Goal: Task Accomplishment & Management: Manage account settings

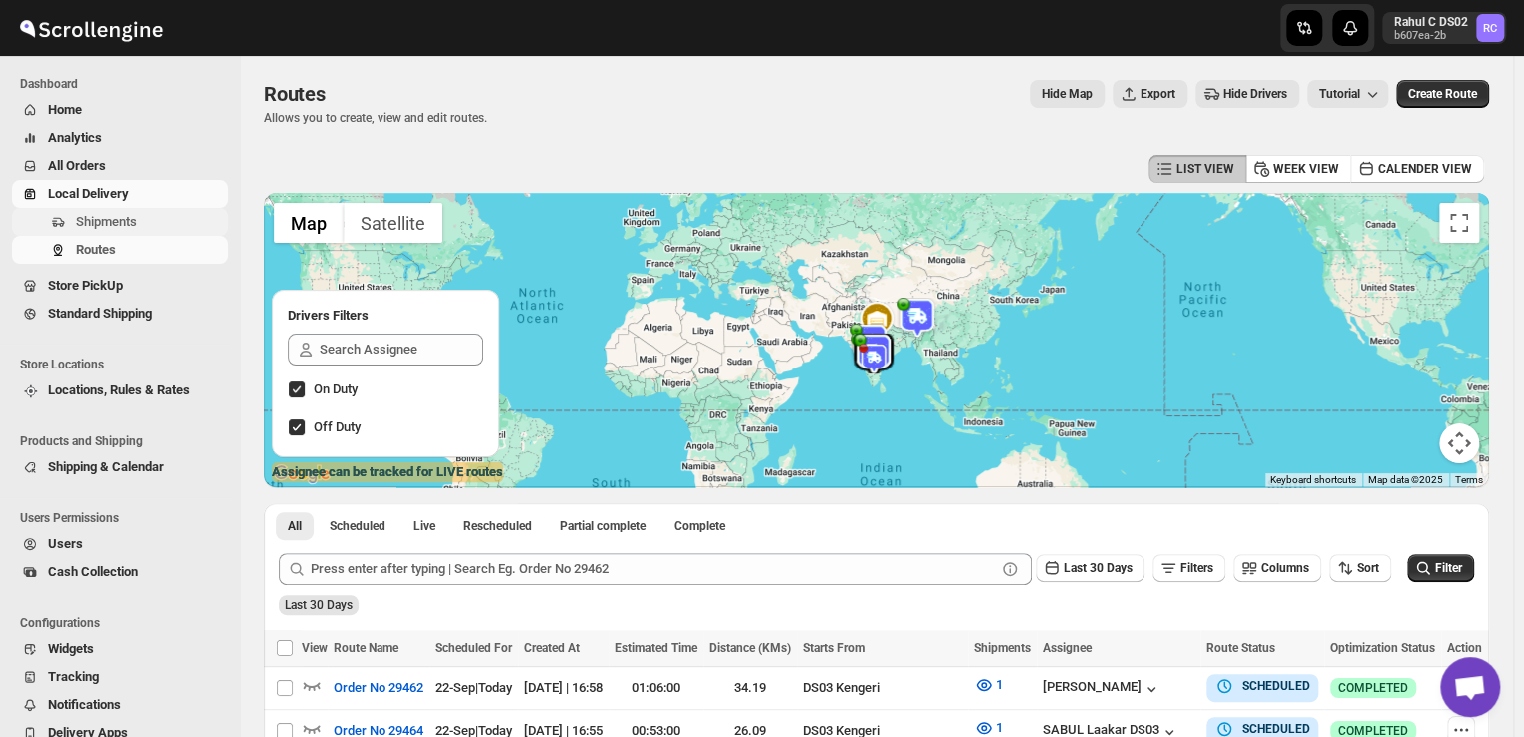
click at [121, 214] on span "Shipments" at bounding box center [106, 221] width 61 height 15
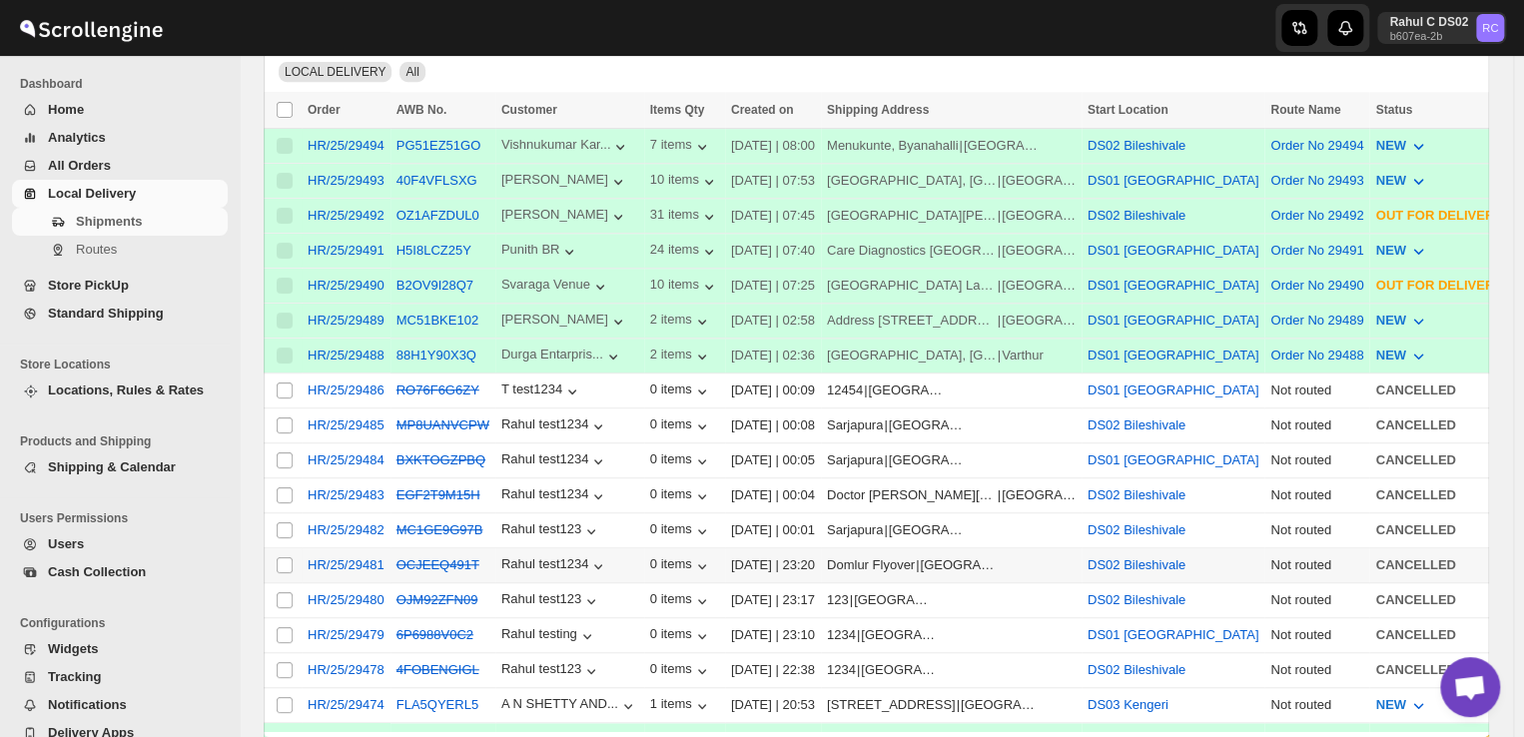
scroll to position [411, 0]
click at [280, 696] on input "Select shipment" at bounding box center [285, 704] width 16 height 16
checkbox input "true"
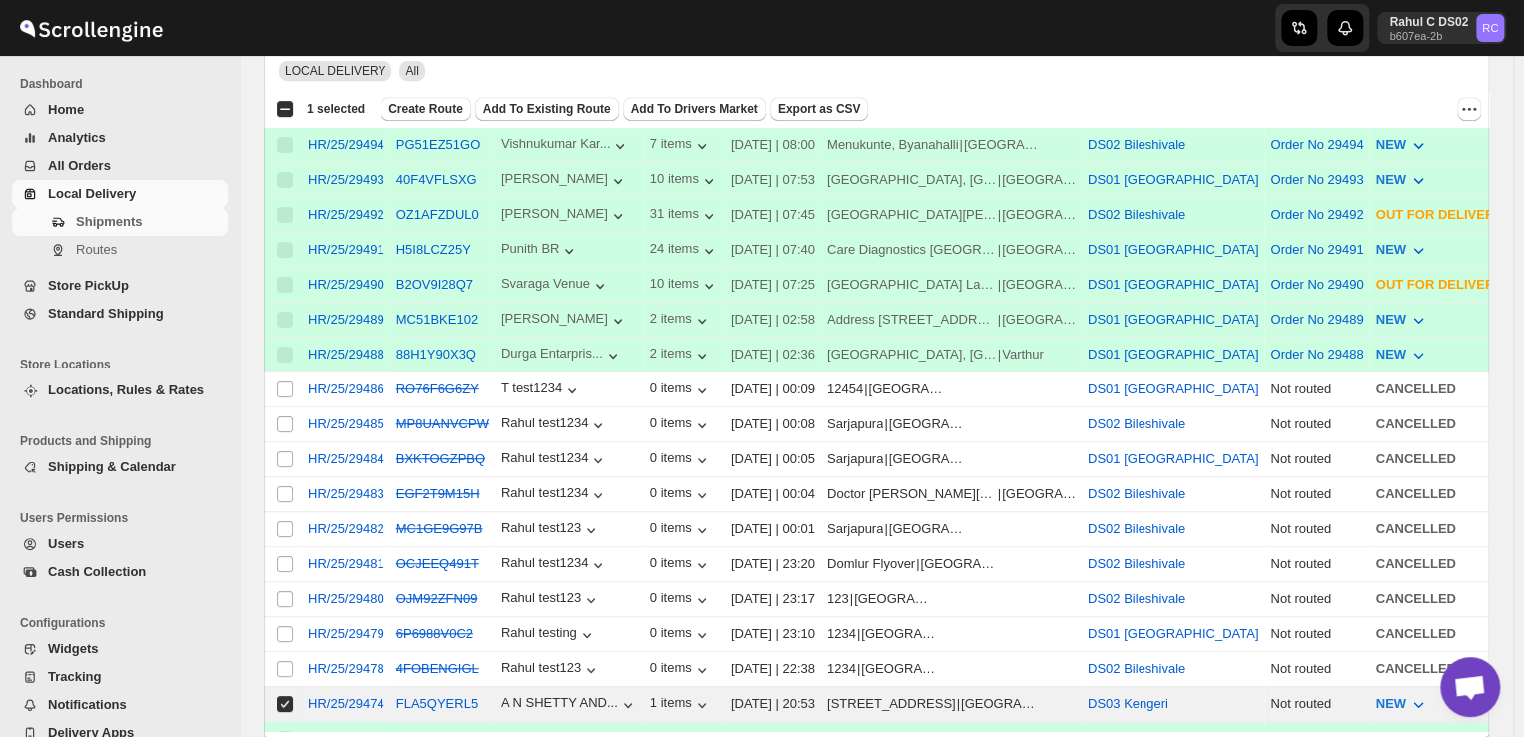
click at [423, 94] on div "Select all 11 shipments 1 selected Create Route Add To Existing Route Add To Dr…" at bounding box center [876, 109] width 1225 height 36
click at [423, 103] on span "Create Route" at bounding box center [425, 109] width 75 height 16
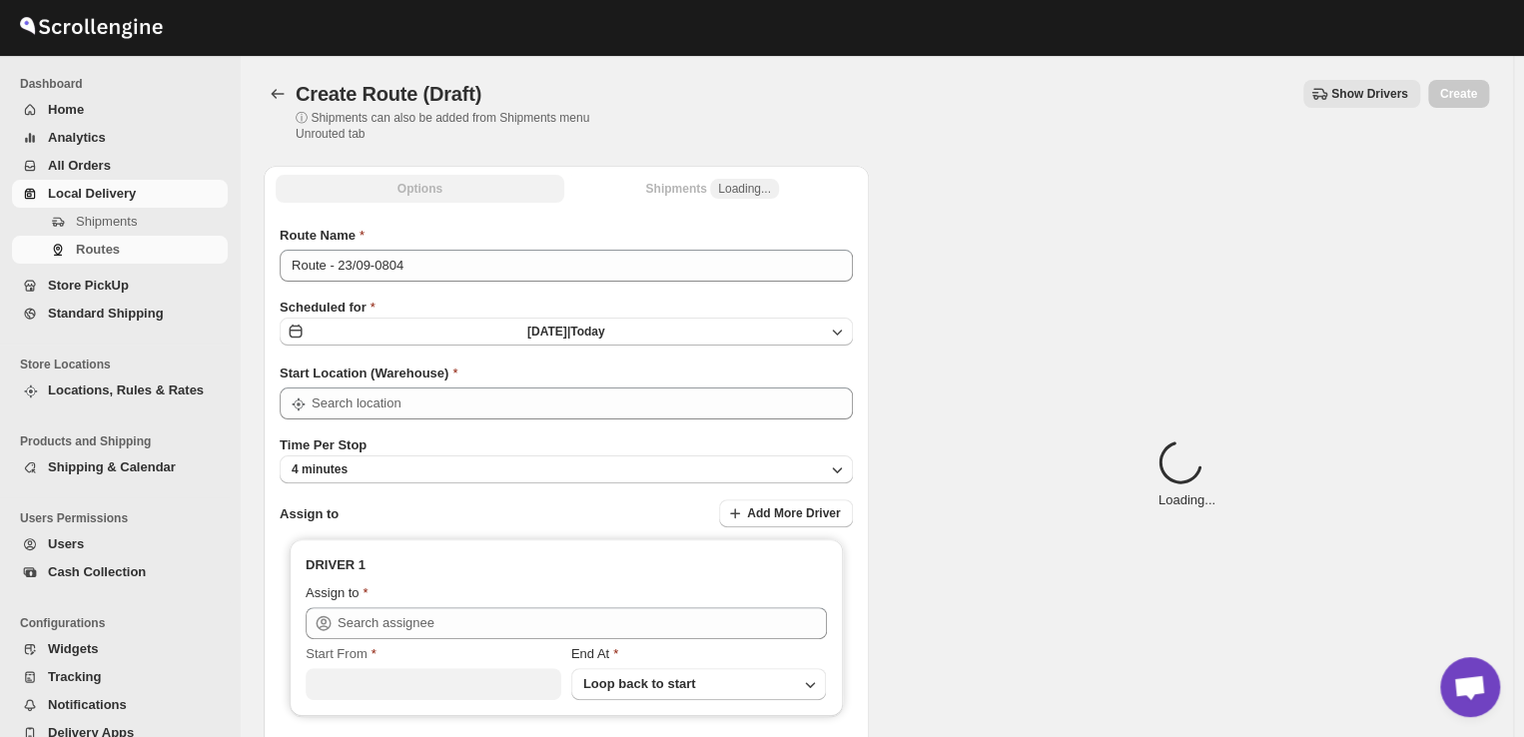
type input "DS03 Kengeri"
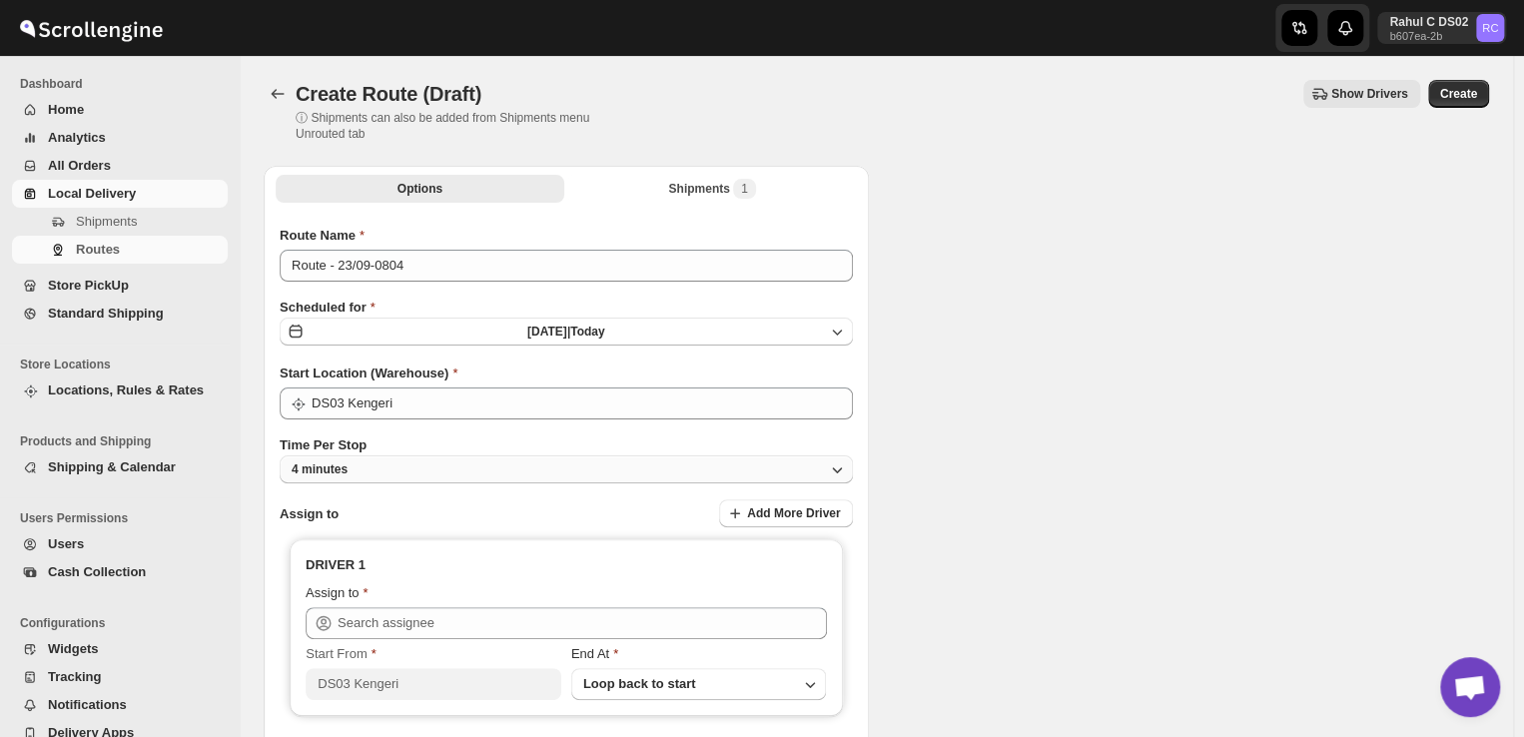
click at [386, 471] on button "4 minutes" at bounding box center [566, 469] width 573 height 28
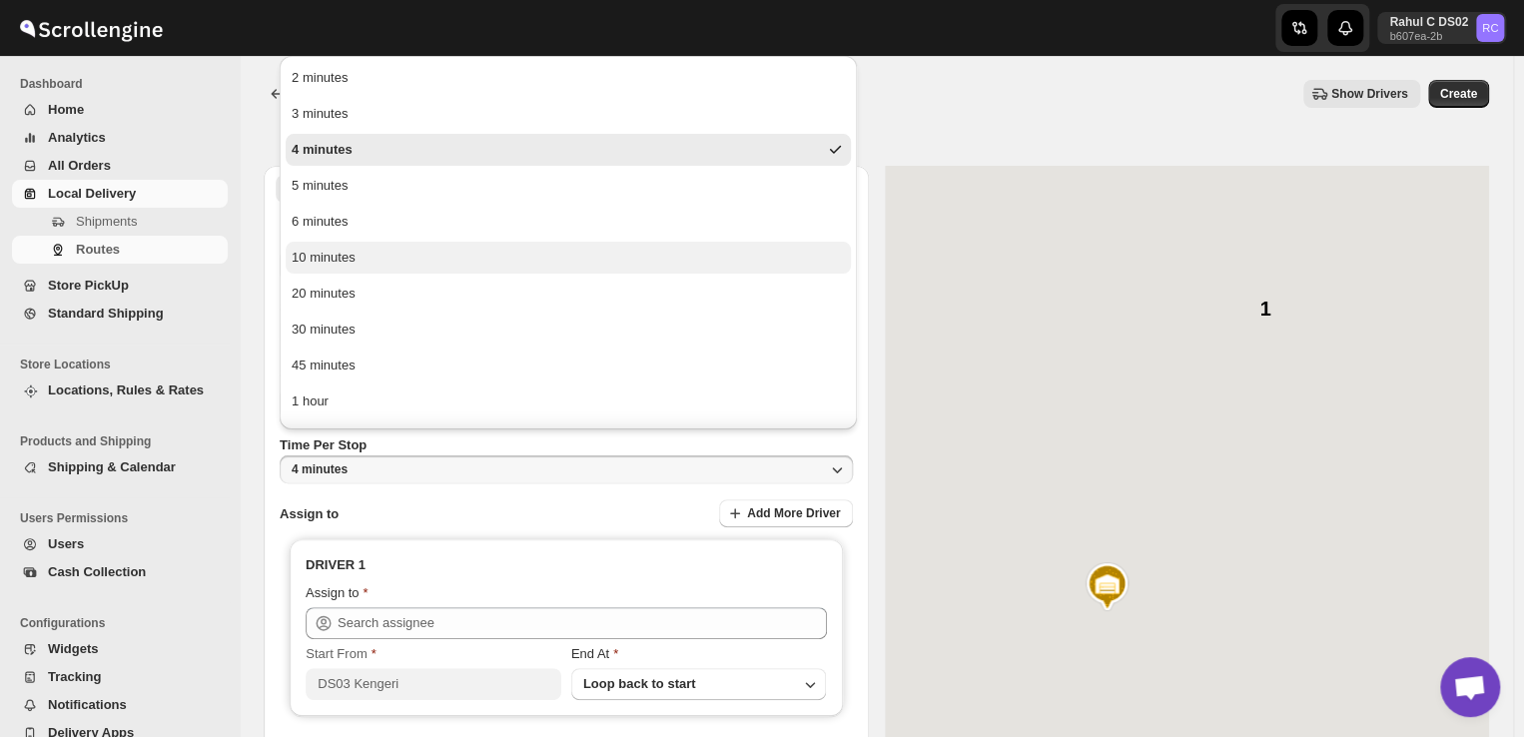
click at [353, 258] on div "10 minutes" at bounding box center [324, 258] width 64 height 20
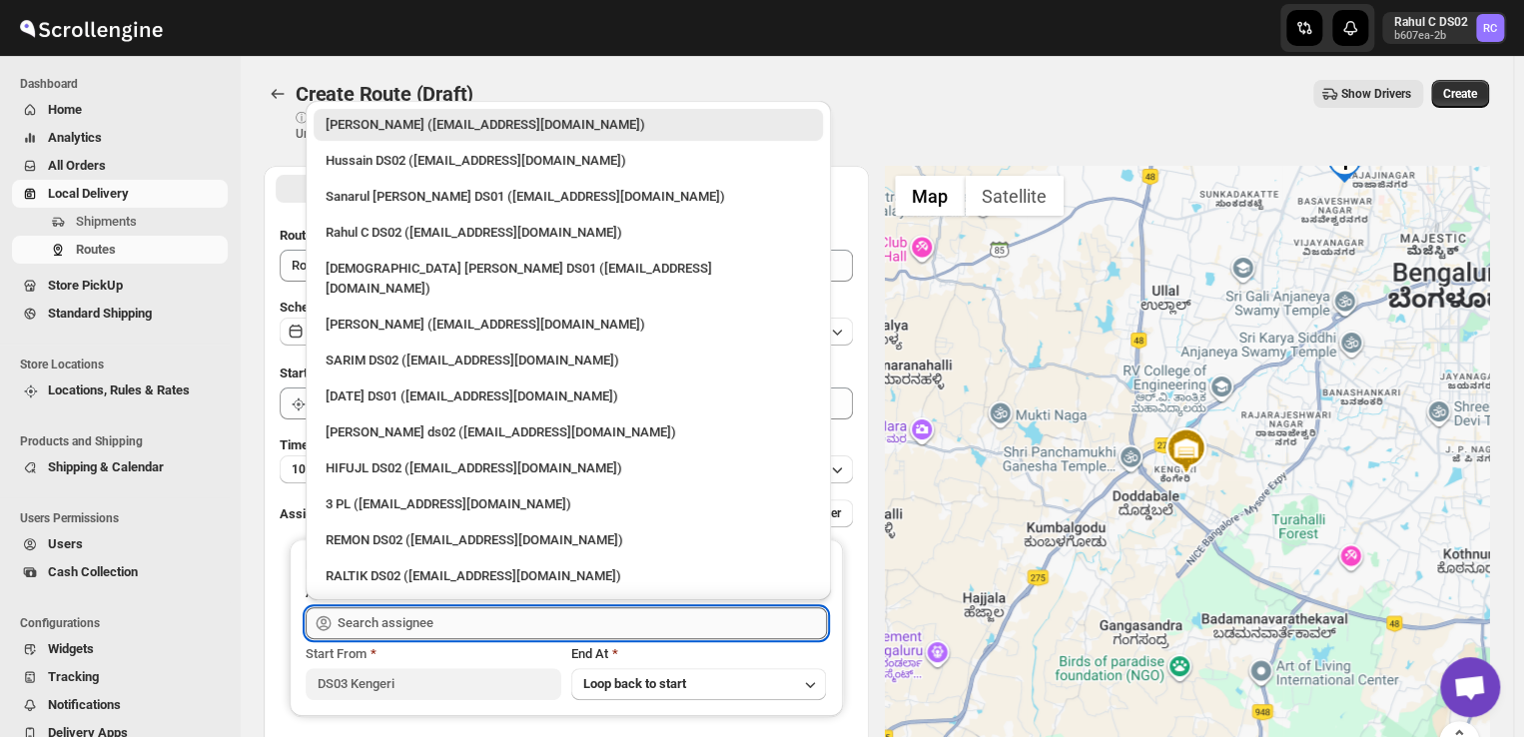
click at [437, 627] on input "text" at bounding box center [581, 623] width 489 height 32
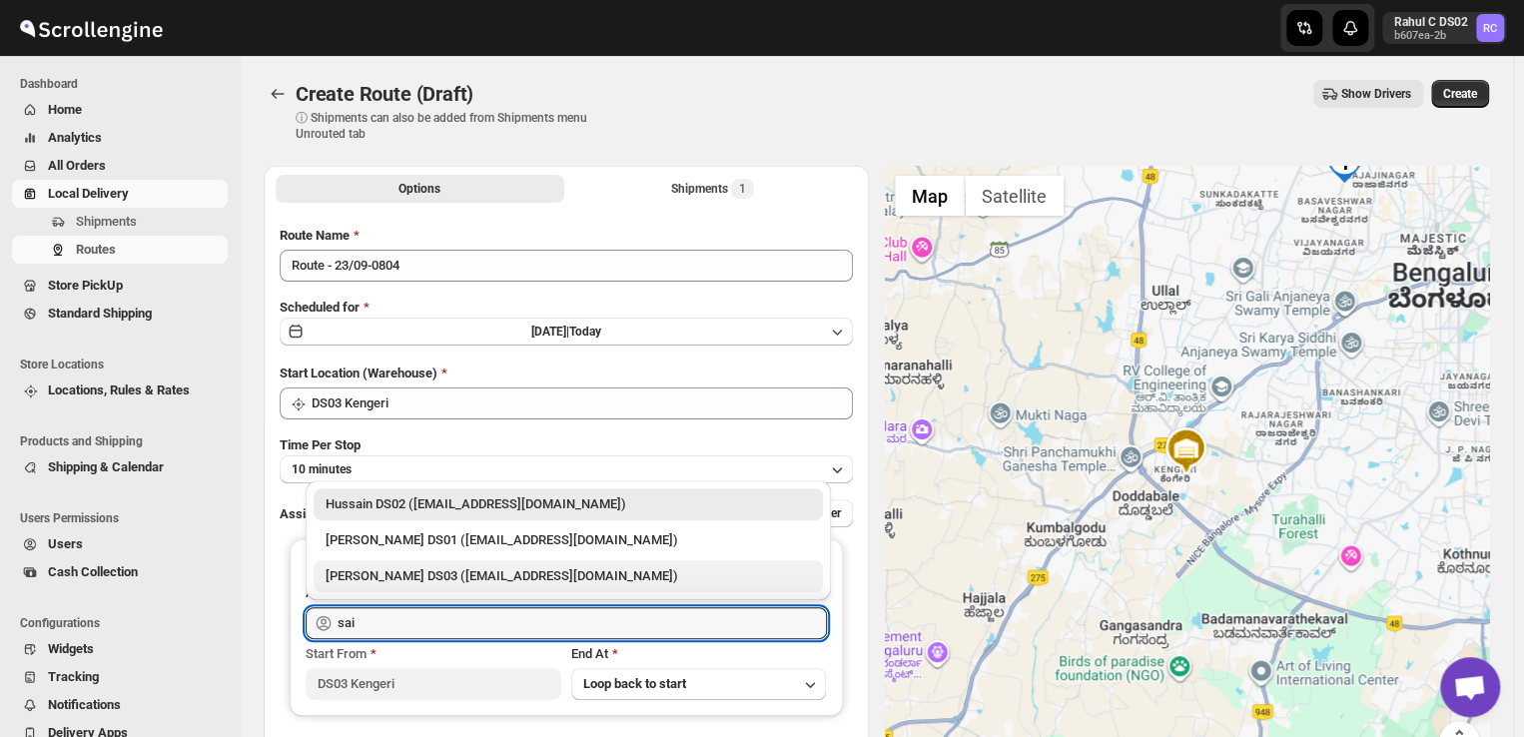
click at [403, 572] on div "[PERSON_NAME] DS03 ([EMAIL_ADDRESS][DOMAIN_NAME])" at bounding box center [567, 576] width 485 height 20
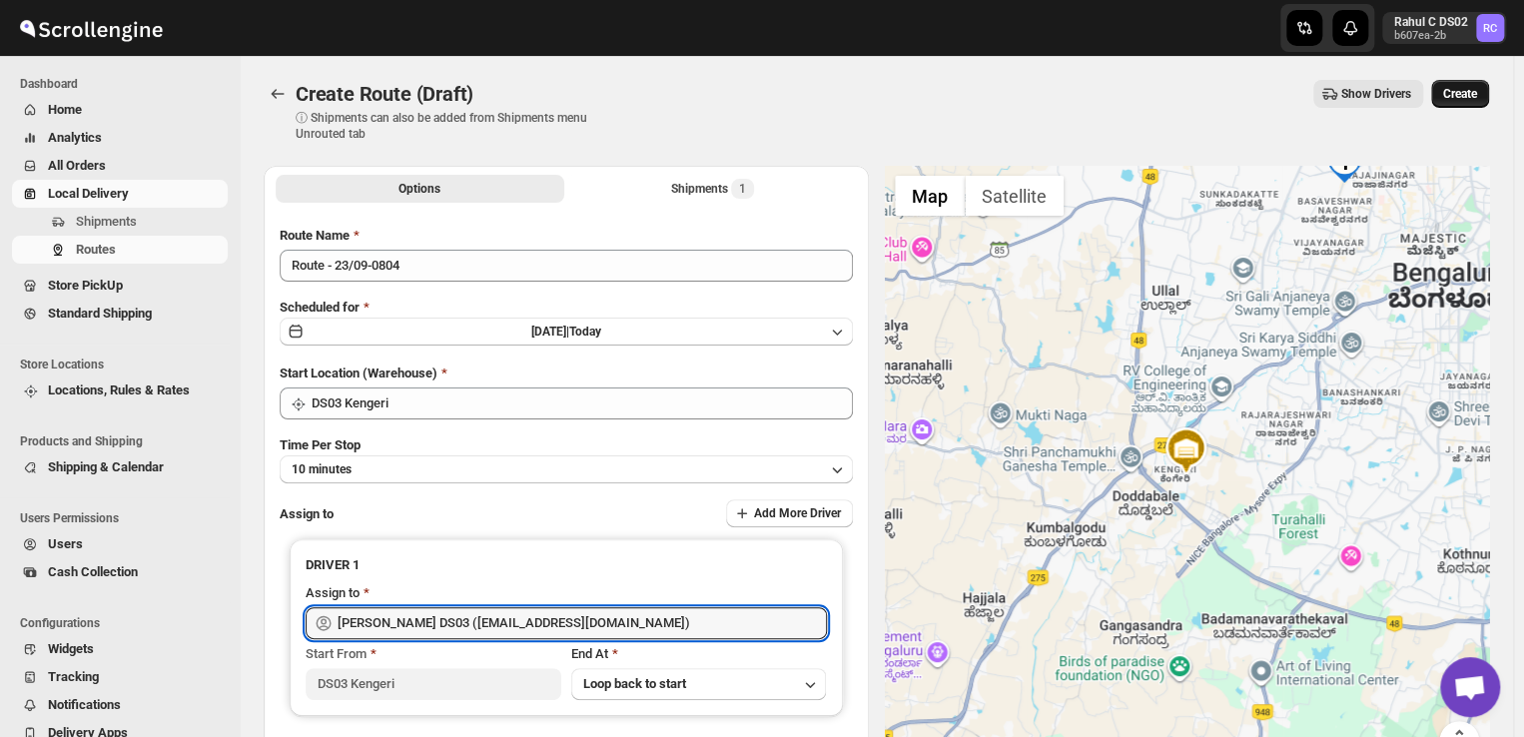
type input "Saibur Rahman DS03 (novenik154@ihnpo.com)"
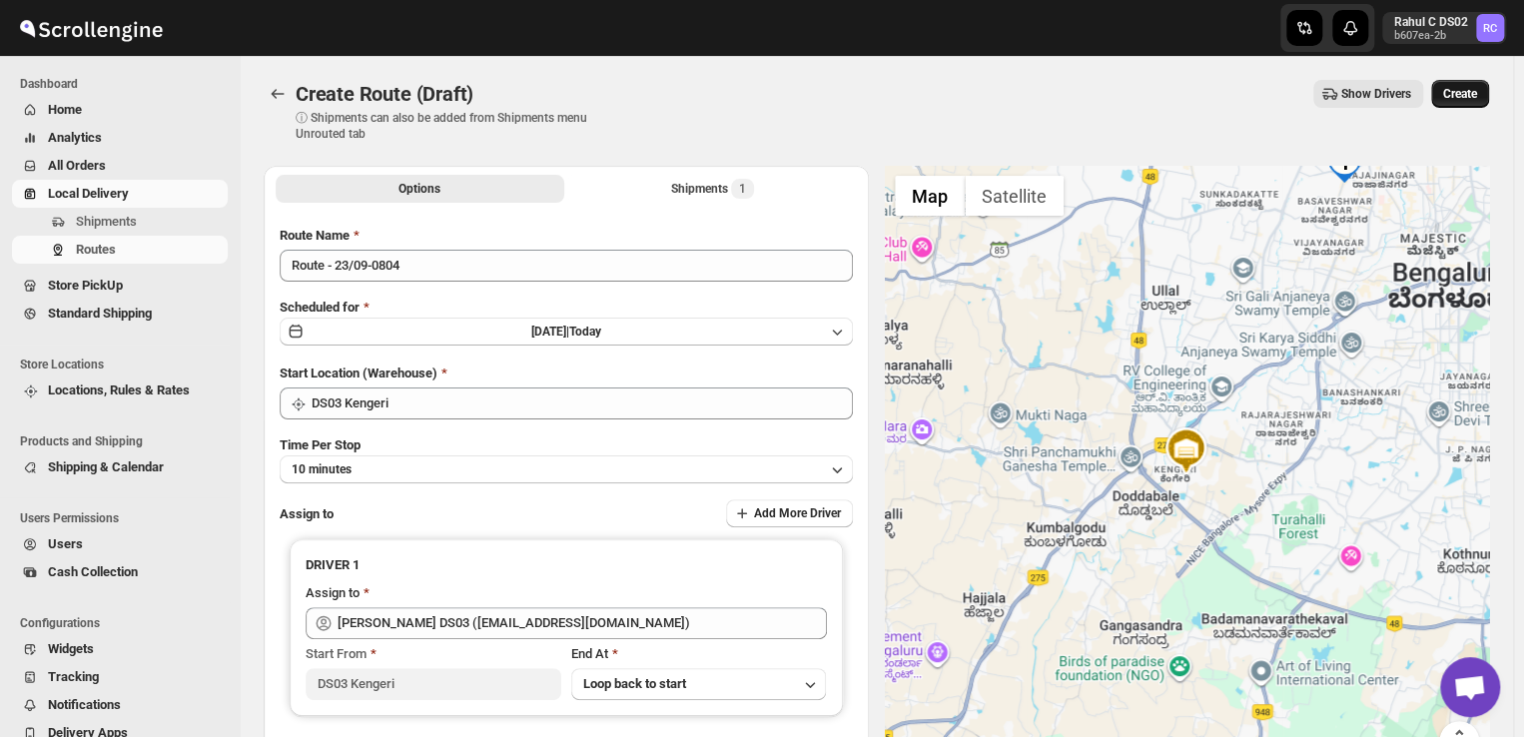
click at [1470, 98] on span "Create" at bounding box center [1460, 94] width 34 height 16
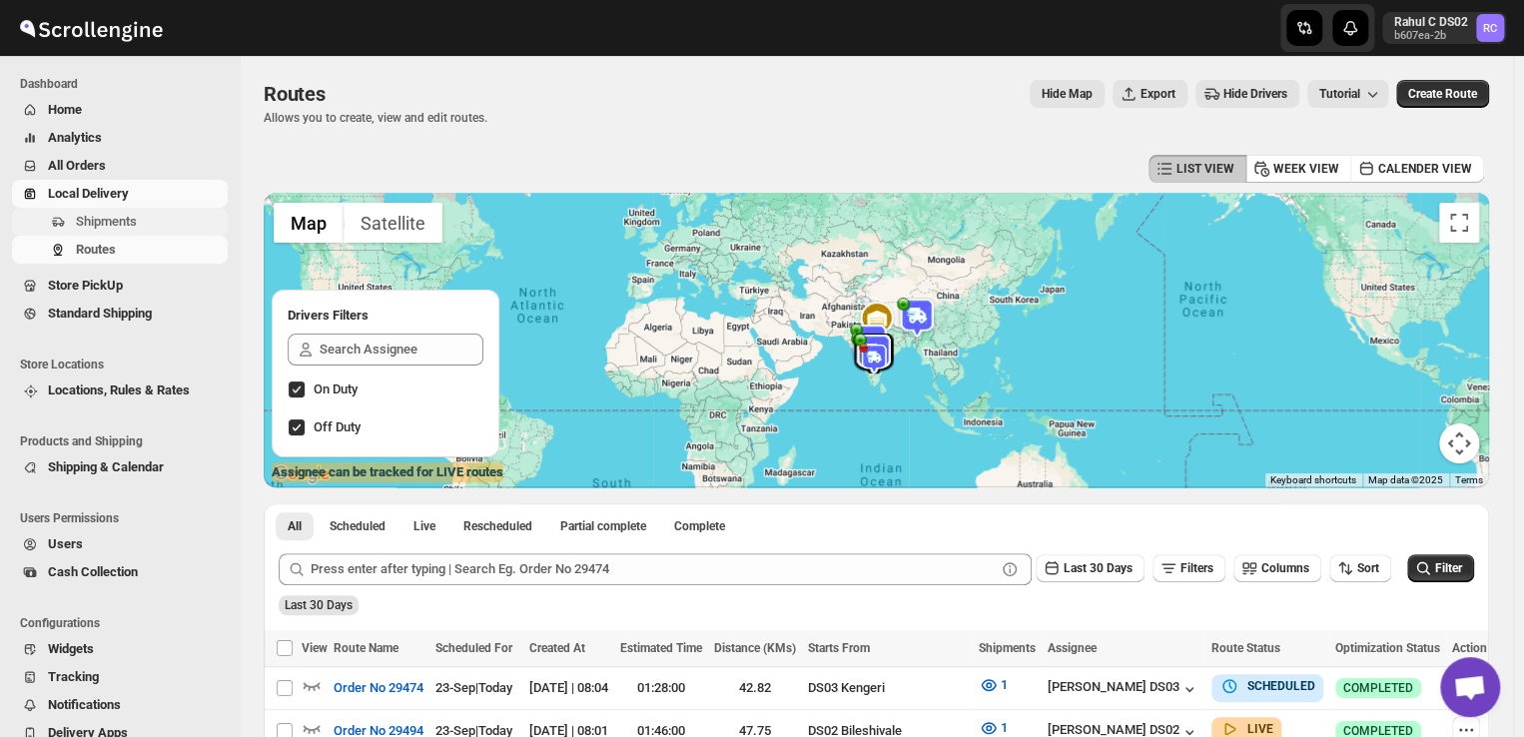
click at [142, 221] on span "Shipments" at bounding box center [150, 222] width 148 height 20
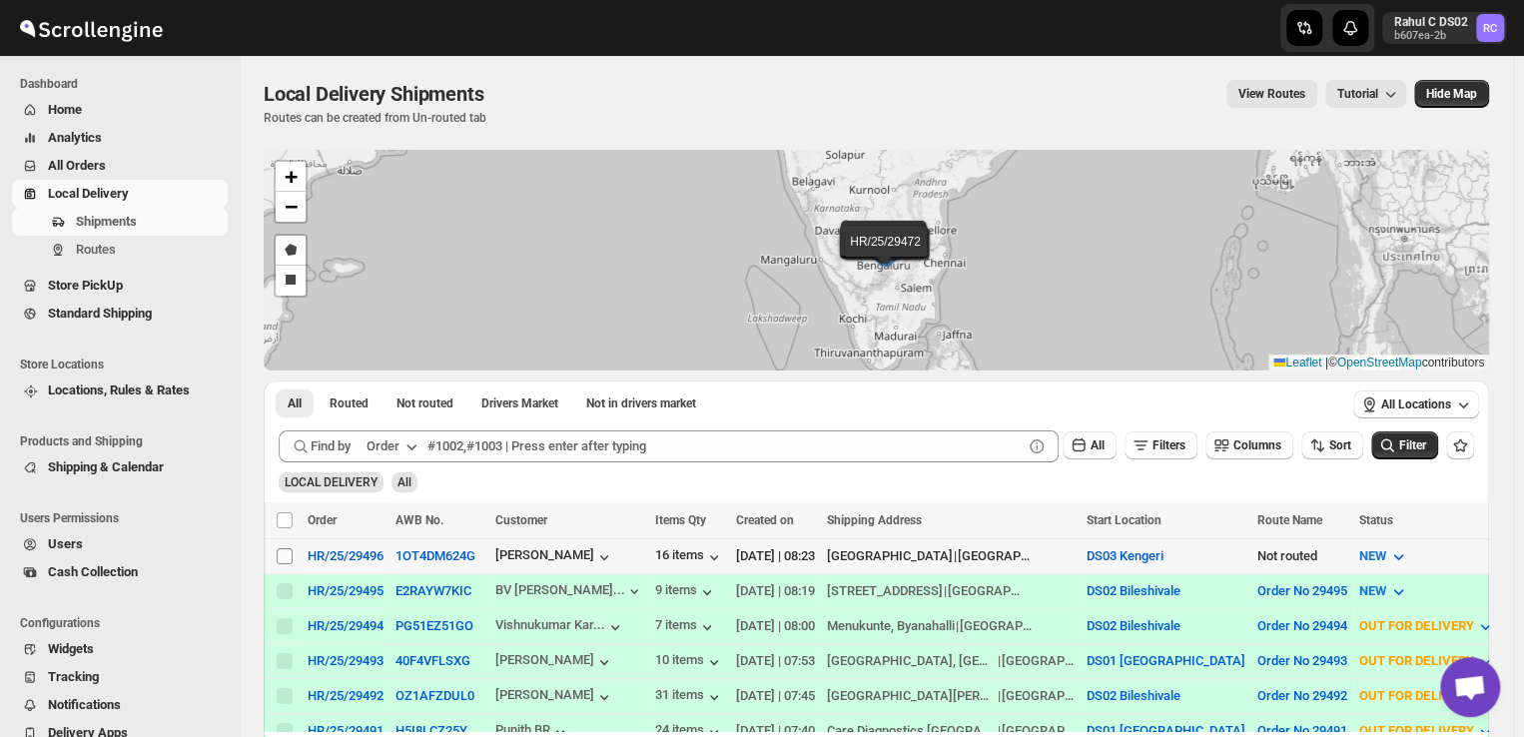
click at [284, 554] on input "Select shipment" at bounding box center [285, 556] width 16 height 16
checkbox input "true"
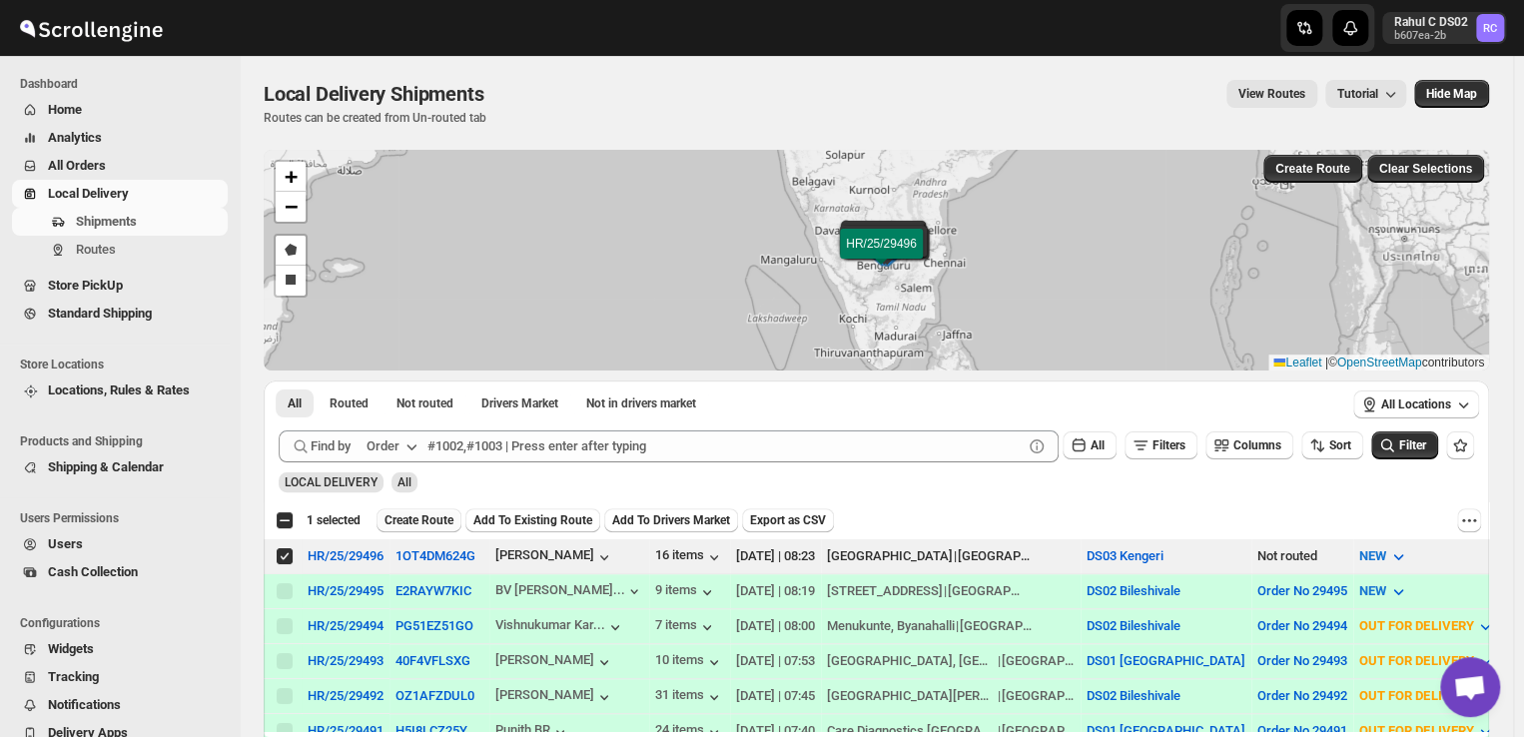
click at [415, 516] on span "Create Route" at bounding box center [418, 520] width 69 height 16
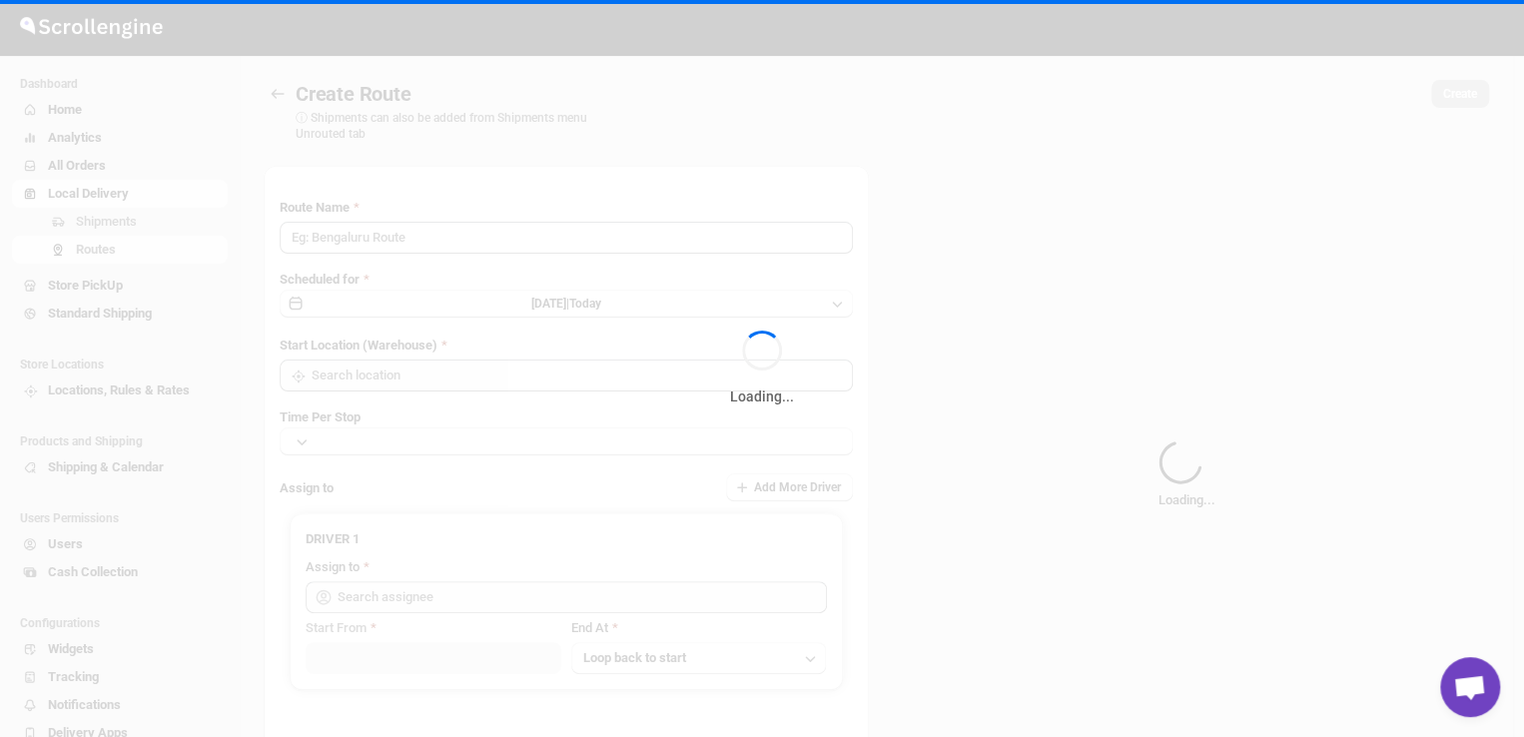
type input "Route - 23/09-0824"
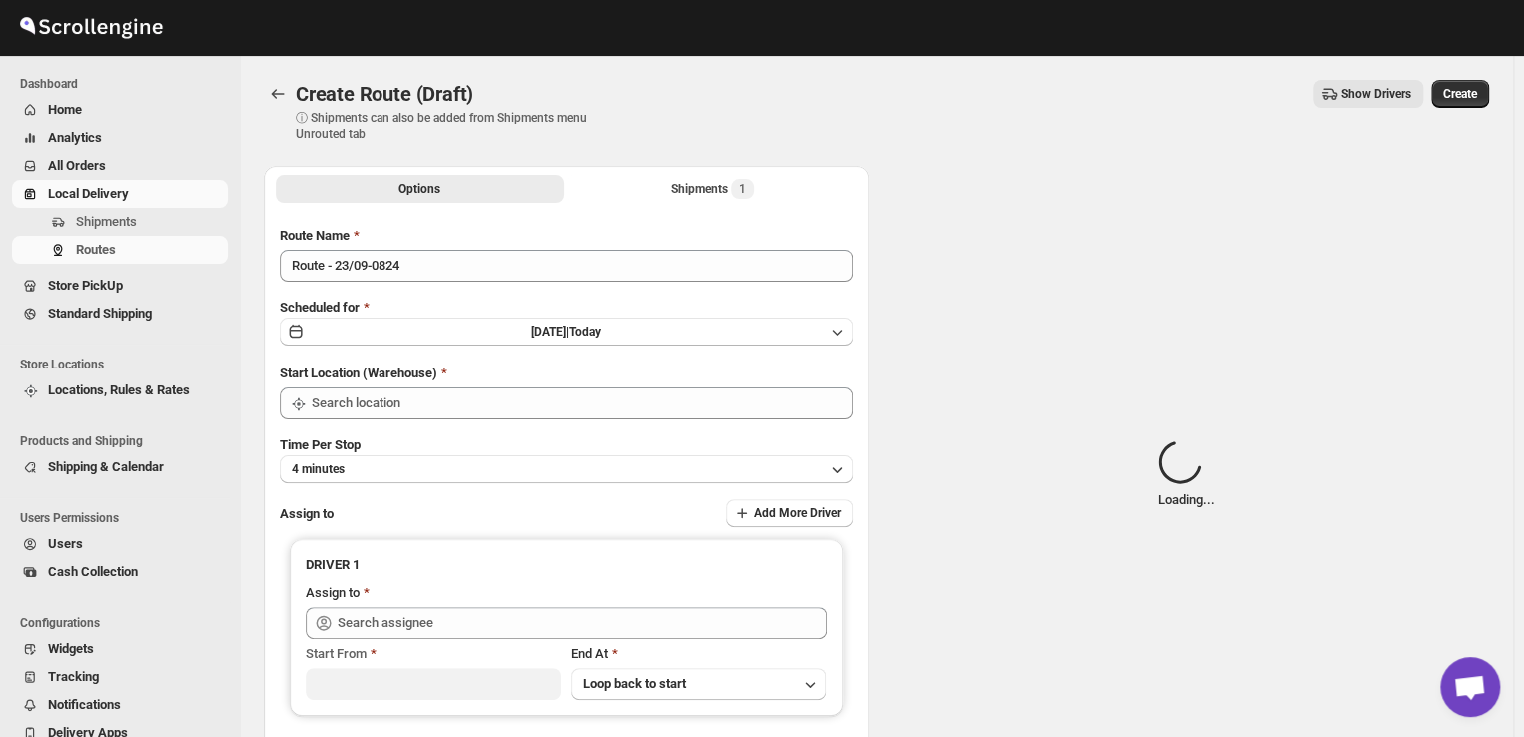
type input "DS03 Kengeri"
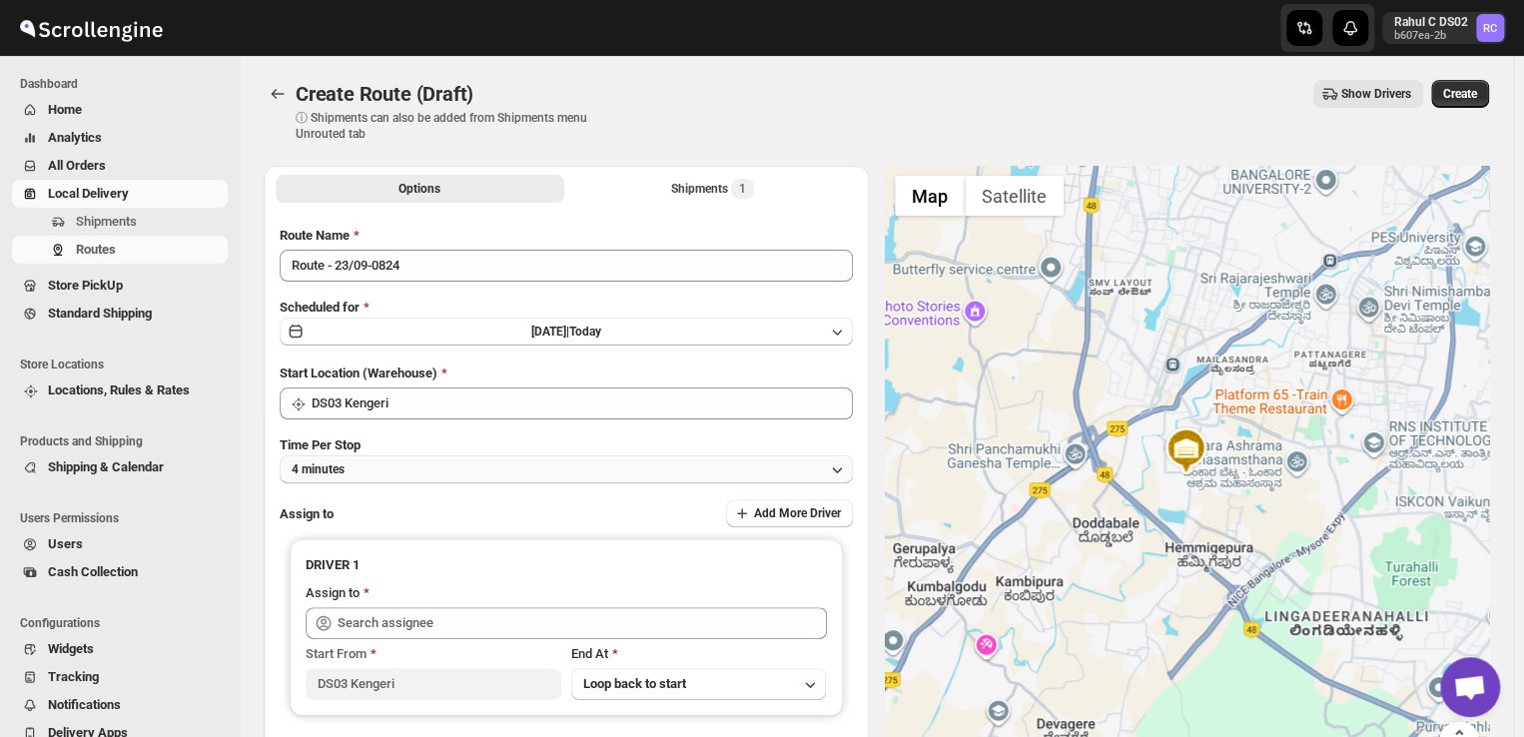
click at [399, 472] on button "4 minutes" at bounding box center [566, 469] width 573 height 28
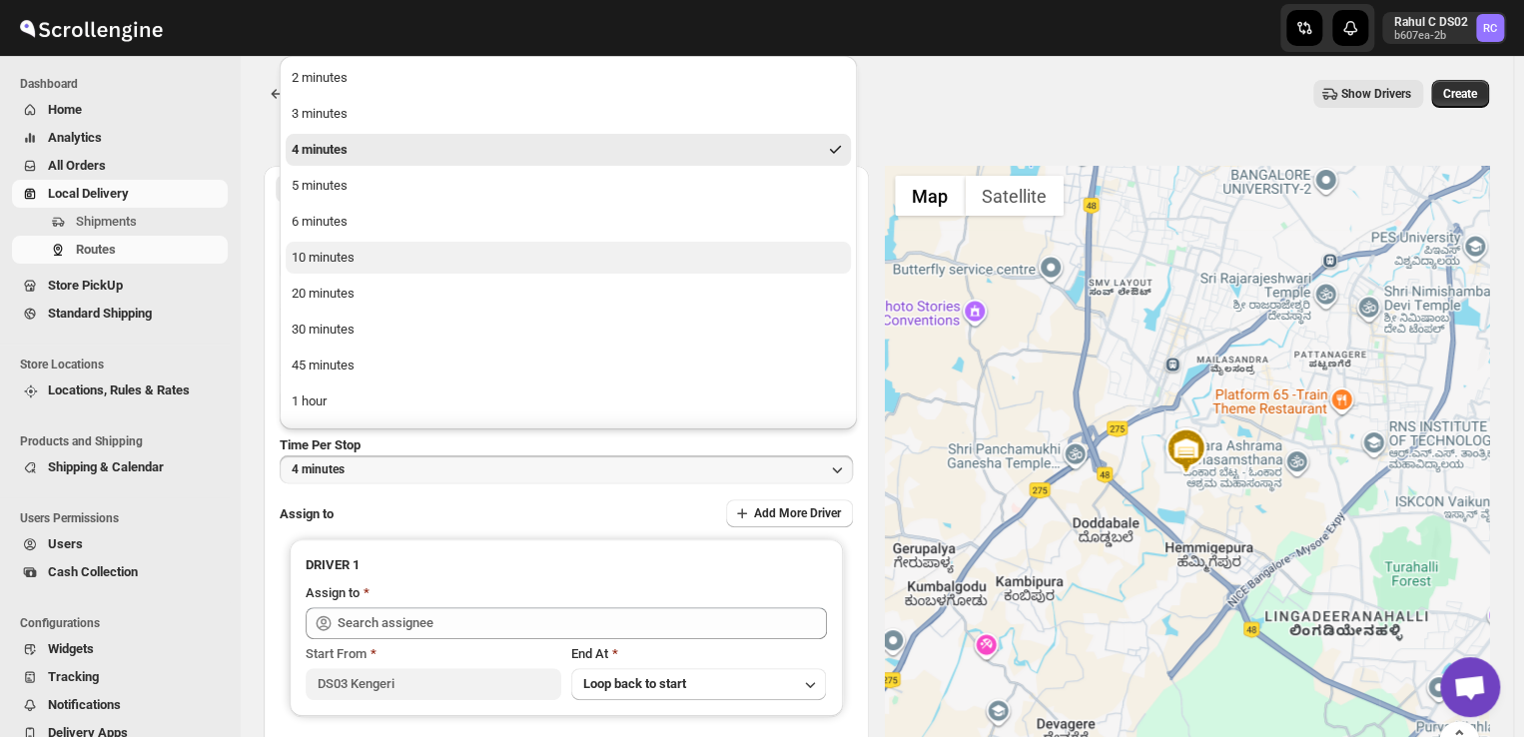
click at [343, 269] on button "10 minutes" at bounding box center [568, 258] width 565 height 32
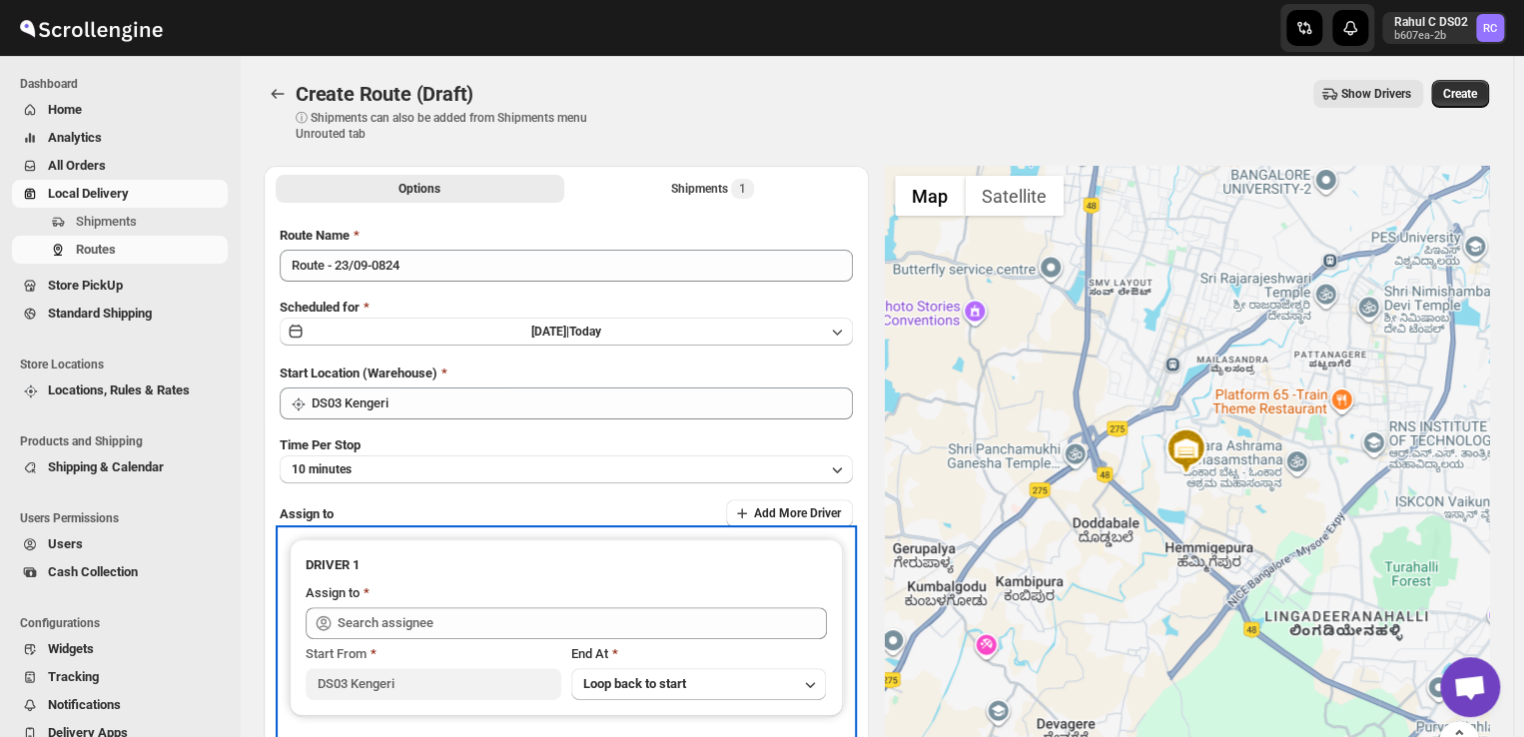
click at [448, 644] on div "Start From" at bounding box center [434, 654] width 256 height 20
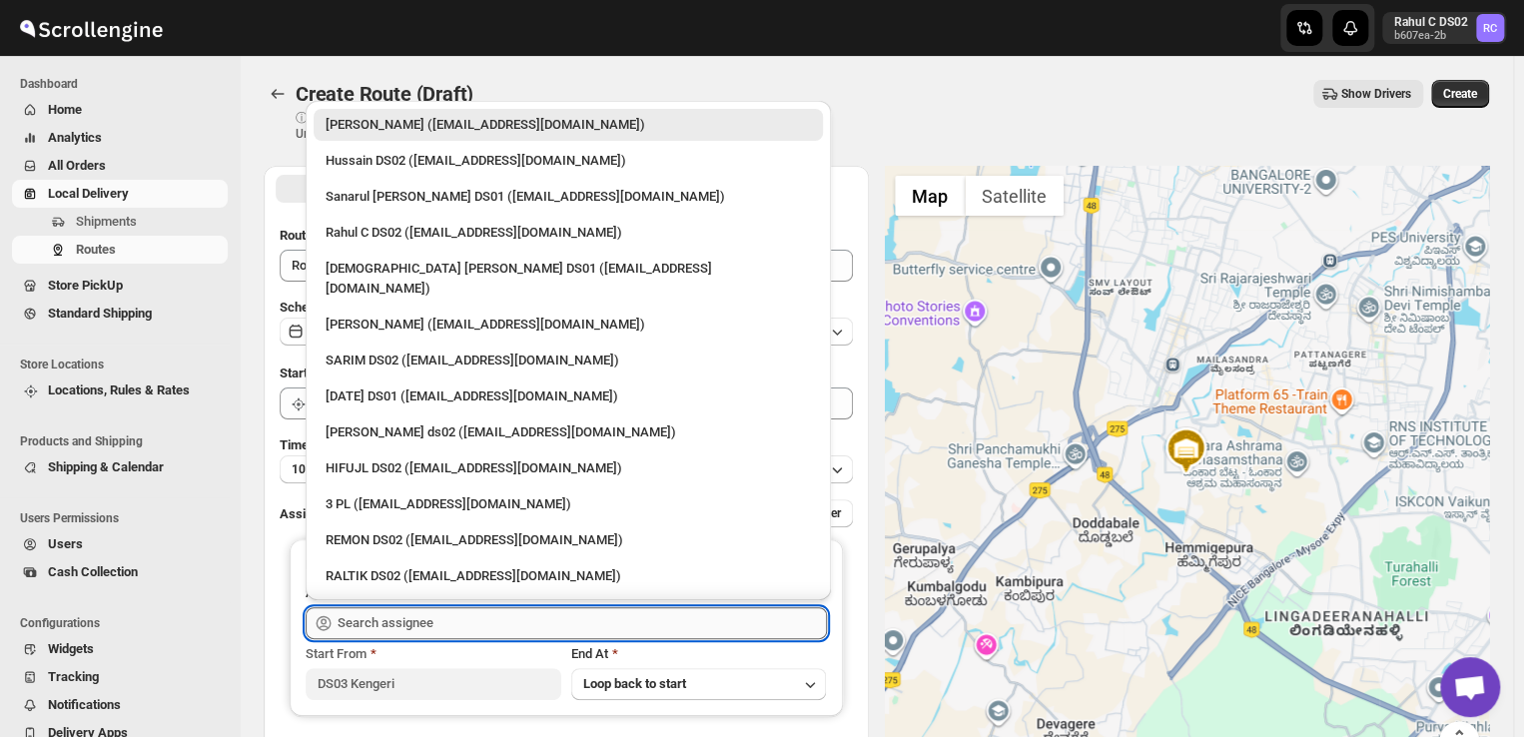
click at [456, 624] on input "text" at bounding box center [581, 623] width 489 height 32
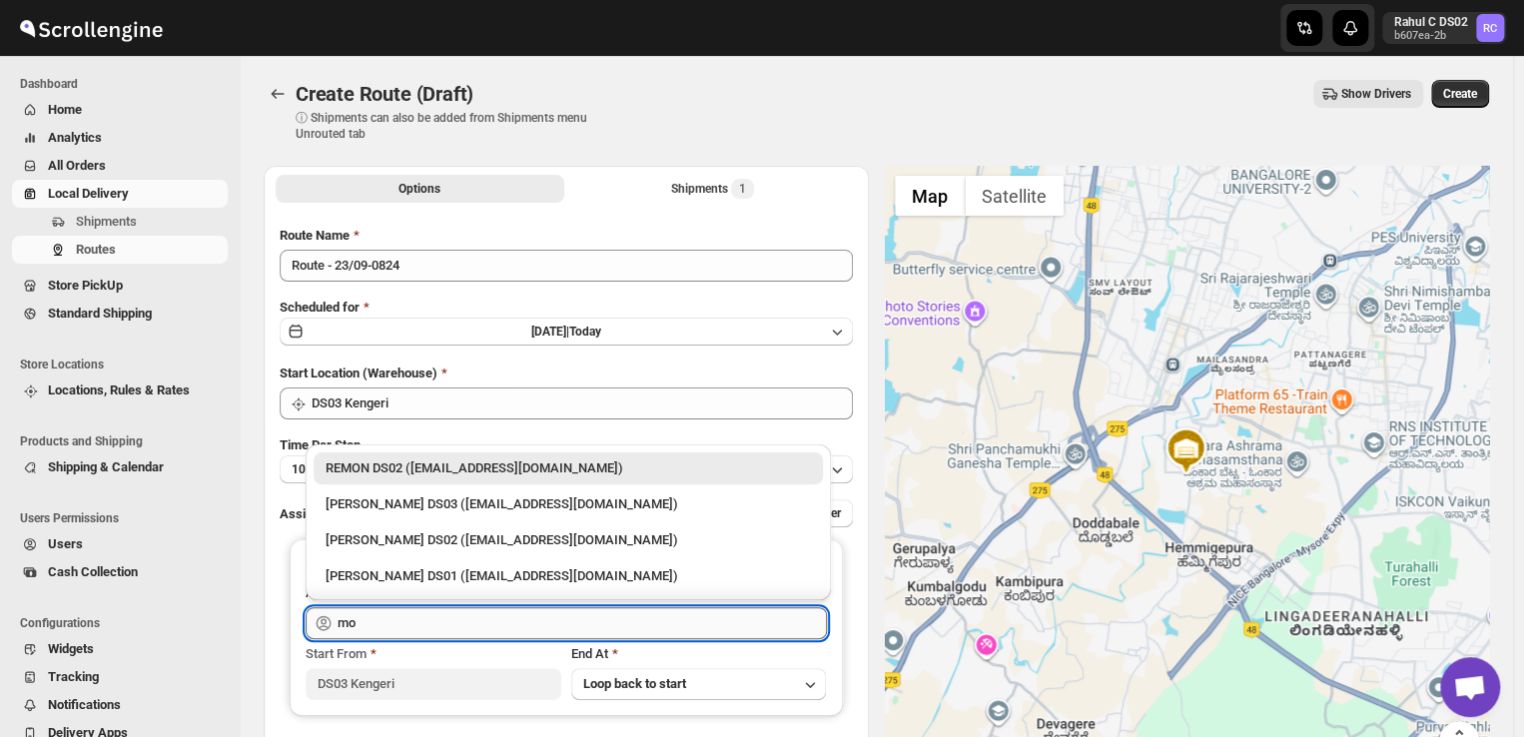
type input "m"
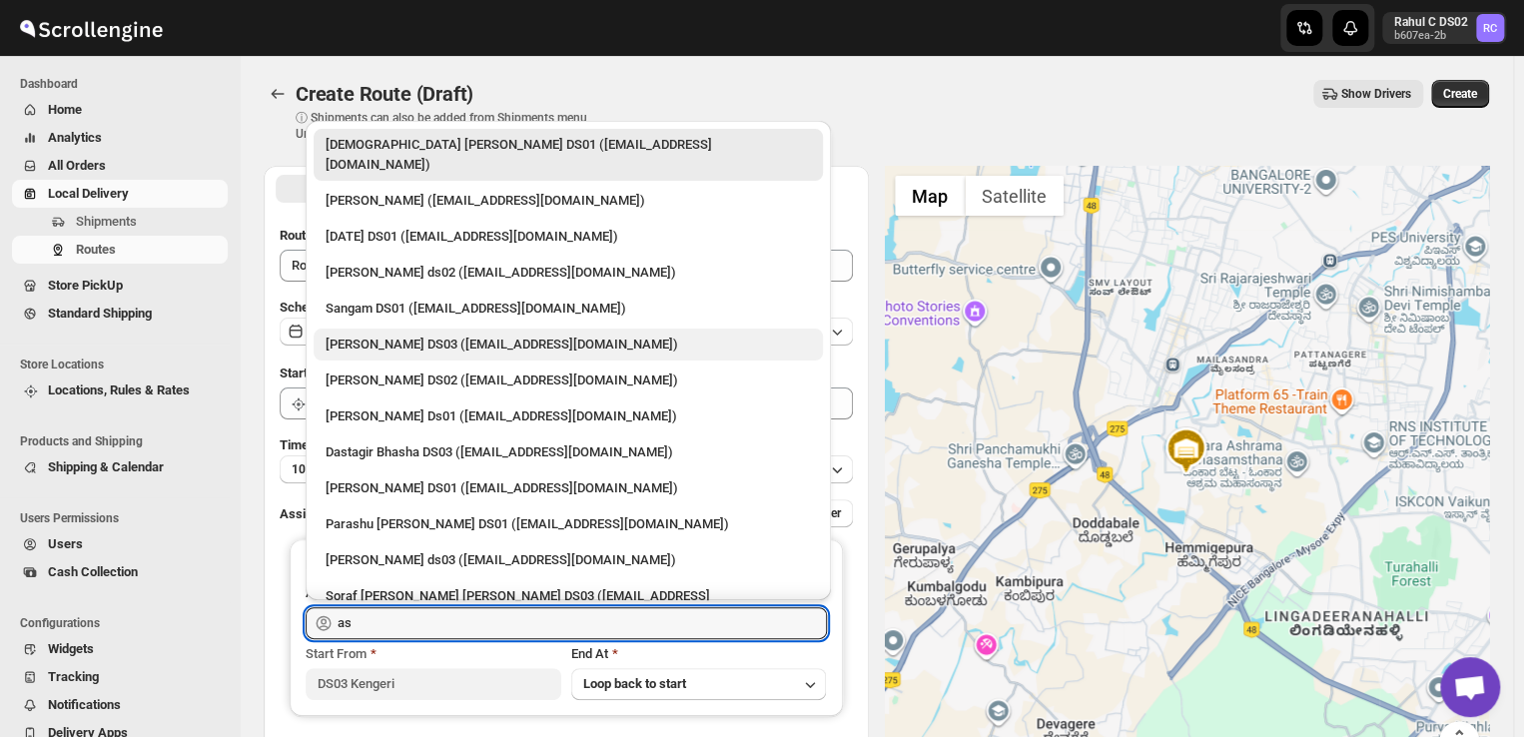
click at [419, 334] on div "ashik uddin DS03 (katiri8361@kimdyn.com)" at bounding box center [567, 344] width 485 height 20
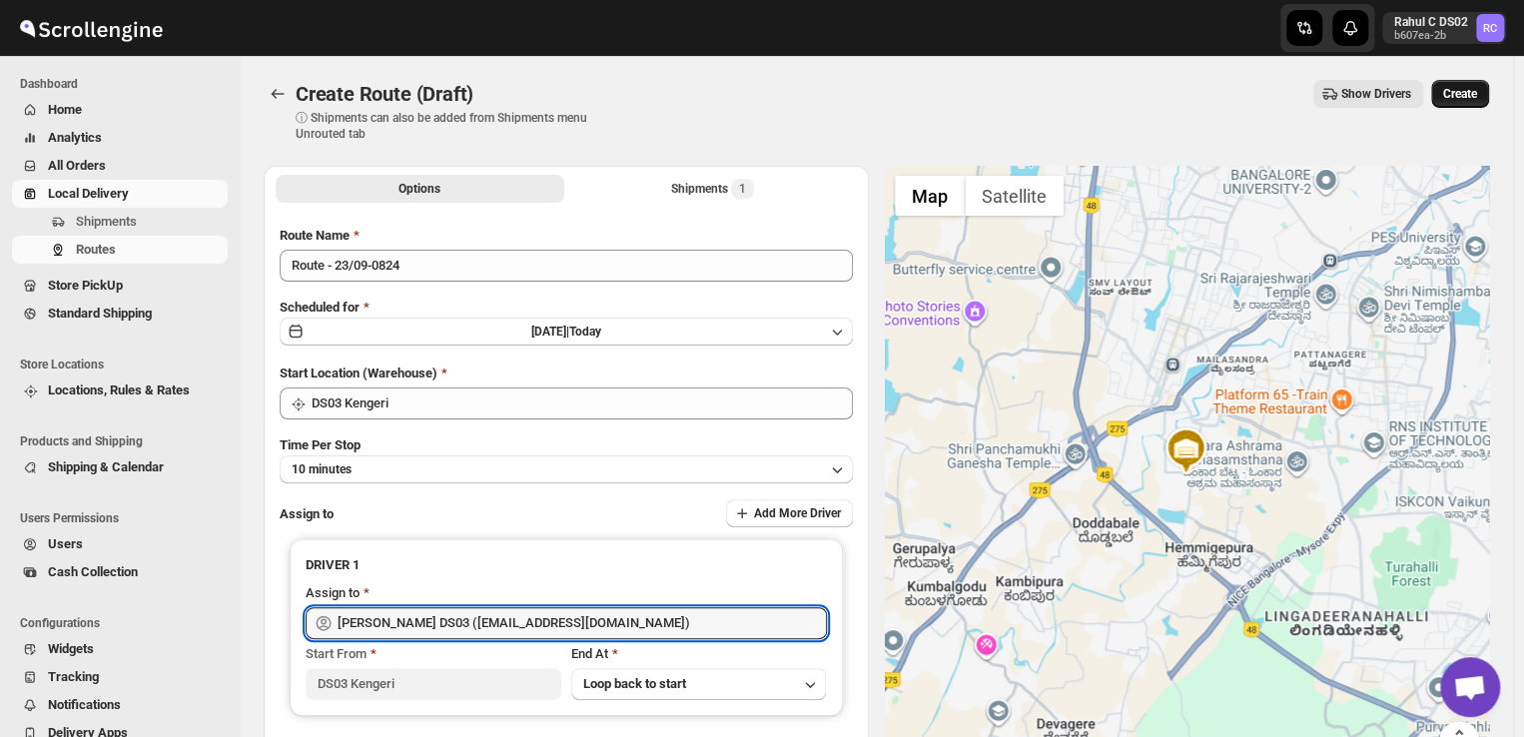
type input "ashik uddin DS03 (katiri8361@kimdyn.com)"
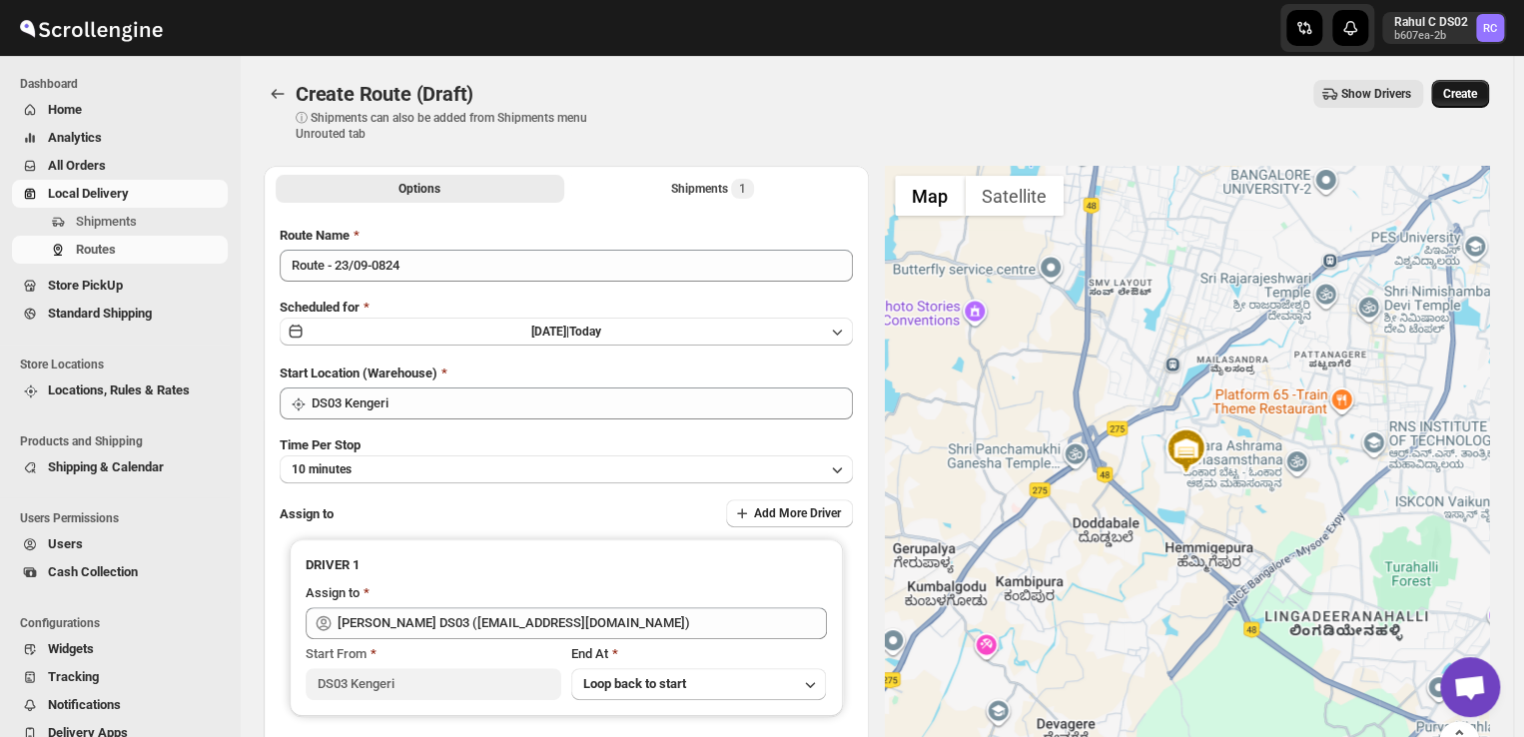
click at [1462, 93] on span "Create" at bounding box center [1460, 94] width 34 height 16
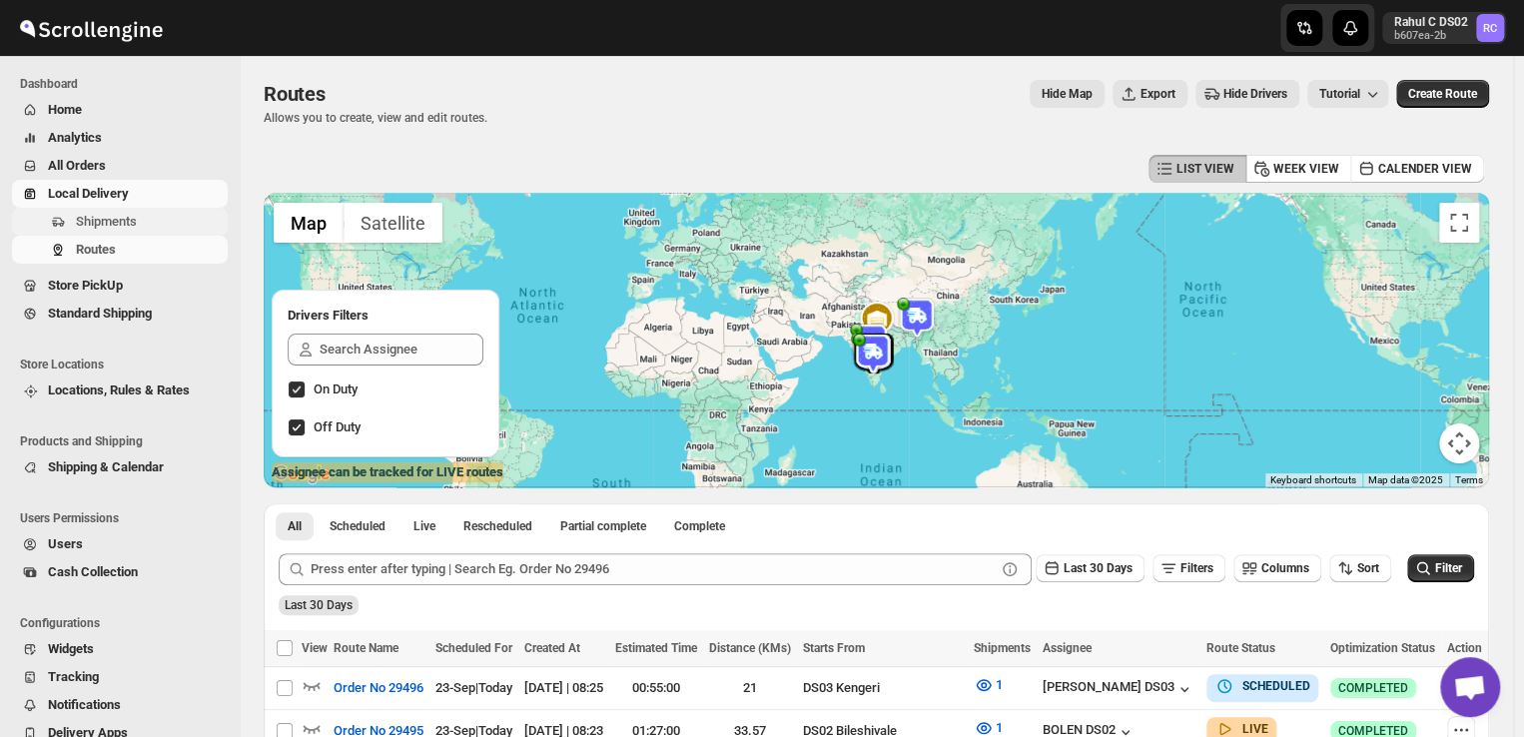
click at [159, 218] on span "Shipments" at bounding box center [150, 222] width 148 height 20
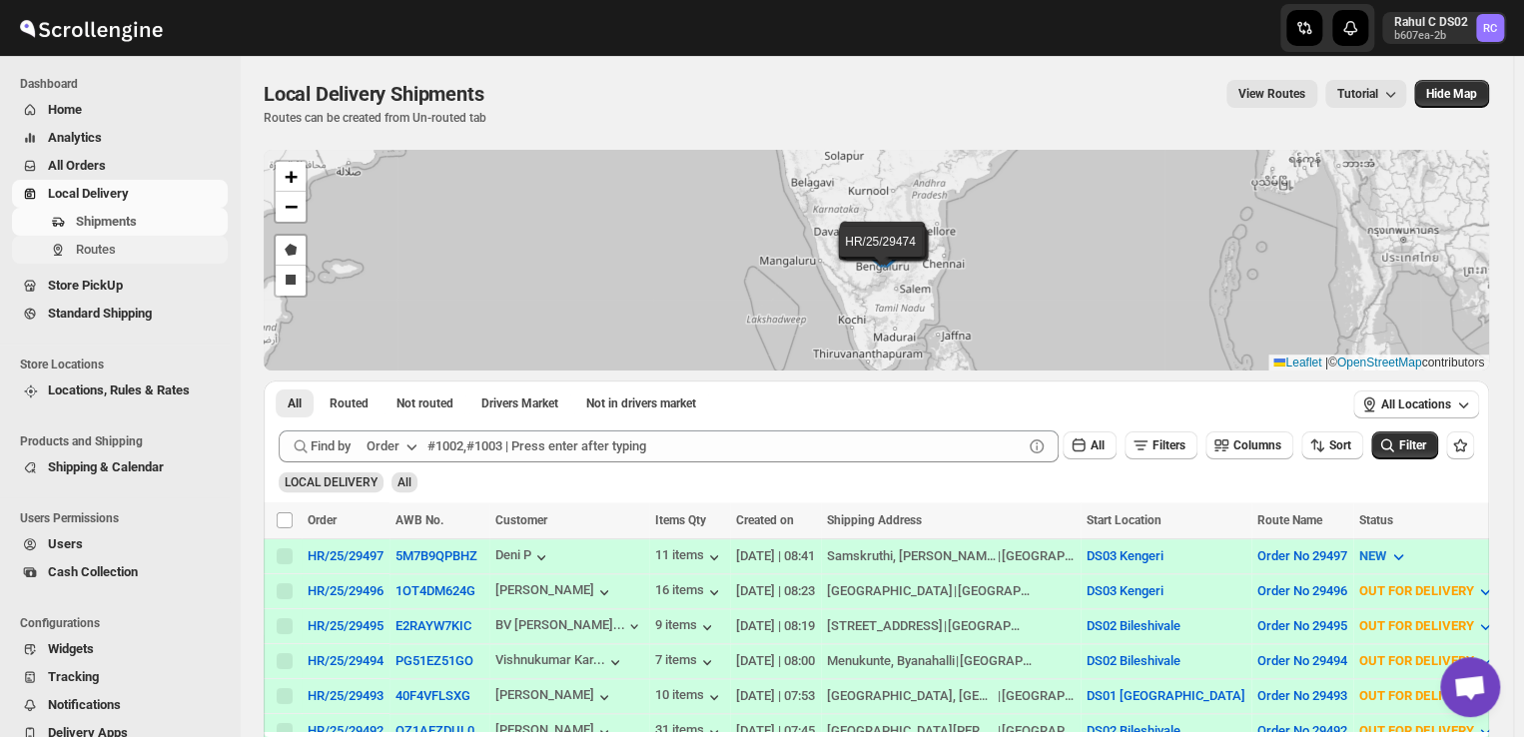
click at [124, 250] on span "Routes" at bounding box center [150, 250] width 148 height 20
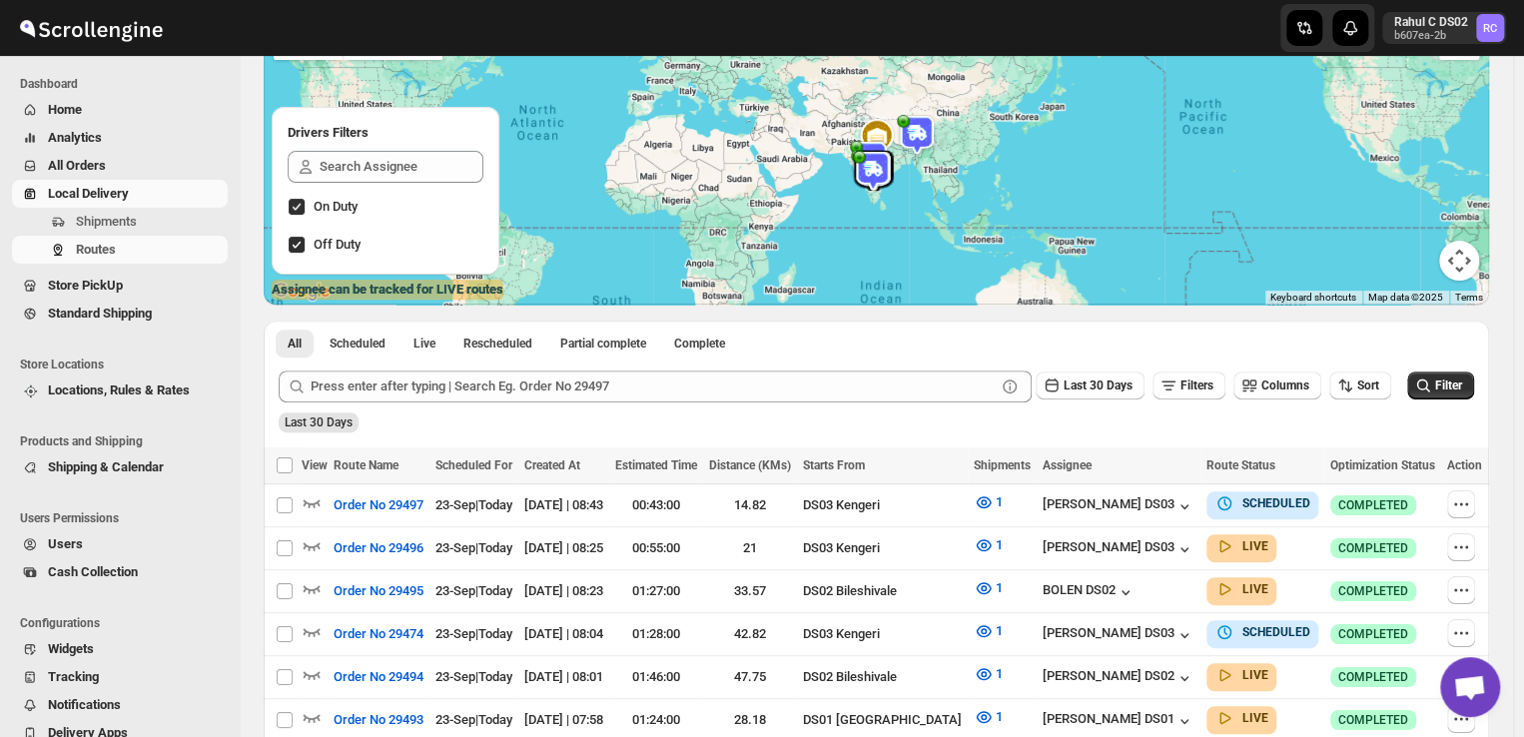
scroll to position [184, 0]
click at [1463, 503] on icon "button" at bounding box center [1461, 503] width 3 height 3
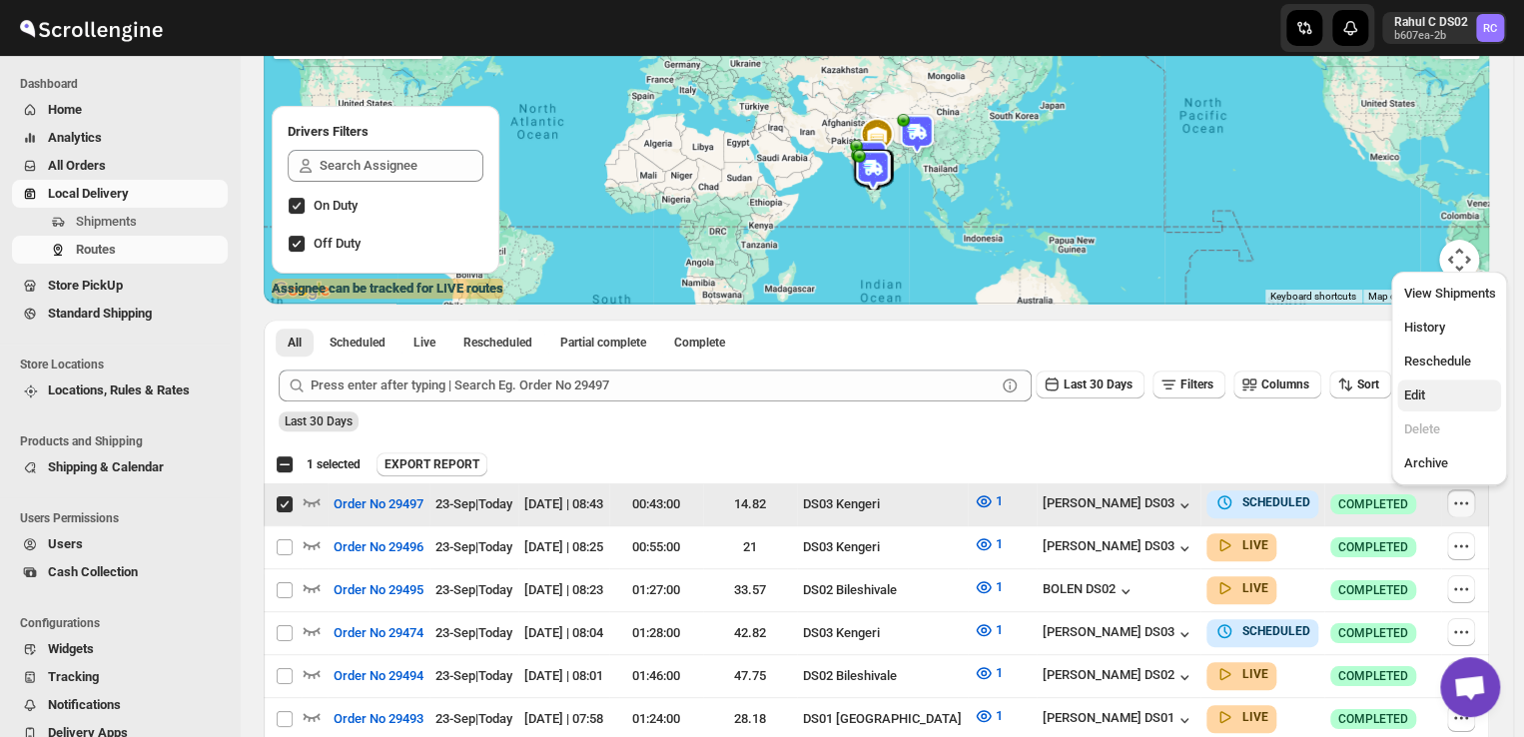
click at [1422, 393] on span "Edit" at bounding box center [1413, 394] width 21 height 15
checkbox input "false"
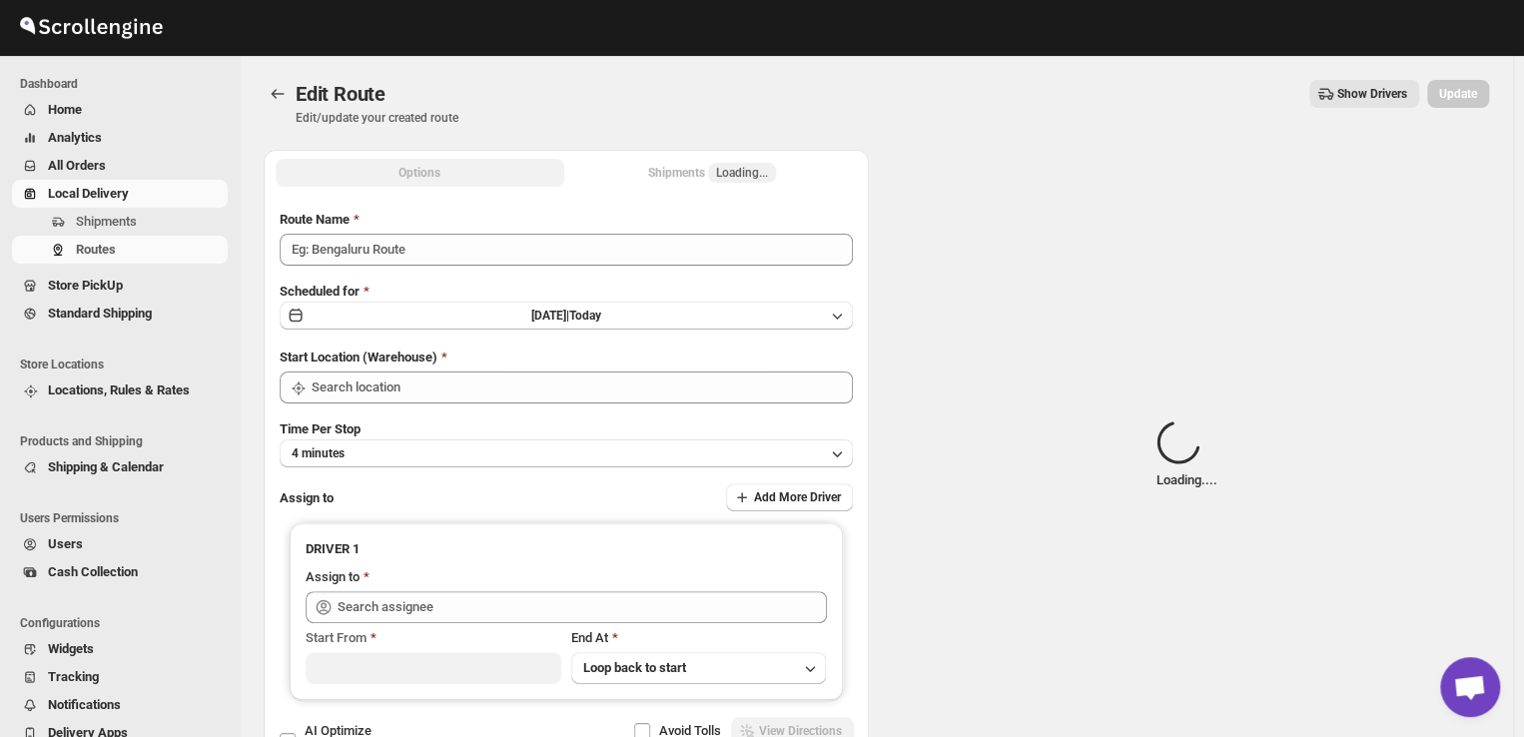
type input "Order No 29497"
type input "DS03 Kengeri"
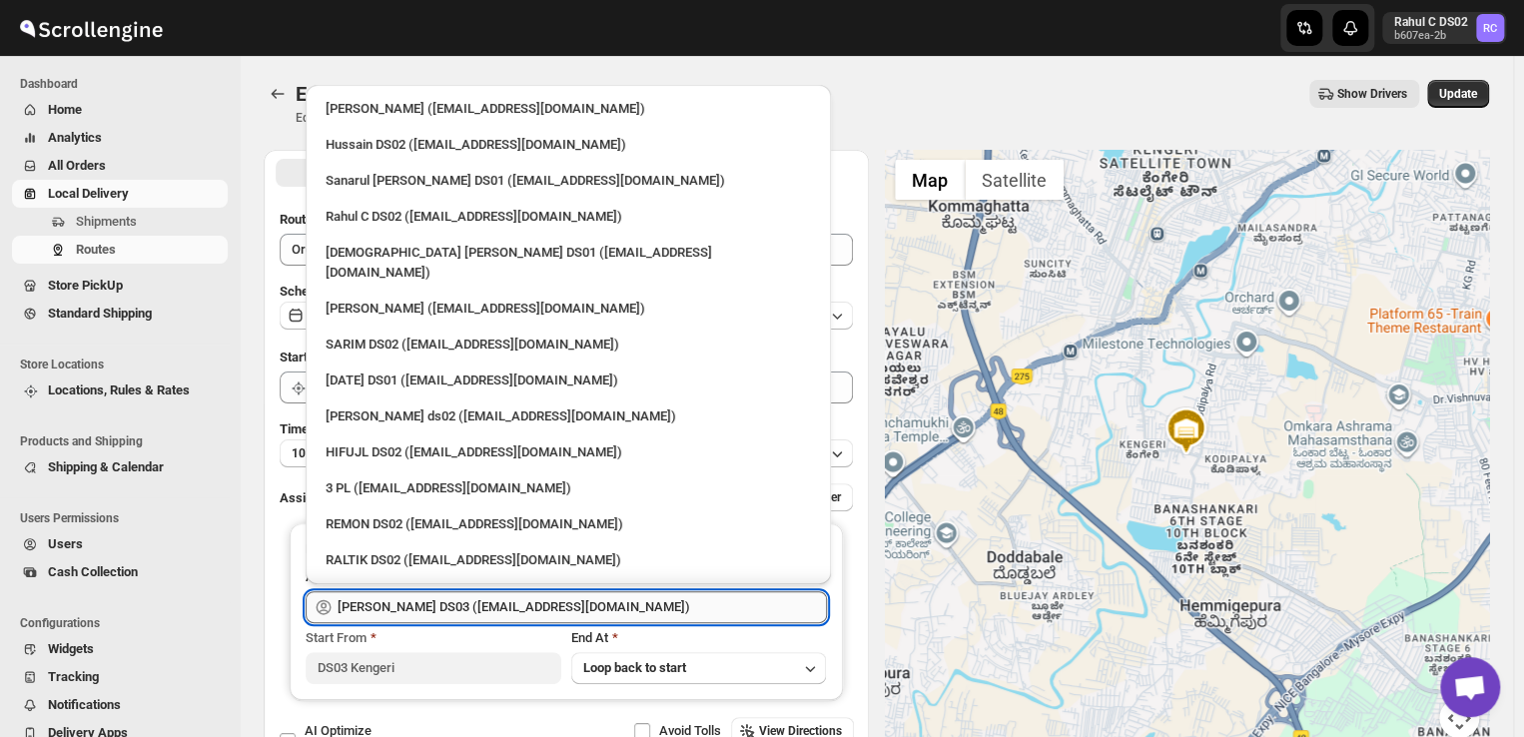
click at [610, 605] on input "Mohim uddin DS03 (veyanal843@bizmud.com)" at bounding box center [581, 607] width 489 height 32
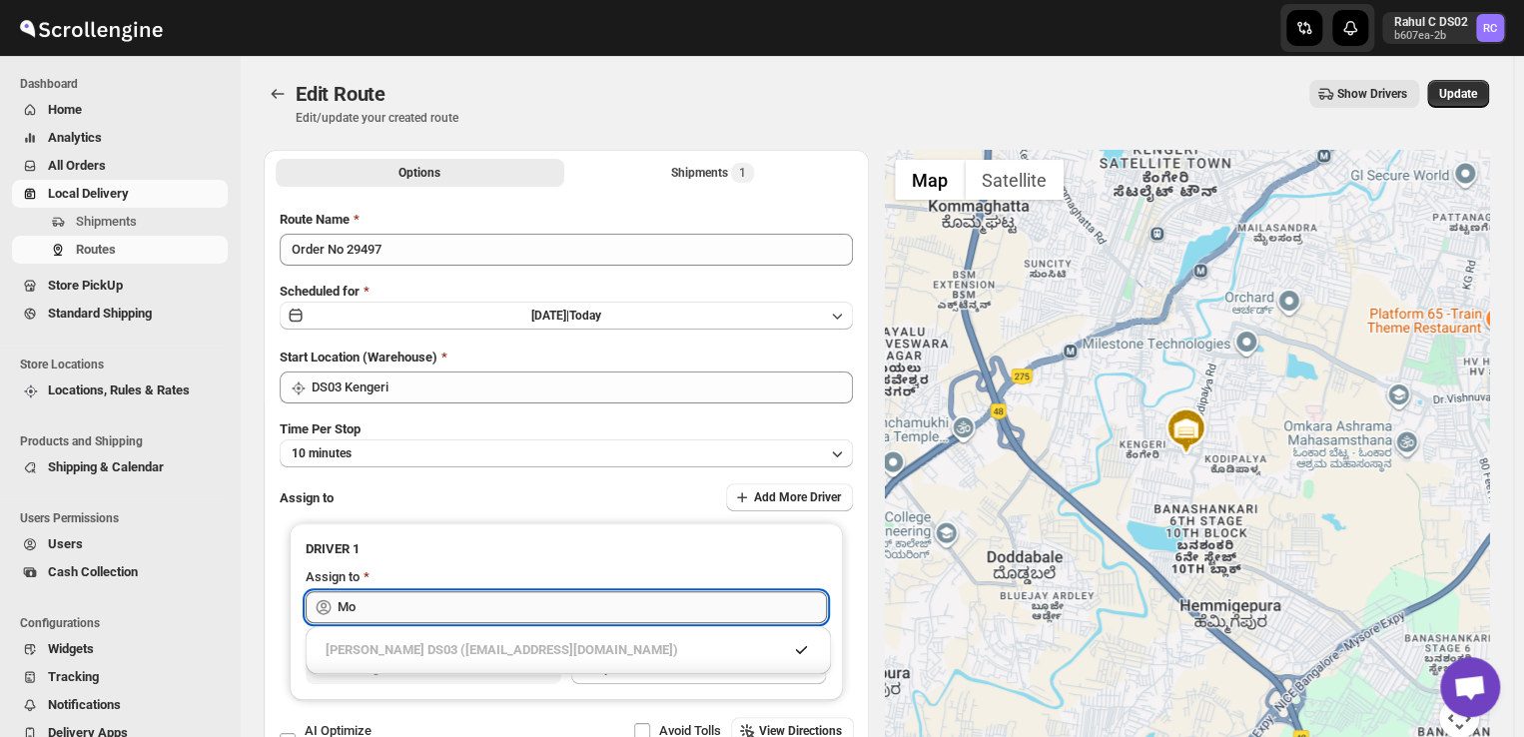
type input "M"
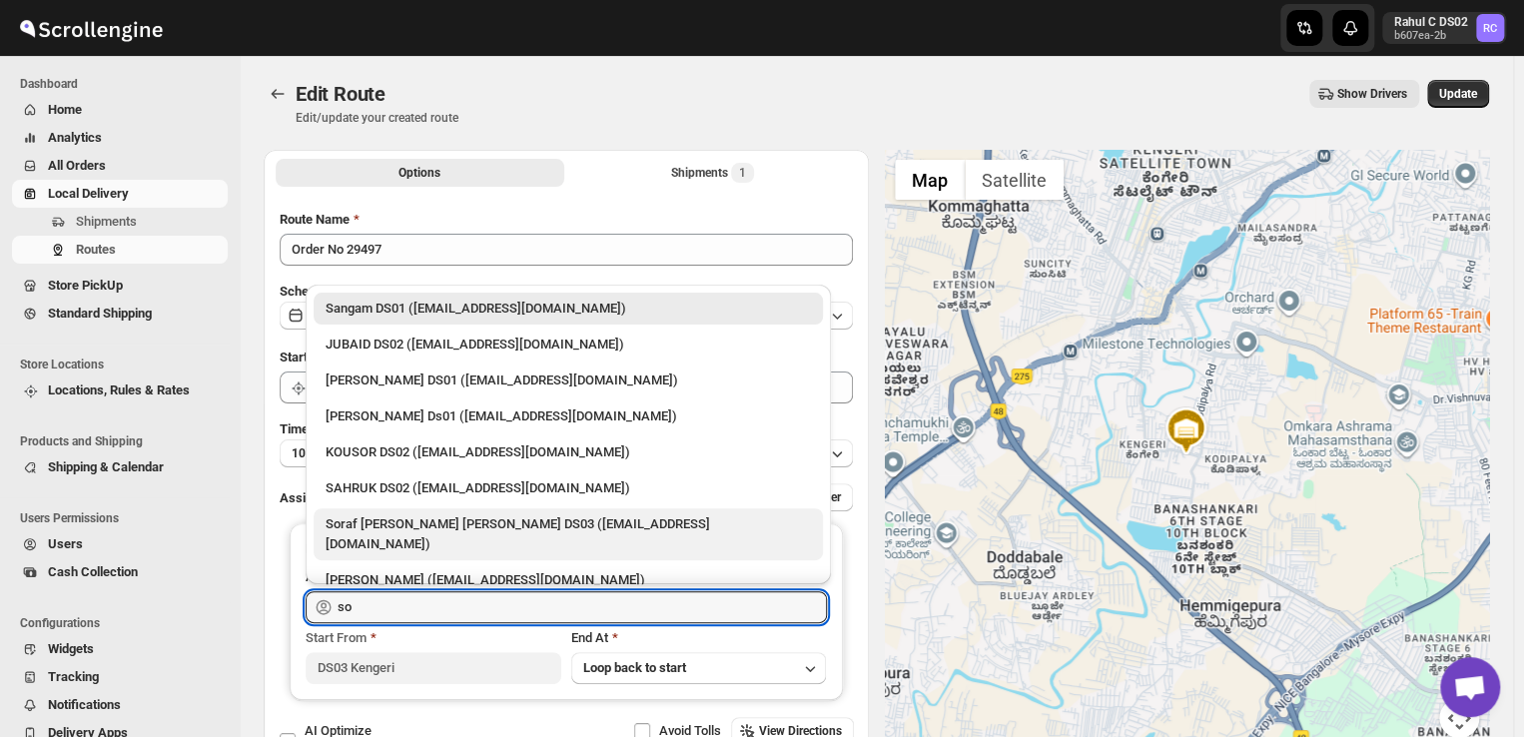
click at [587, 528] on div "Soraf uddin lasker DS03 (pofir49959@dextrago.com)" at bounding box center [567, 534] width 485 height 40
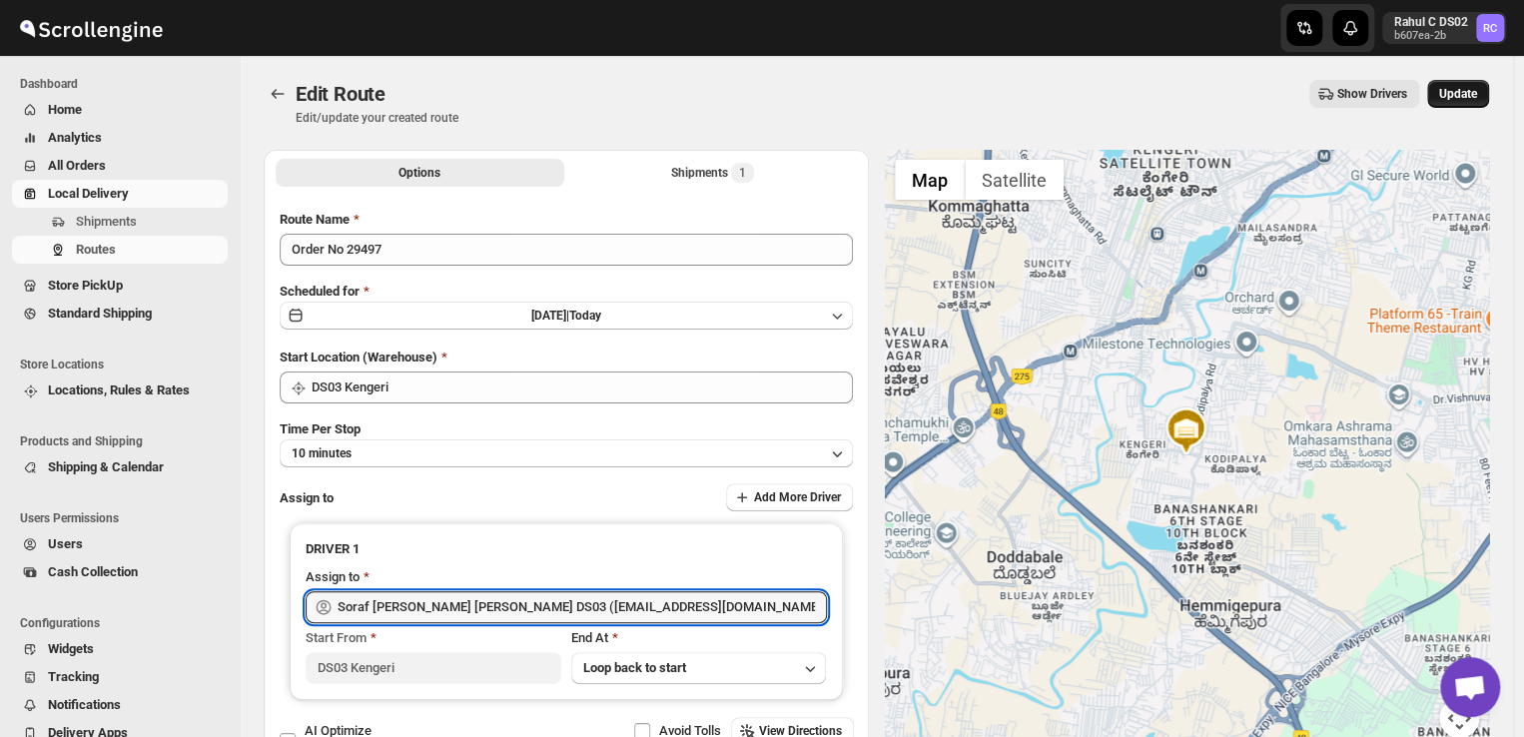
type input "Soraf uddin lasker DS03 (pofir49959@dextrago.com)"
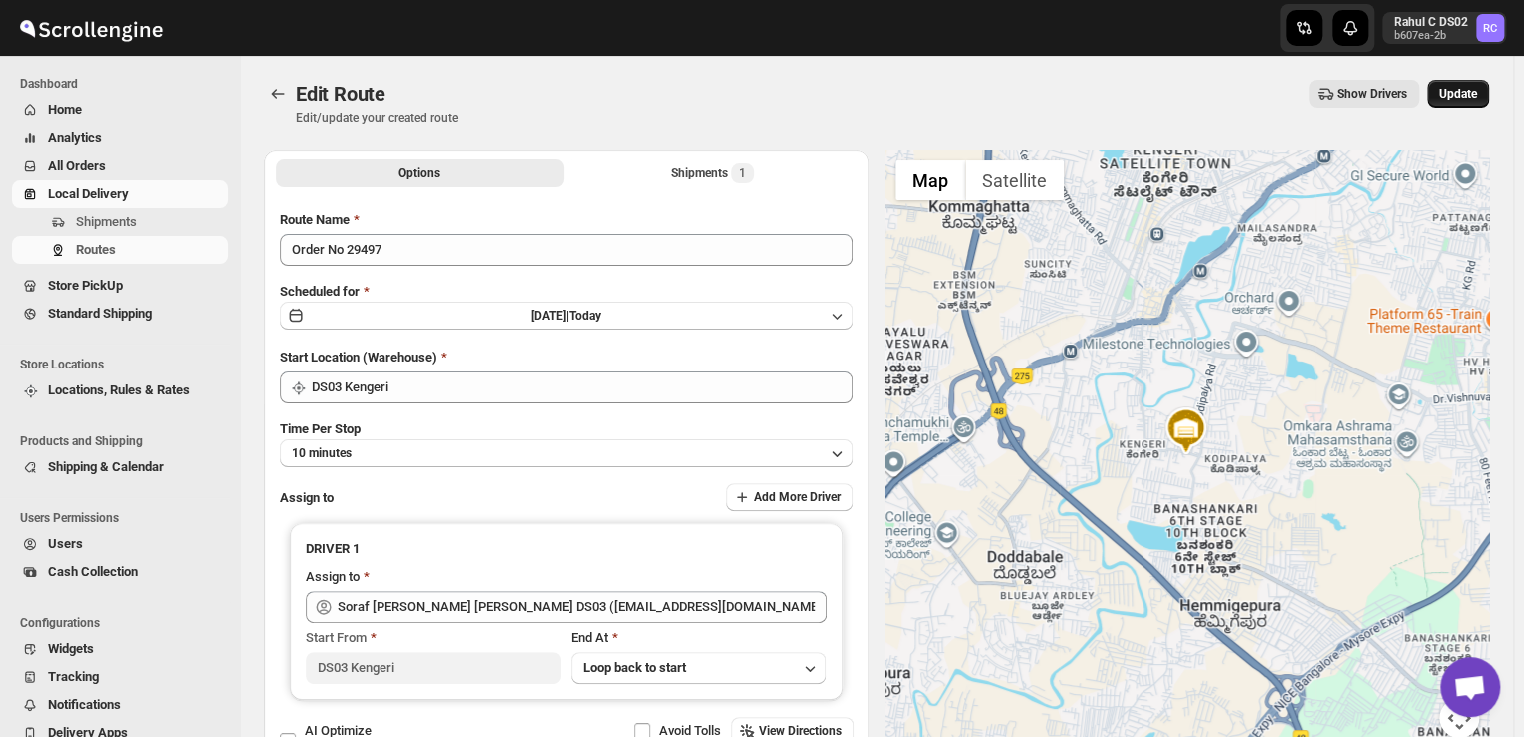
click at [1461, 91] on span "Update" at bounding box center [1458, 94] width 38 height 16
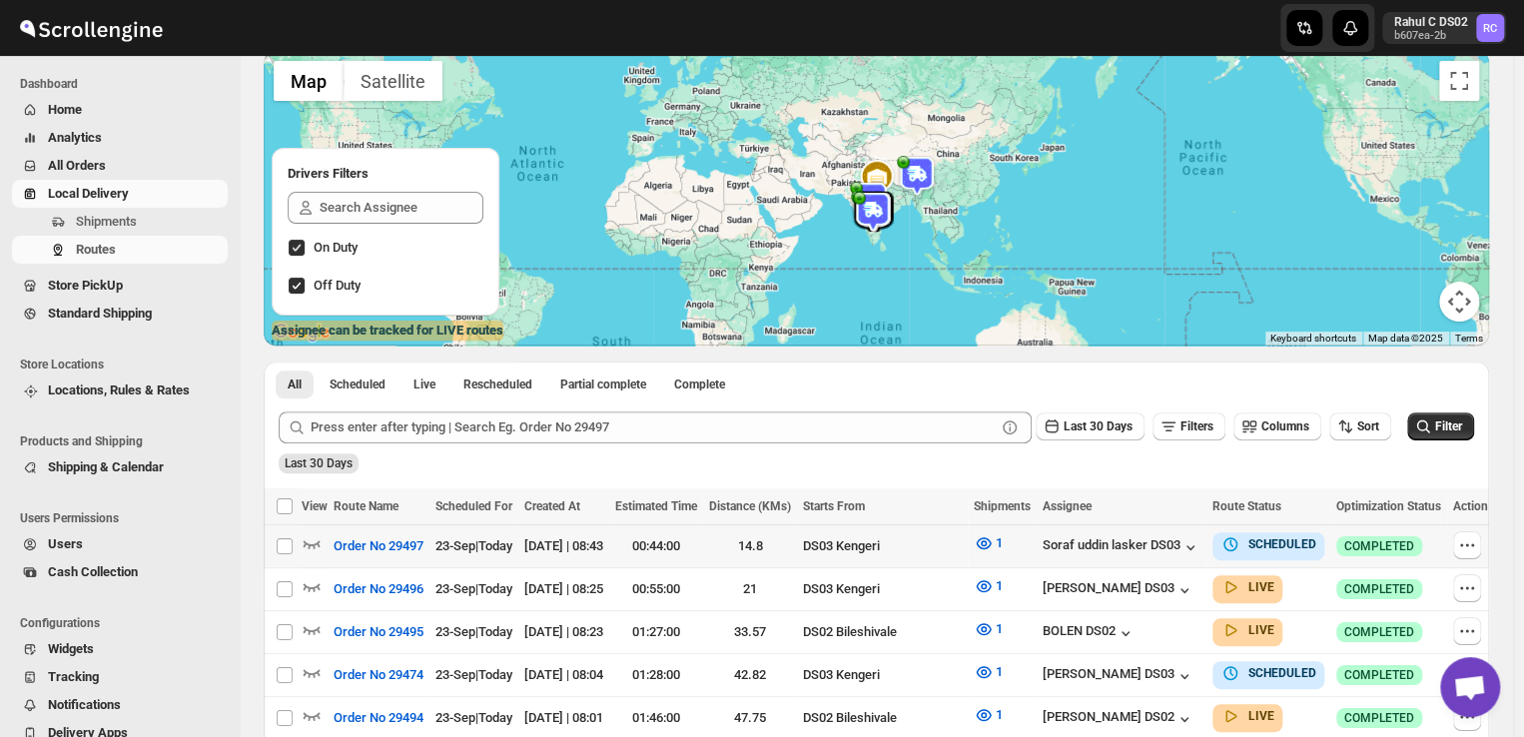
scroll to position [140, 0]
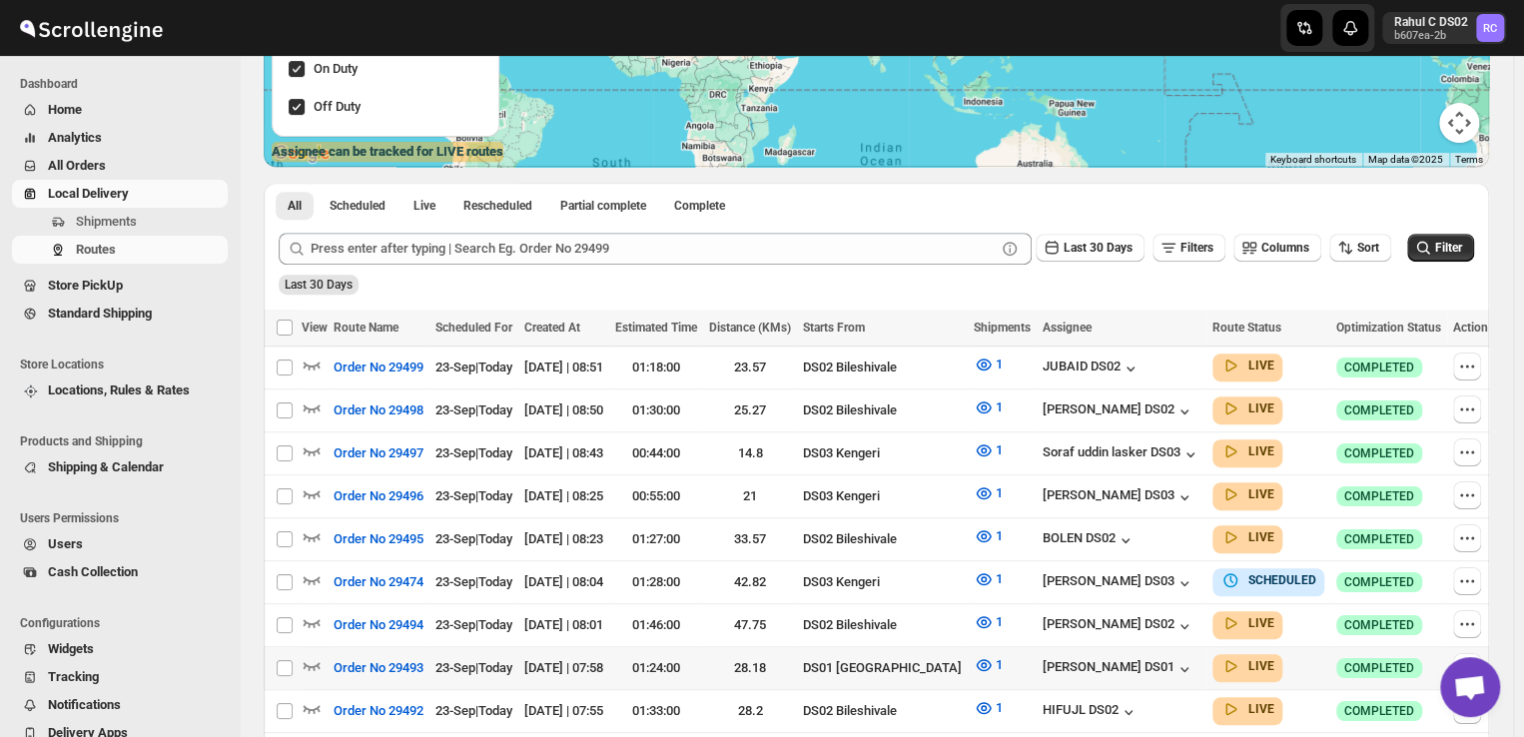
scroll to position [323, 0]
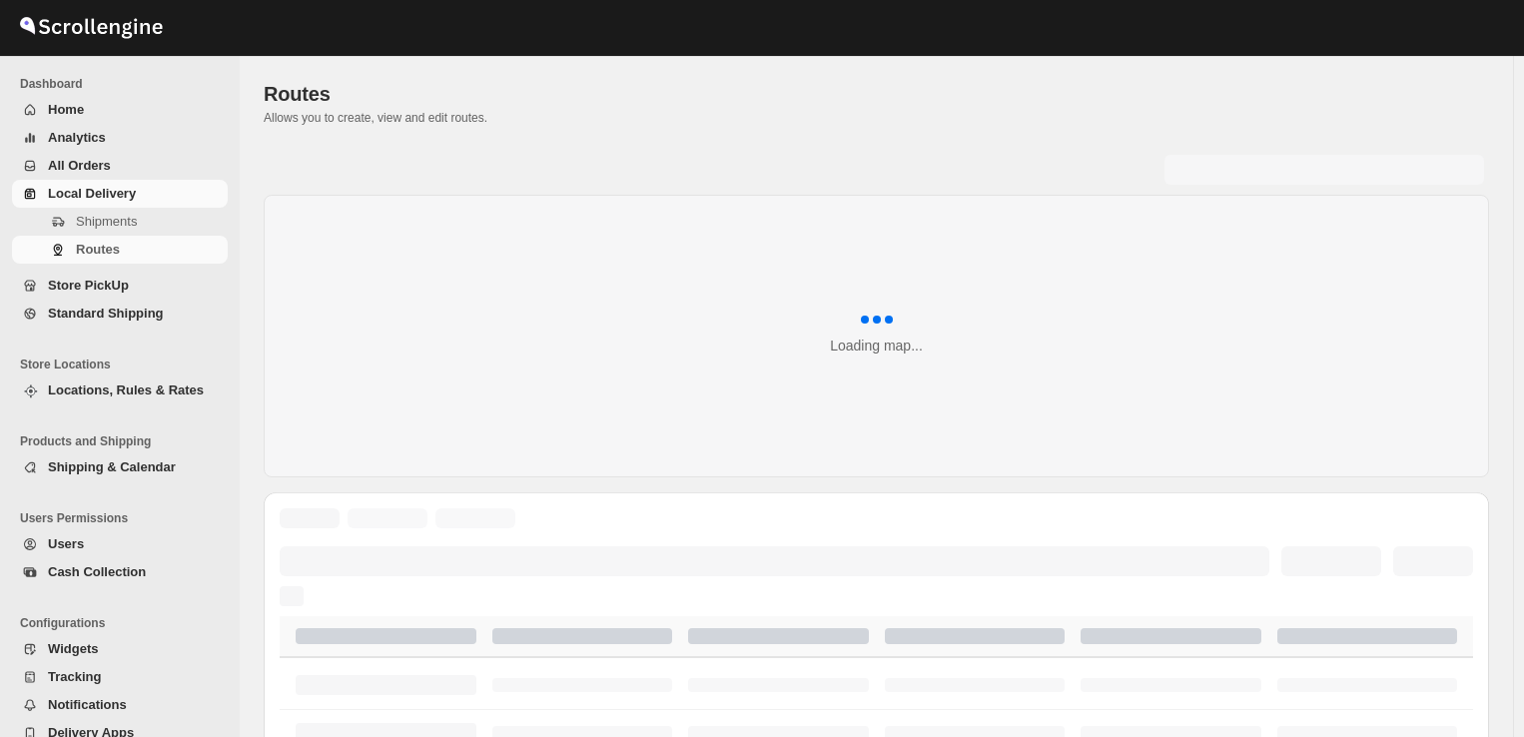
scroll to position [323, 0]
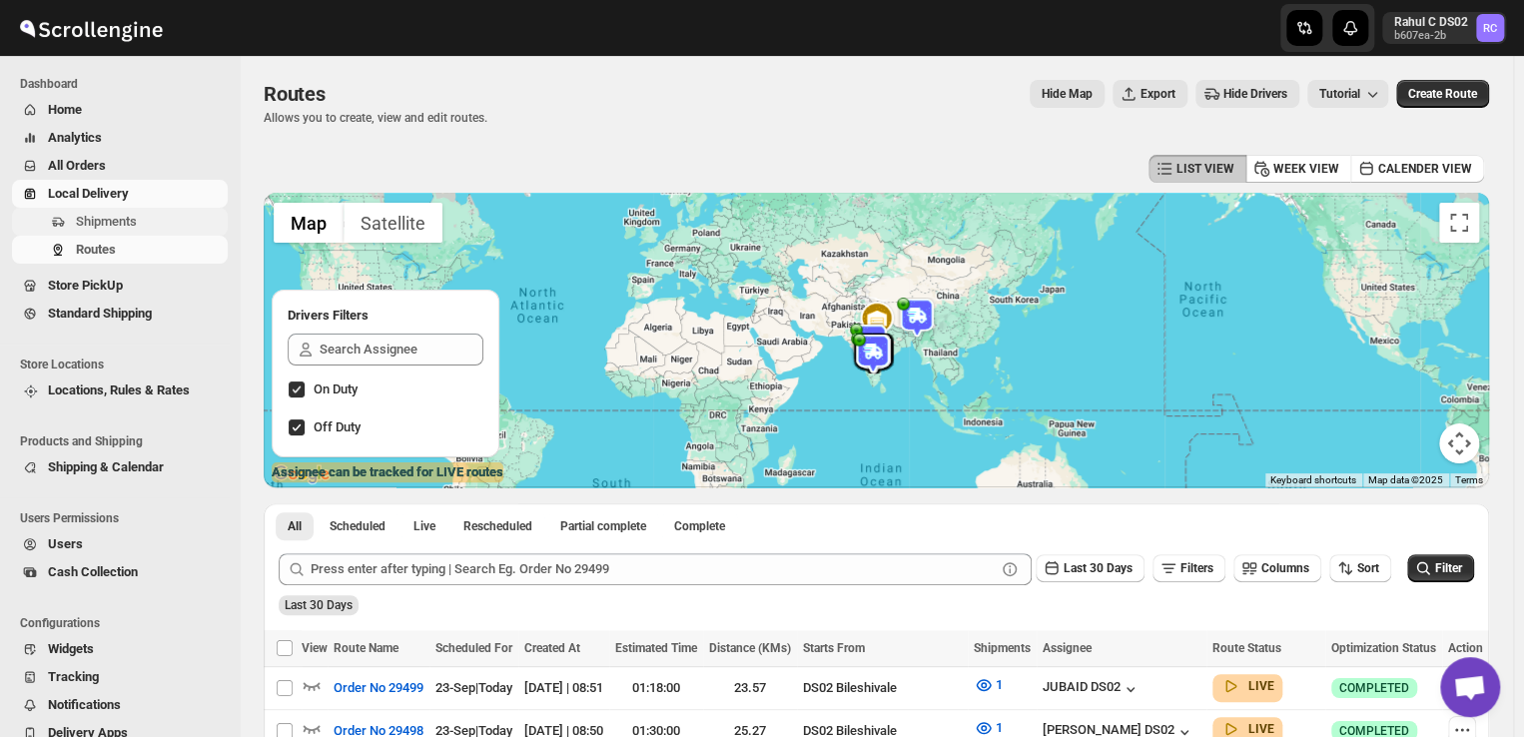
click at [114, 217] on span "Shipments" at bounding box center [106, 221] width 61 height 15
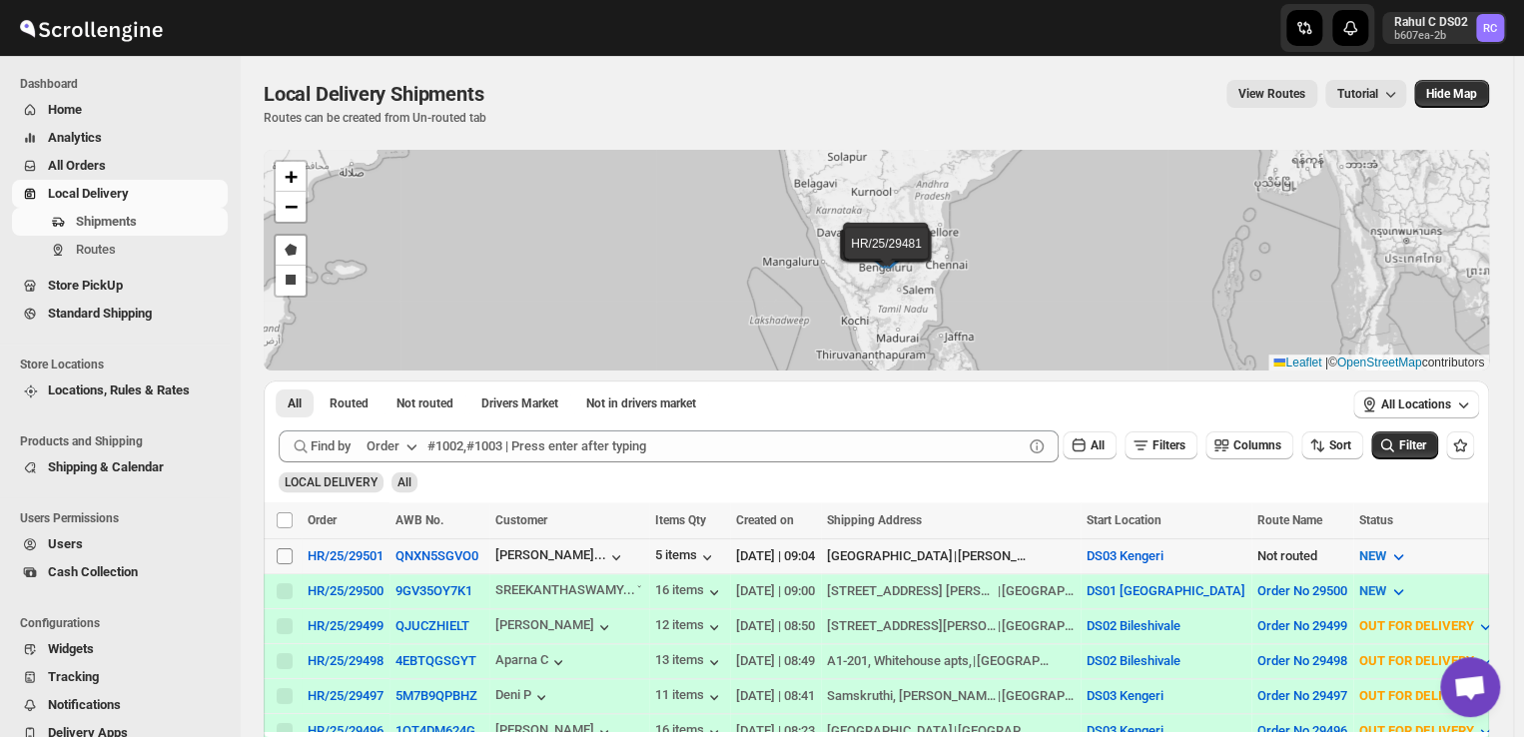
click at [280, 556] on input "Select shipment" at bounding box center [285, 556] width 16 height 16
checkbox input "true"
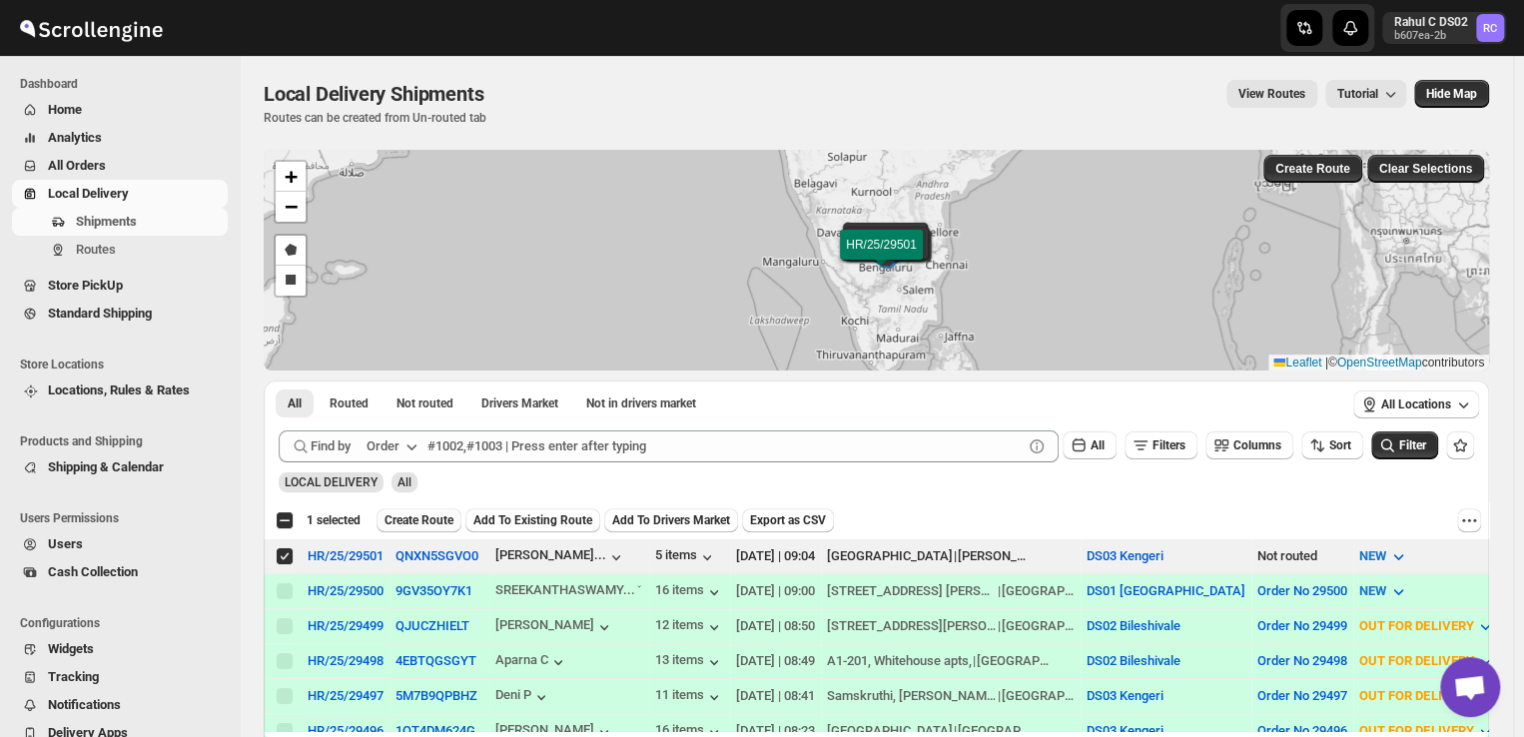
click at [423, 519] on span "Create Route" at bounding box center [418, 520] width 69 height 16
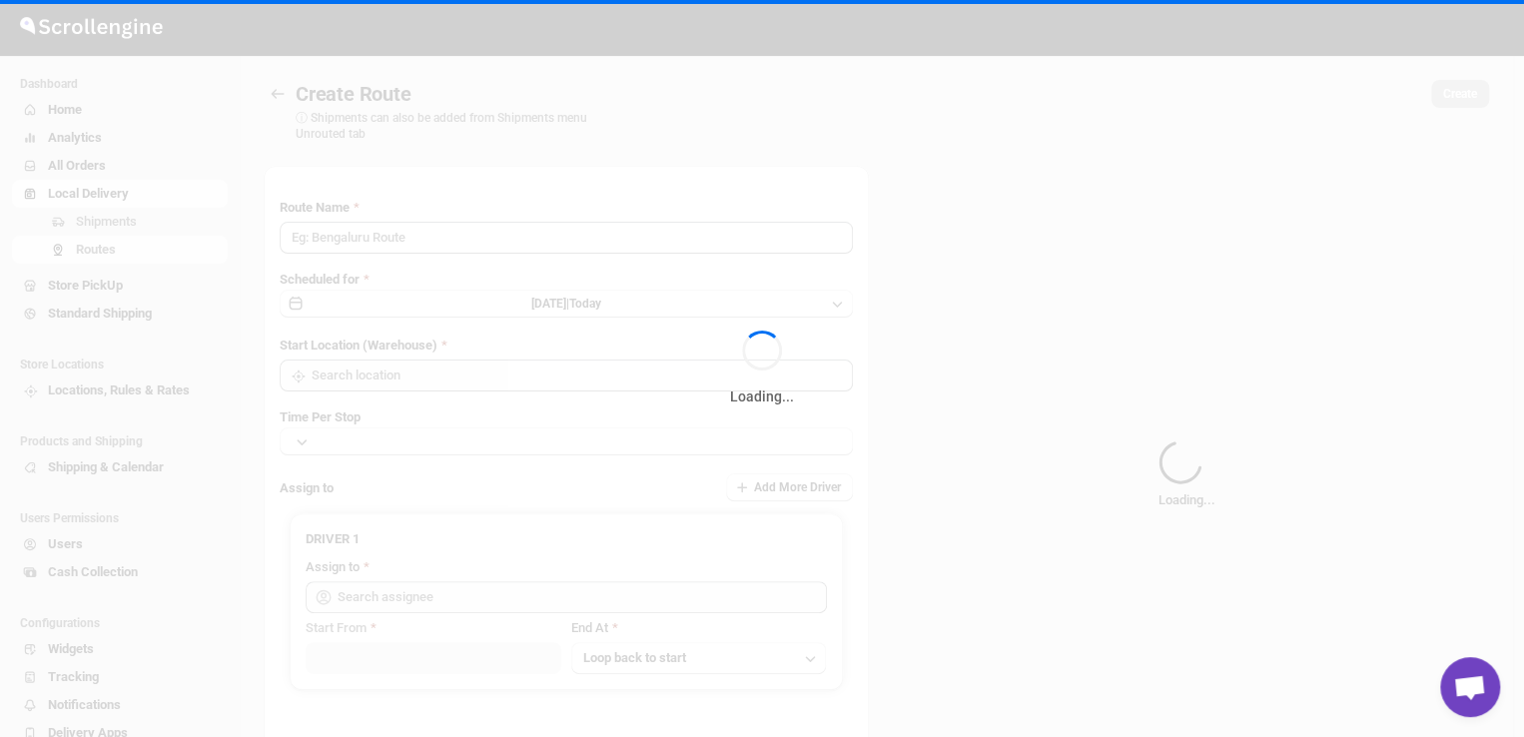
type input "Route - 23/09-0905"
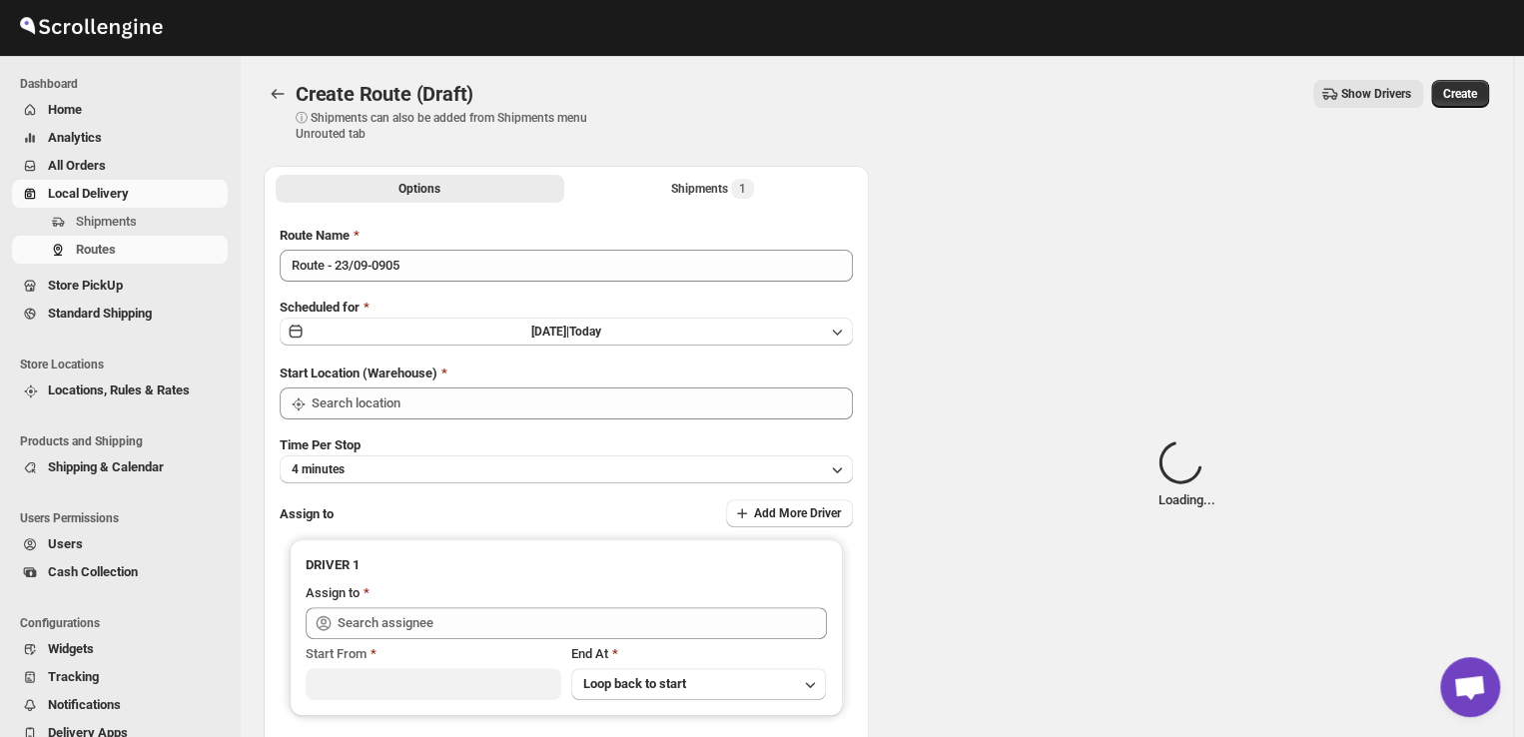
type input "DS03 Kengeri"
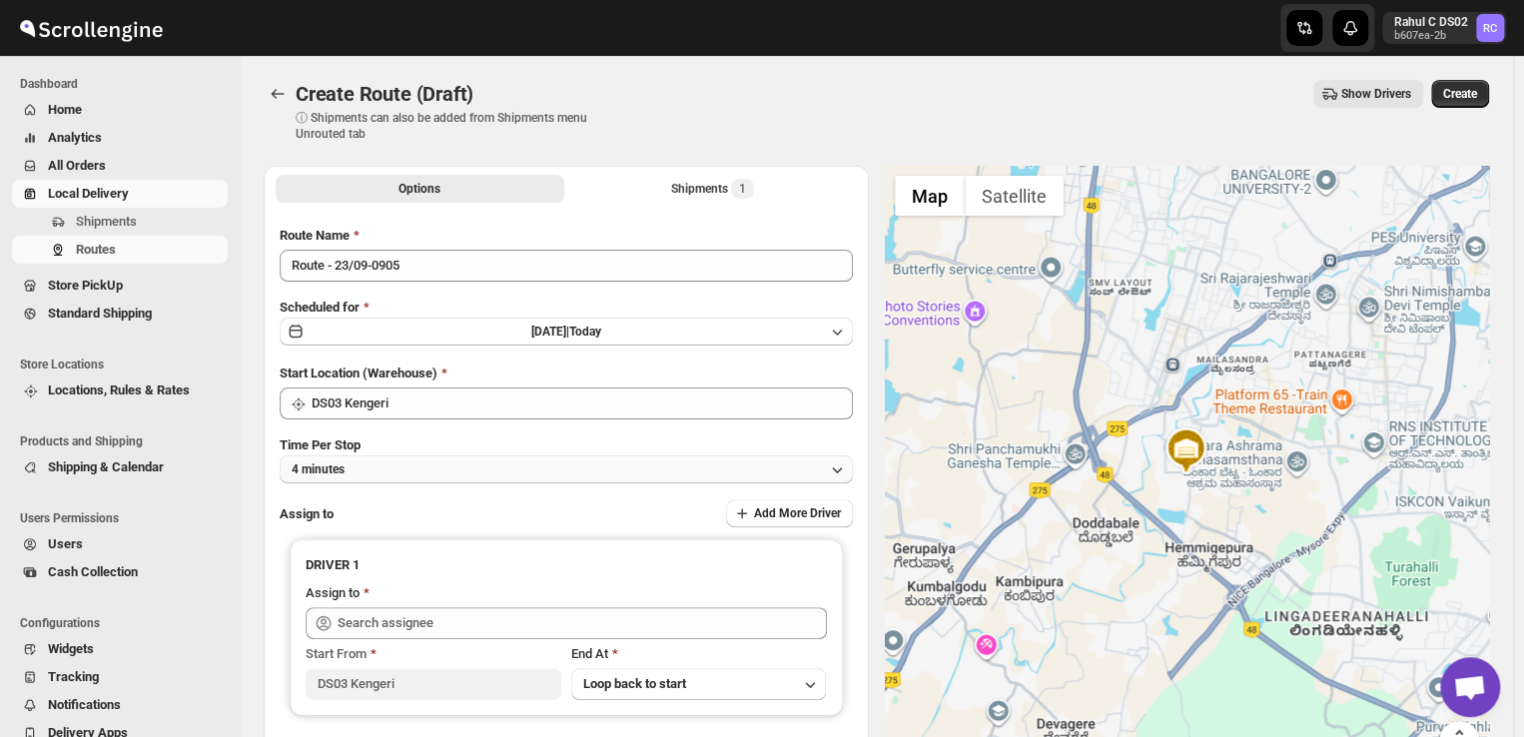
click at [380, 468] on button "4 minutes" at bounding box center [566, 469] width 573 height 28
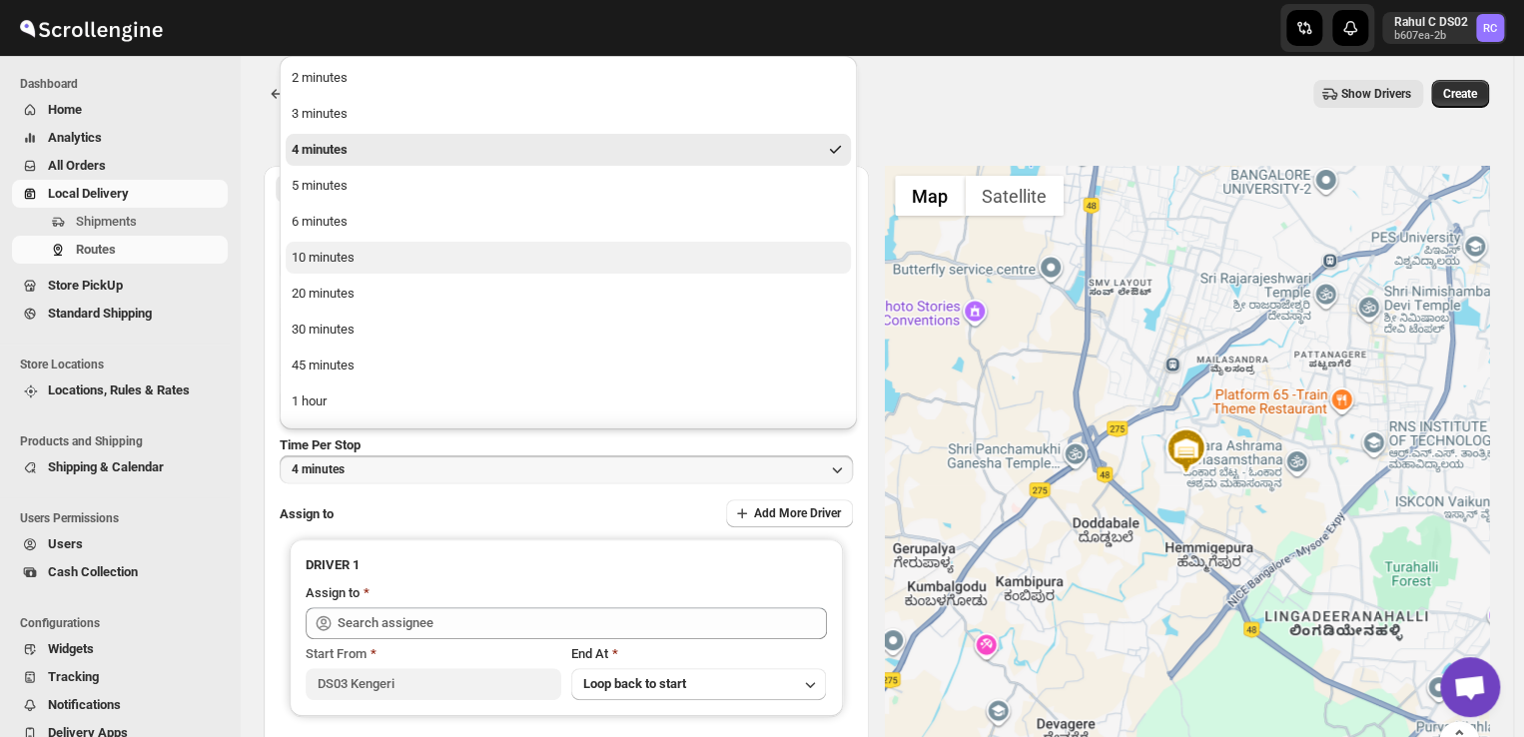
click at [345, 258] on div "10 minutes" at bounding box center [323, 258] width 63 height 20
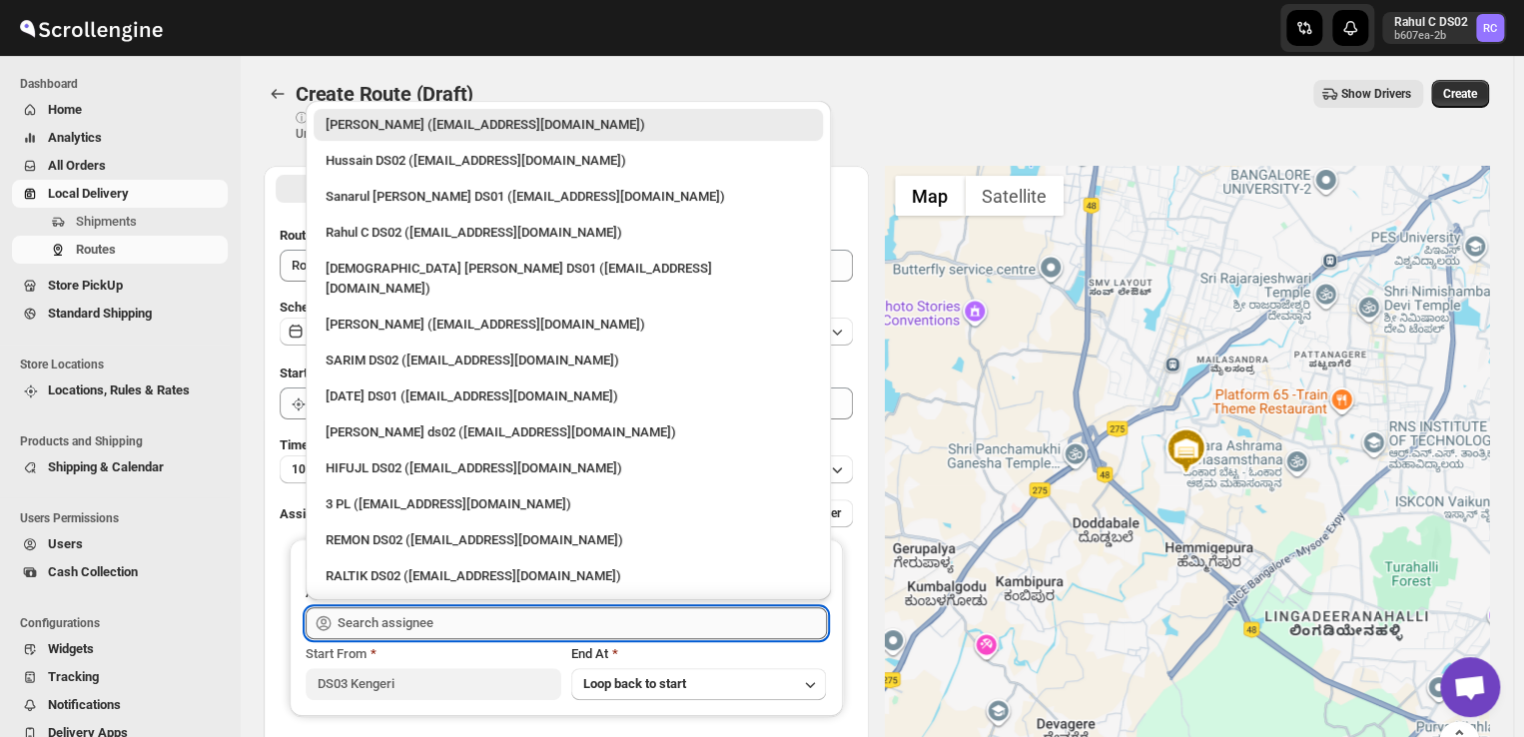
click at [467, 610] on input "text" at bounding box center [581, 623] width 489 height 32
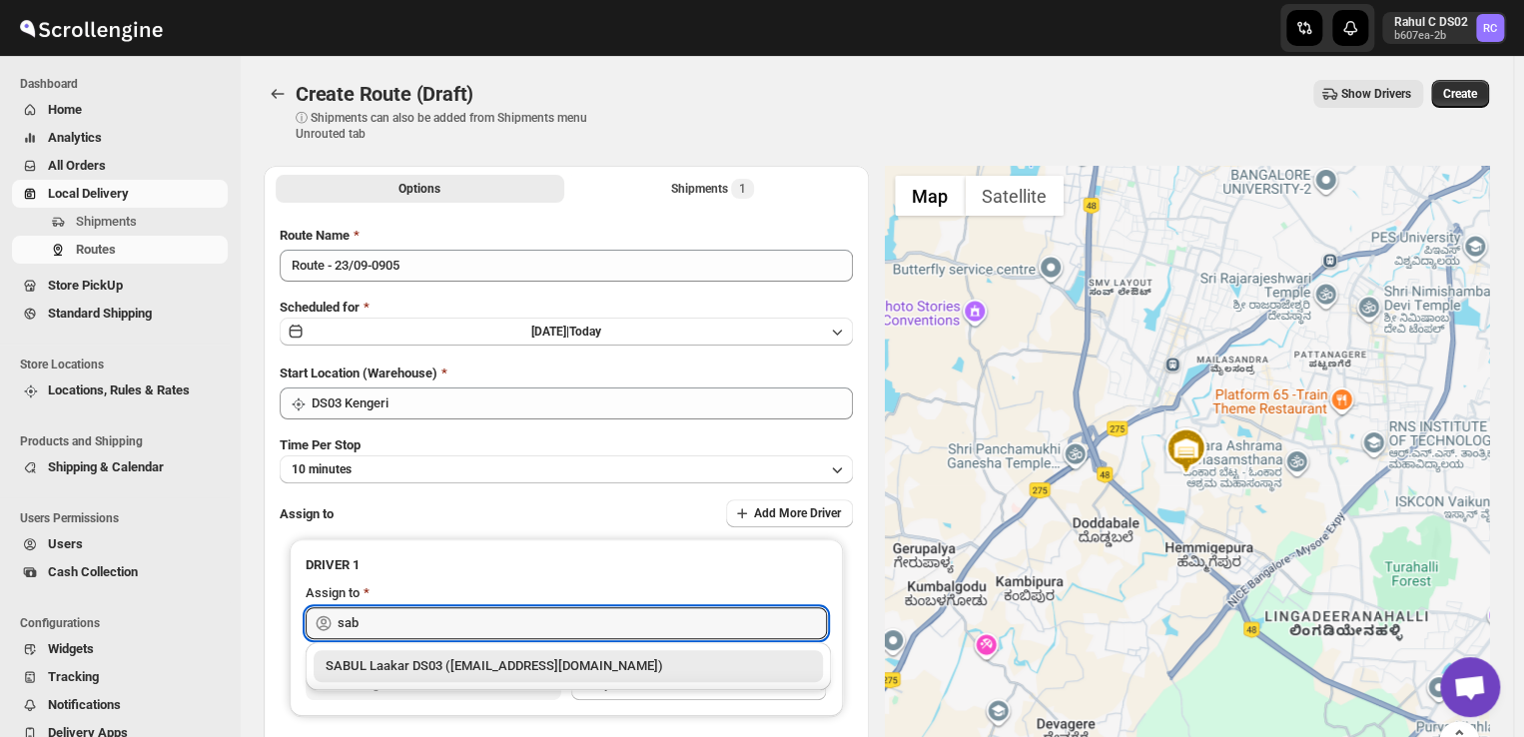
click at [410, 661] on div "SABUL Laakar DS03 (pokogin390@dextrago.com)" at bounding box center [567, 666] width 485 height 20
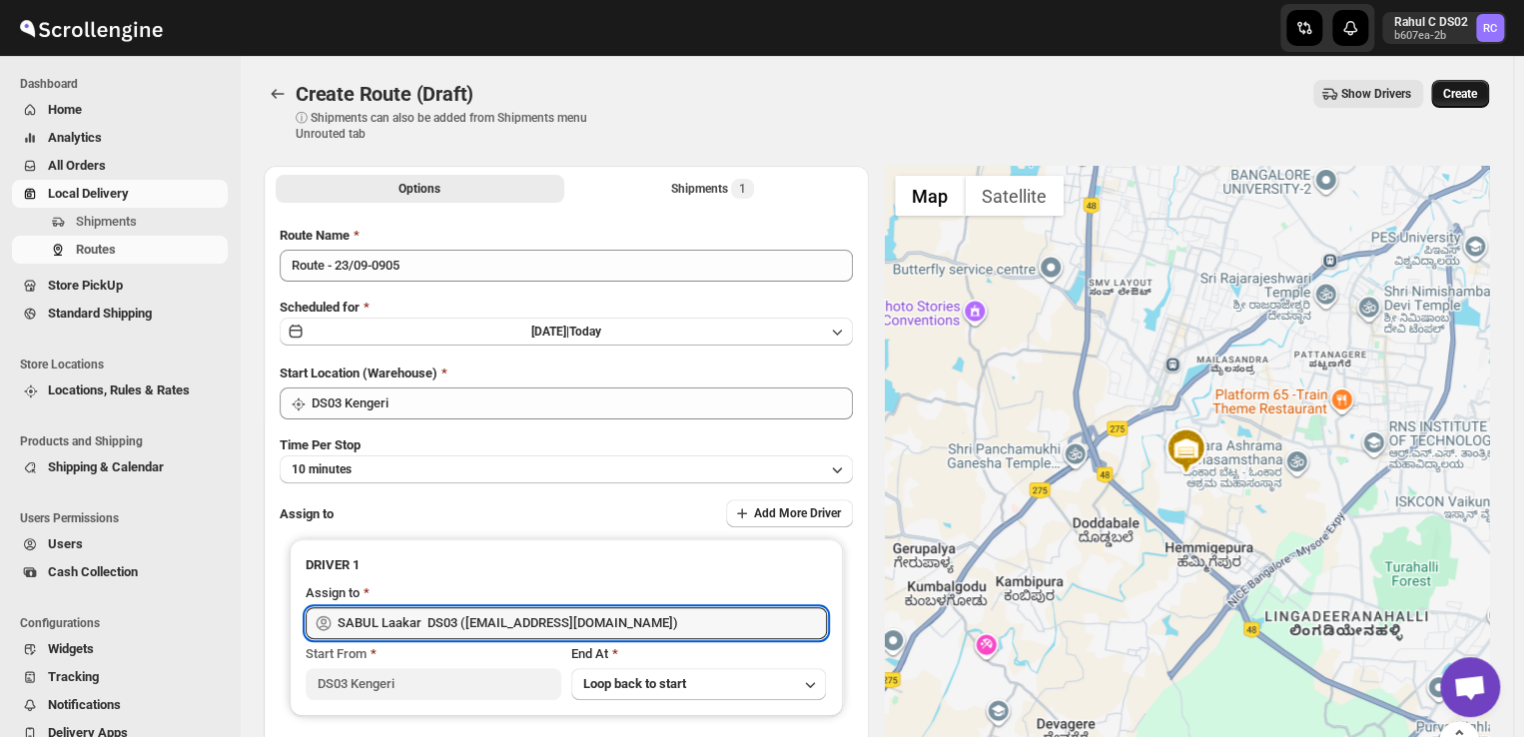
type input "SABUL Laakar DS03 (pokogin390@dextrago.com)"
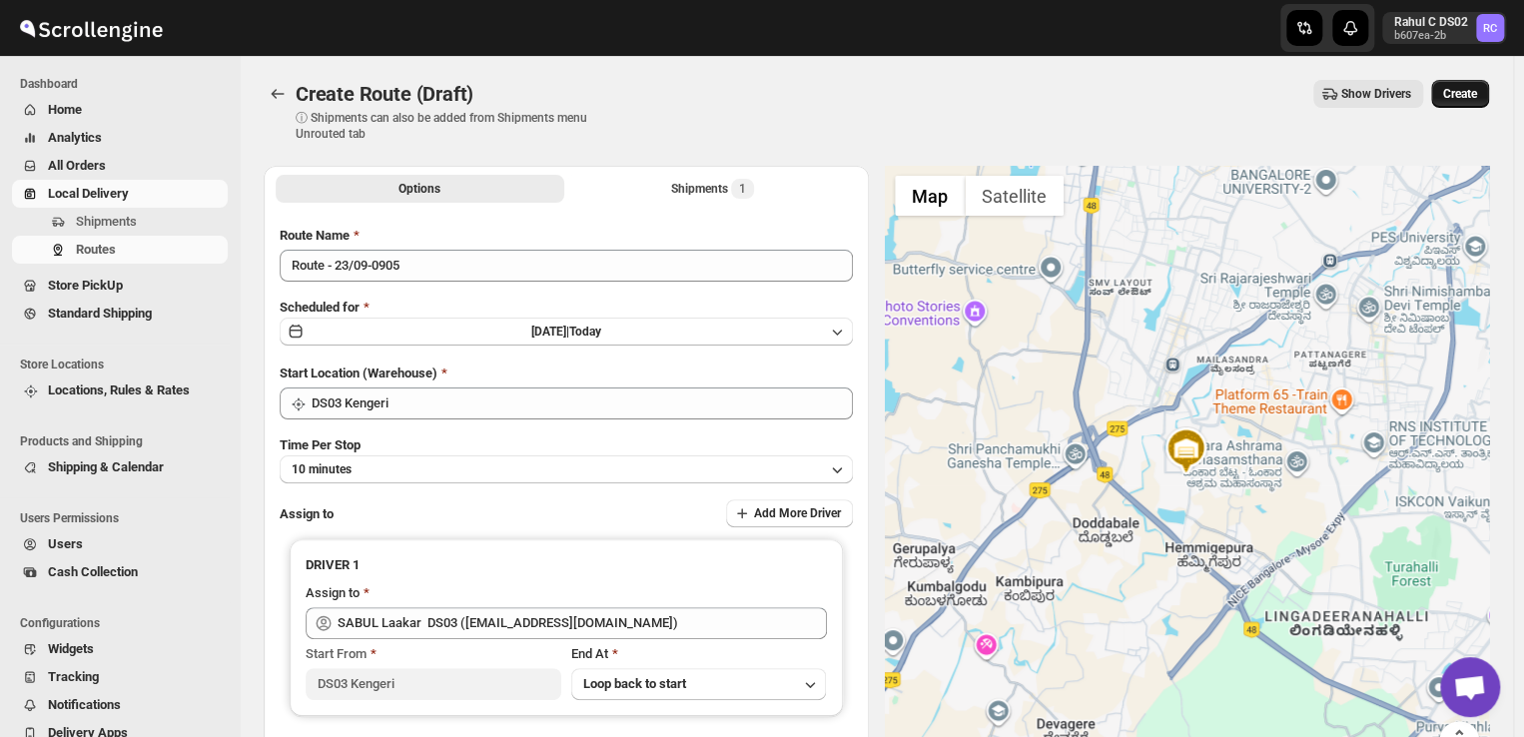
click at [1474, 92] on span "Create" at bounding box center [1460, 94] width 34 height 16
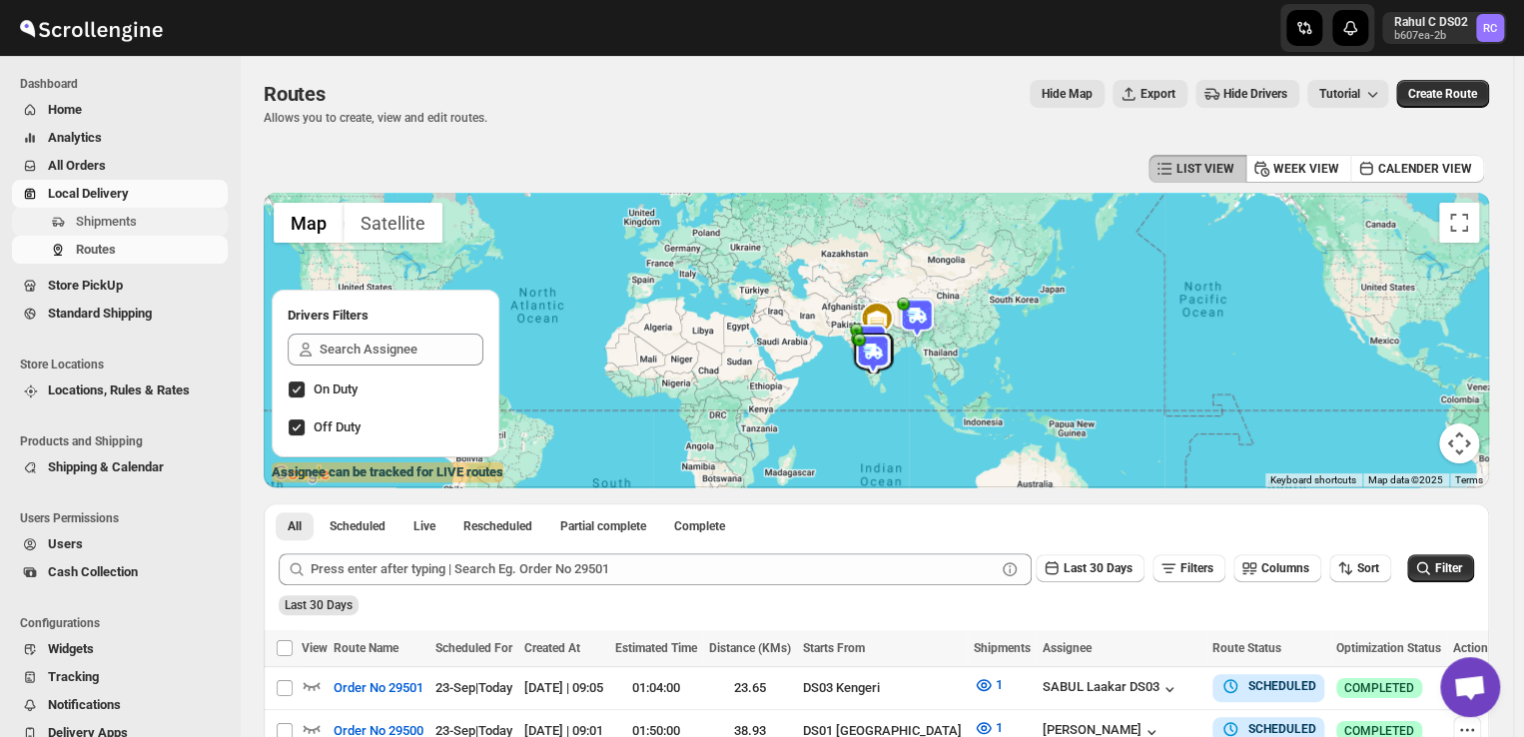
click at [152, 216] on span "Shipments" at bounding box center [150, 222] width 148 height 20
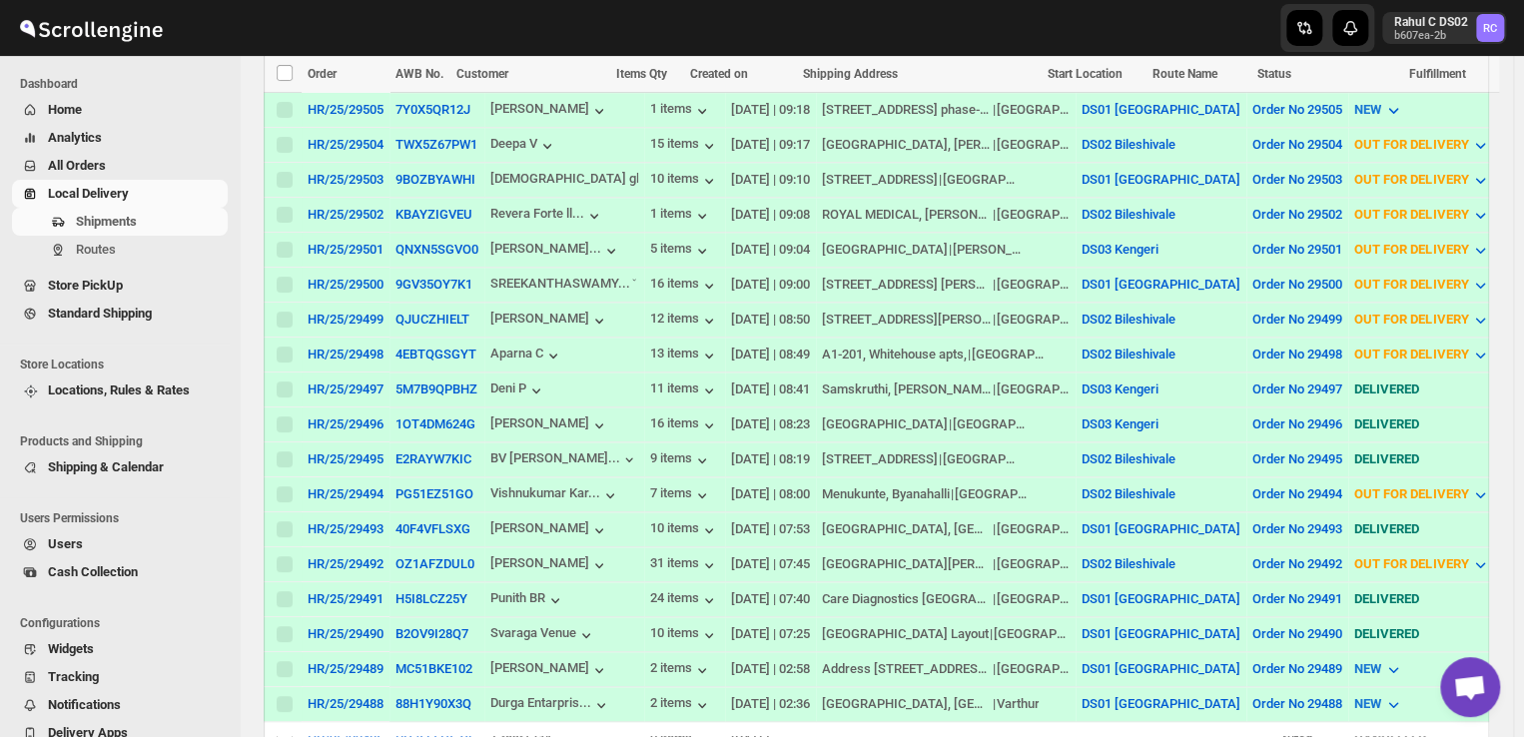
scroll to position [637, 0]
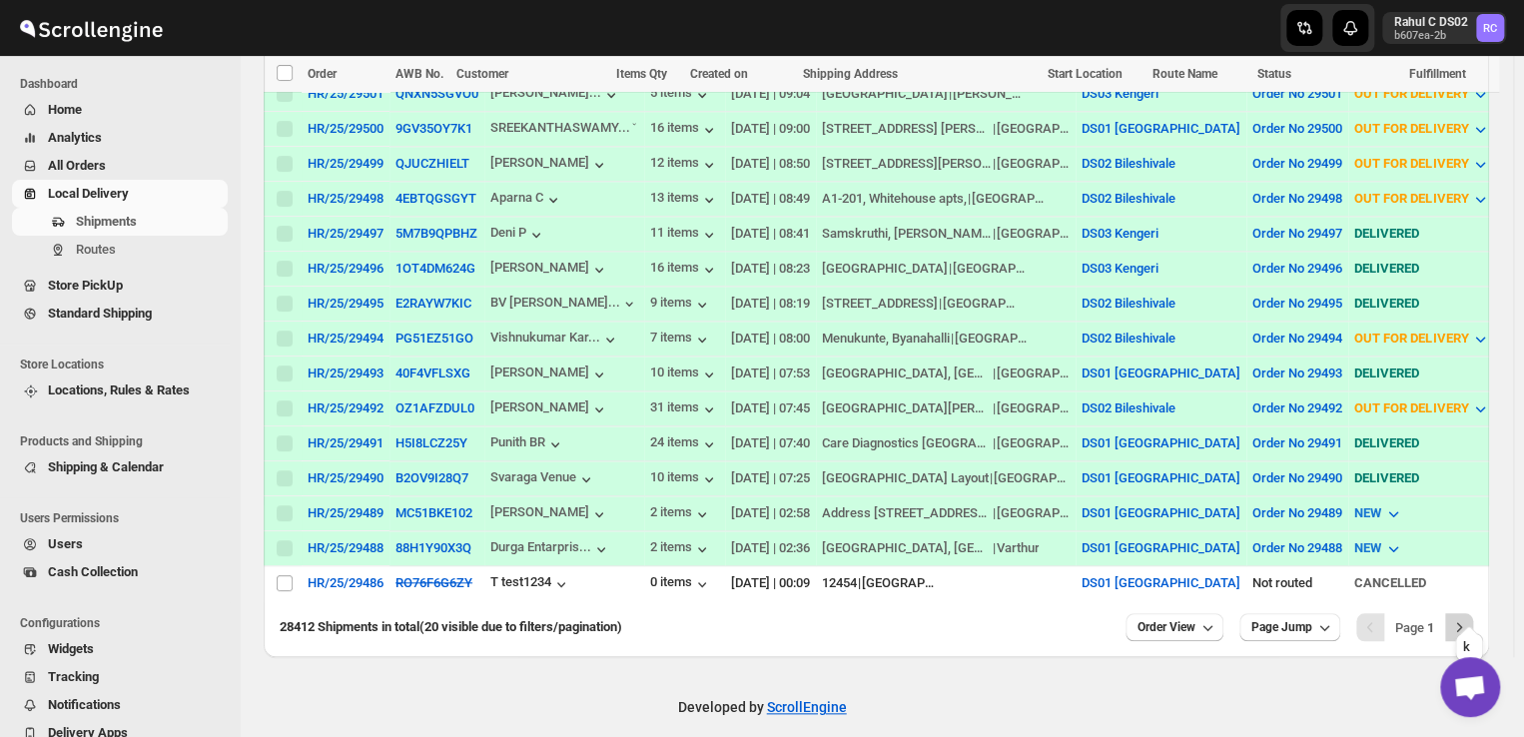
click at [1469, 617] on icon "Next" at bounding box center [1459, 627] width 20 height 20
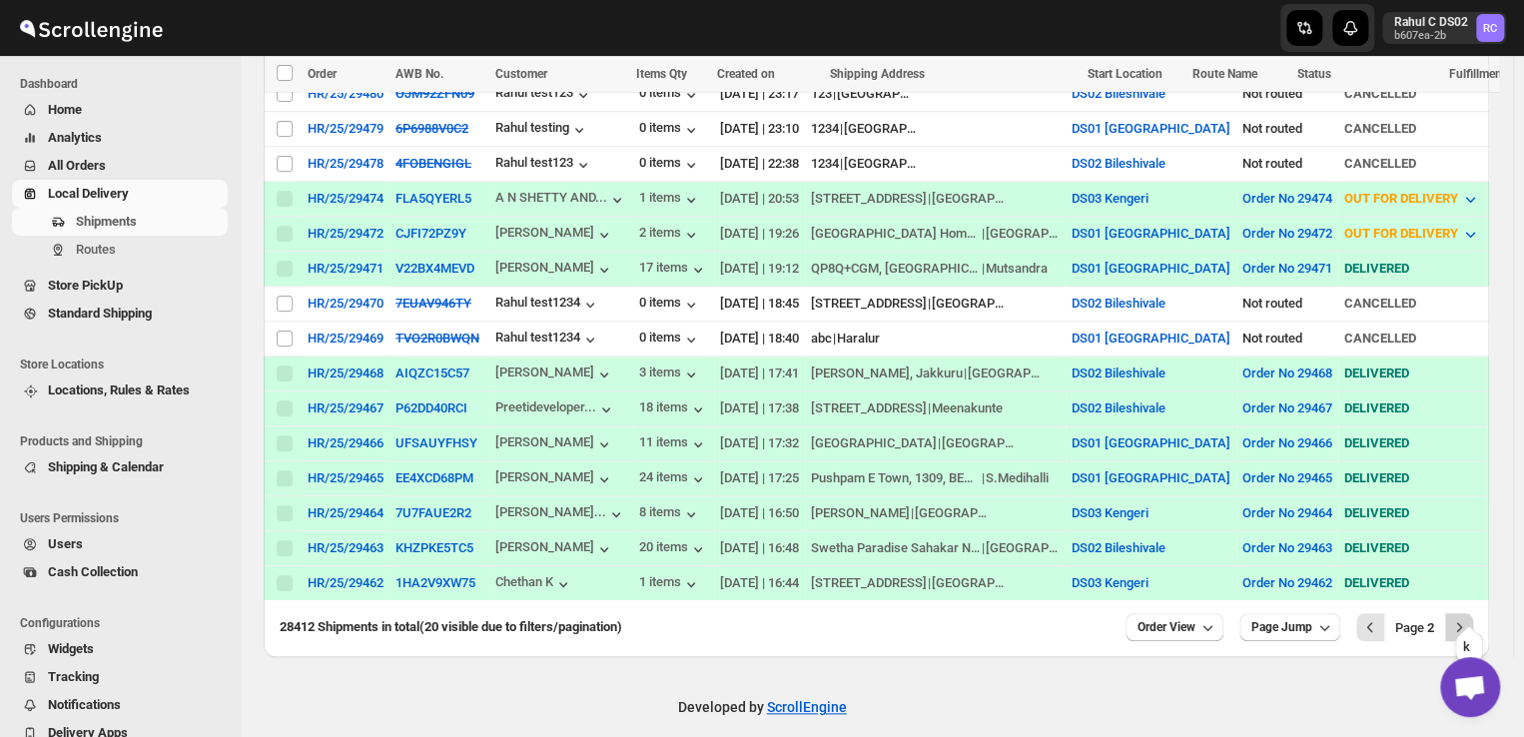
click at [1466, 617] on icon "Next" at bounding box center [1459, 627] width 20 height 20
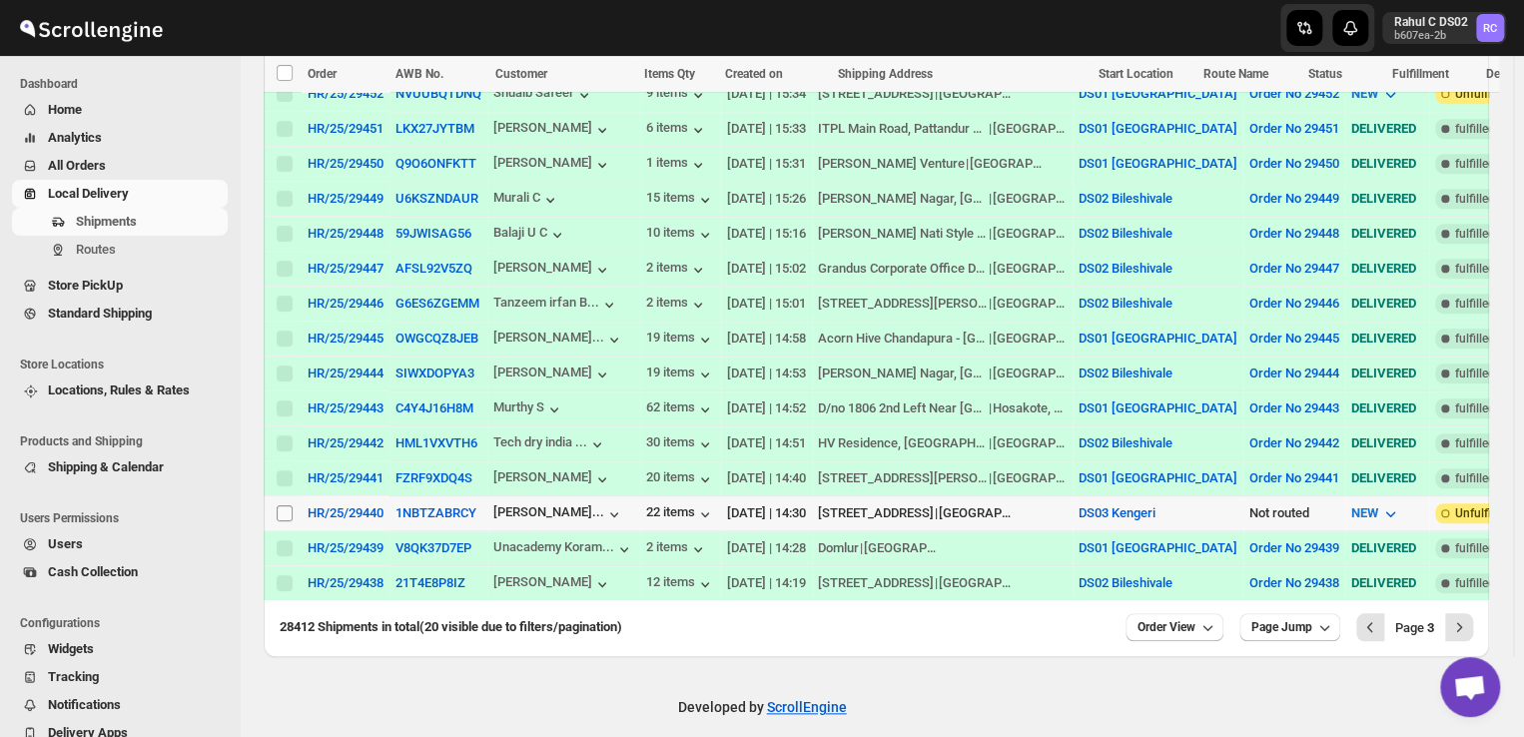
click at [288, 505] on input "Select shipment" at bounding box center [285, 513] width 16 height 16
checkbox input "true"
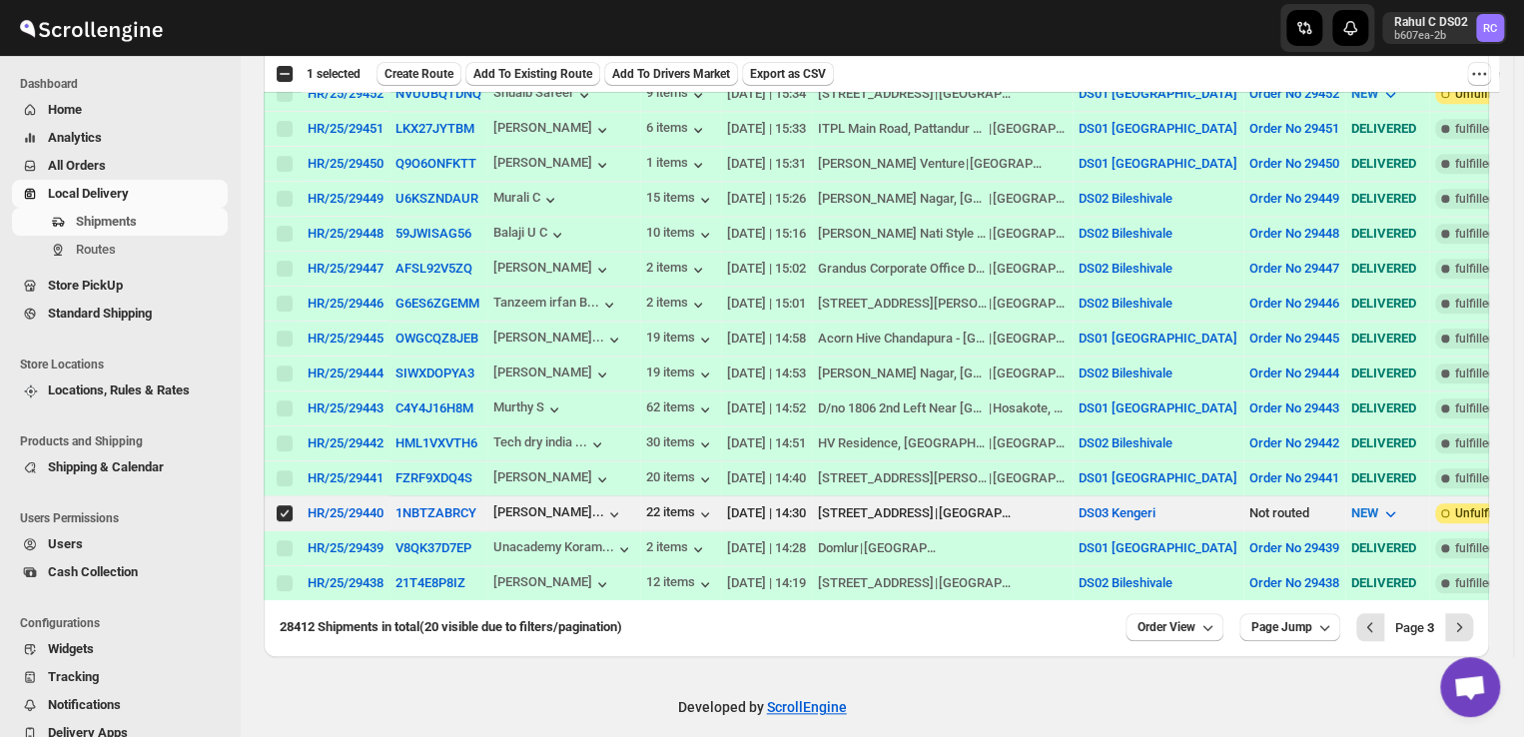
scroll to position [0, 0]
click at [417, 72] on span "Create Route" at bounding box center [418, 74] width 69 height 16
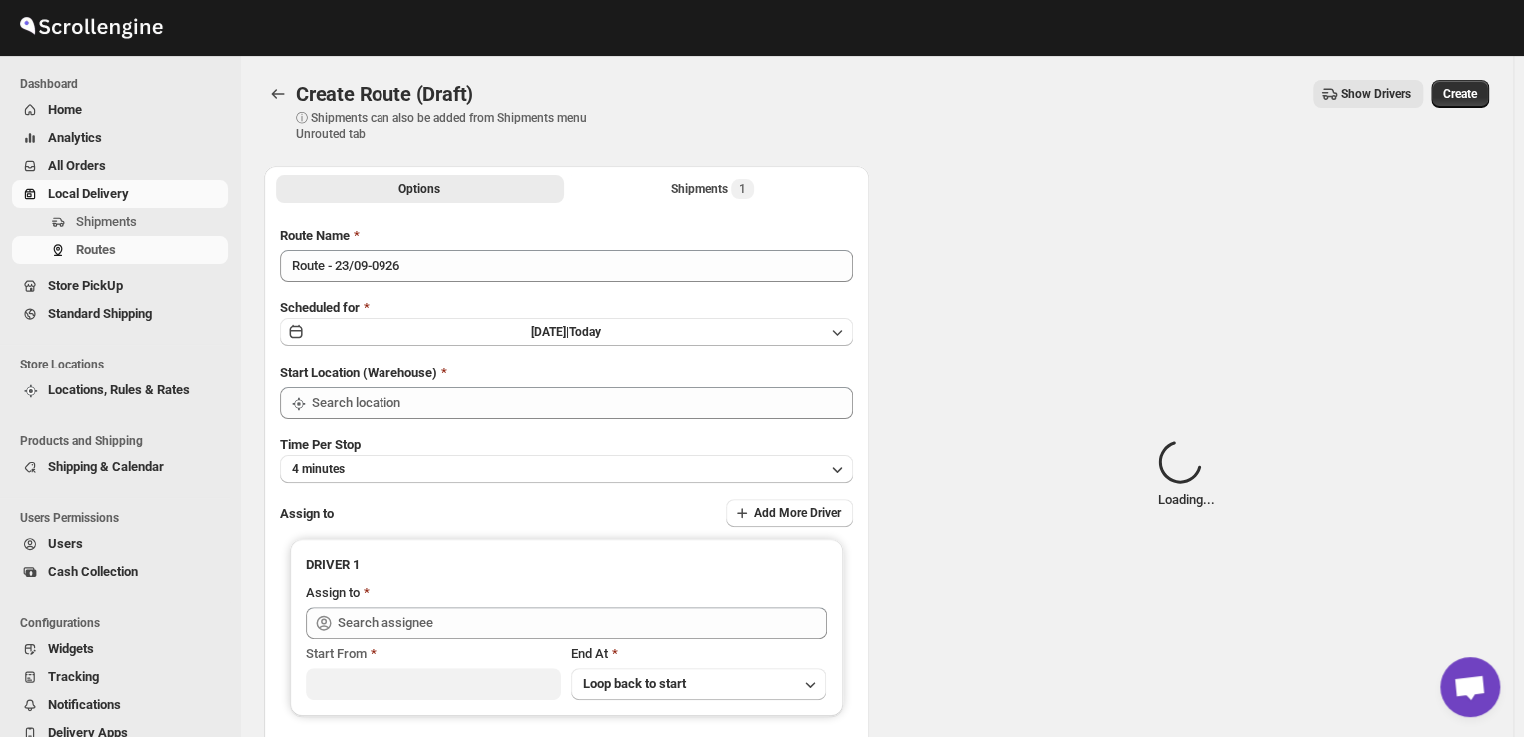
type input "DS03 Kengeri"
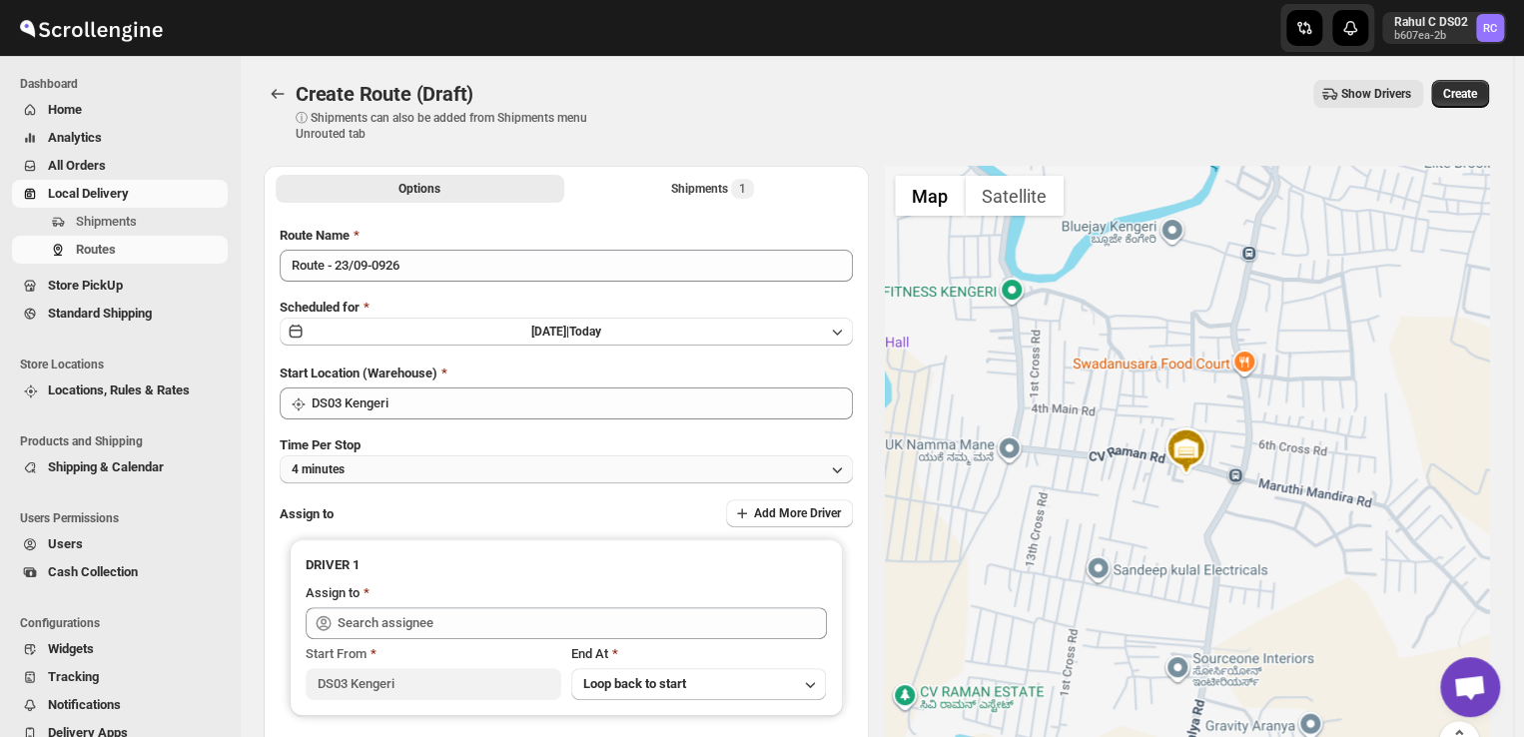
click at [383, 473] on button "4 minutes" at bounding box center [566, 469] width 573 height 28
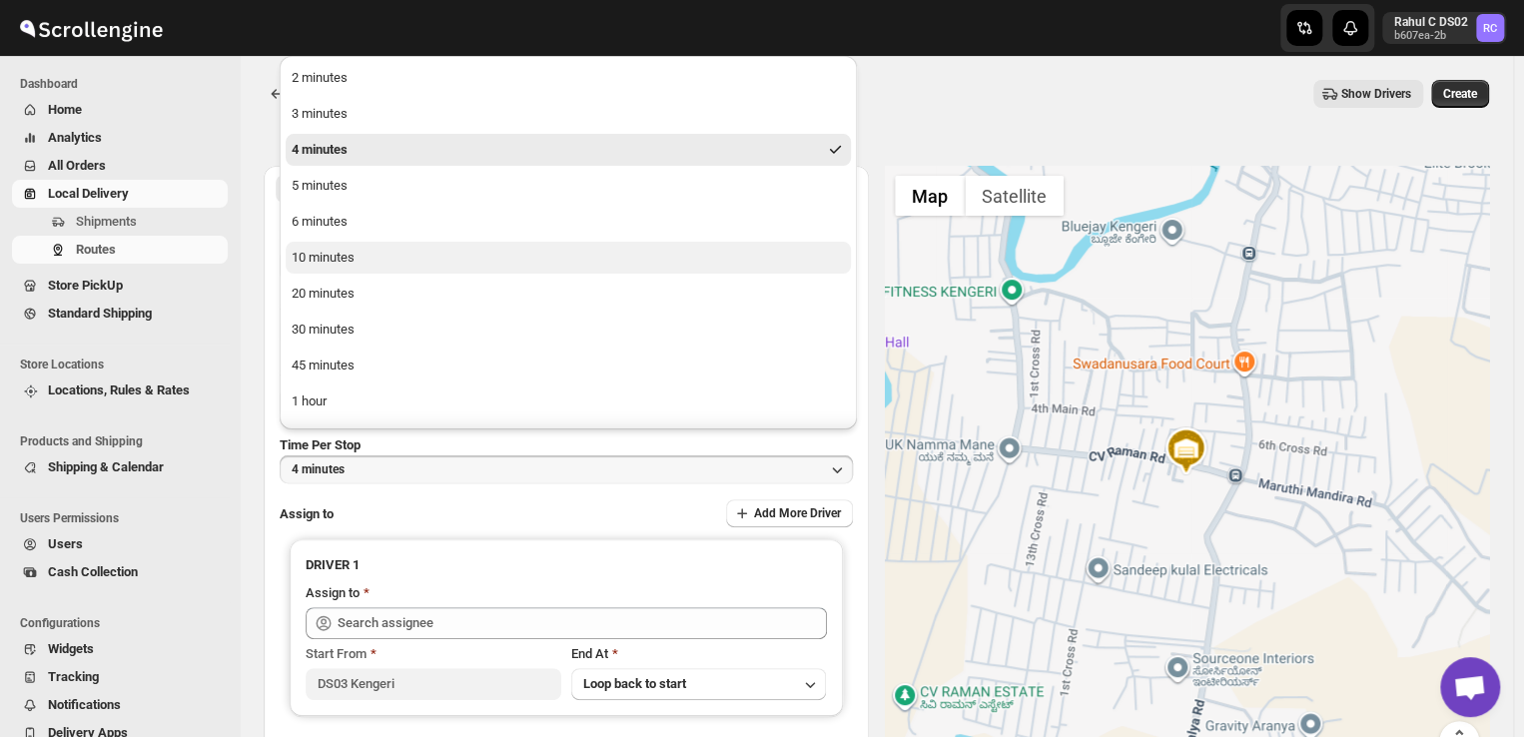
click at [341, 261] on div "10 minutes" at bounding box center [323, 258] width 63 height 20
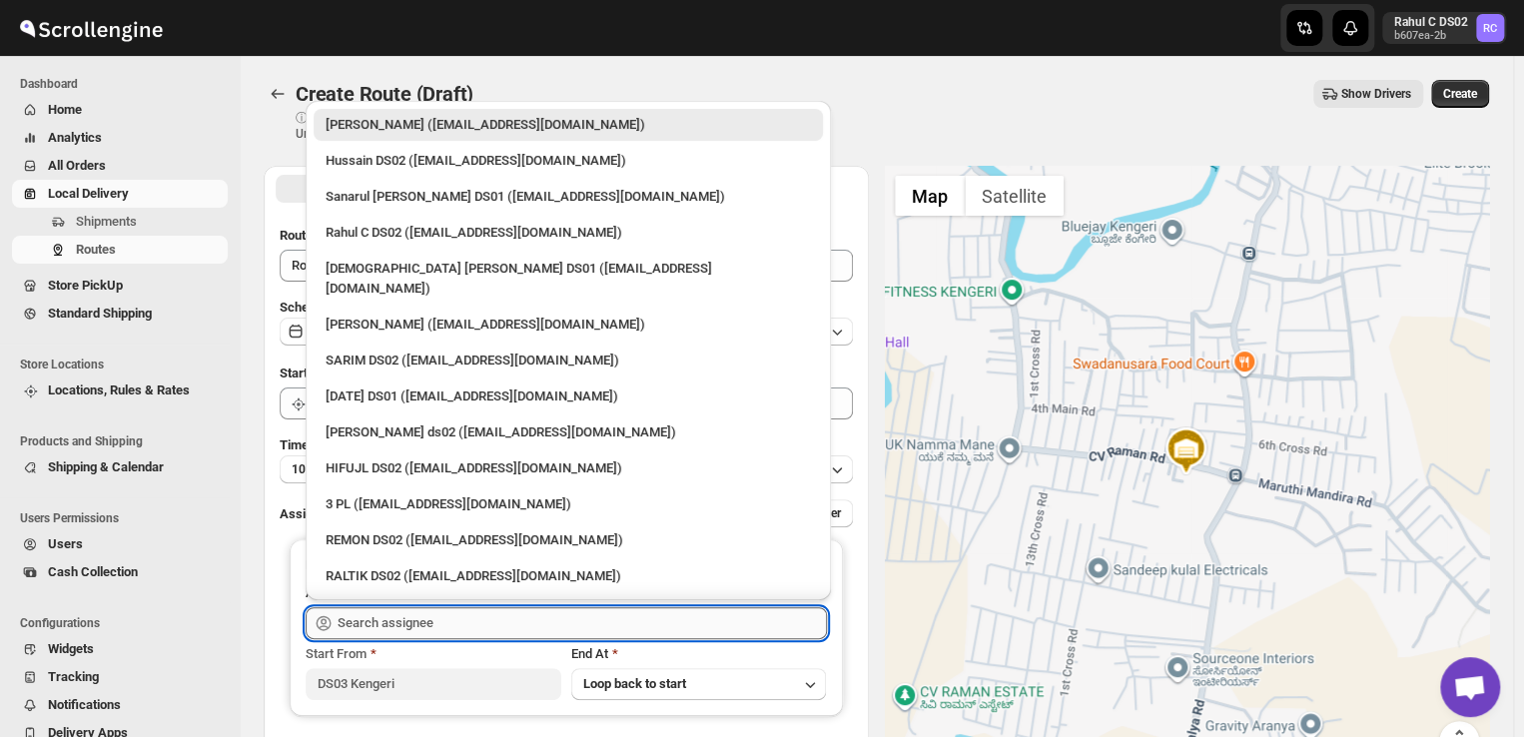
click at [447, 621] on input "text" at bounding box center [581, 623] width 489 height 32
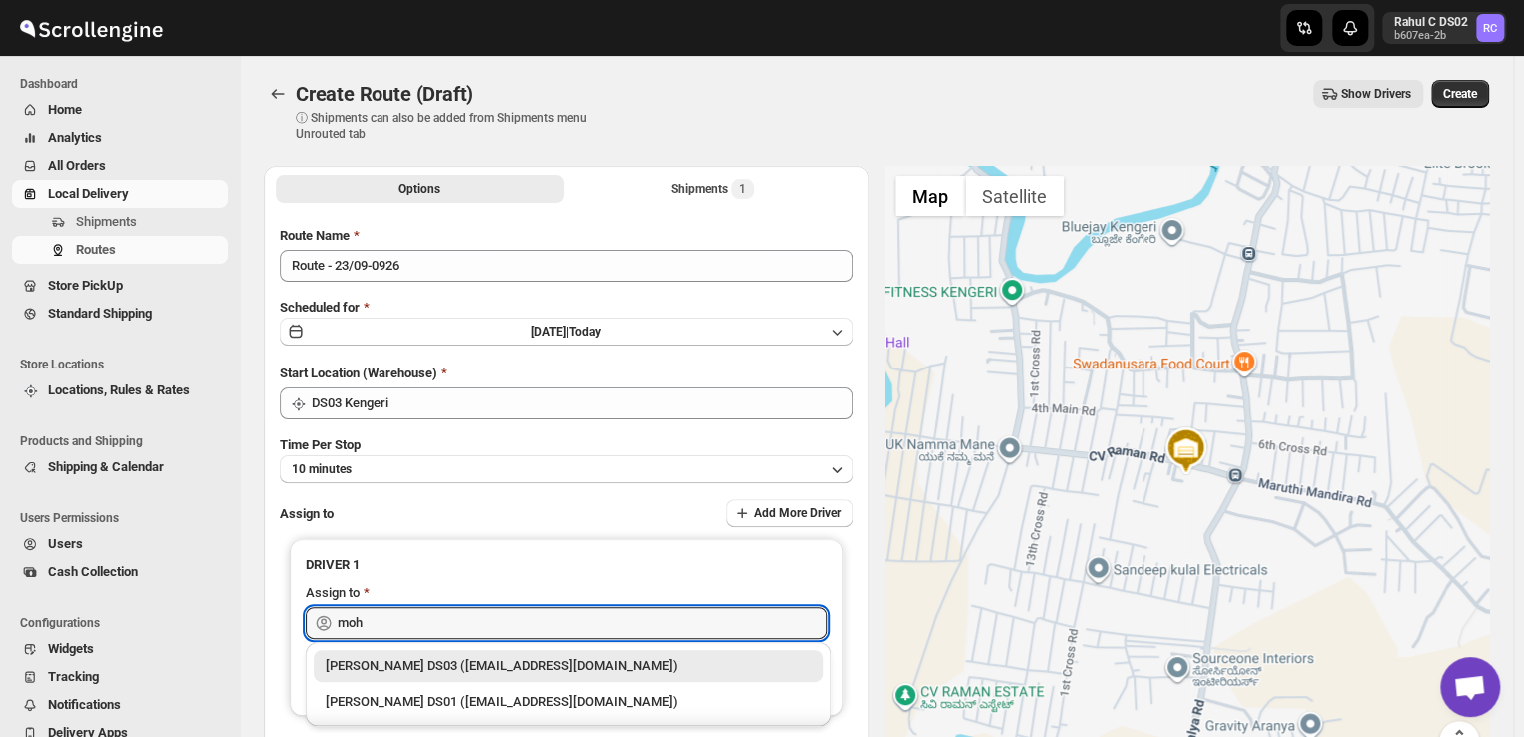
click at [435, 668] on div "Mohim uddin DS03 (veyanal843@bizmud.com)" at bounding box center [567, 666] width 485 height 20
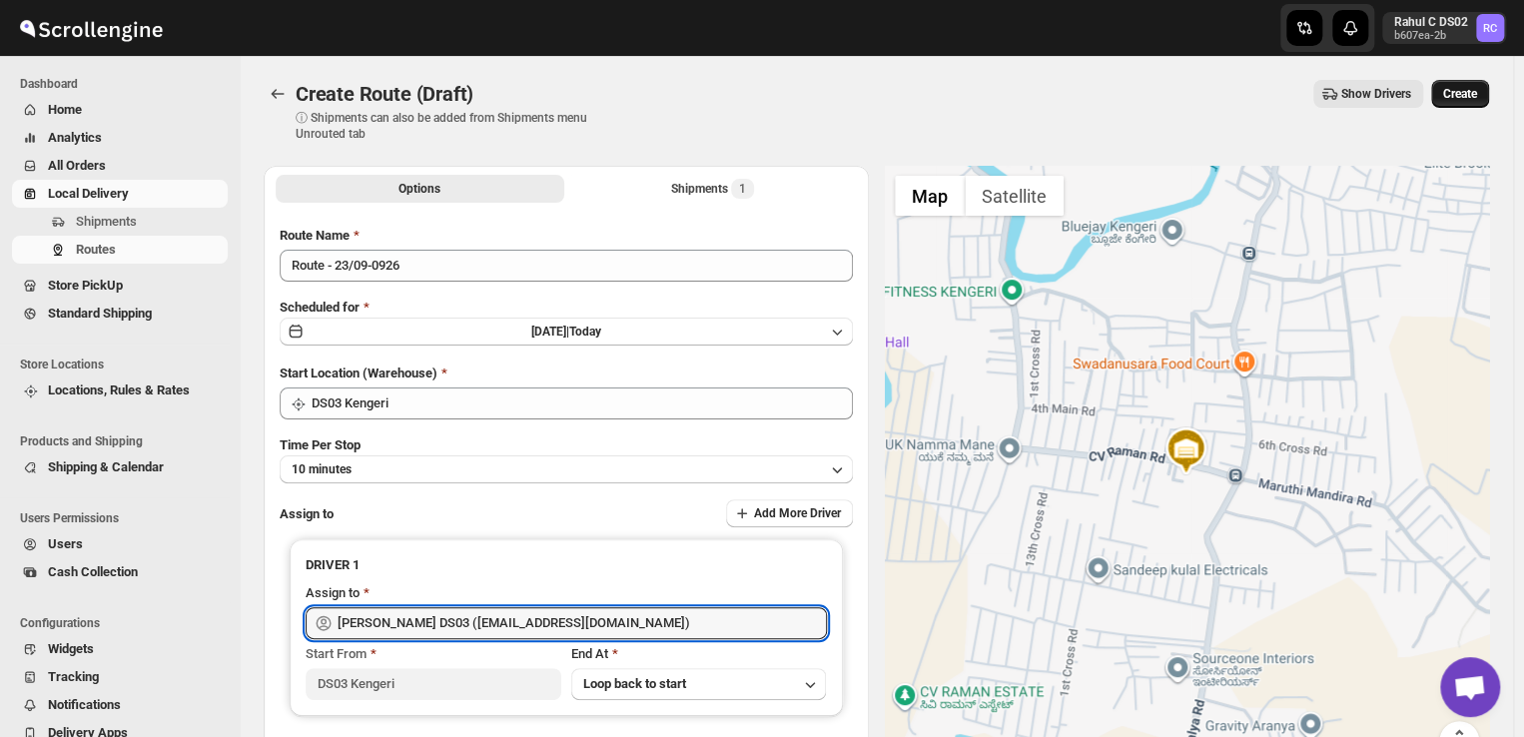
type input "Mohim uddin DS03 (veyanal843@bizmud.com)"
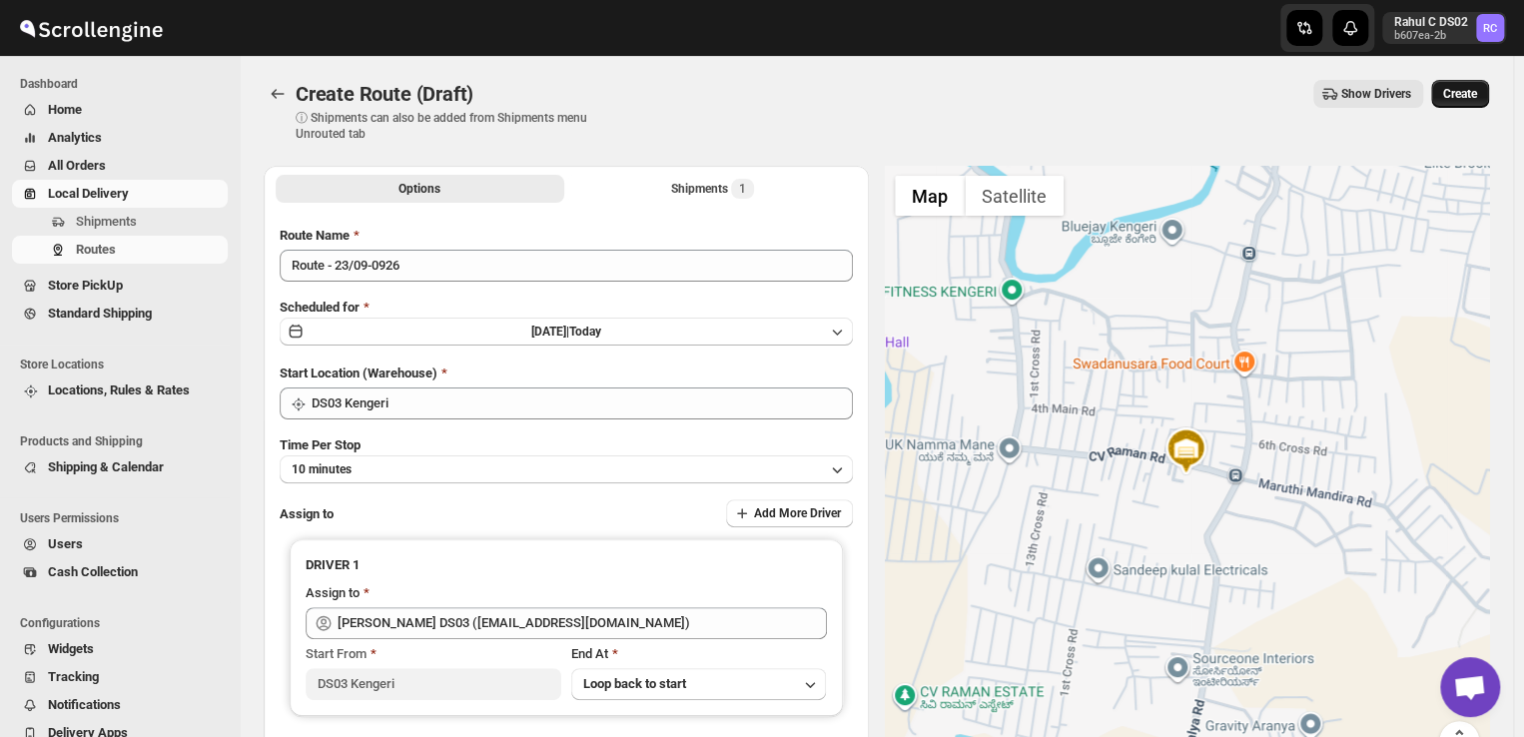
click at [1467, 91] on span "Create" at bounding box center [1460, 94] width 34 height 16
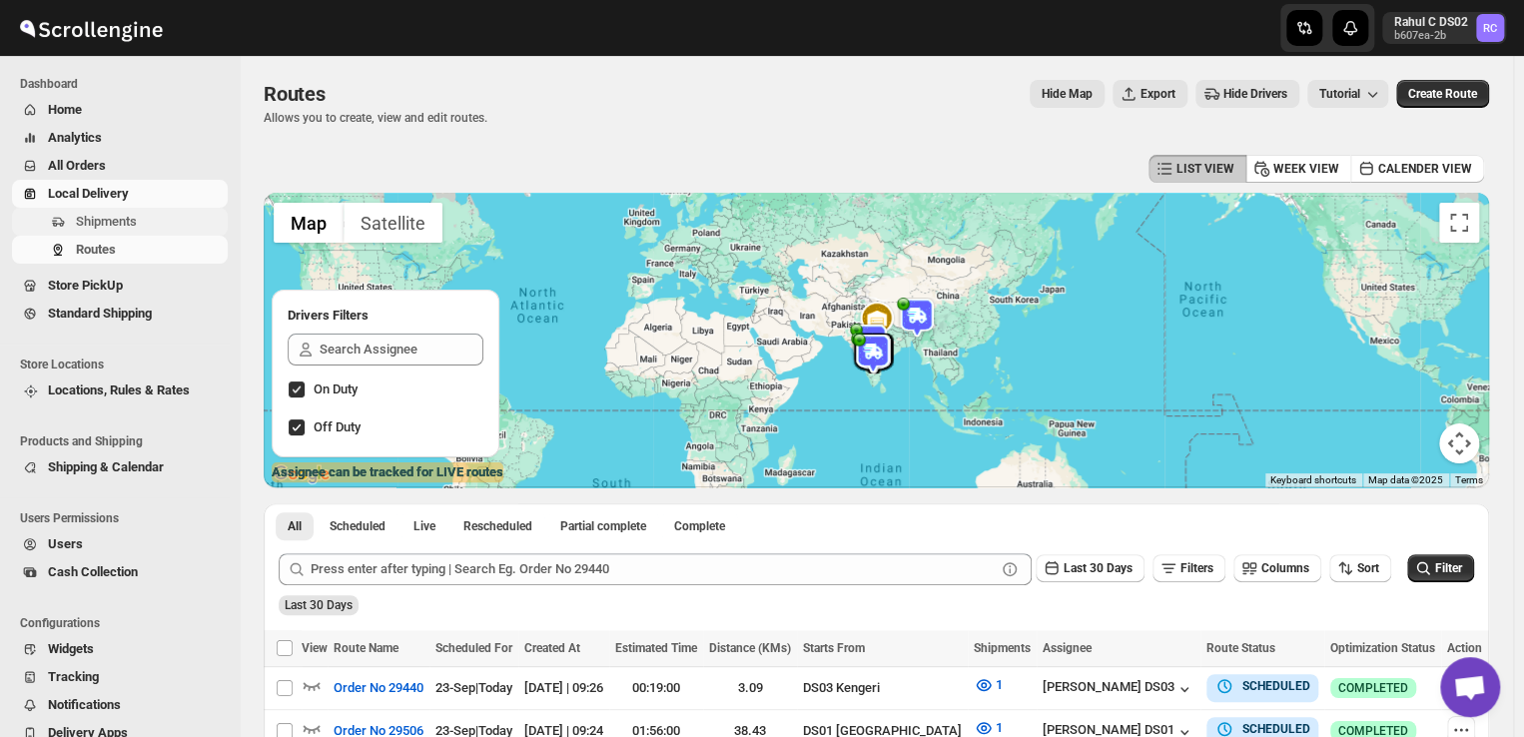
click at [118, 217] on span "Shipments" at bounding box center [106, 221] width 61 height 15
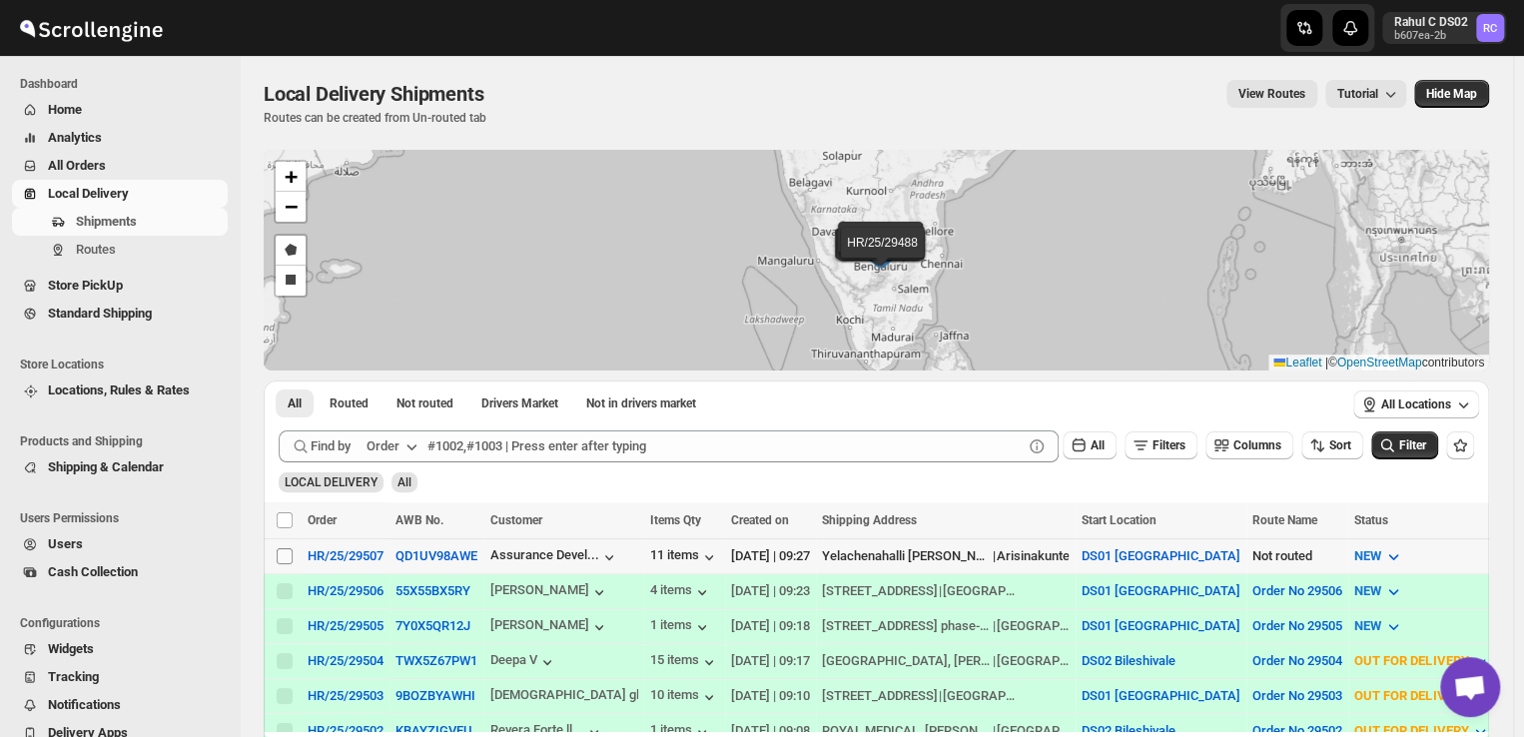
click at [284, 548] on input "Select shipment" at bounding box center [285, 556] width 16 height 16
checkbox input "true"
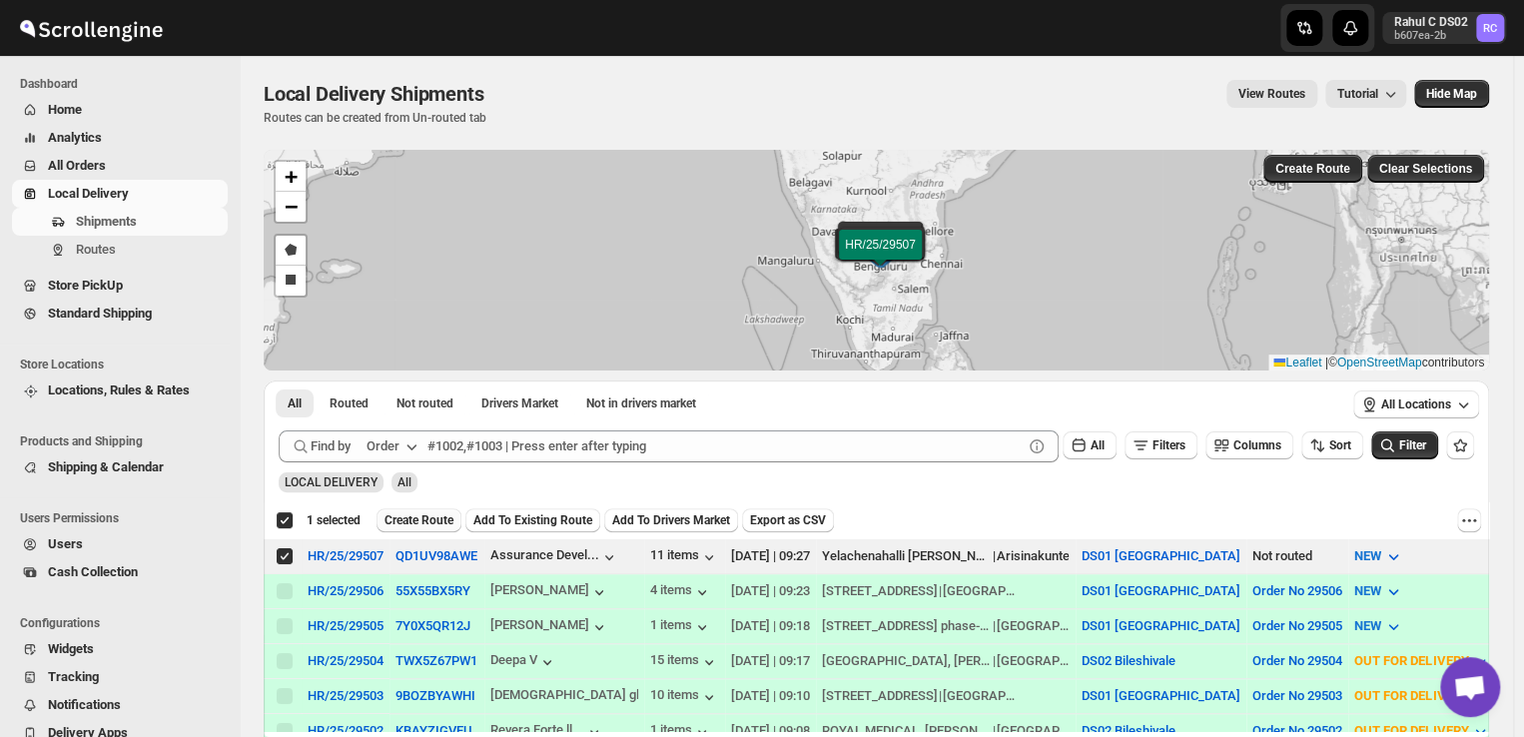
click at [408, 517] on span "Create Route" at bounding box center [418, 520] width 69 height 16
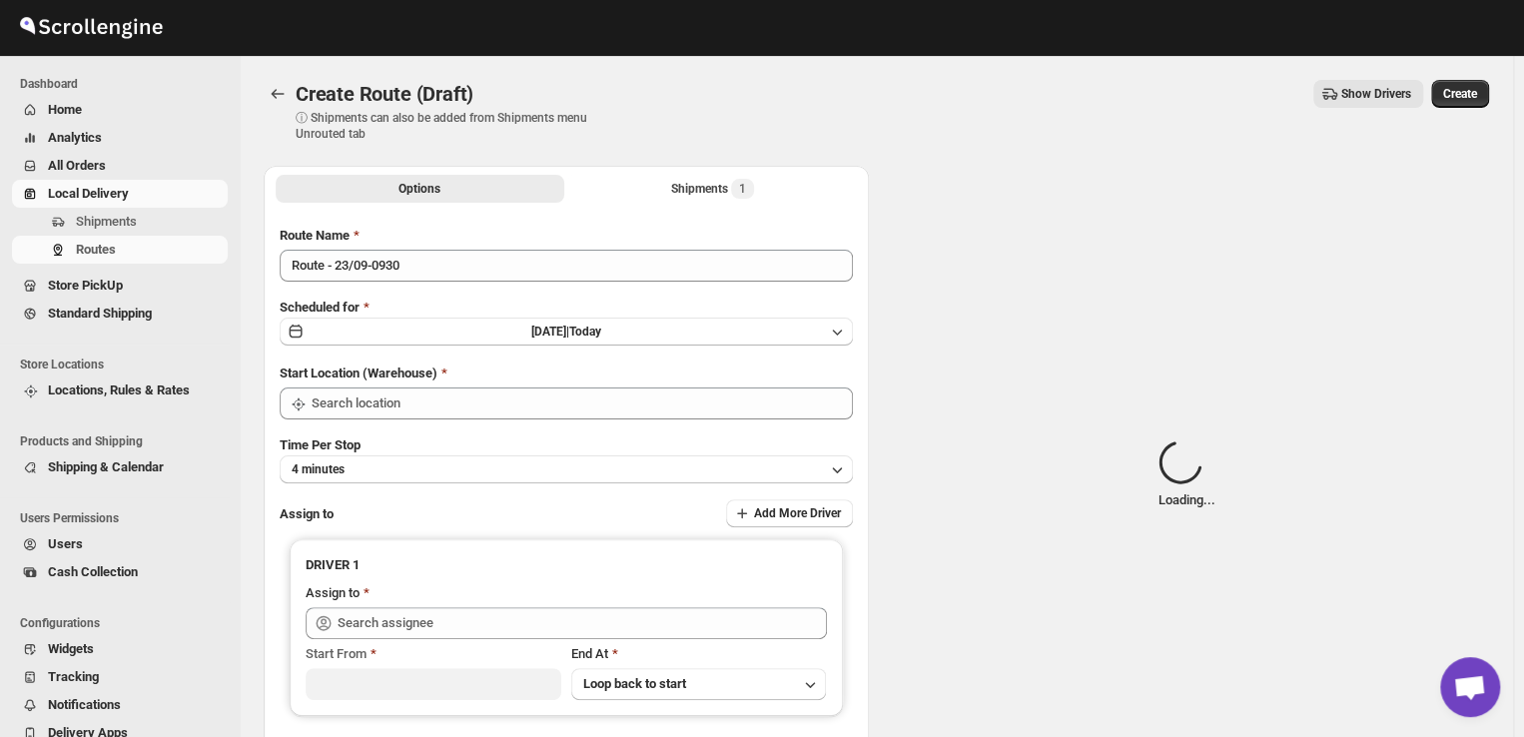
type input "DS01 [GEOGRAPHIC_DATA]"
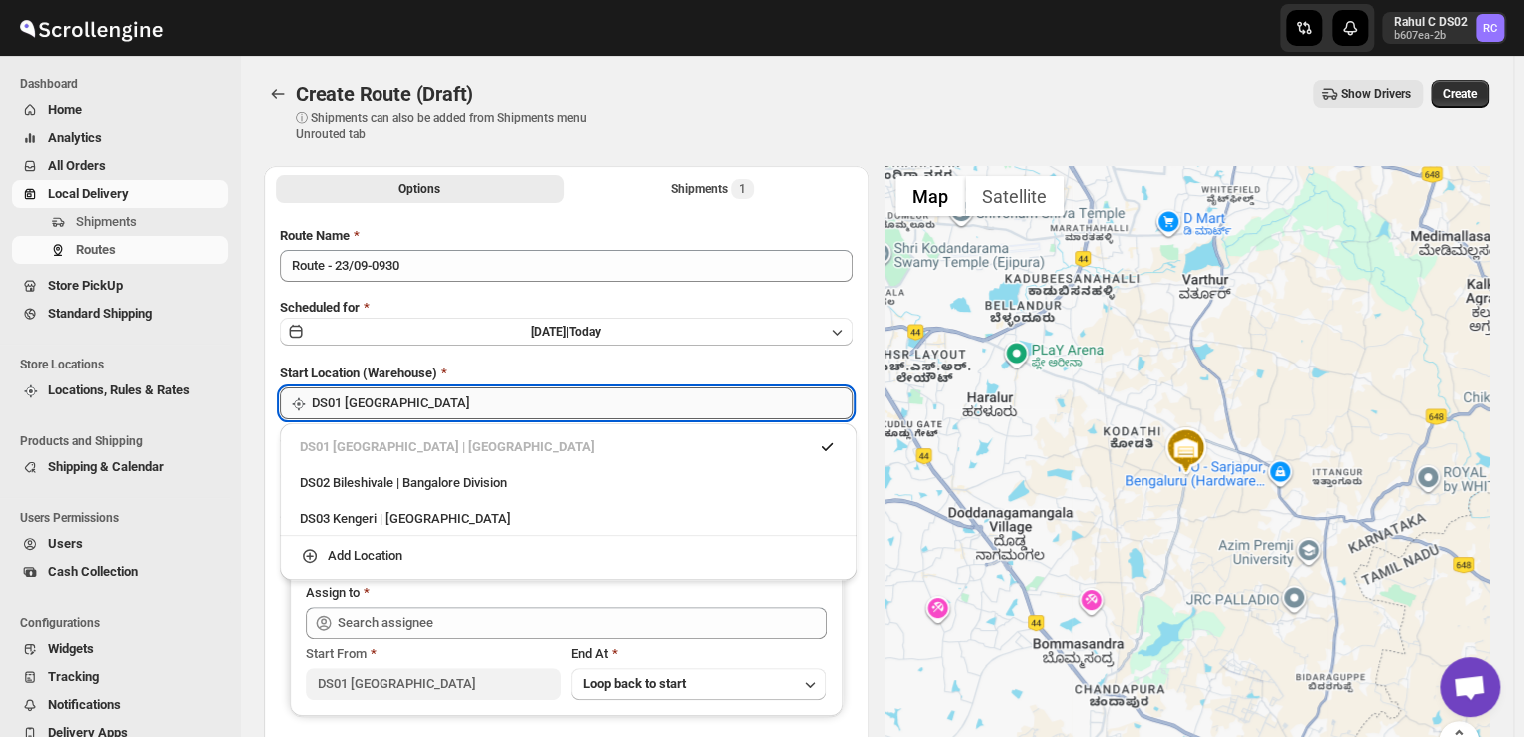
click at [422, 404] on input "DS01 [GEOGRAPHIC_DATA]" at bounding box center [581, 403] width 541 height 32
click at [372, 516] on div "DS03 Kengeri | Bengaluru" at bounding box center [568, 519] width 537 height 20
type input "DS03 Kengeri"
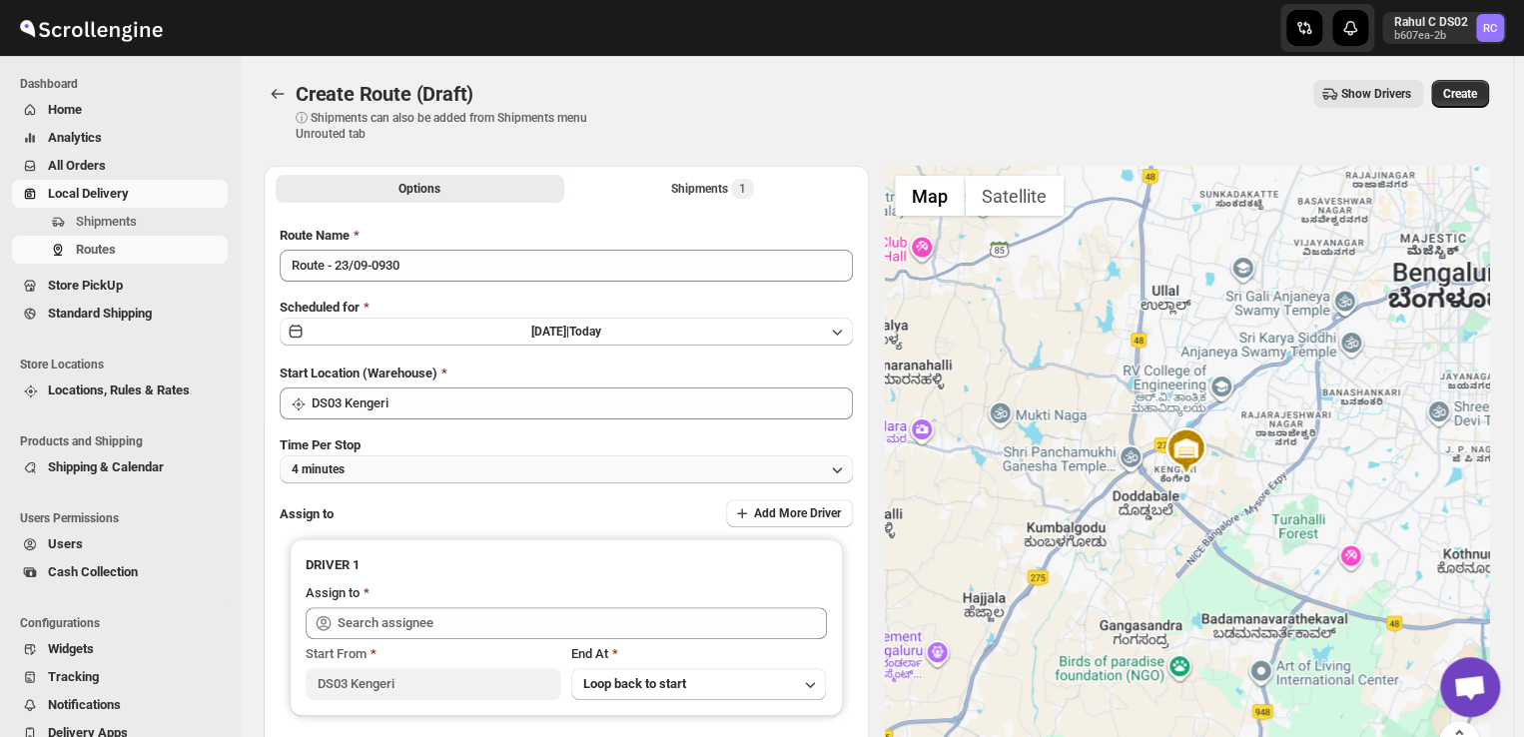
click at [386, 469] on button "4 minutes" at bounding box center [566, 469] width 573 height 28
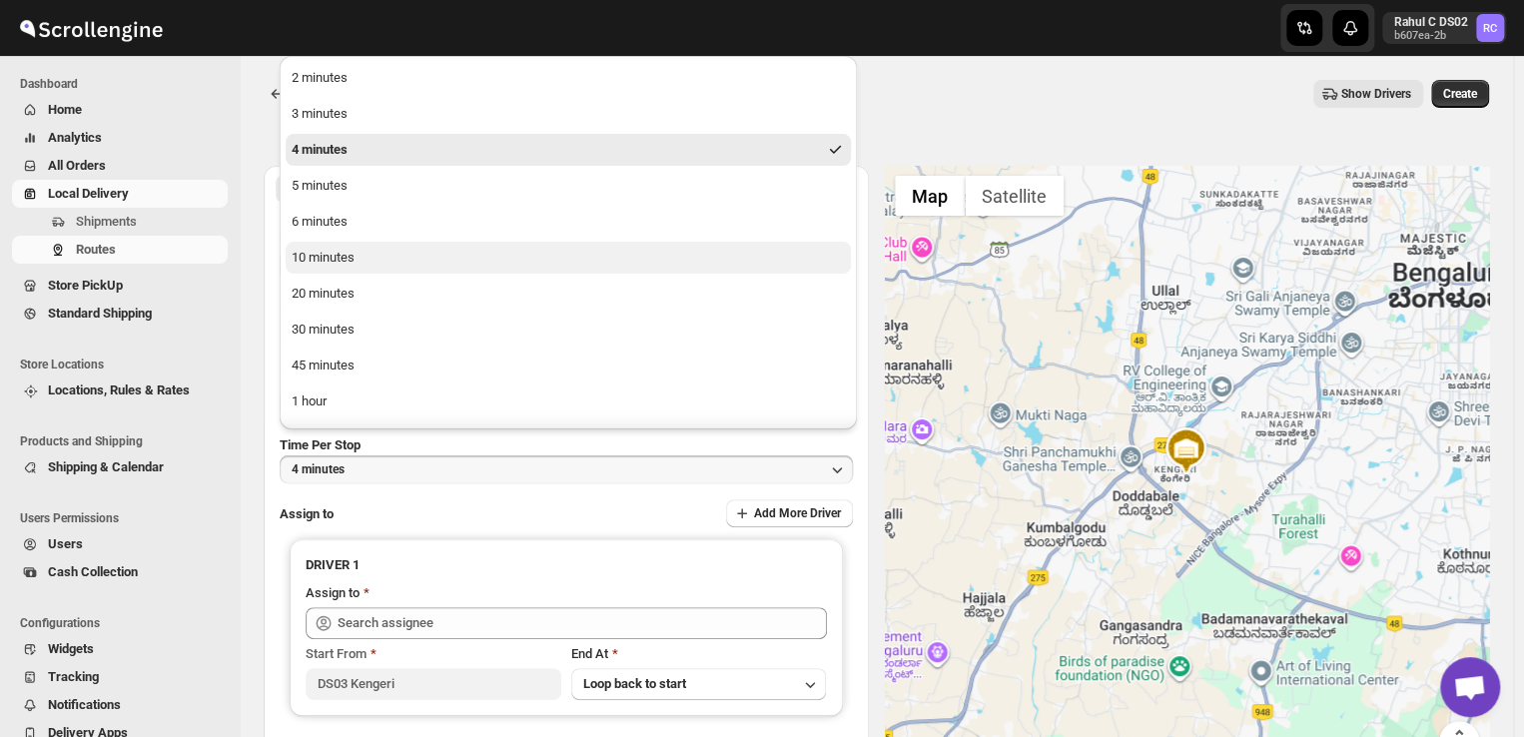
click at [356, 255] on button "10 minutes" at bounding box center [568, 258] width 565 height 32
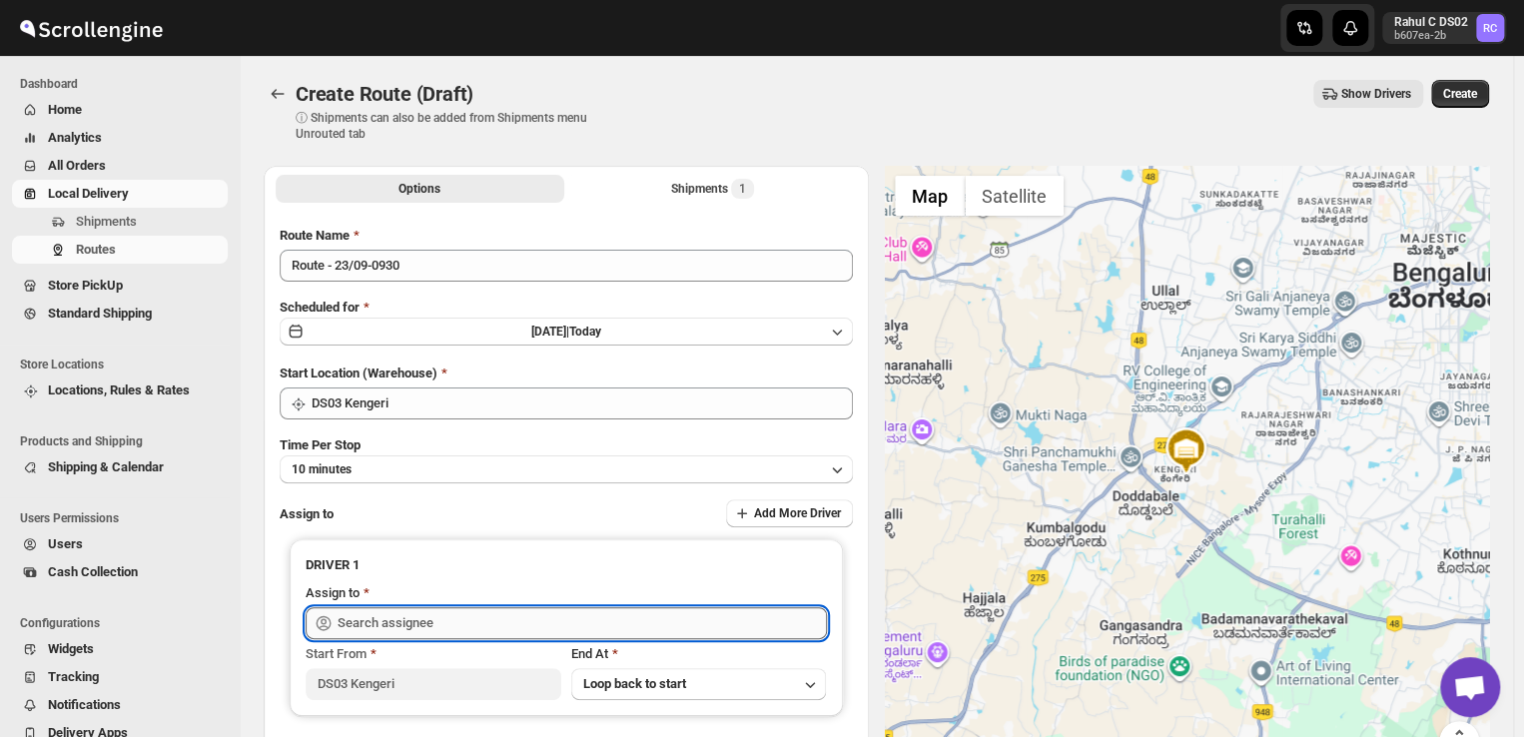
click at [447, 625] on input "text" at bounding box center [581, 623] width 489 height 32
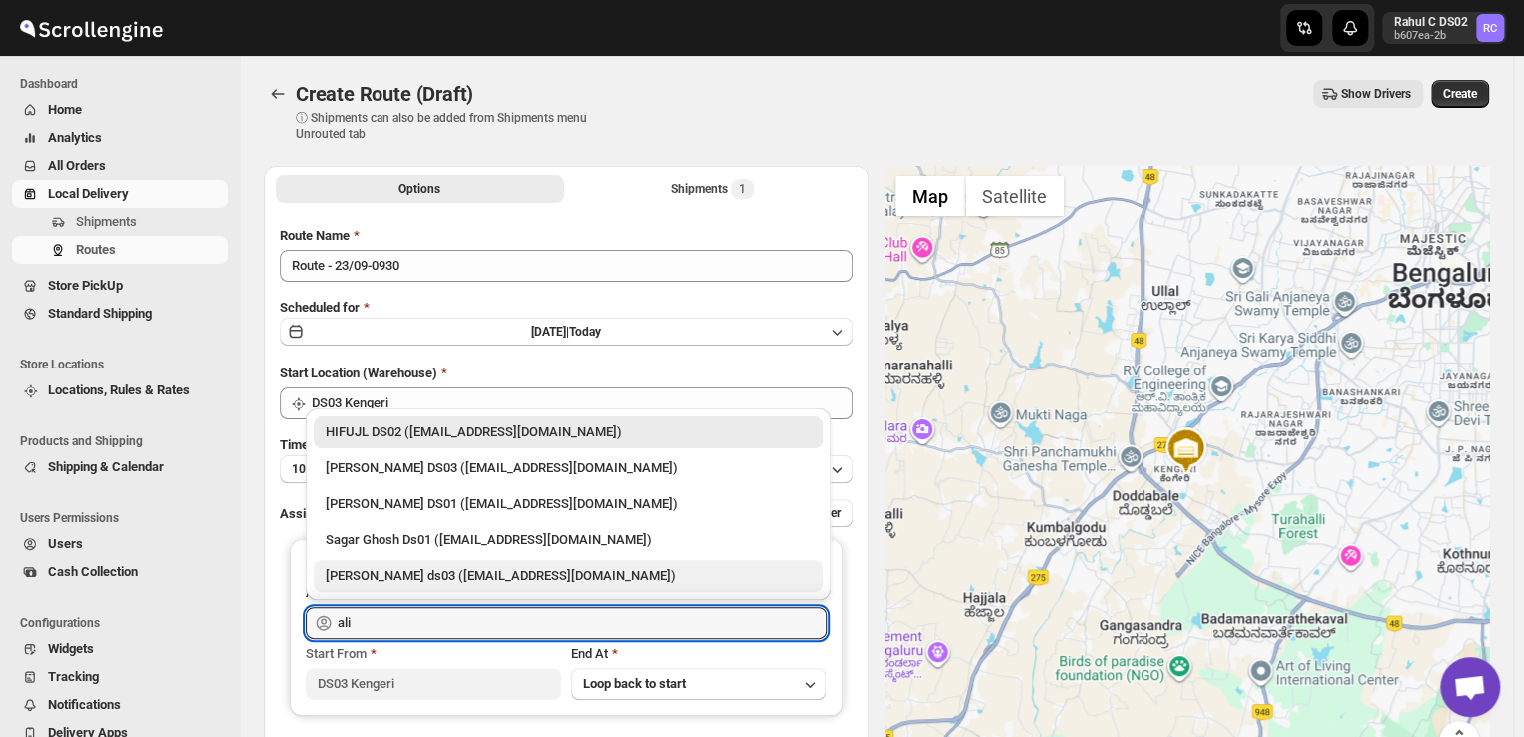
click at [455, 576] on div "Alim Hussian ds03 (nomene2328@bitfami.com)" at bounding box center [567, 576] width 485 height 20
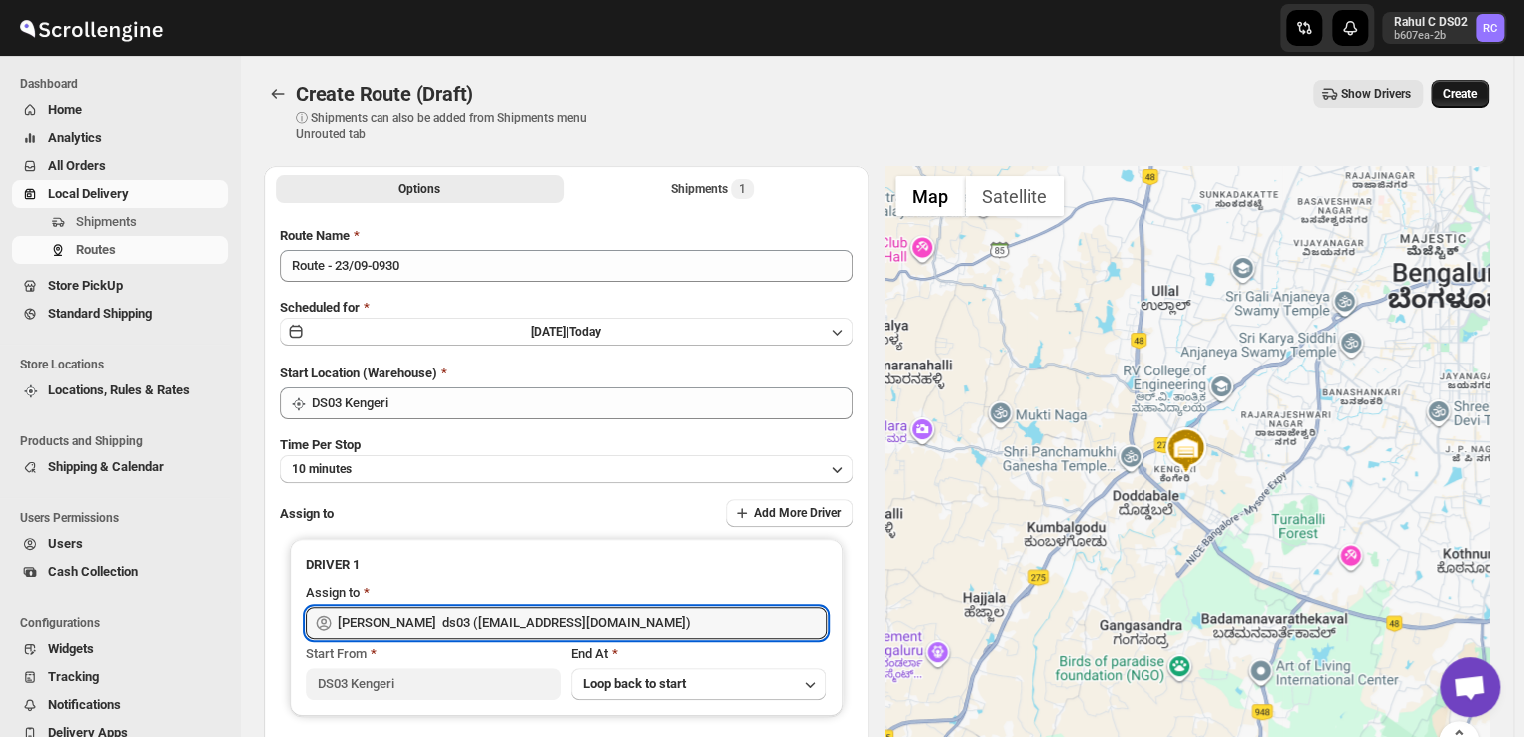
type input "Alim Hussian ds03 (nomene2328@bitfami.com)"
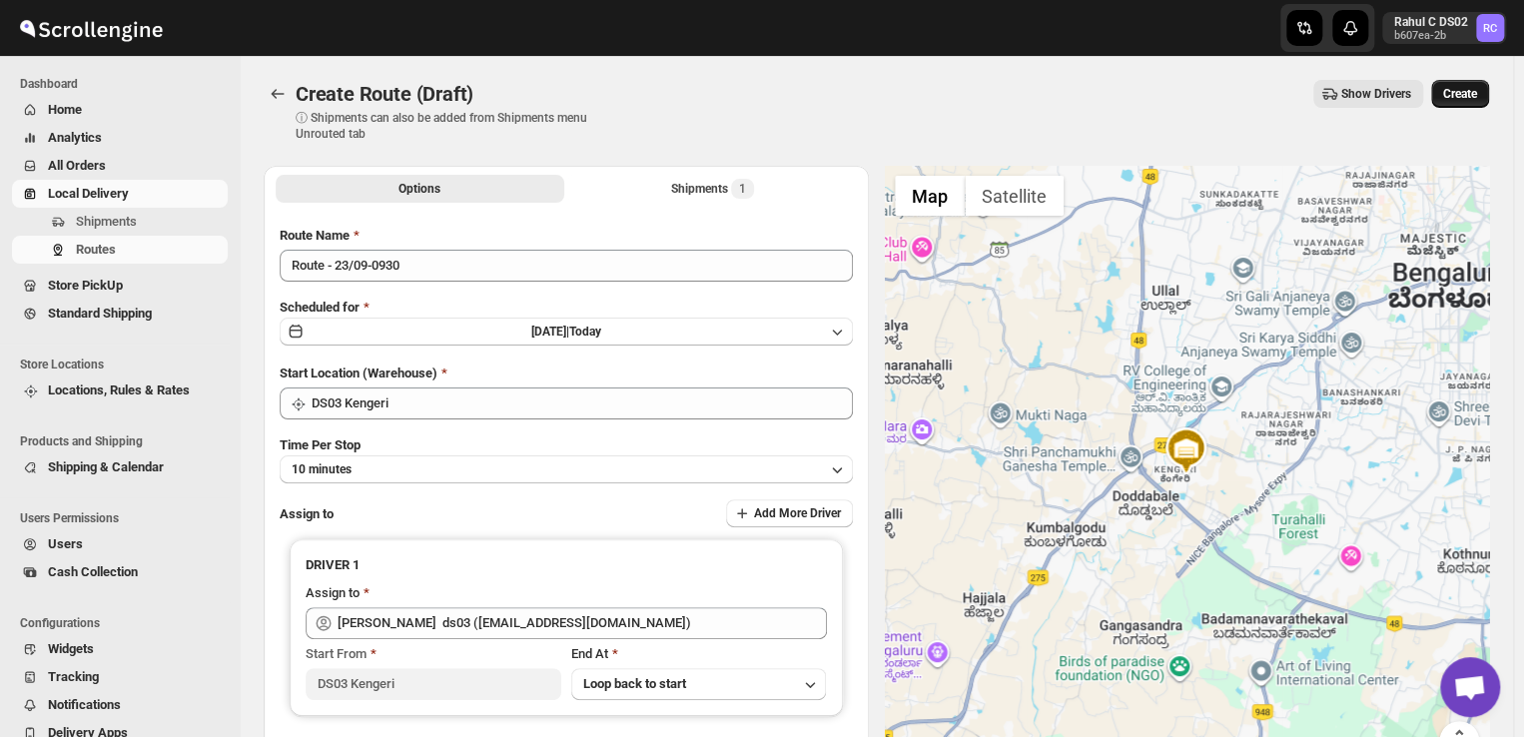
click at [1476, 92] on span "Create" at bounding box center [1460, 94] width 34 height 16
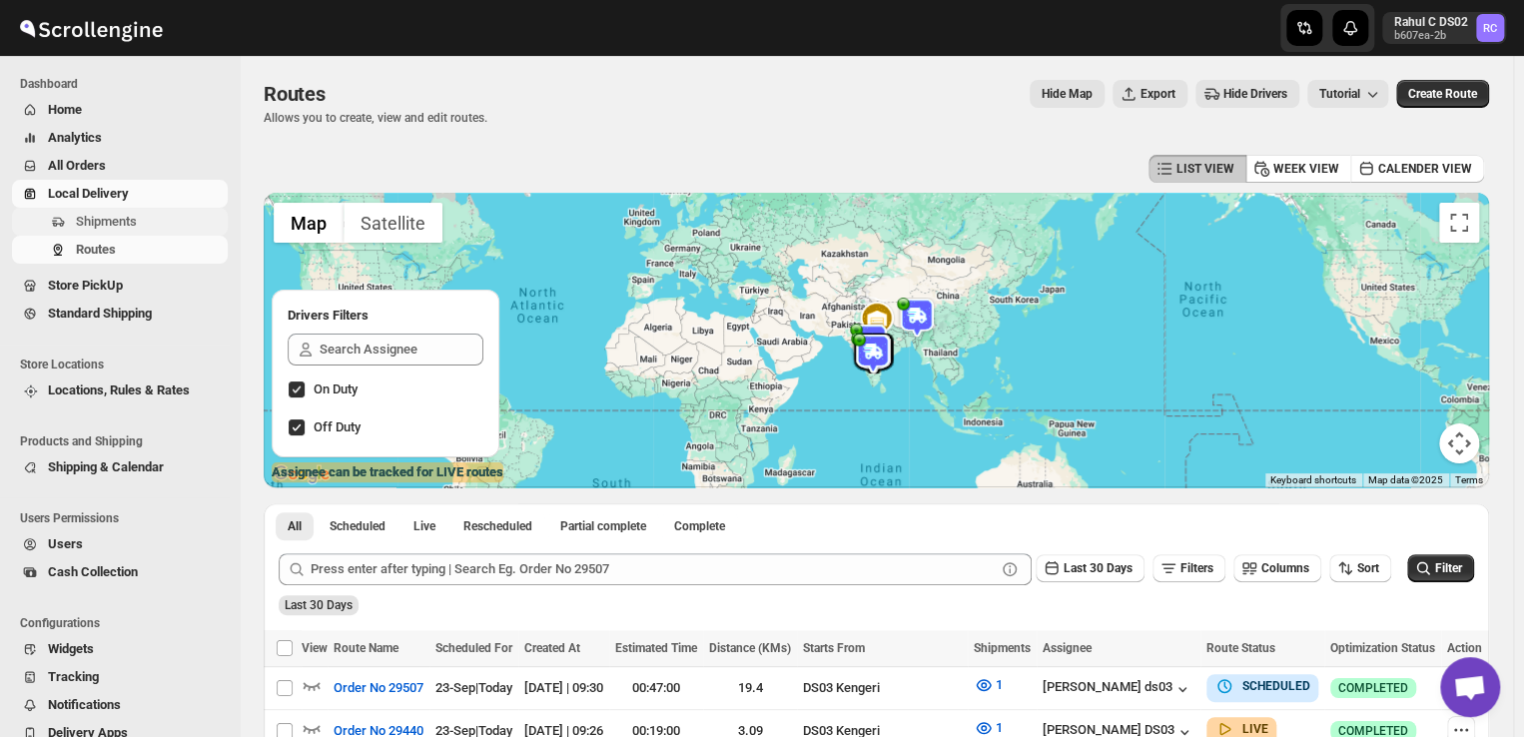
click at [102, 217] on span "Shipments" at bounding box center [106, 221] width 61 height 15
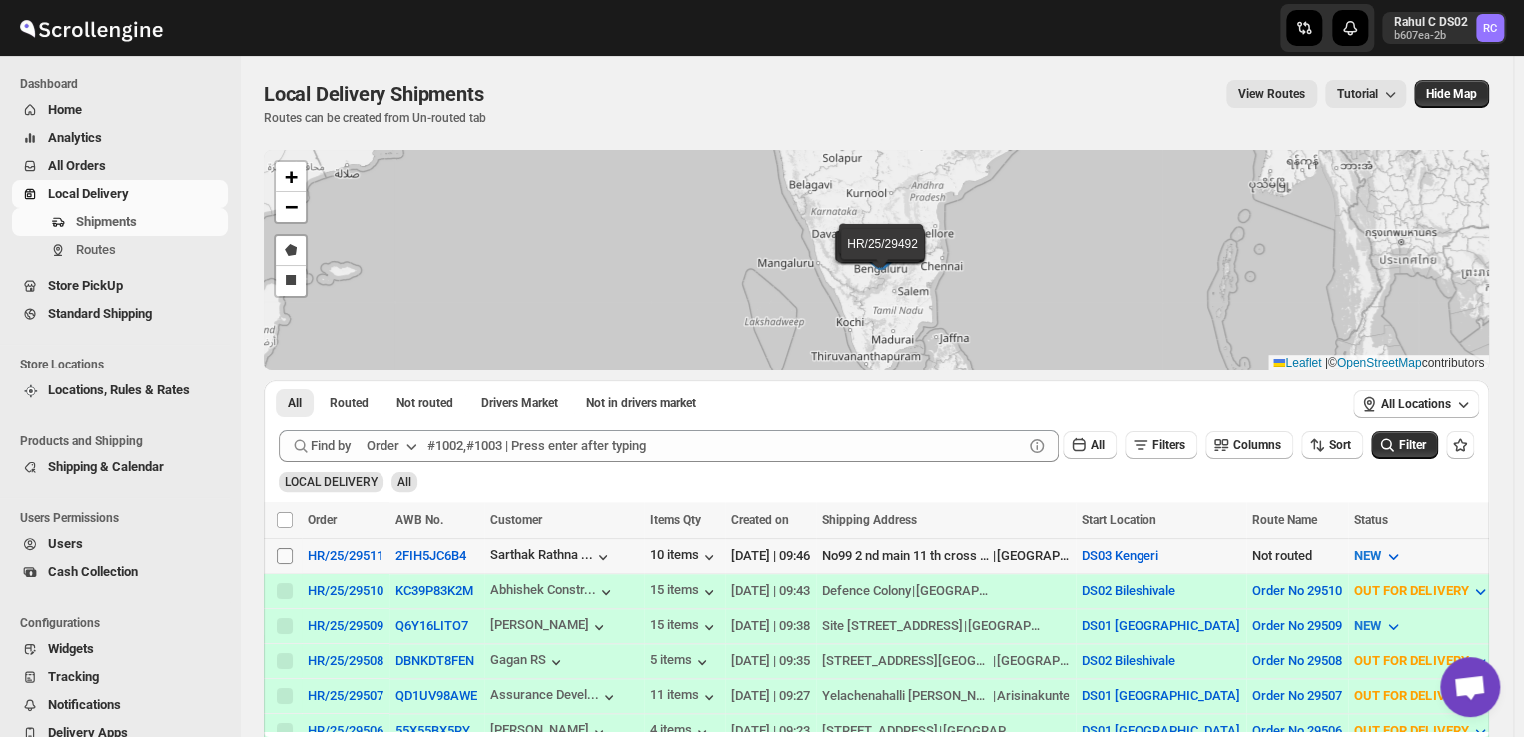
click at [290, 552] on input "Select shipment" at bounding box center [285, 556] width 16 height 16
checkbox input "true"
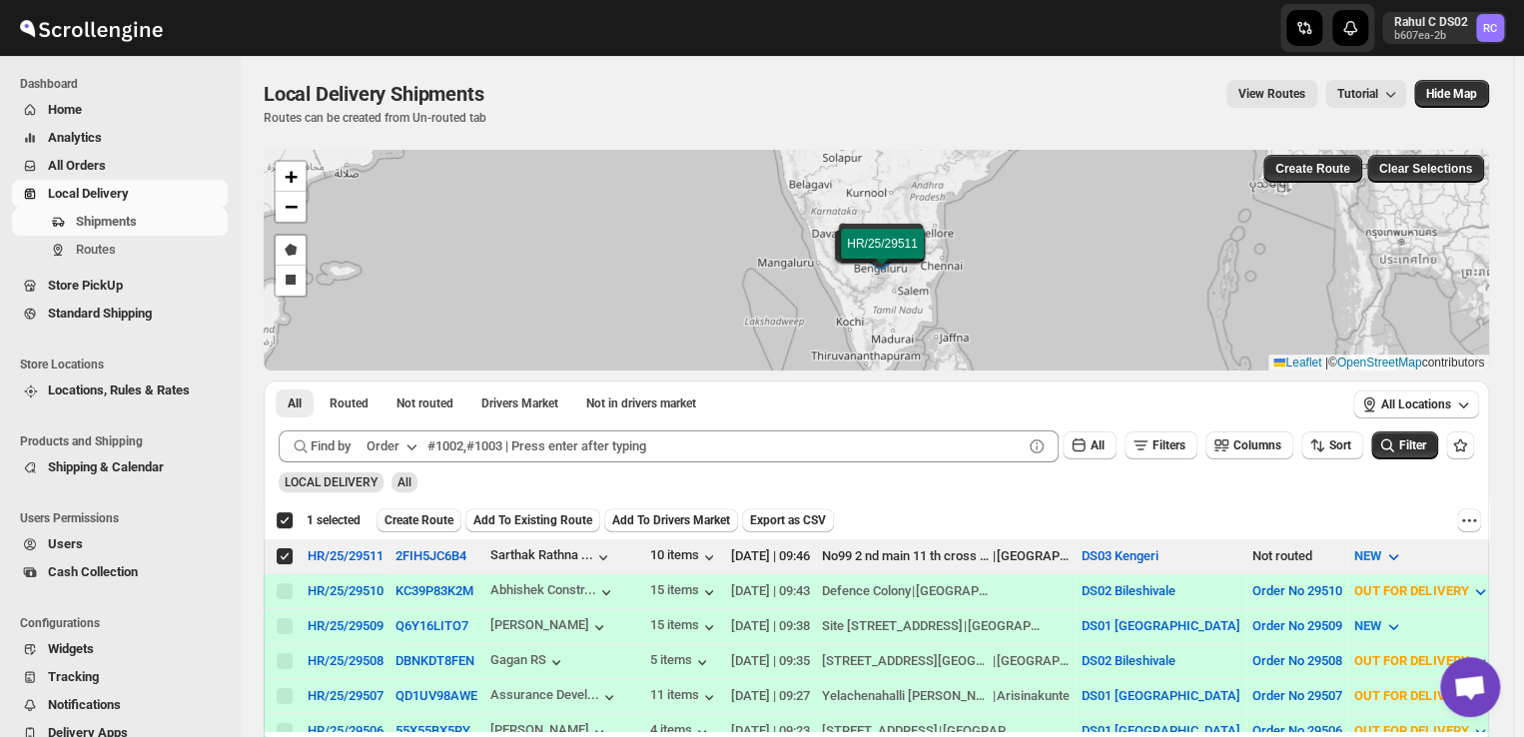
click at [427, 514] on span "Create Route" at bounding box center [418, 520] width 69 height 16
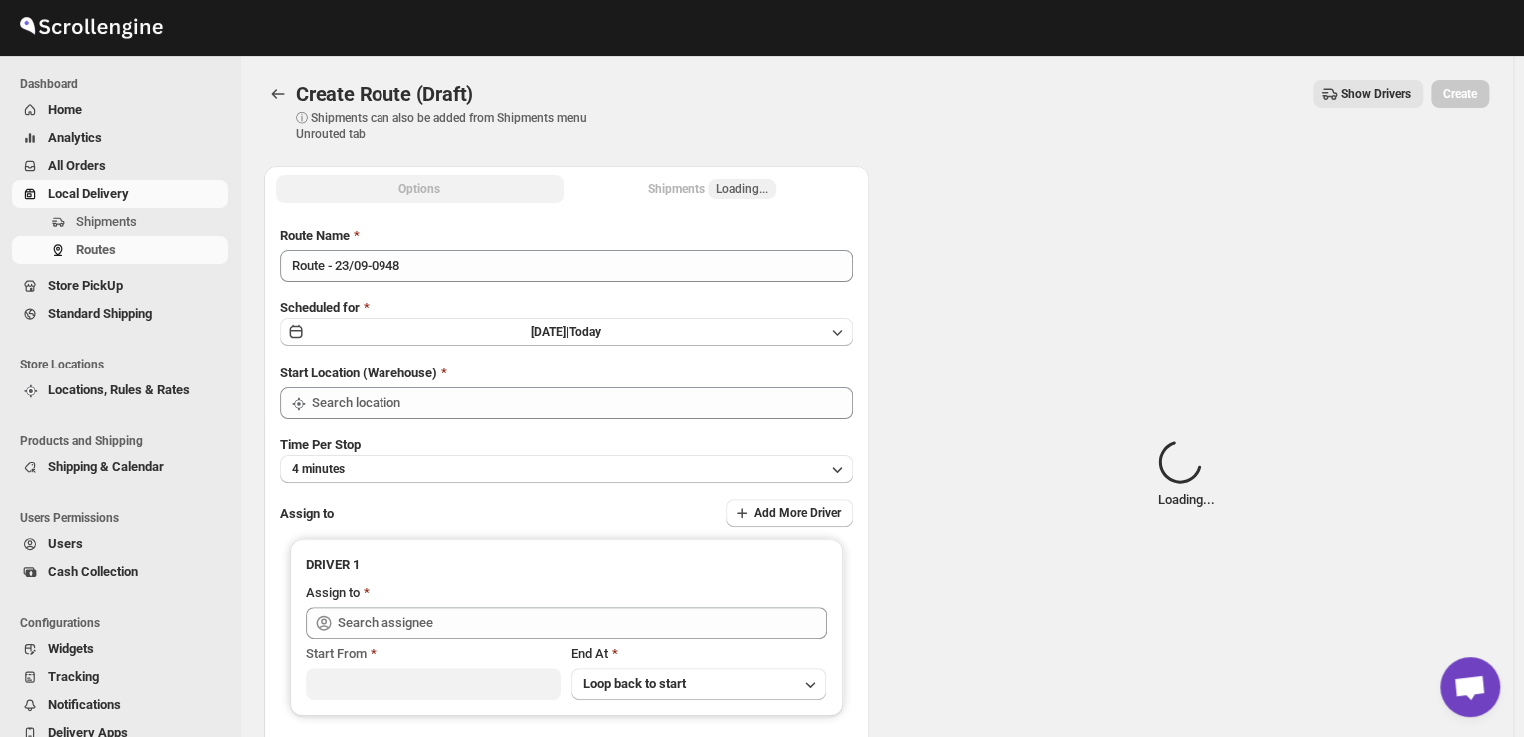
type input "DS03 Kengeri"
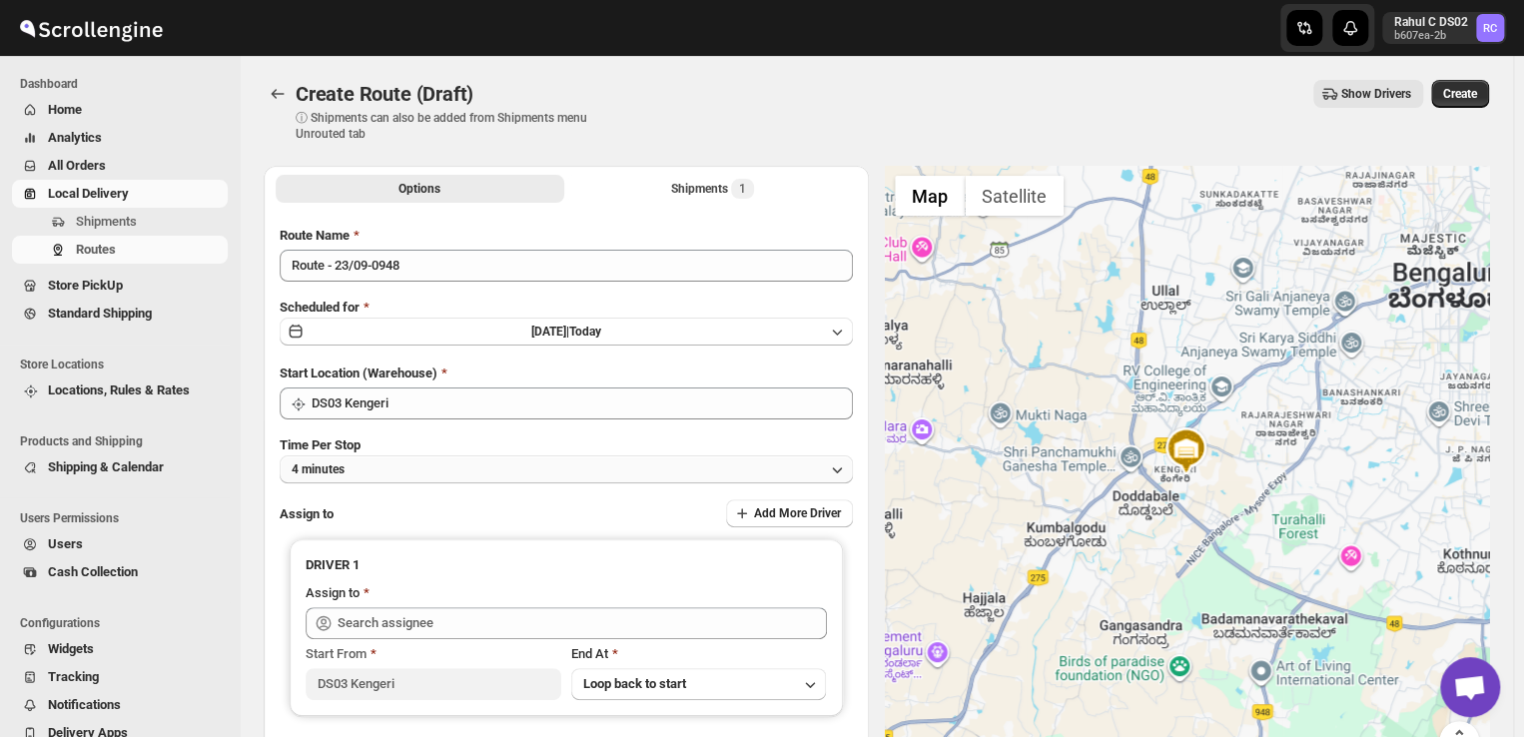
click at [395, 466] on button "4 minutes" at bounding box center [566, 469] width 573 height 28
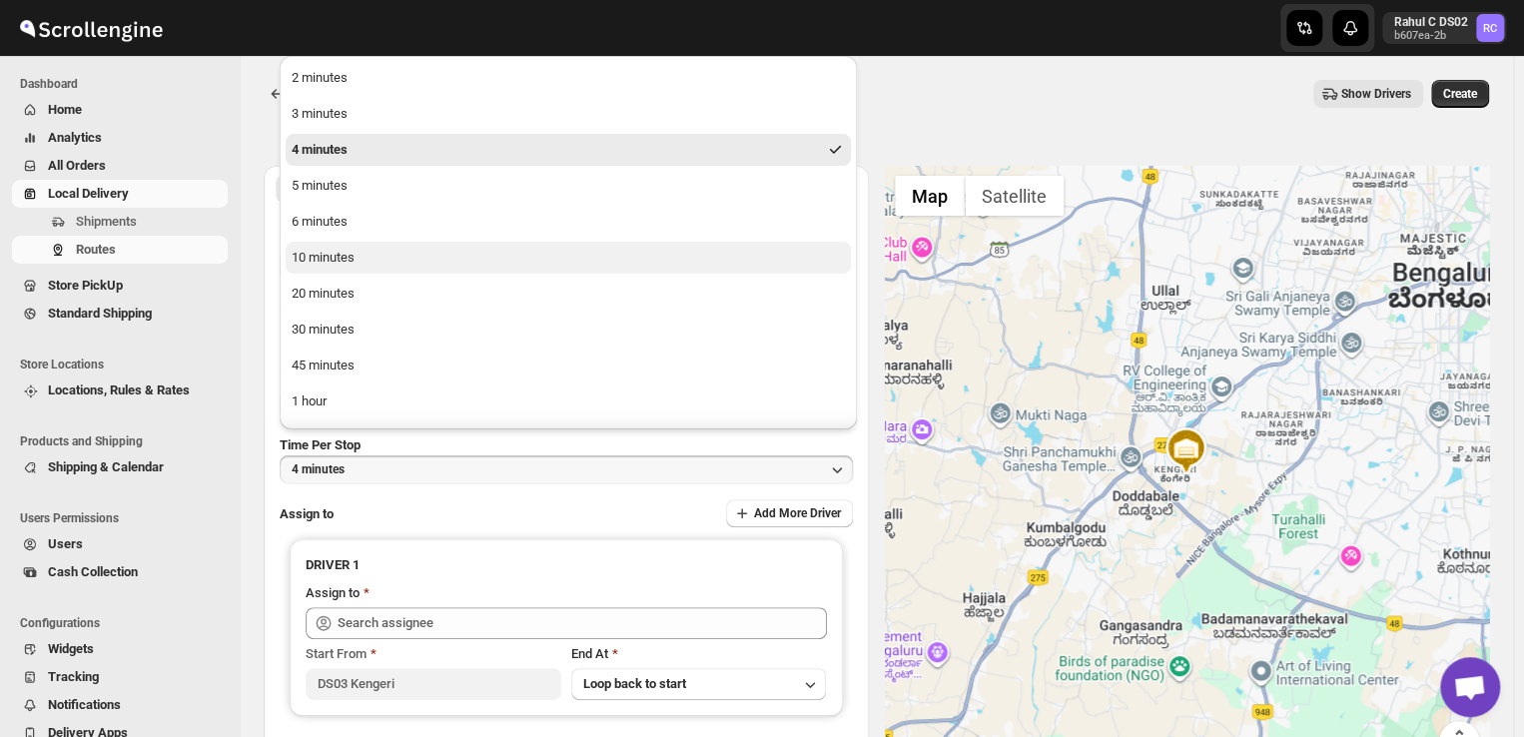
click at [315, 249] on div "10 minutes" at bounding box center [323, 258] width 63 height 20
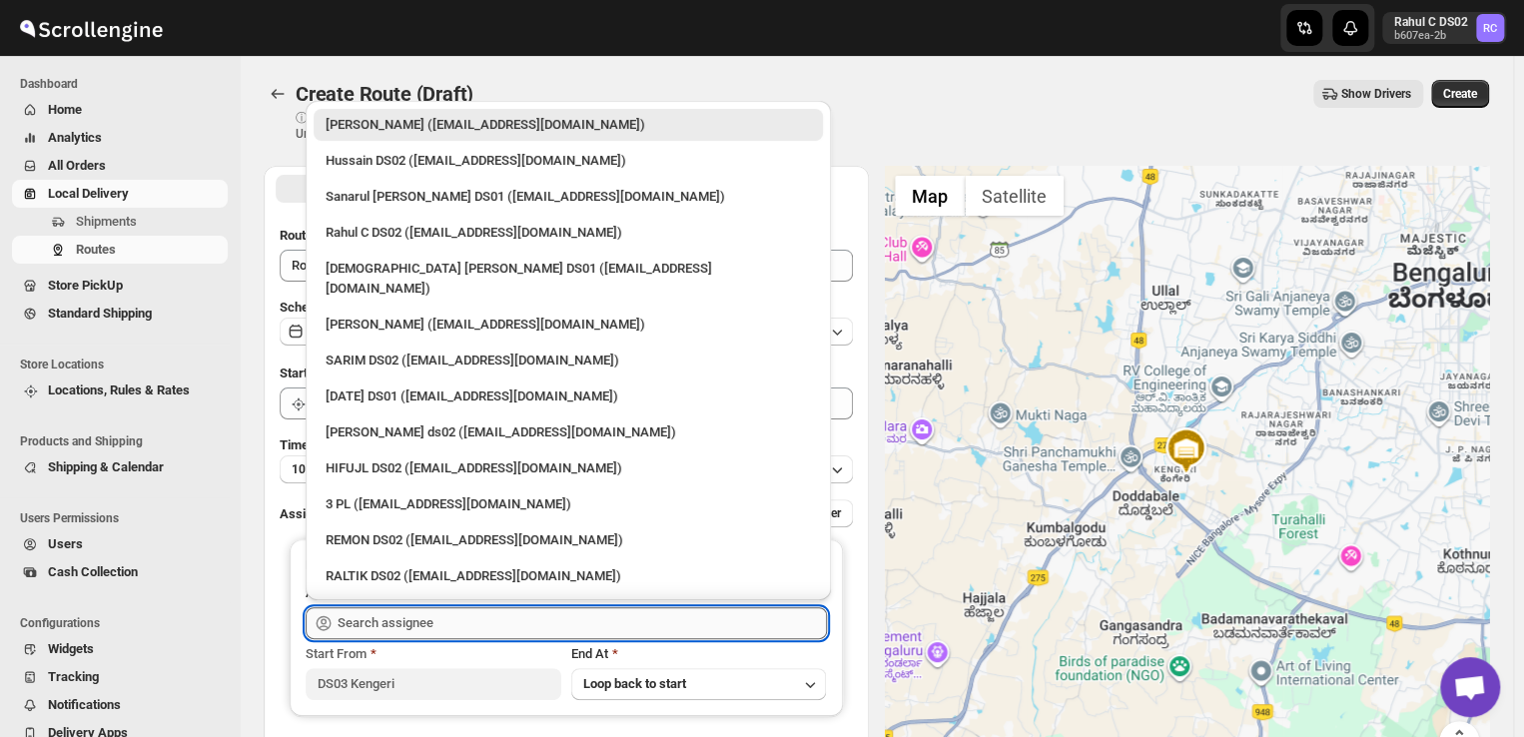
click at [465, 627] on input "text" at bounding box center [581, 623] width 489 height 32
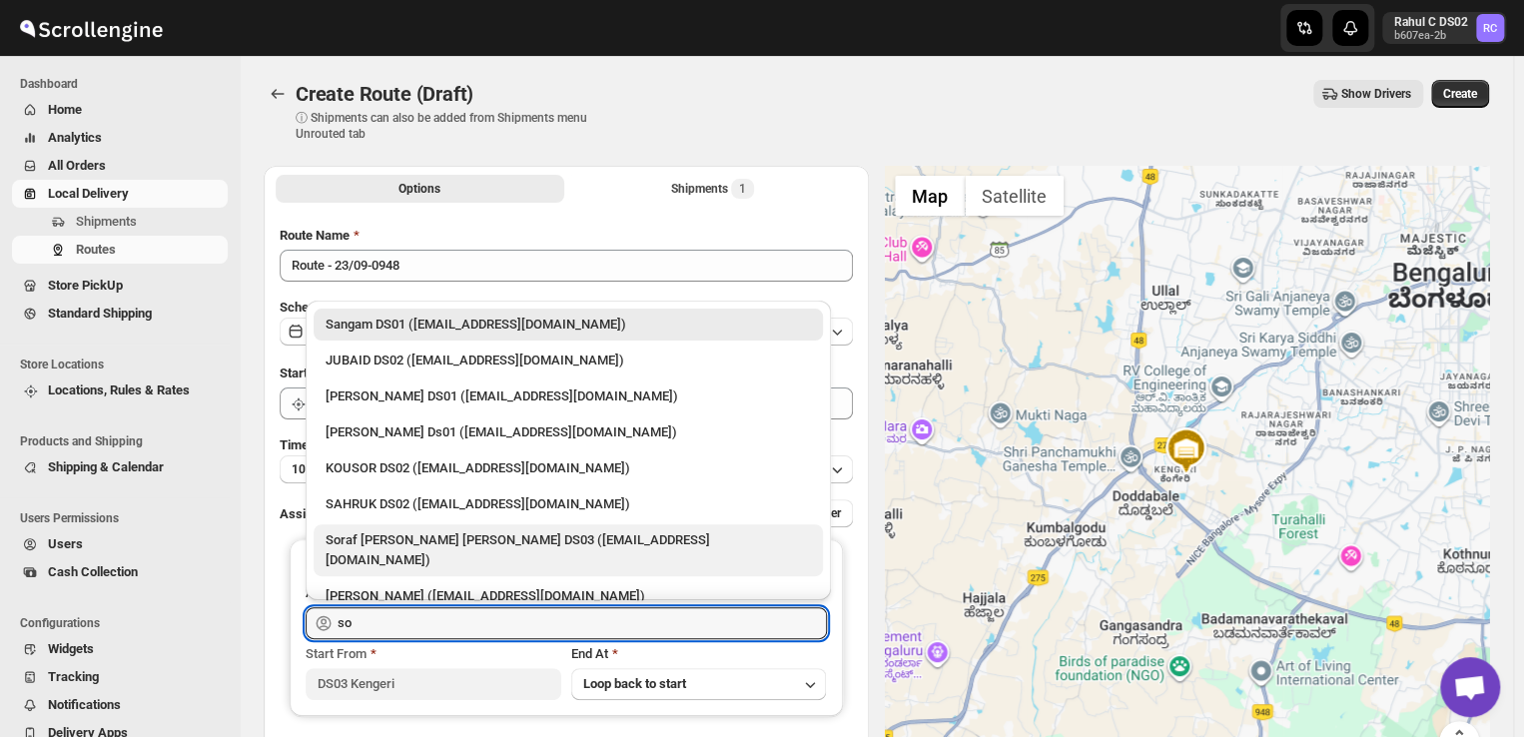
click at [356, 544] on div "Soraf uddin lasker DS03 (pofir49959@dextrago.com)" at bounding box center [567, 550] width 485 height 40
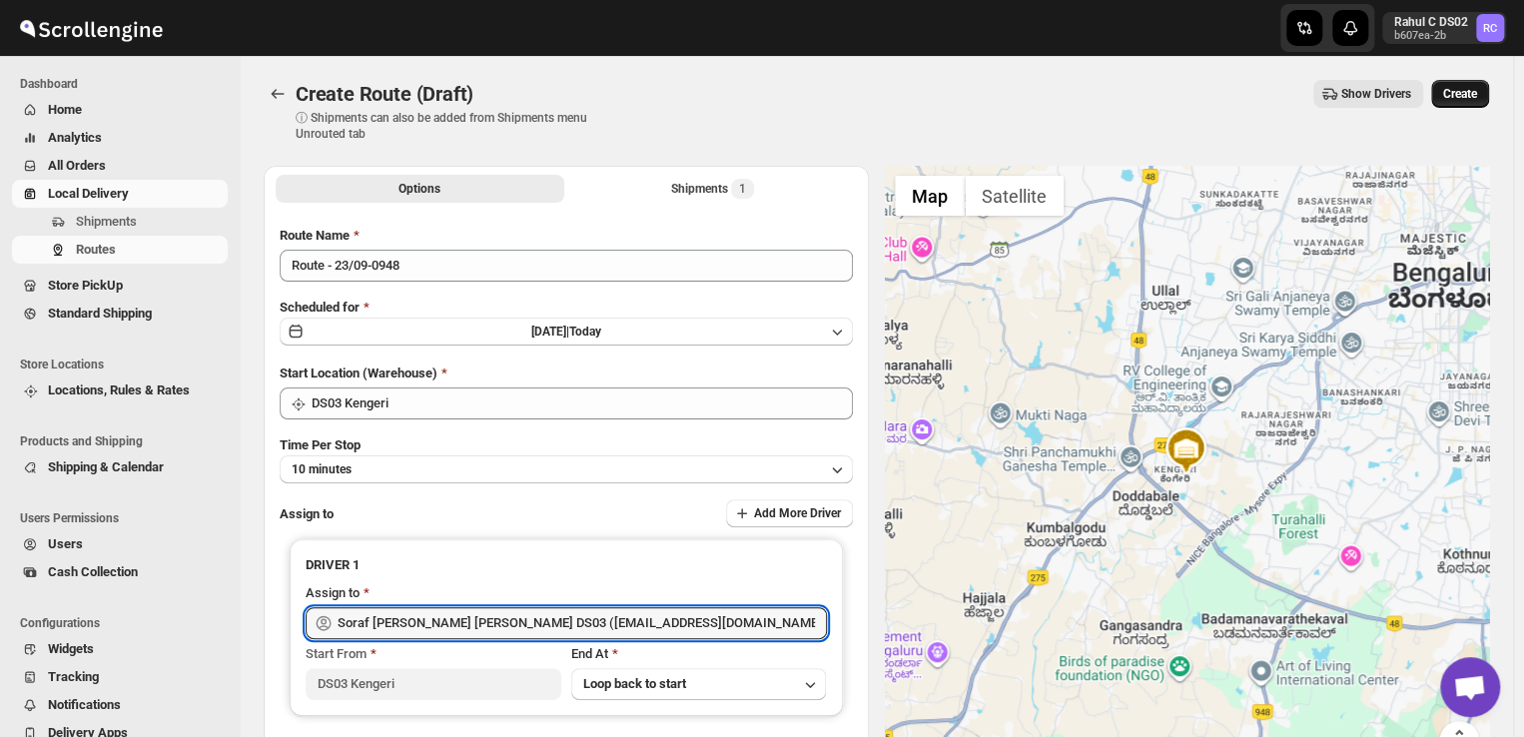
type input "Soraf uddin lasker DS03 (pofir49959@dextrago.com)"
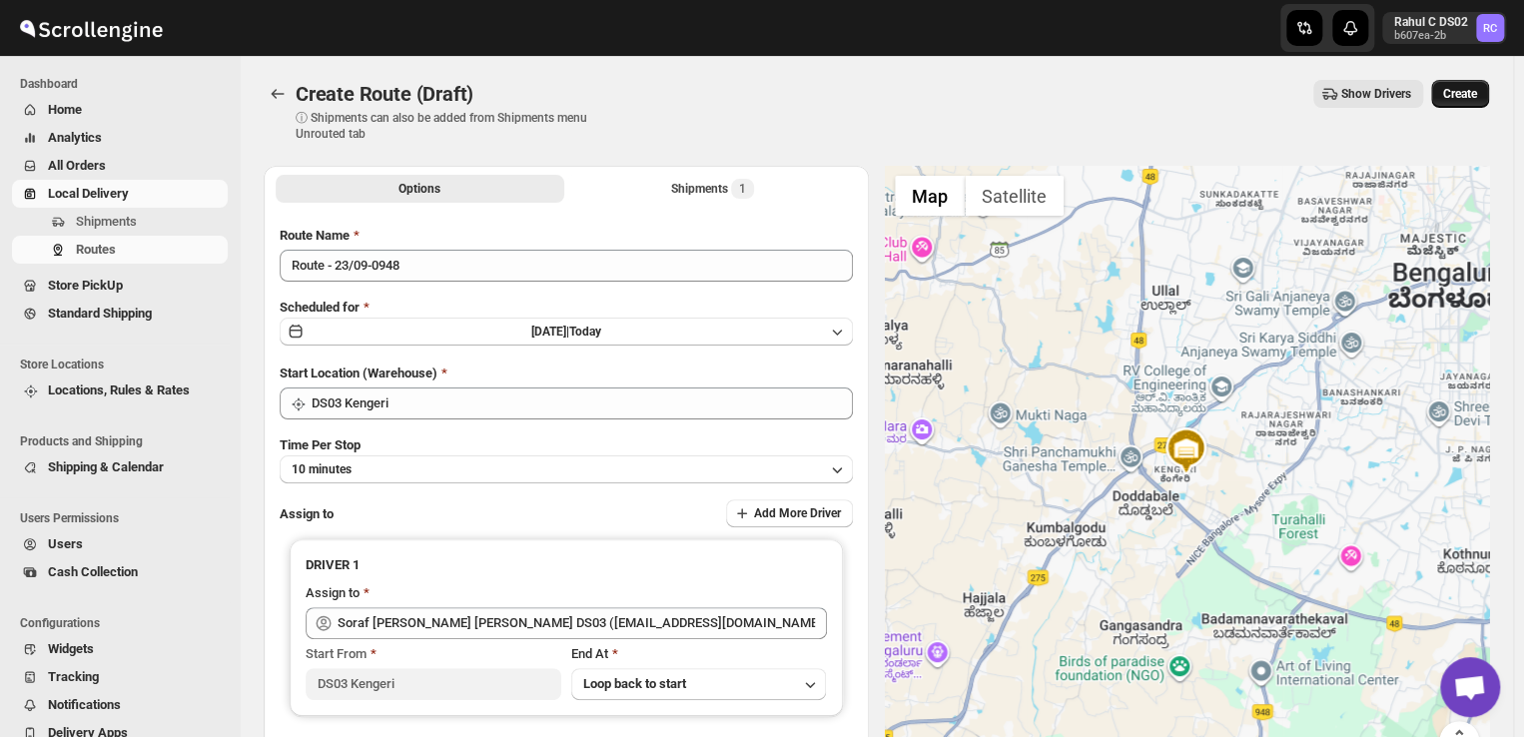
click at [1475, 86] on span "Create" at bounding box center [1460, 94] width 34 height 16
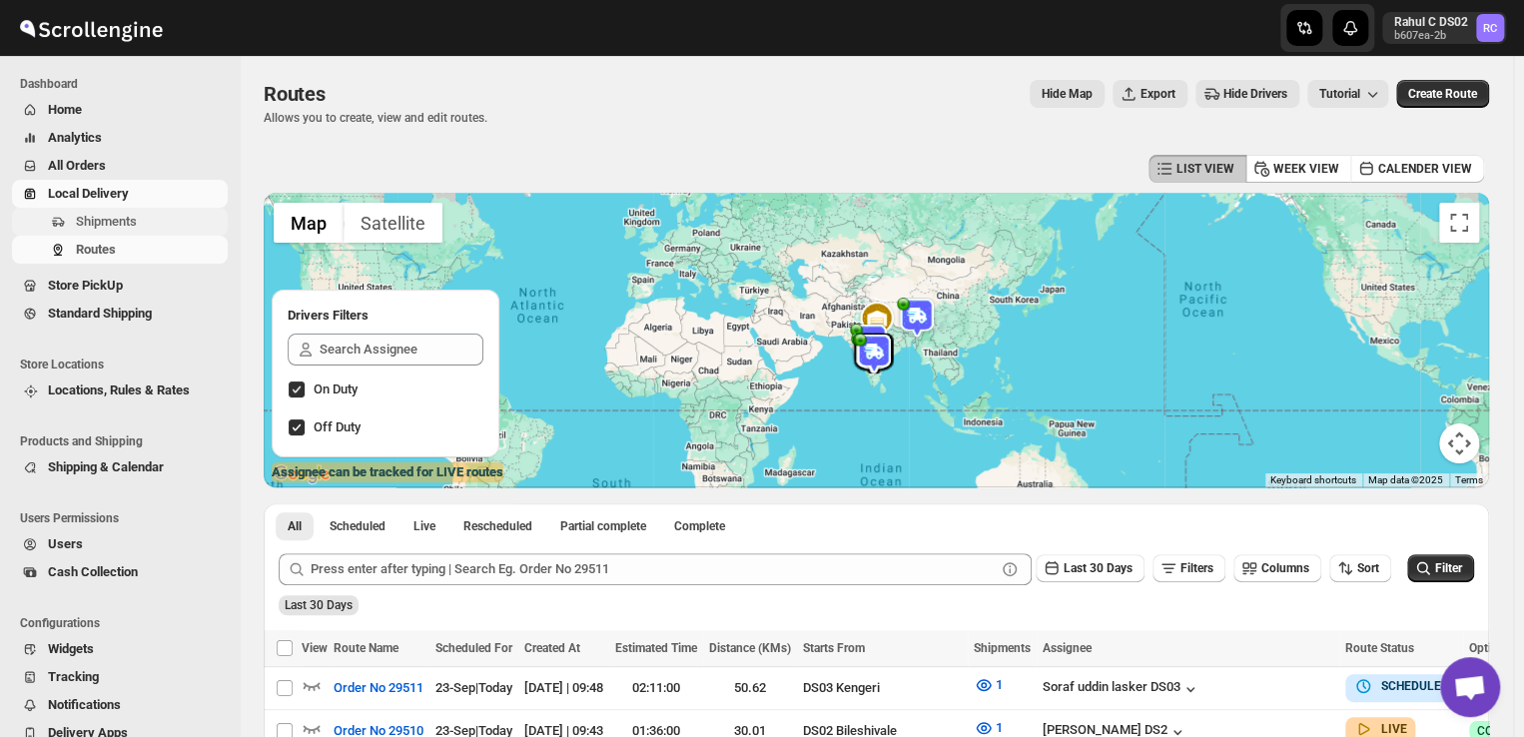
click at [118, 221] on span "Shipments" at bounding box center [106, 221] width 61 height 15
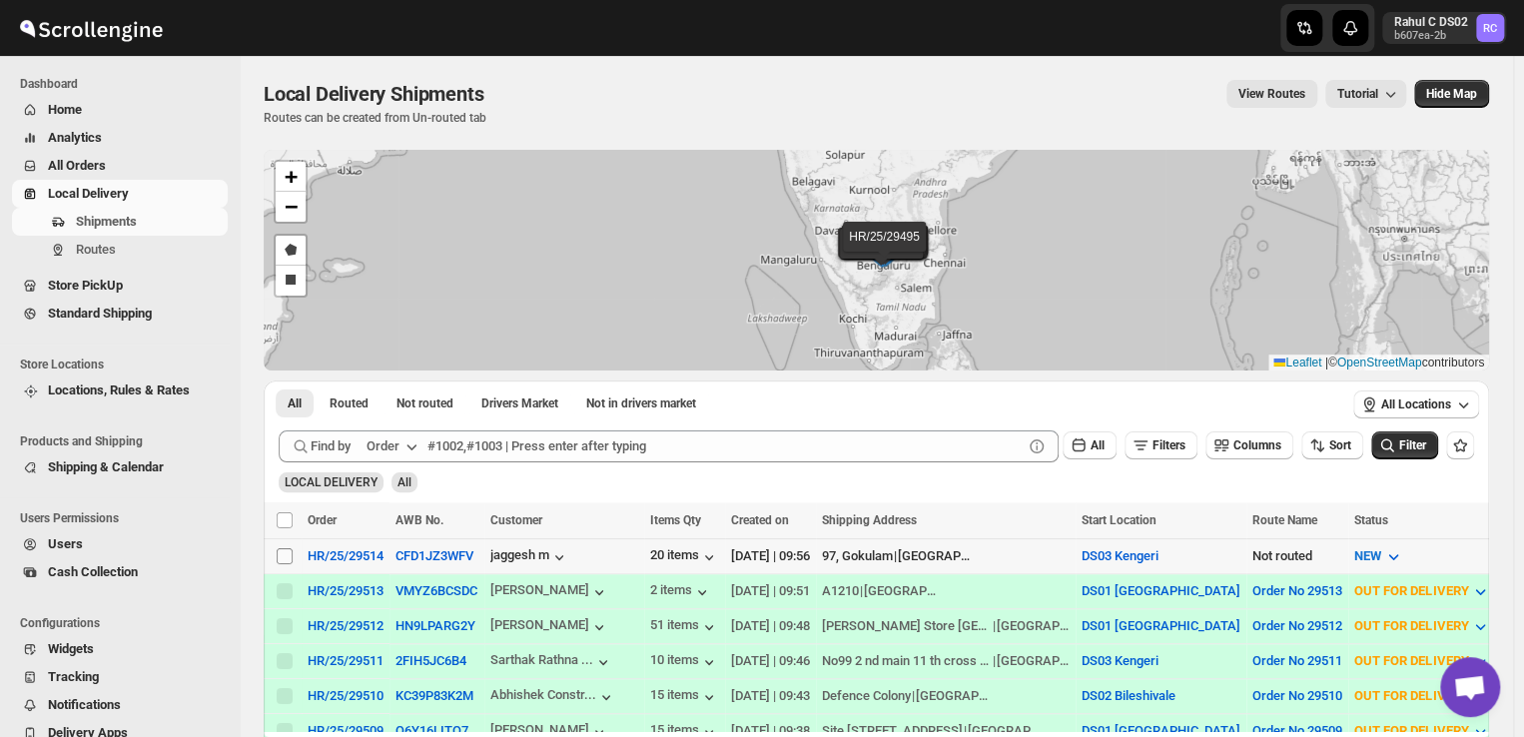
click at [280, 560] on input "Select shipment" at bounding box center [285, 556] width 16 height 16
checkbox input "true"
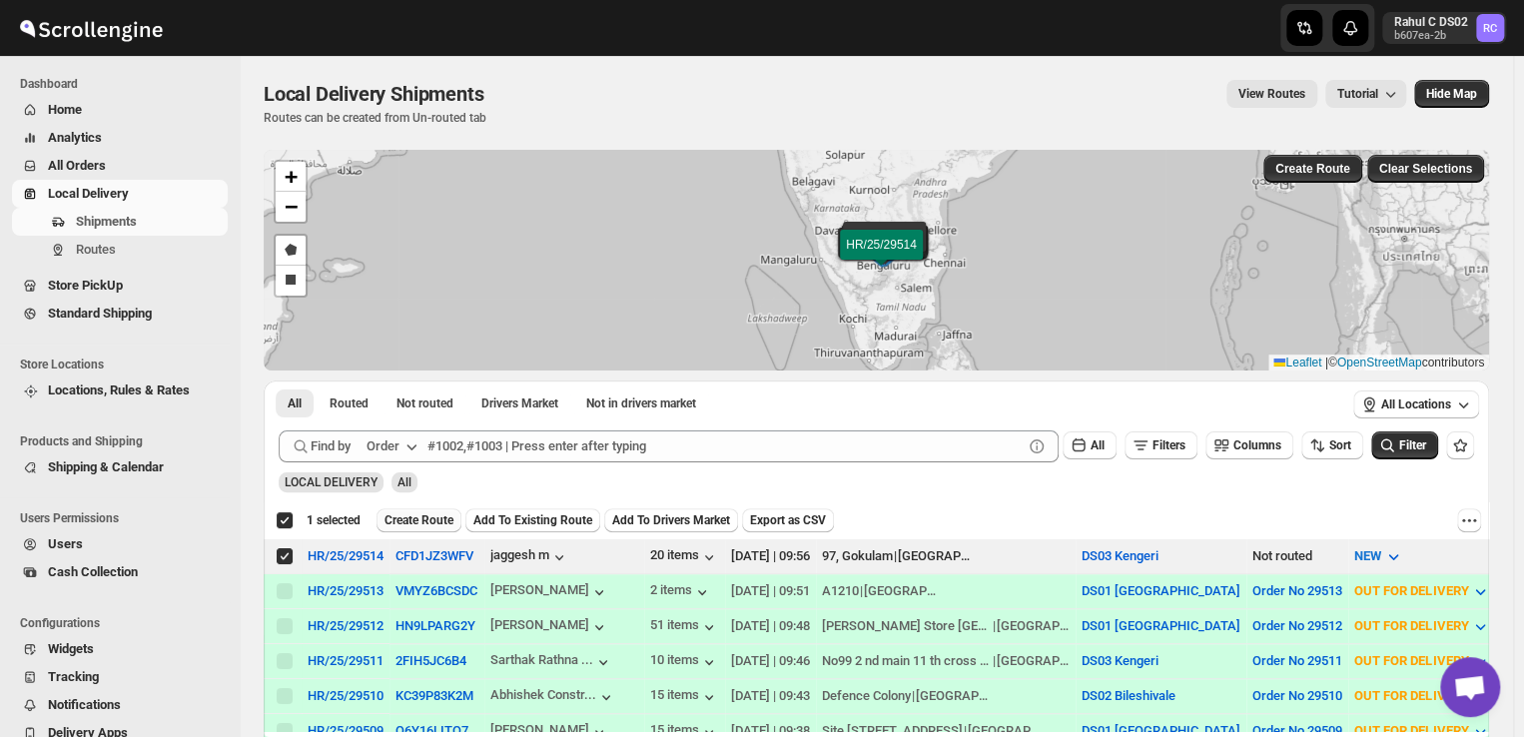
click at [434, 516] on span "Create Route" at bounding box center [418, 520] width 69 height 16
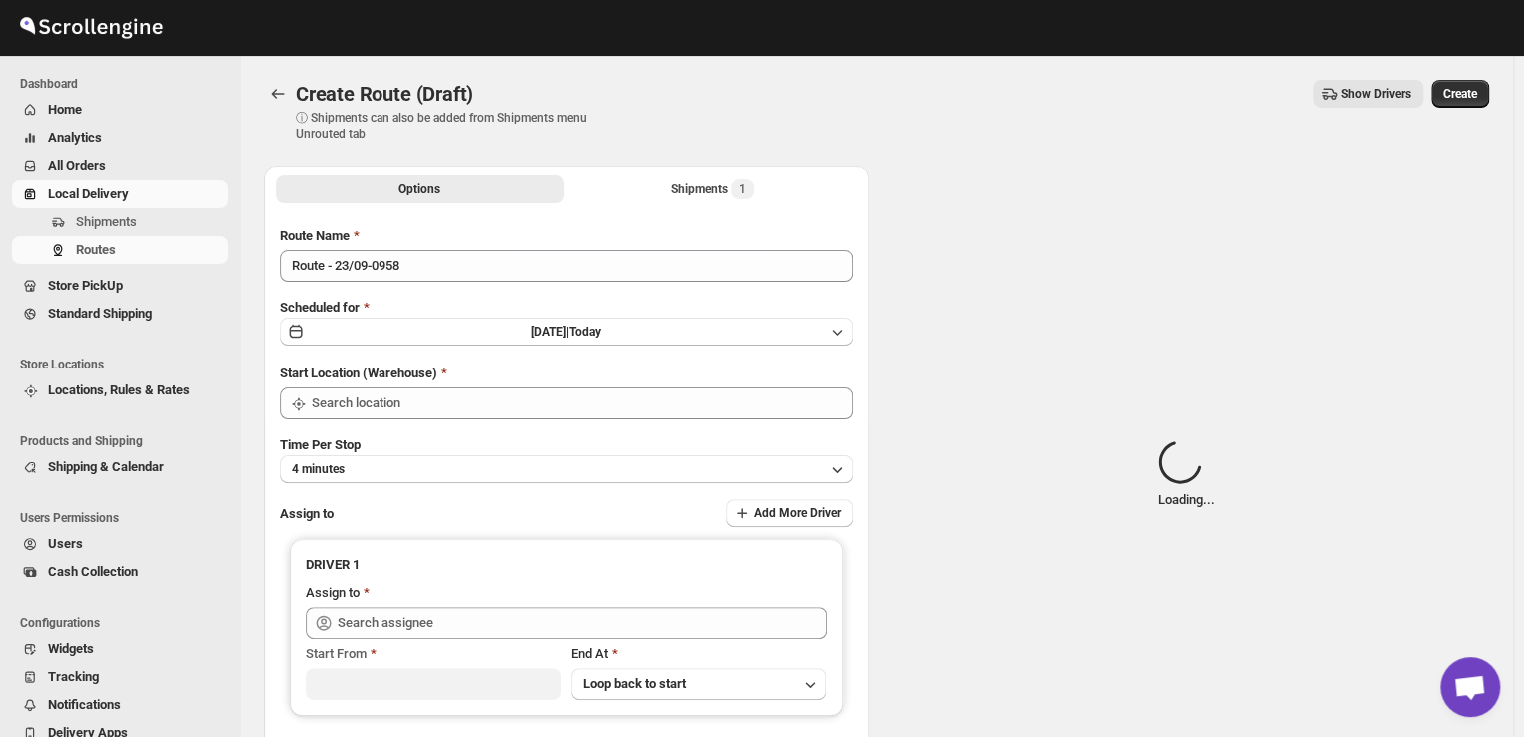
type input "DS03 Kengeri"
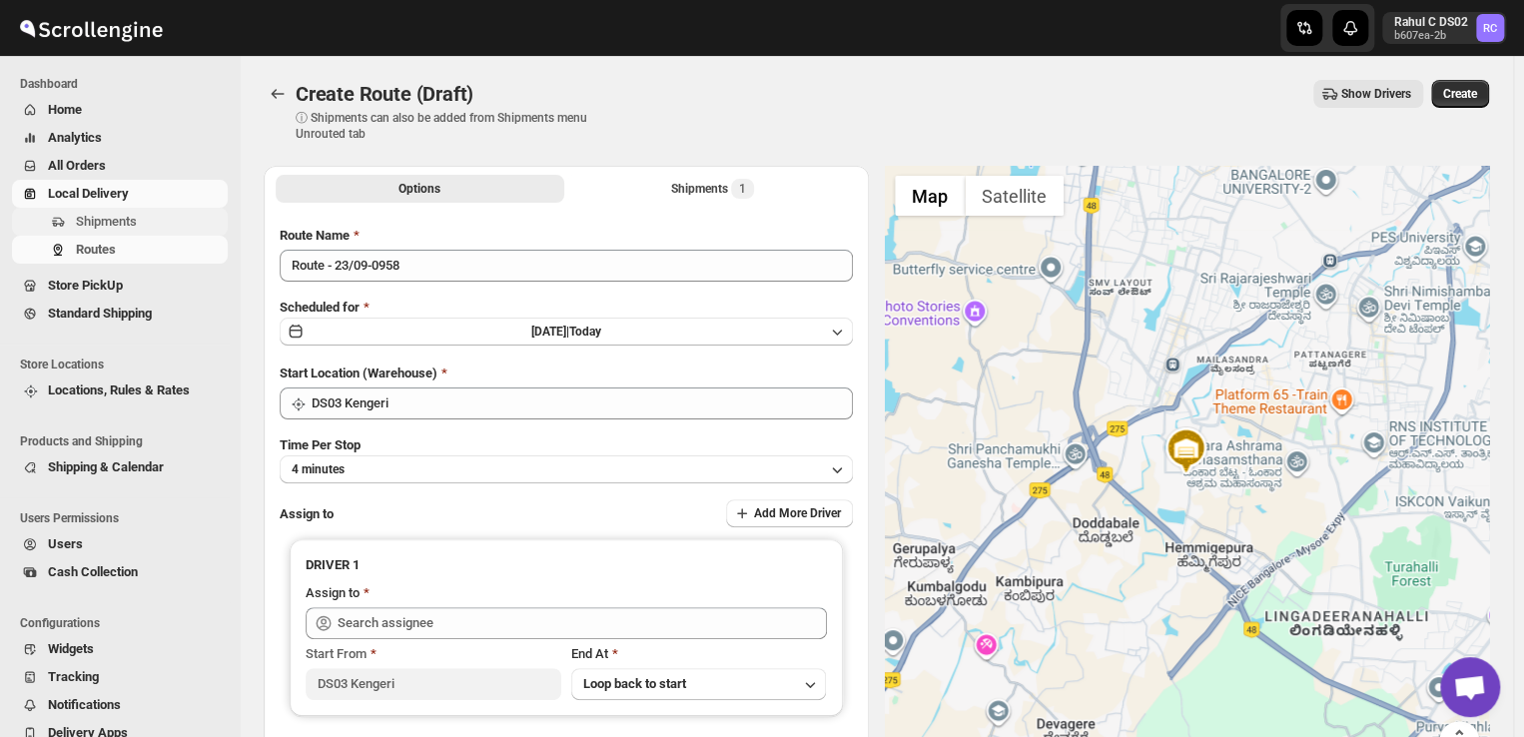
click at [112, 217] on span "Shipments" at bounding box center [106, 221] width 61 height 15
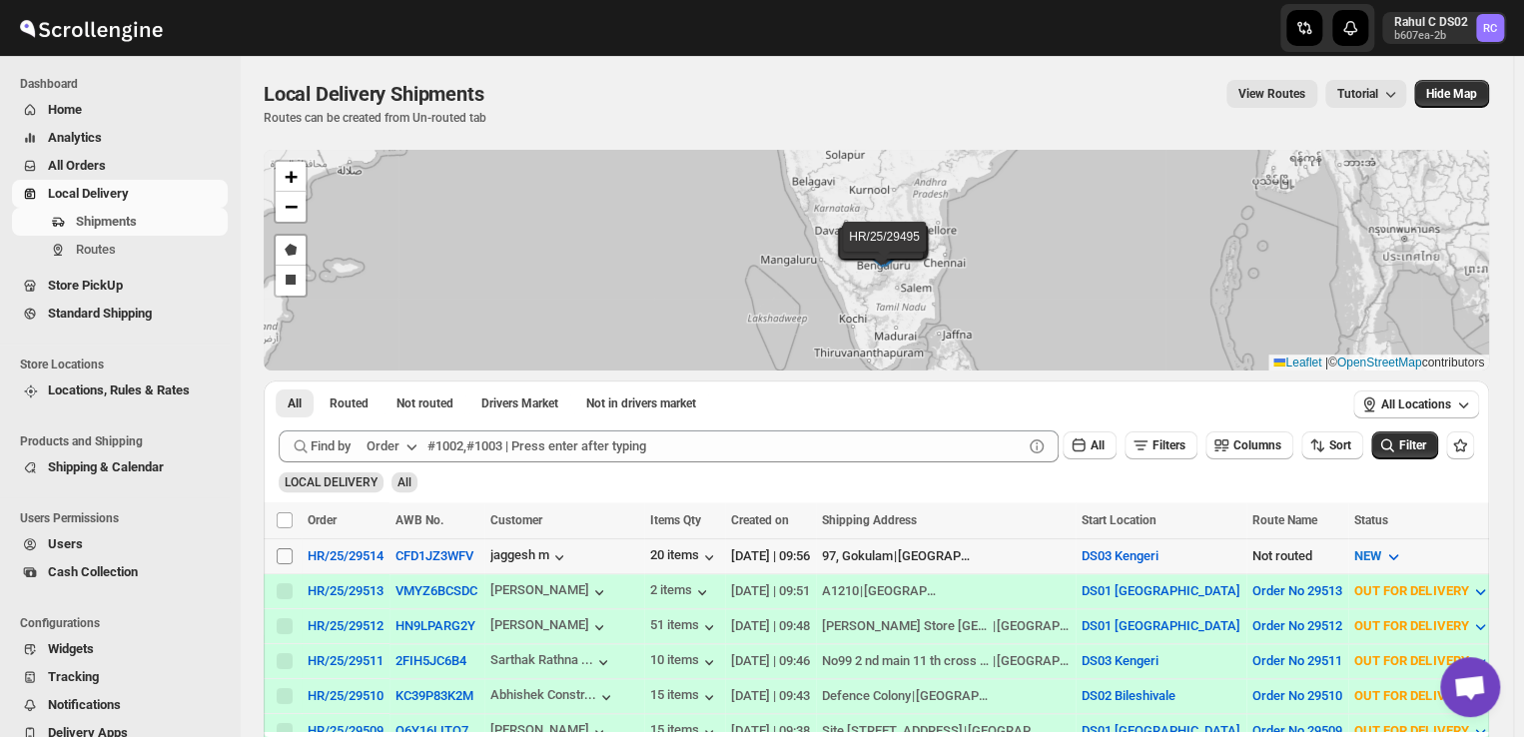
click at [283, 558] on input "Select shipment" at bounding box center [285, 556] width 16 height 16
checkbox input "true"
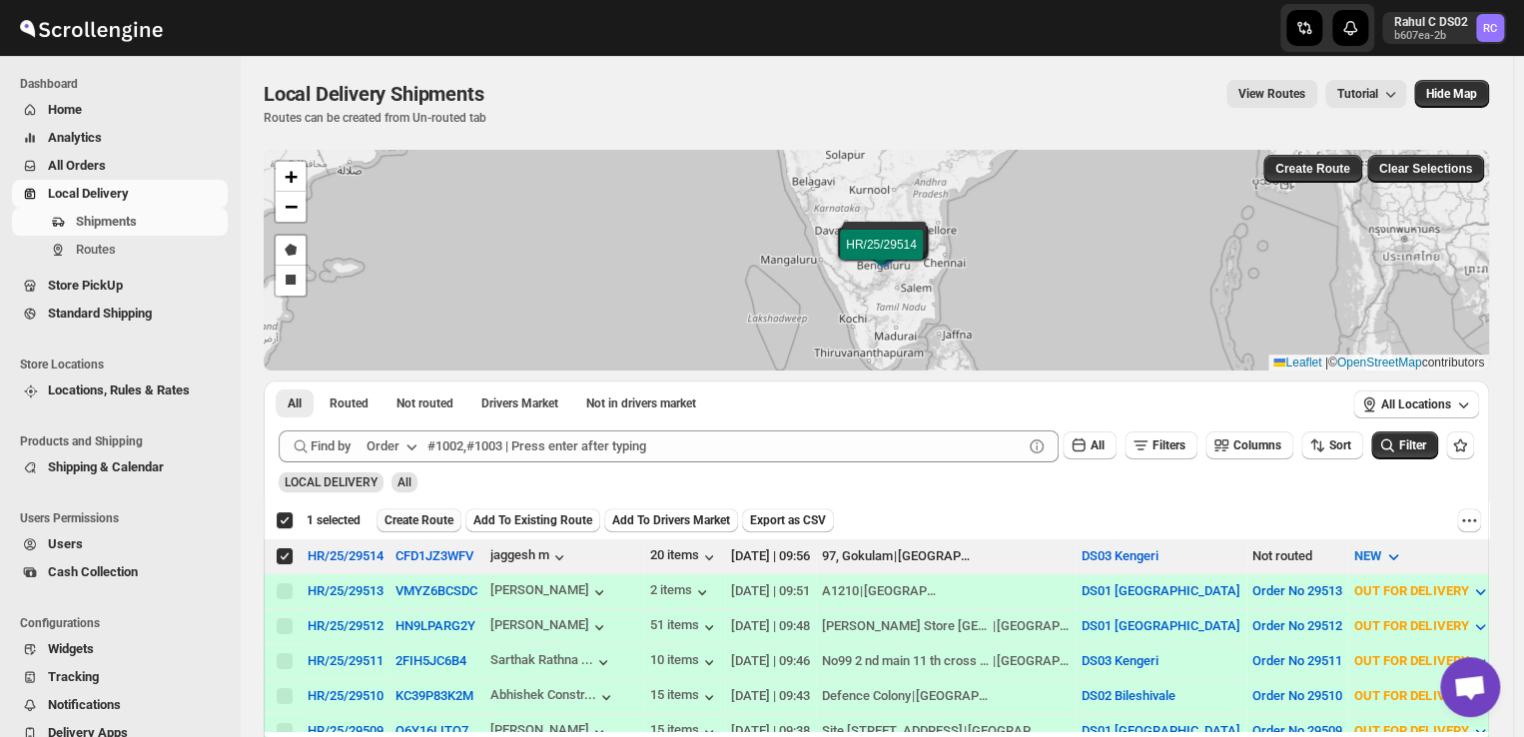
click at [418, 518] on span "Create Route" at bounding box center [418, 520] width 69 height 16
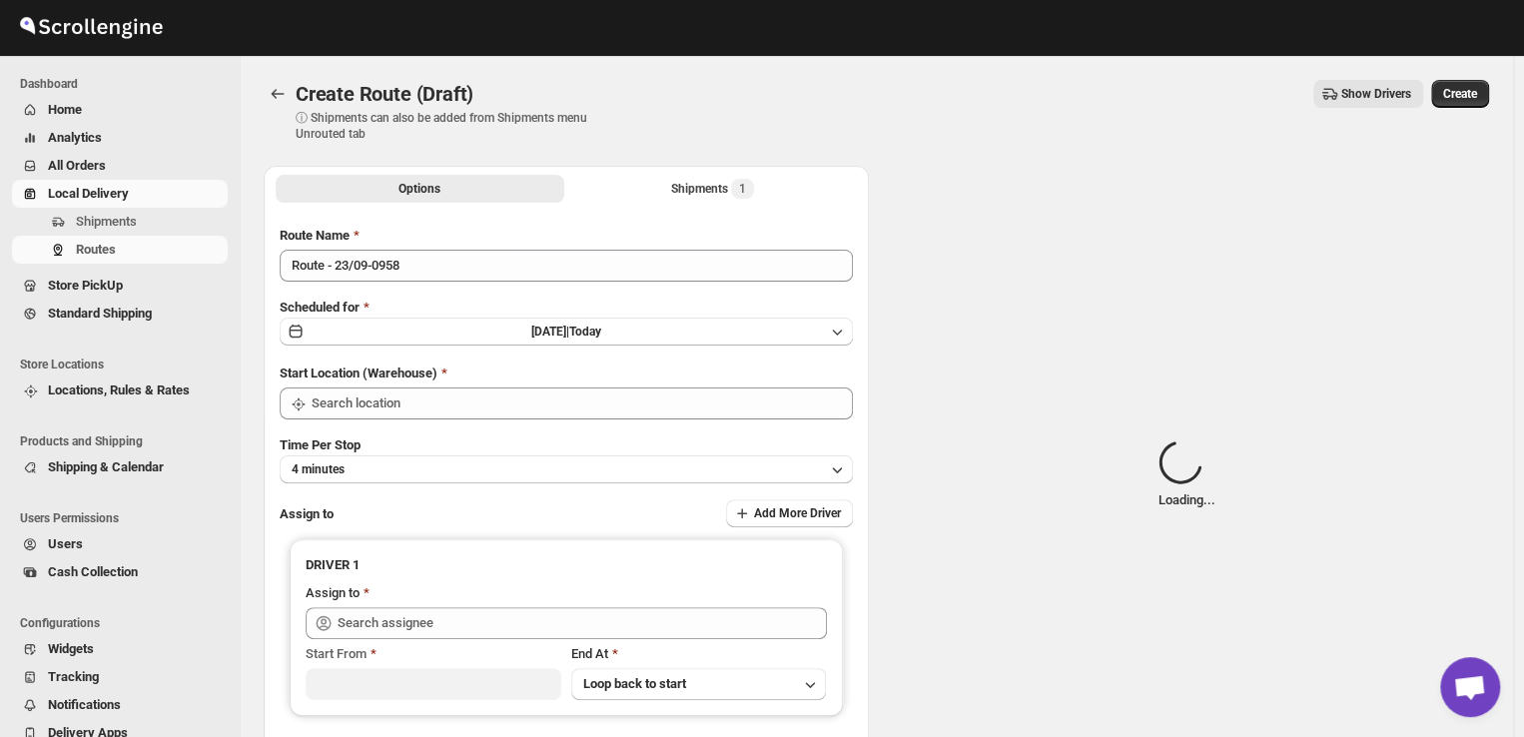
type input "DS03 Kengeri"
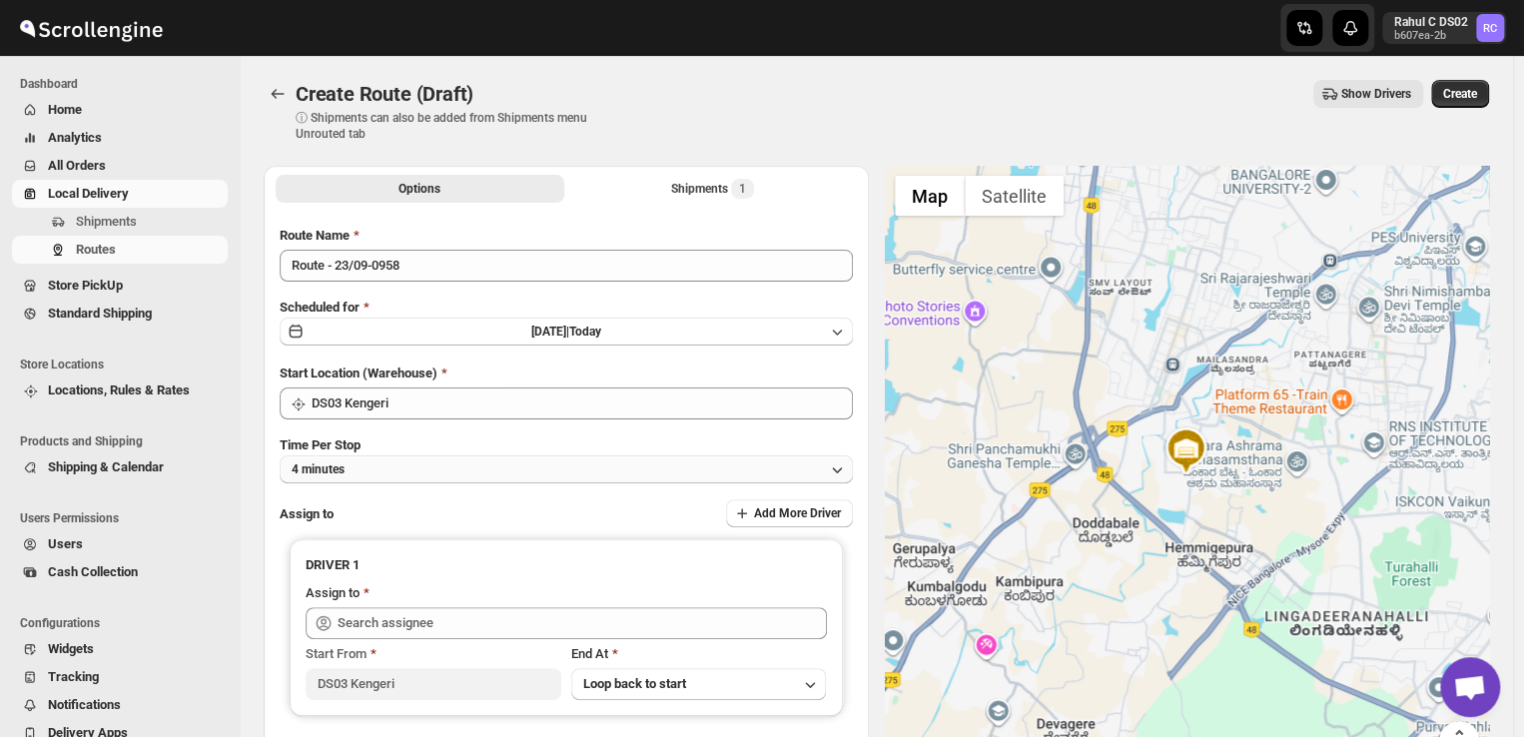
click at [367, 472] on button "4 minutes" at bounding box center [566, 469] width 573 height 28
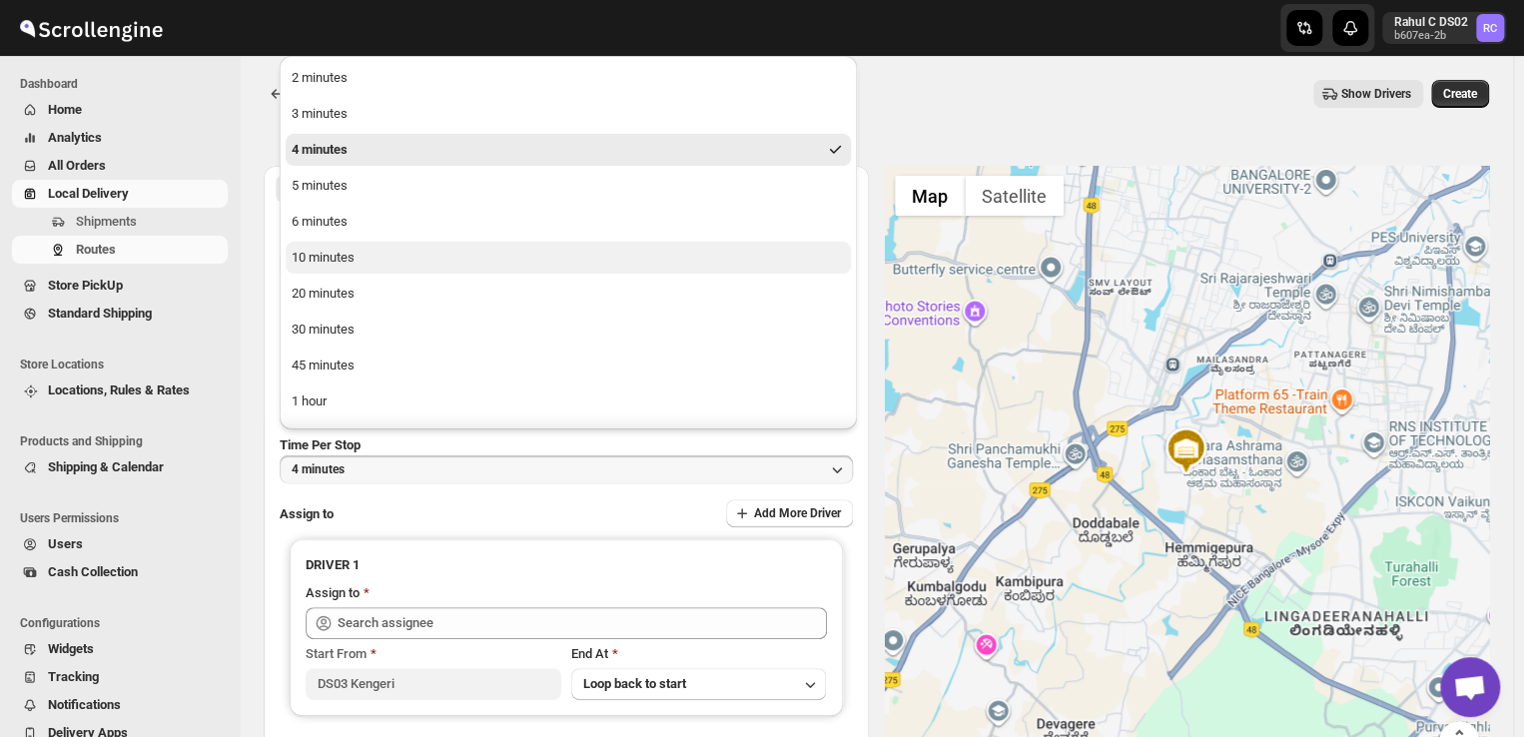
click at [347, 258] on div "10 minutes" at bounding box center [323, 258] width 63 height 20
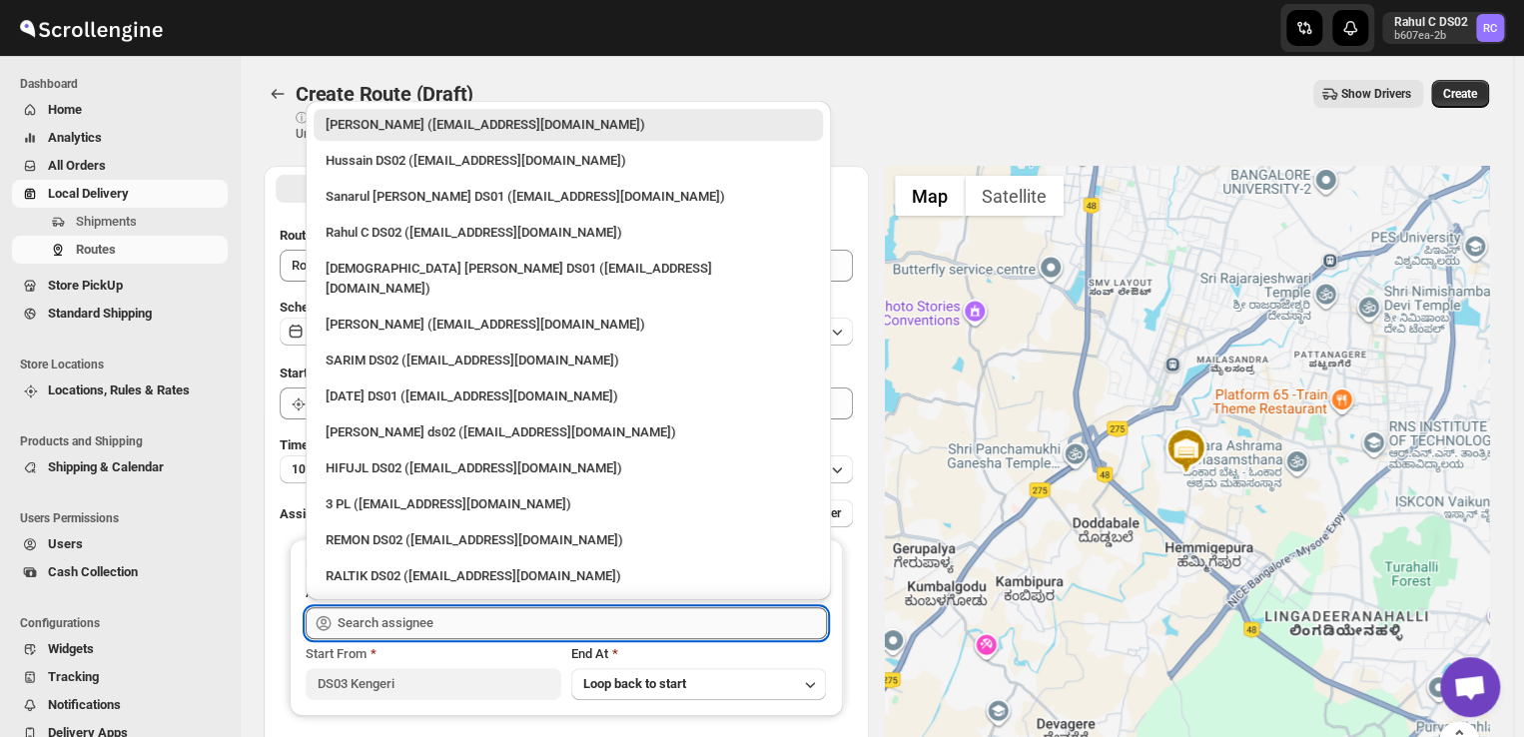
click at [447, 631] on input "text" at bounding box center [581, 623] width 489 height 32
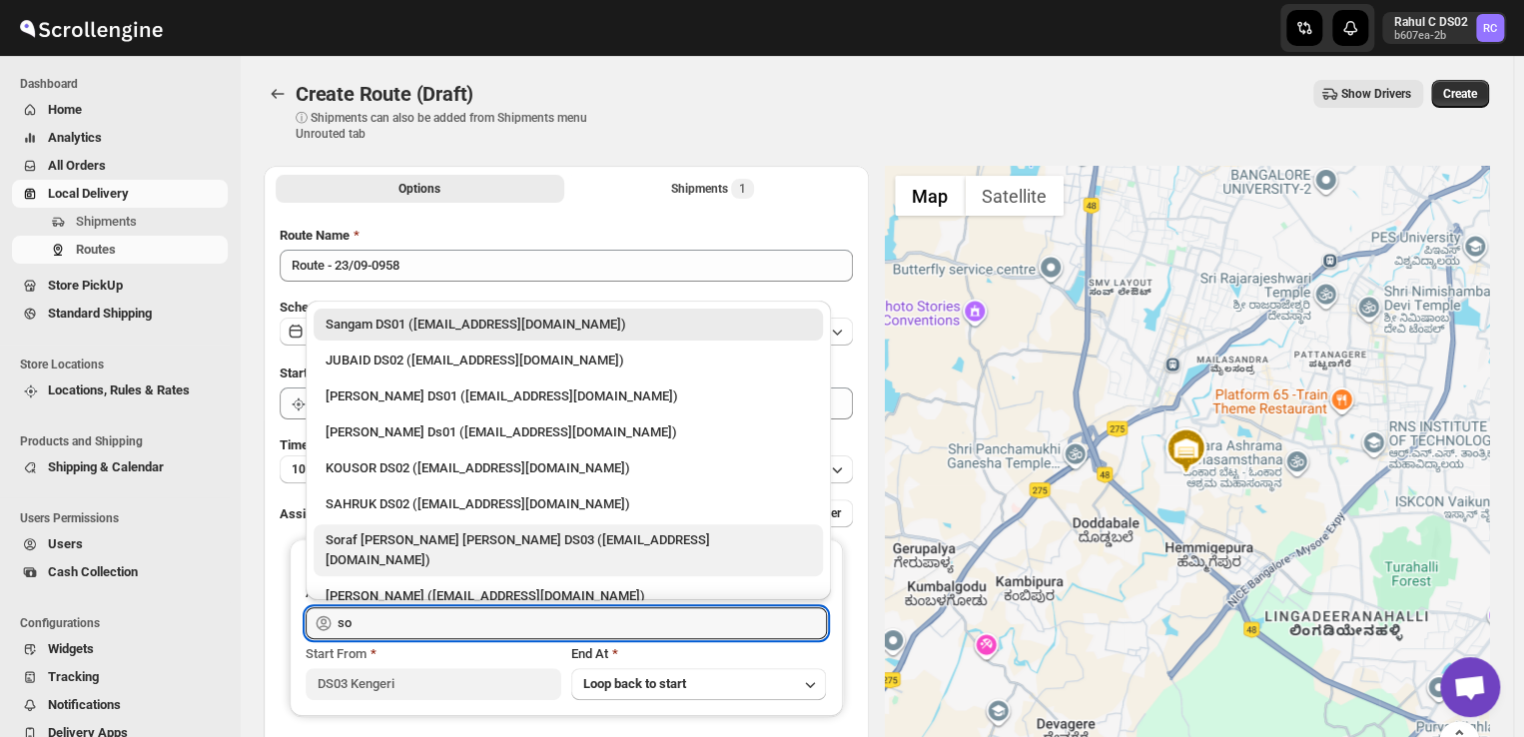
click at [375, 540] on div "Soraf uddin lasker DS03 (pofir49959@dextrago.com)" at bounding box center [567, 550] width 485 height 40
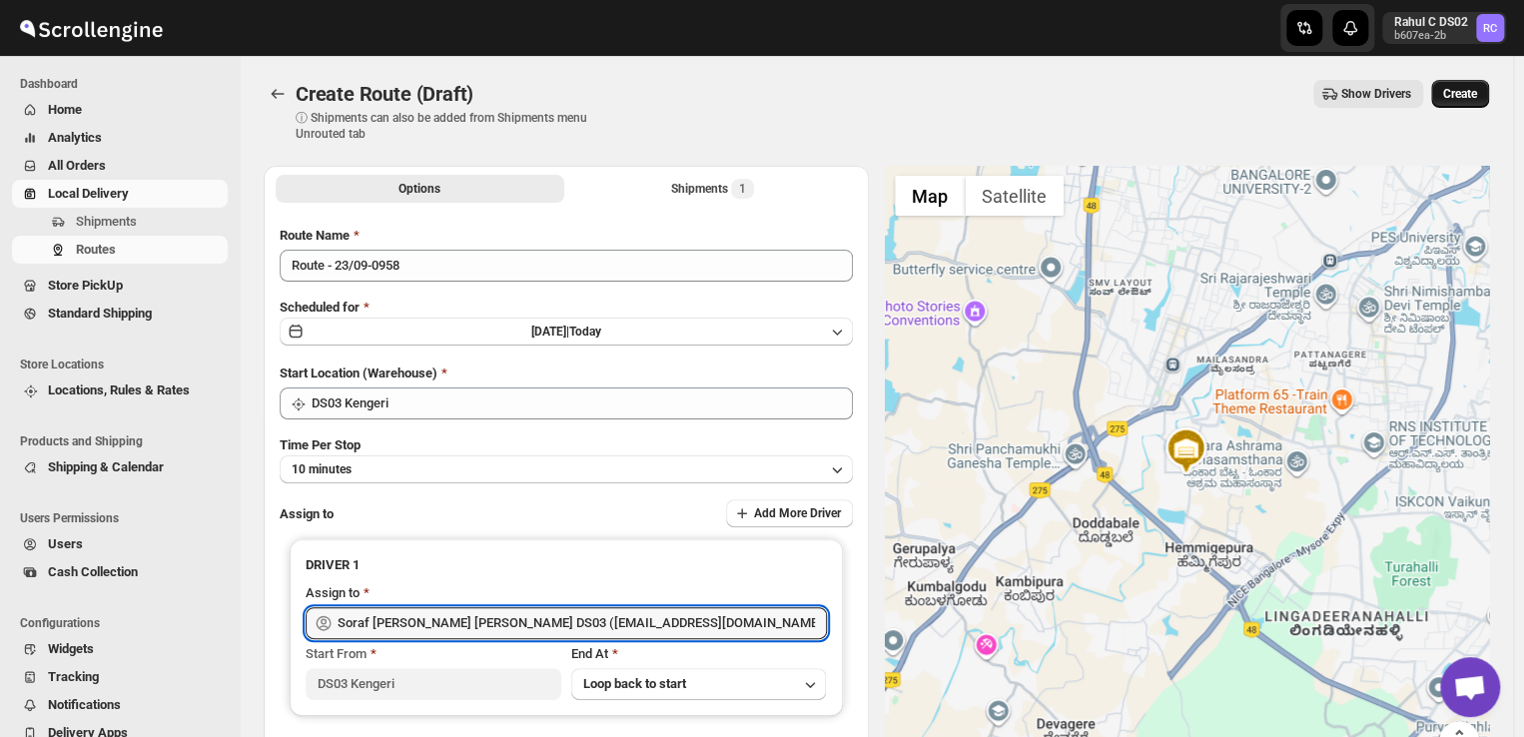
type input "Soraf uddin lasker DS03 (pofir49959@dextrago.com)"
click at [1464, 88] on span "Create" at bounding box center [1460, 94] width 34 height 16
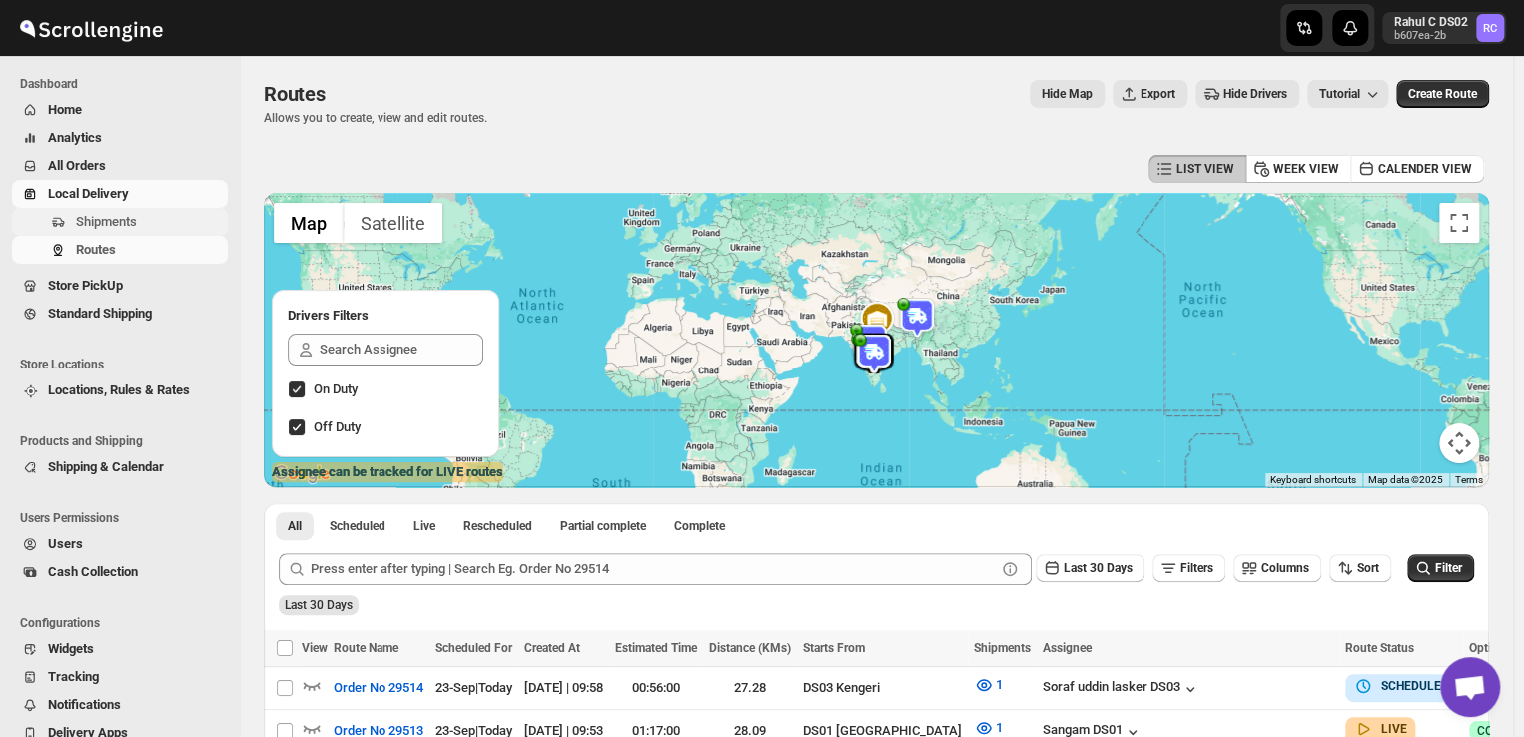
click at [132, 217] on span "Shipments" at bounding box center [106, 221] width 61 height 15
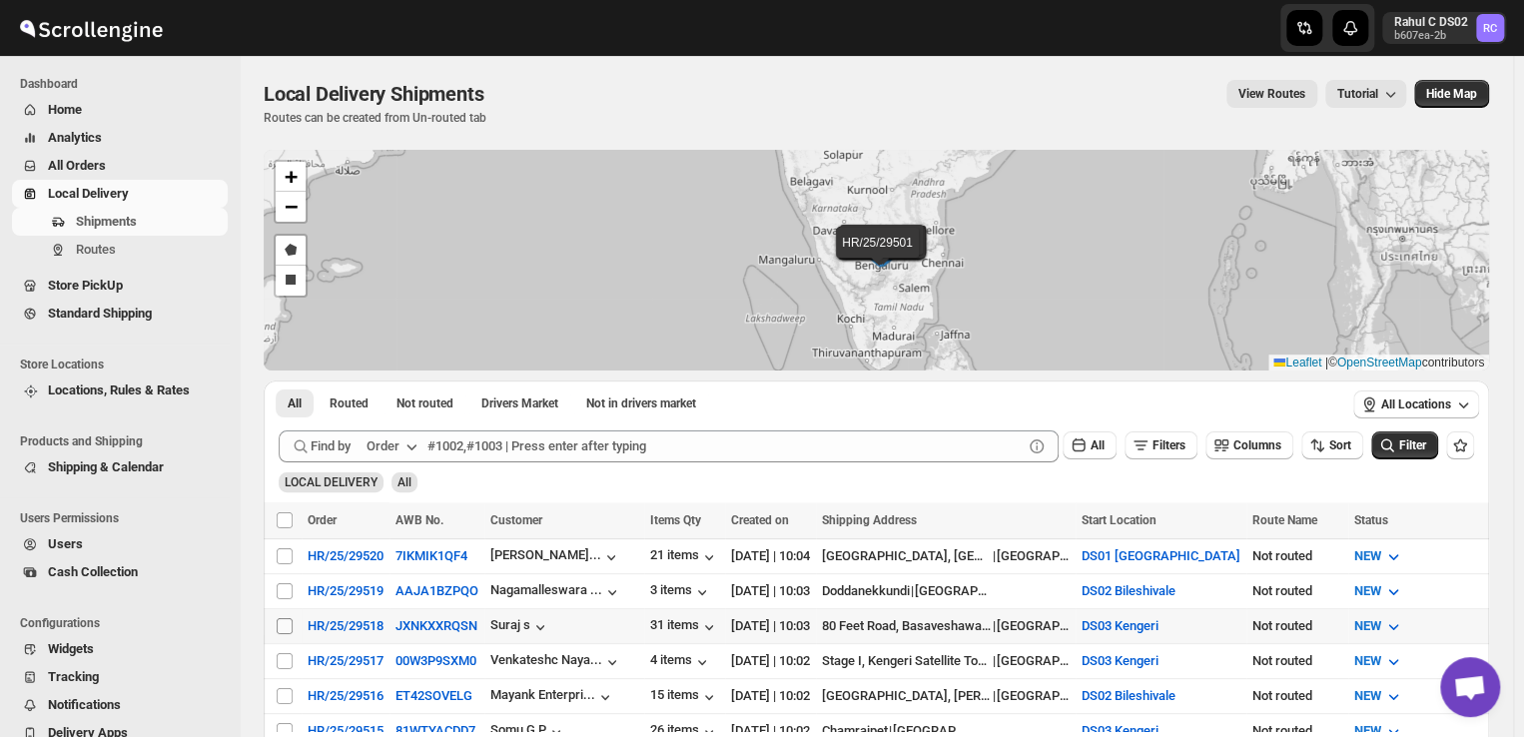
click at [284, 622] on input "Select shipment" at bounding box center [285, 626] width 16 height 16
checkbox input "true"
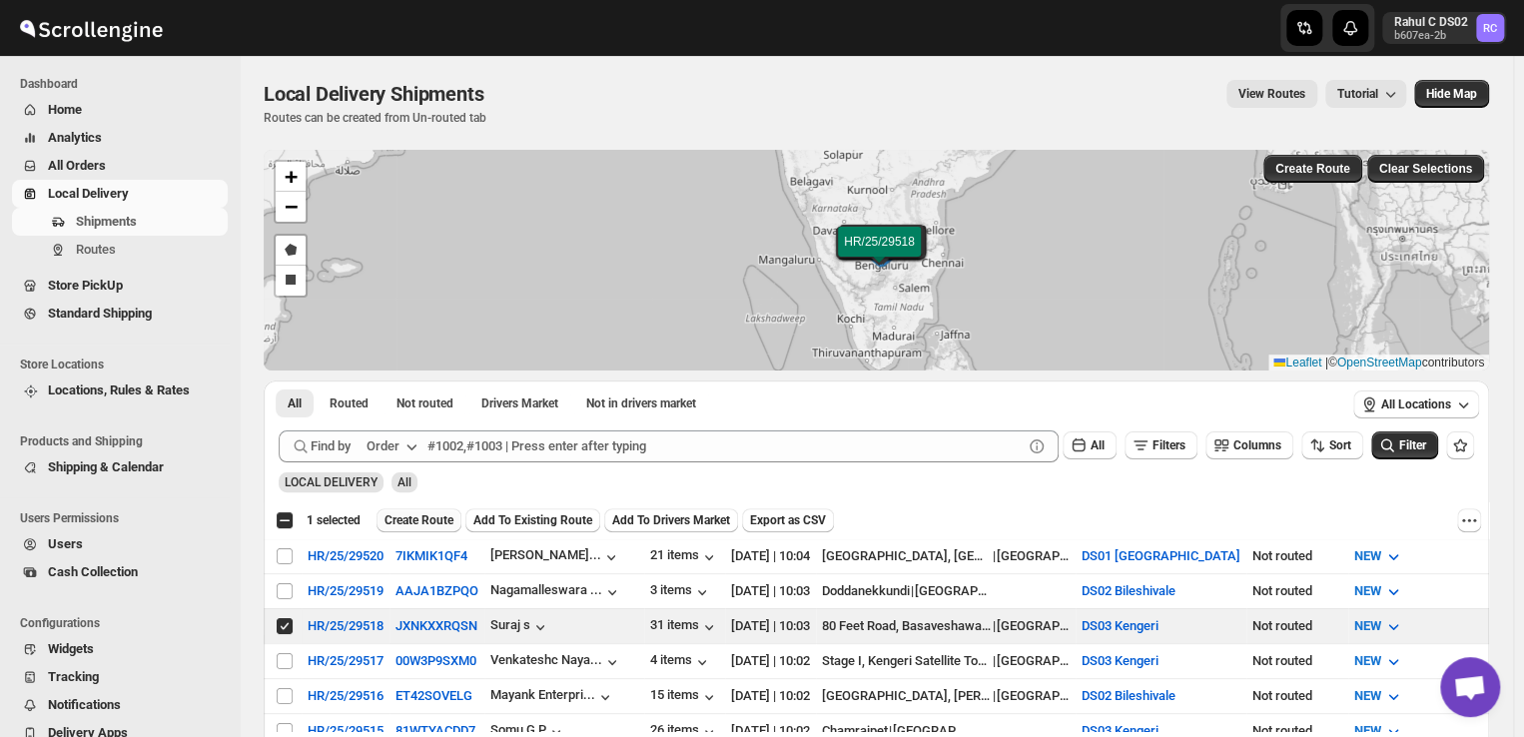
click at [412, 520] on span "Create Route" at bounding box center [418, 520] width 69 height 16
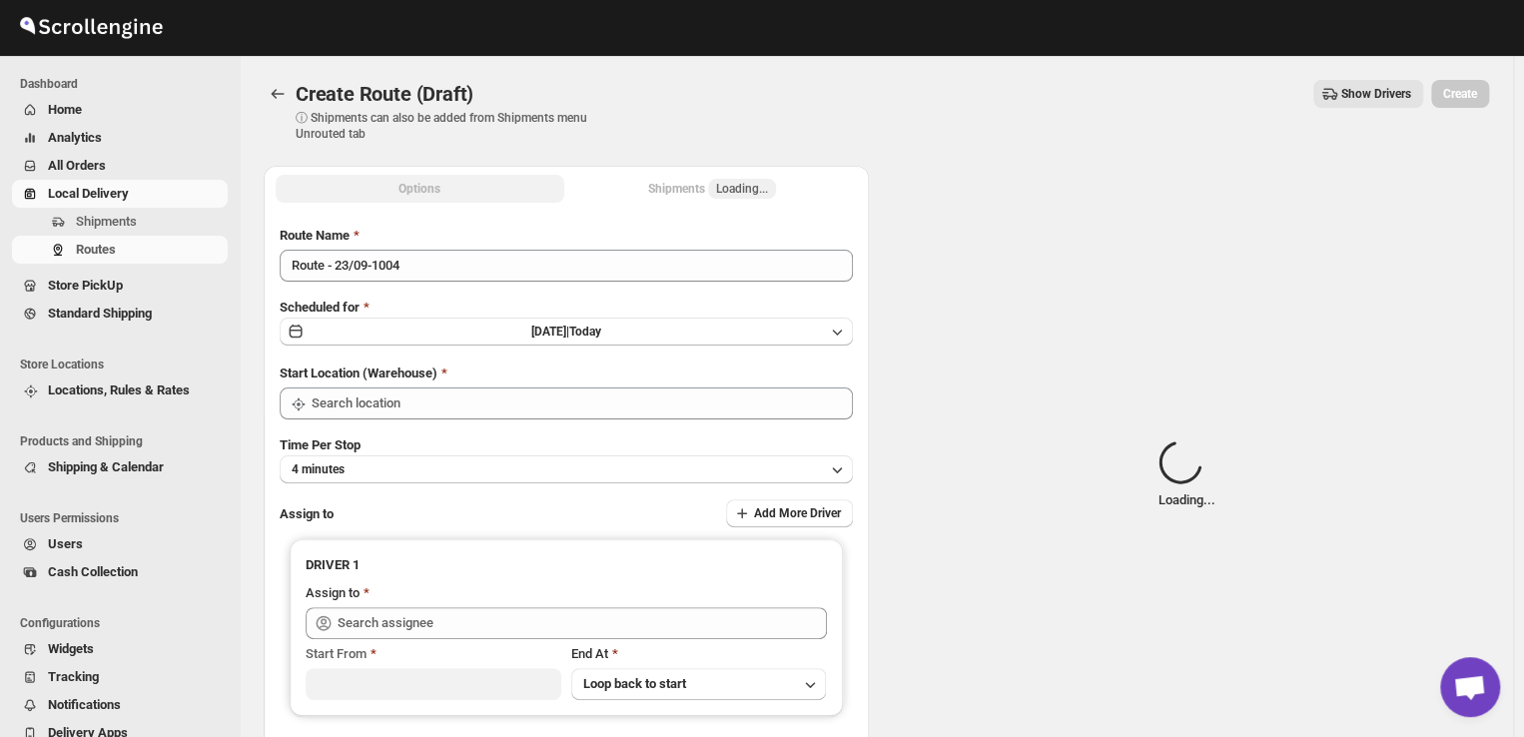
type input "DS03 Kengeri"
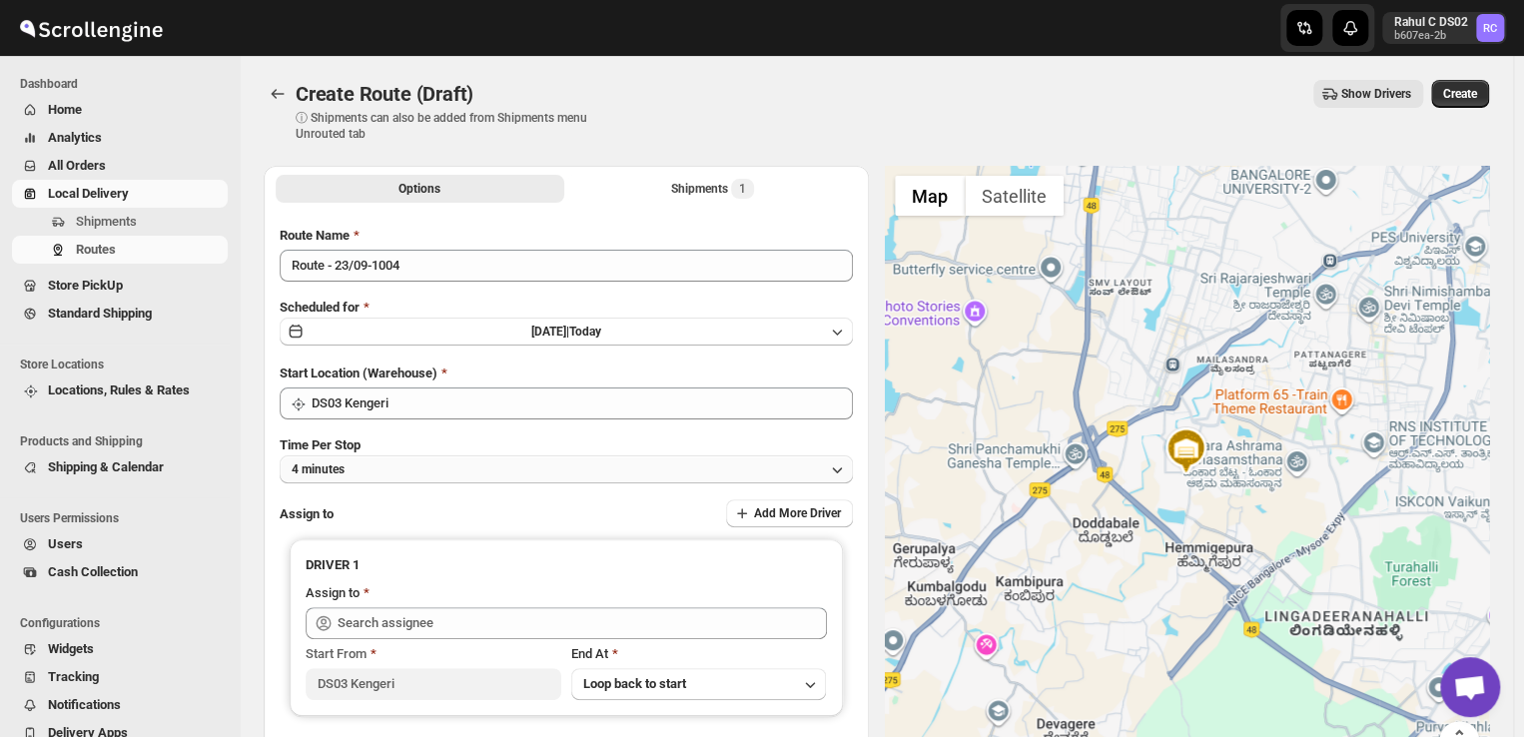
click at [382, 465] on button "4 minutes" at bounding box center [566, 469] width 573 height 28
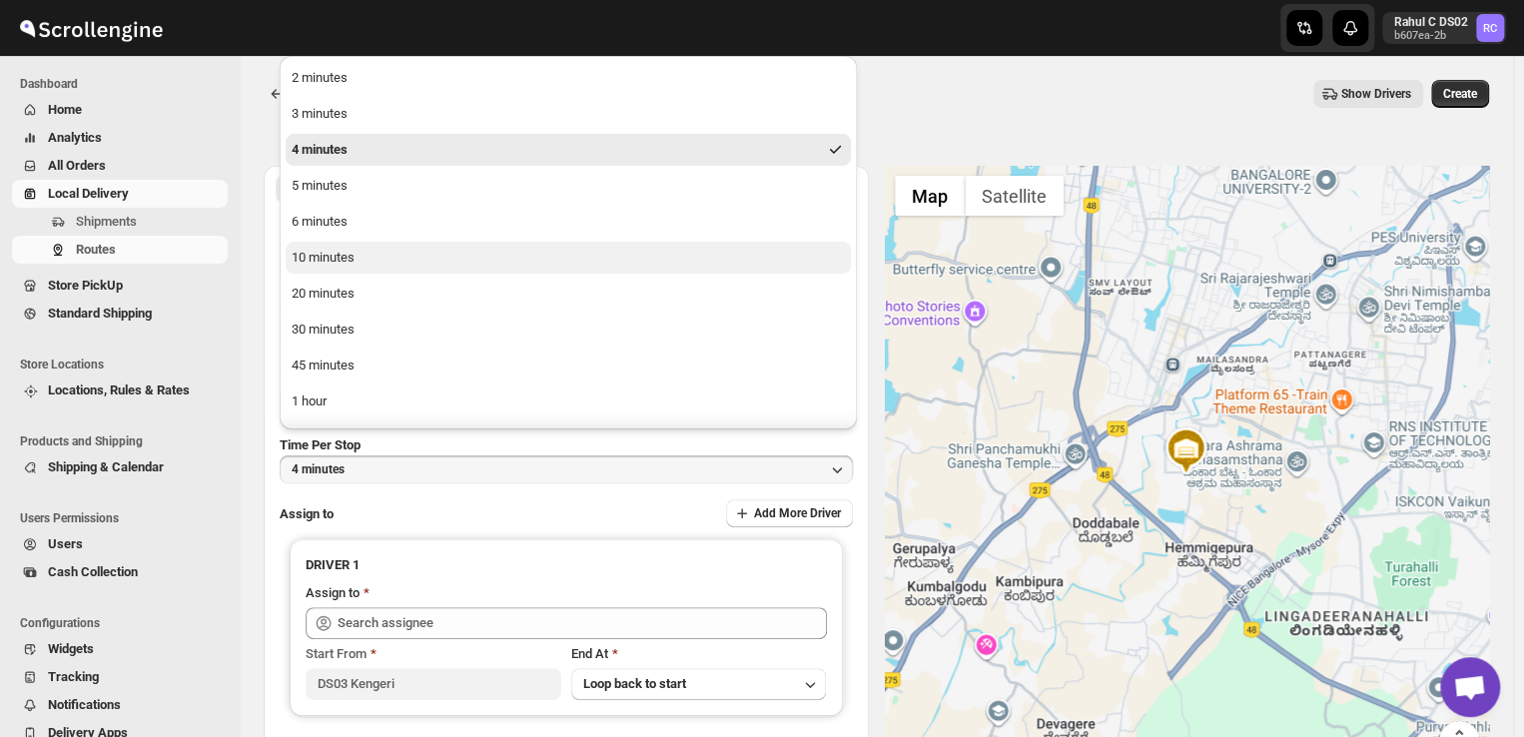
click at [349, 262] on div "10 minutes" at bounding box center [323, 258] width 63 height 20
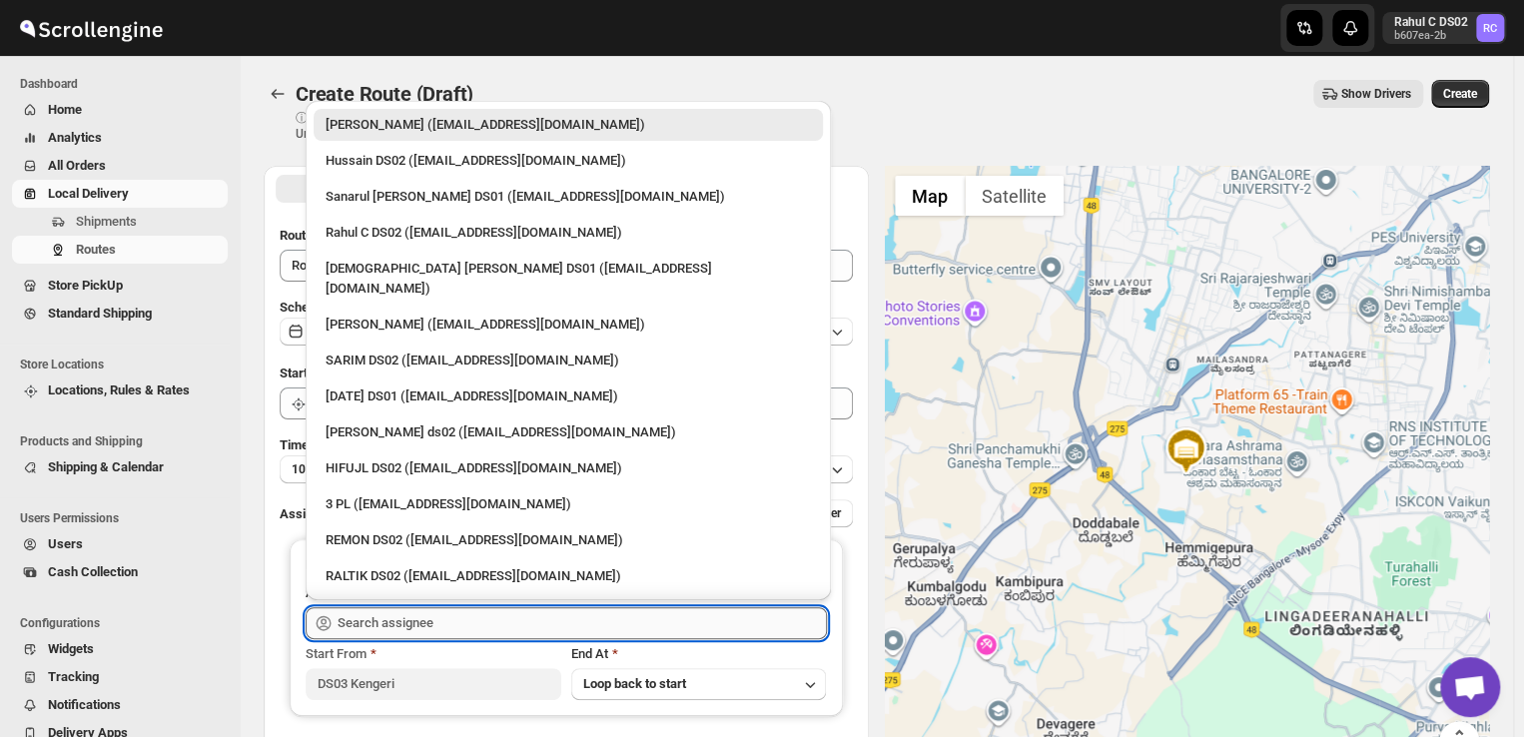
click at [438, 629] on input "text" at bounding box center [581, 623] width 489 height 32
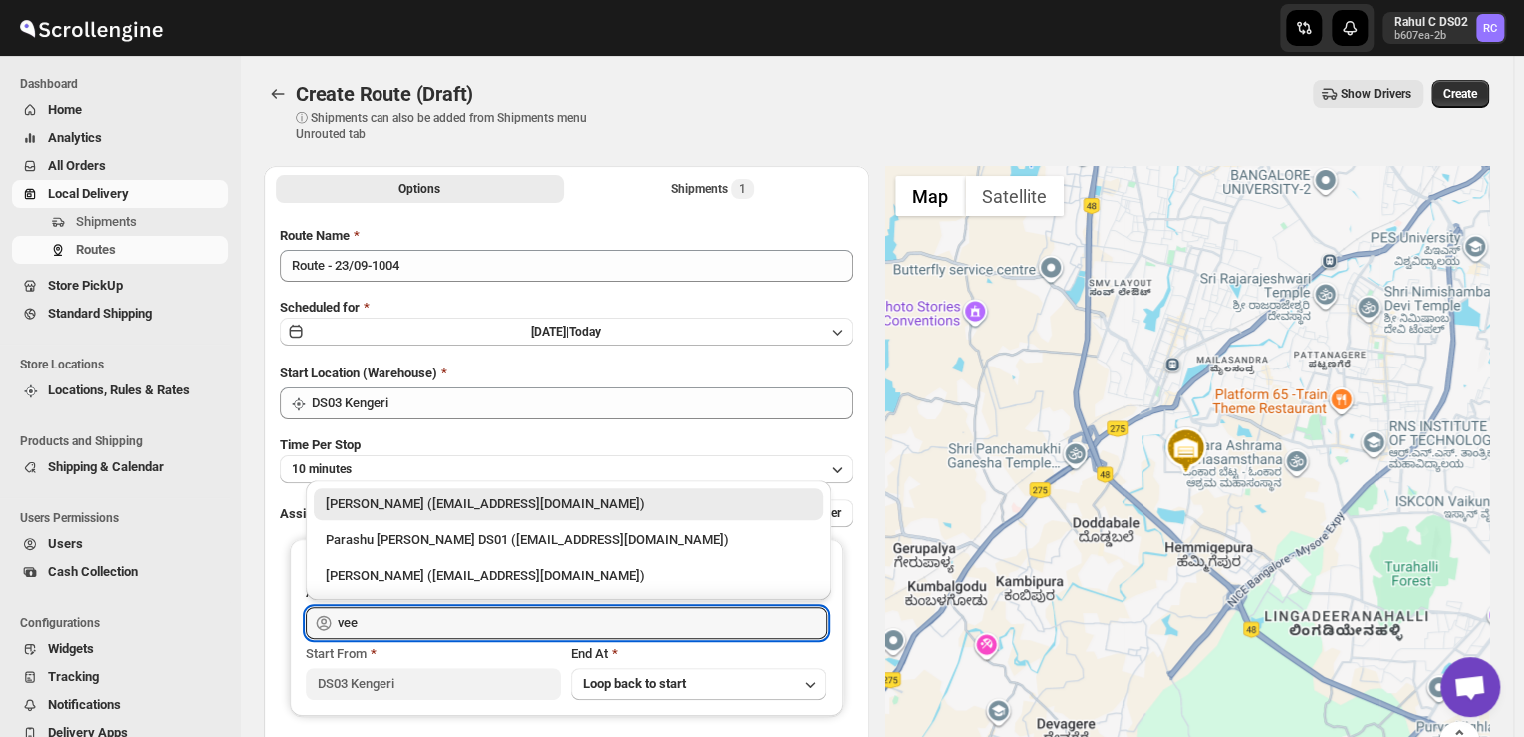
click at [478, 503] on div "Veera Kesavan (xagos20938@boxmach.com)" at bounding box center [567, 504] width 485 height 20
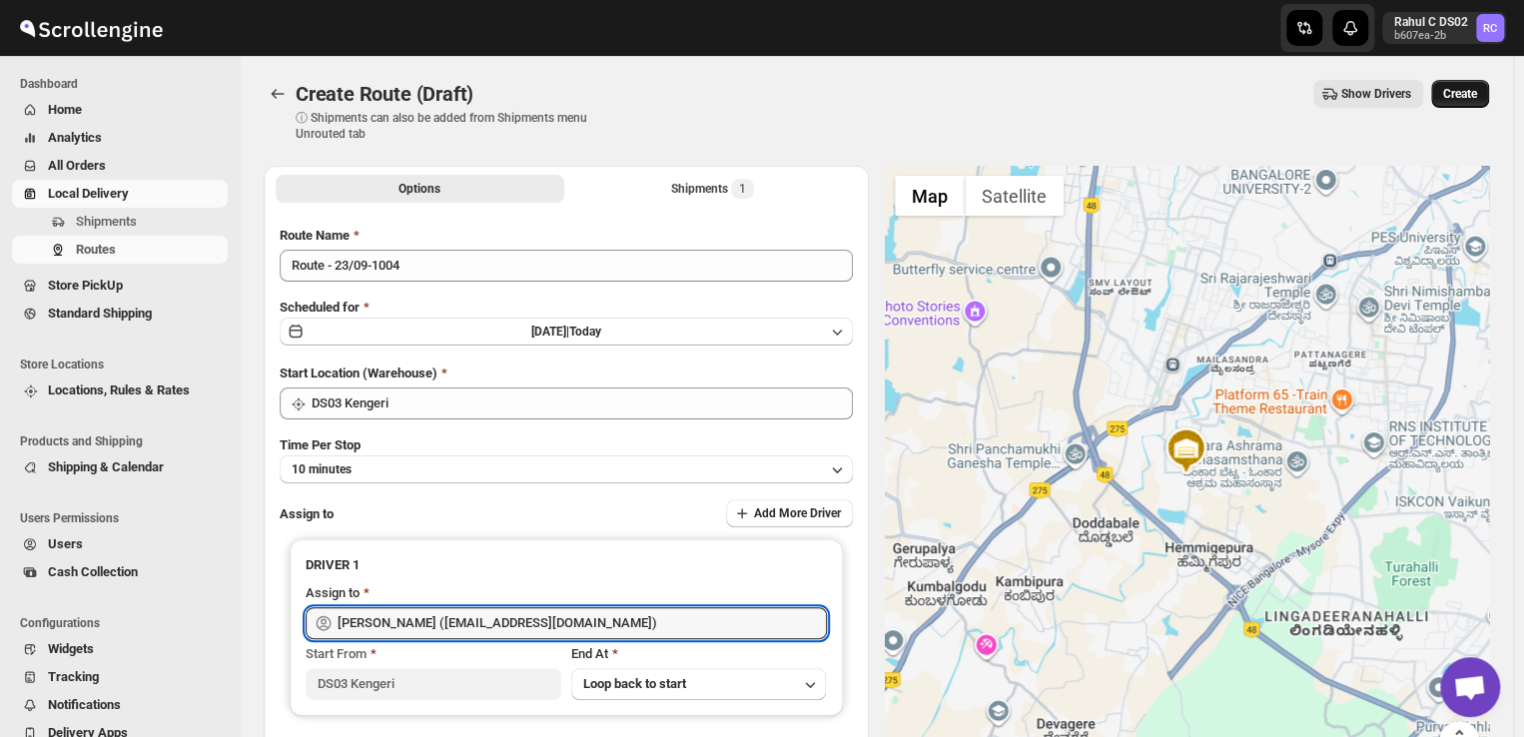
type input "Veera Kesavan (xagos20938@boxmach.com)"
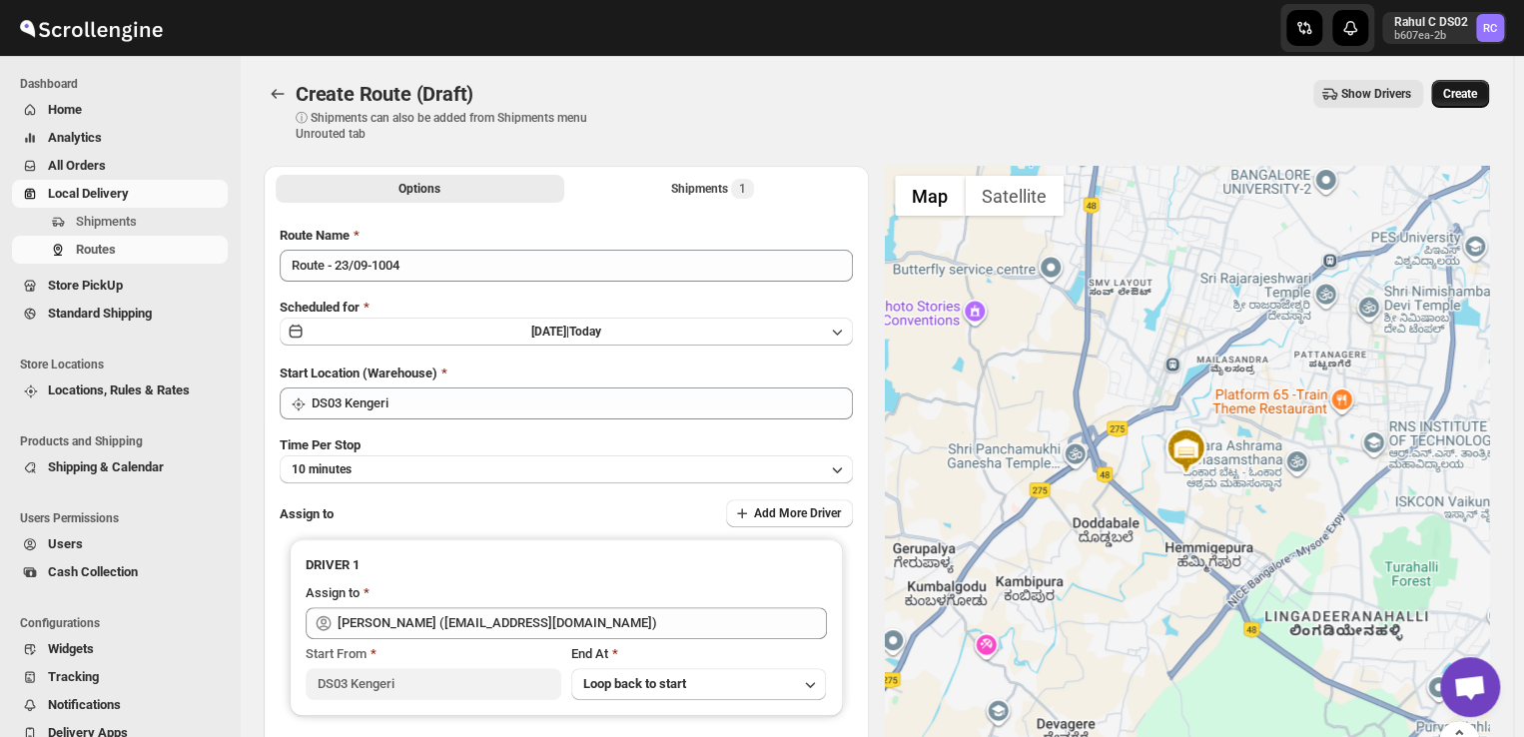
click at [1474, 90] on span "Create" at bounding box center [1460, 94] width 34 height 16
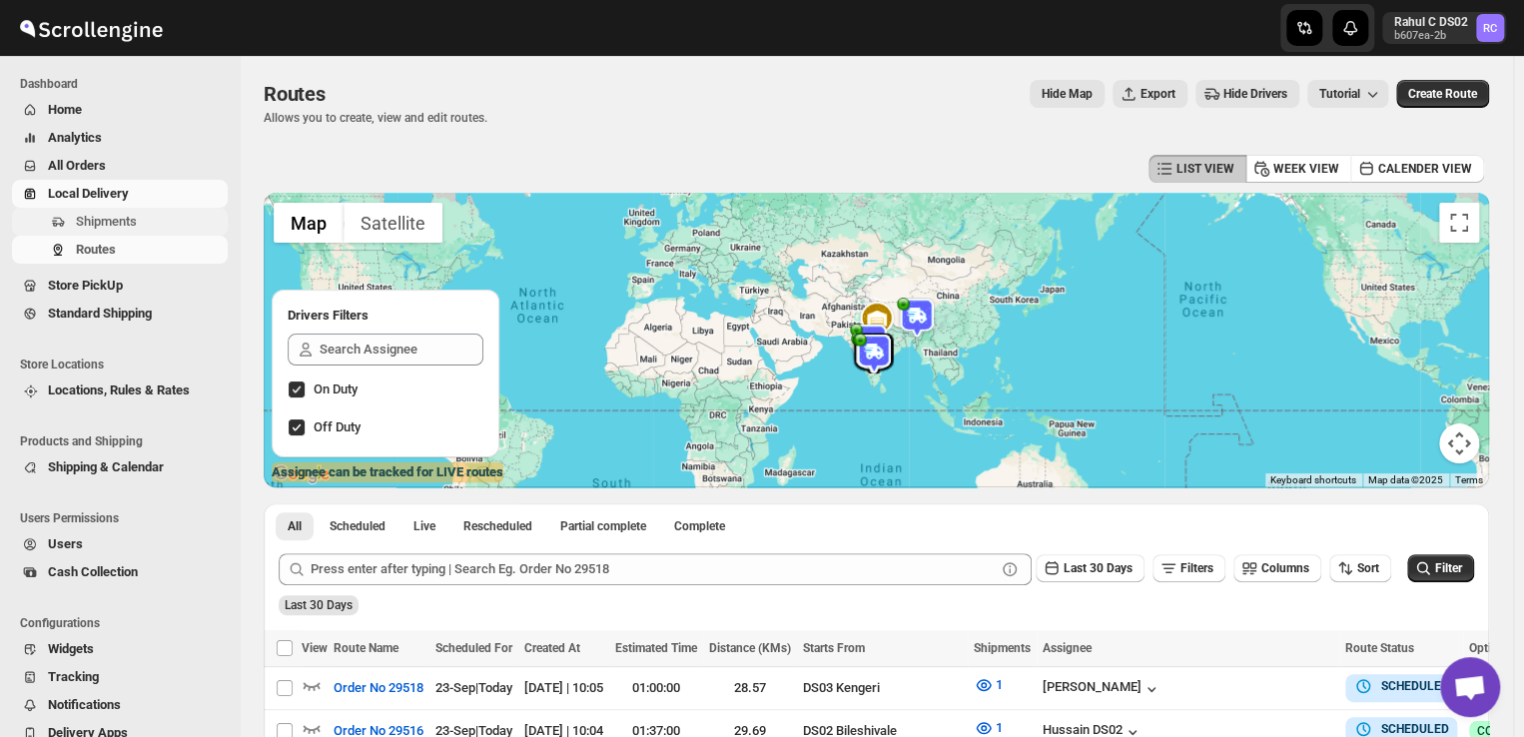
click at [124, 219] on span "Shipments" at bounding box center [106, 221] width 61 height 15
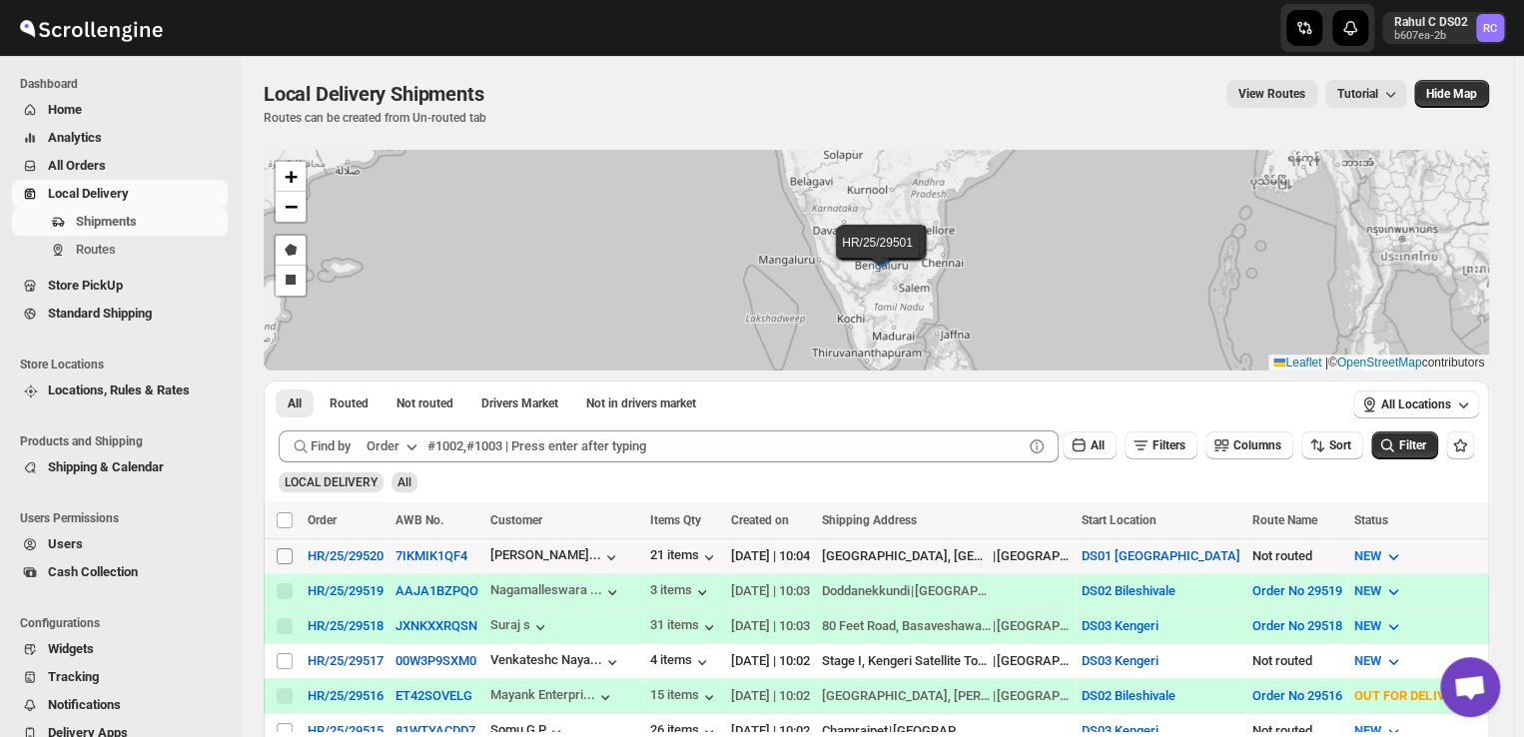
click at [282, 552] on input "Select shipment" at bounding box center [285, 556] width 16 height 16
checkbox input "true"
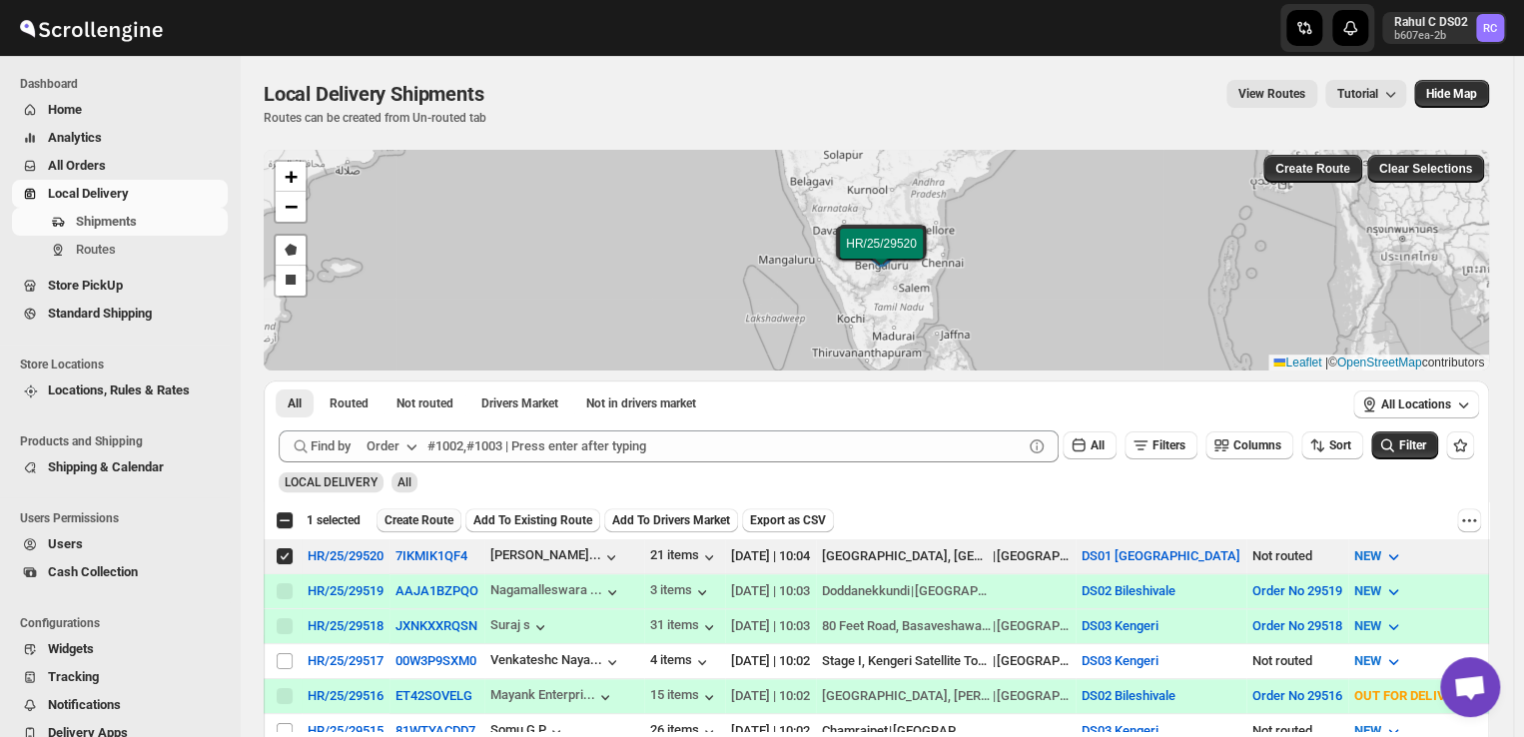
click at [423, 516] on span "Create Route" at bounding box center [418, 520] width 69 height 16
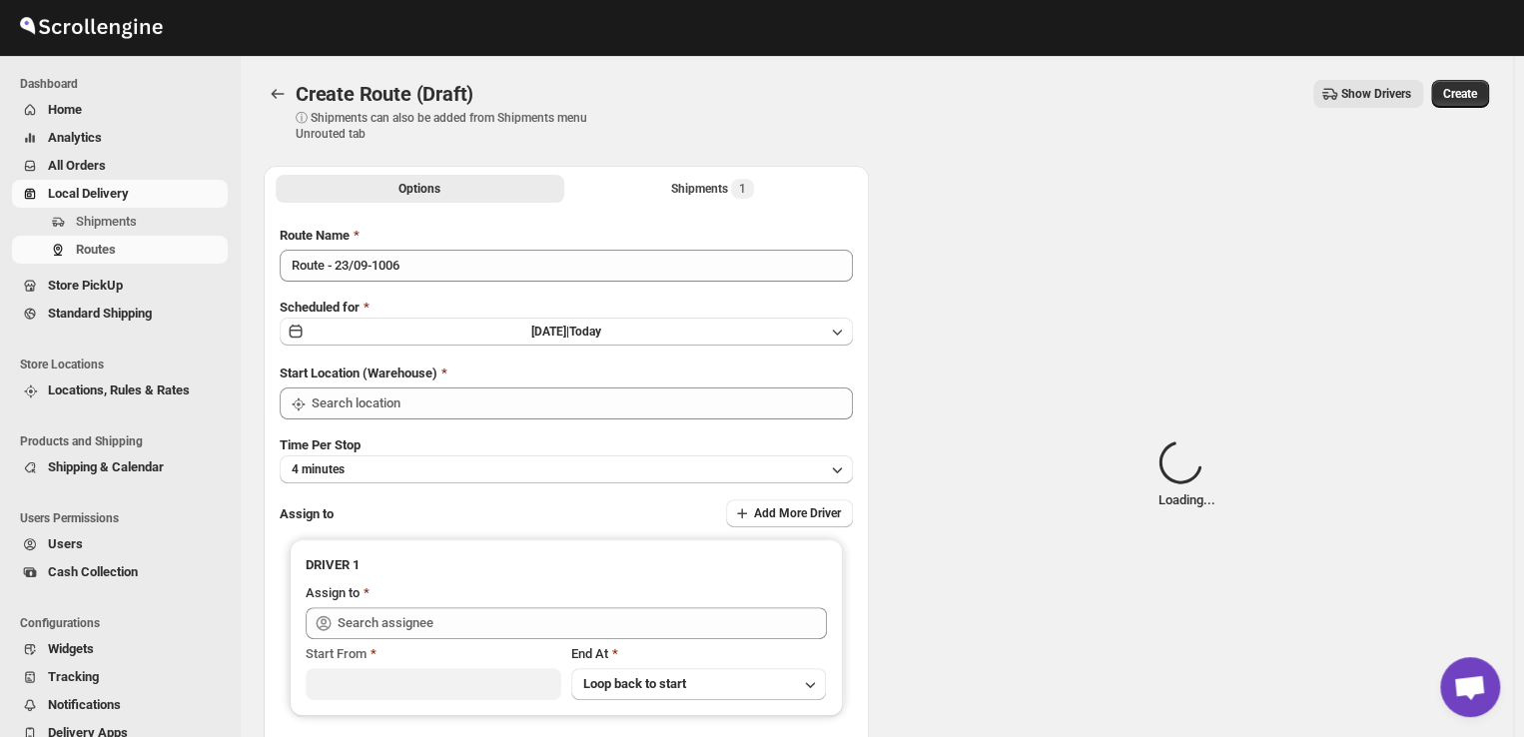
type input "DS01 [GEOGRAPHIC_DATA]"
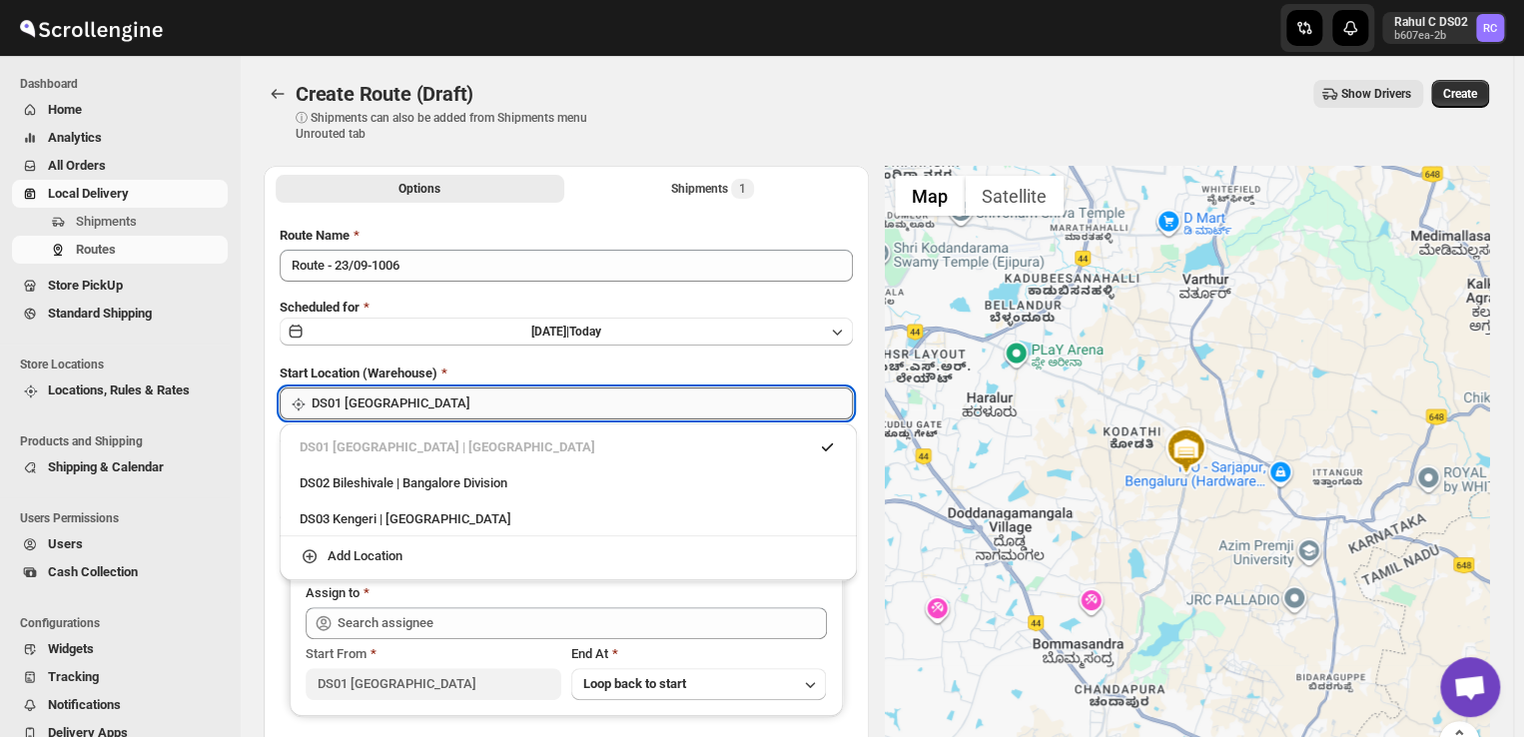
click at [441, 395] on input "DS01 [GEOGRAPHIC_DATA]" at bounding box center [581, 403] width 541 height 32
click at [318, 515] on div "DS03 Kengeri | Bengaluru" at bounding box center [568, 519] width 537 height 20
type input "DS03 Kengeri"
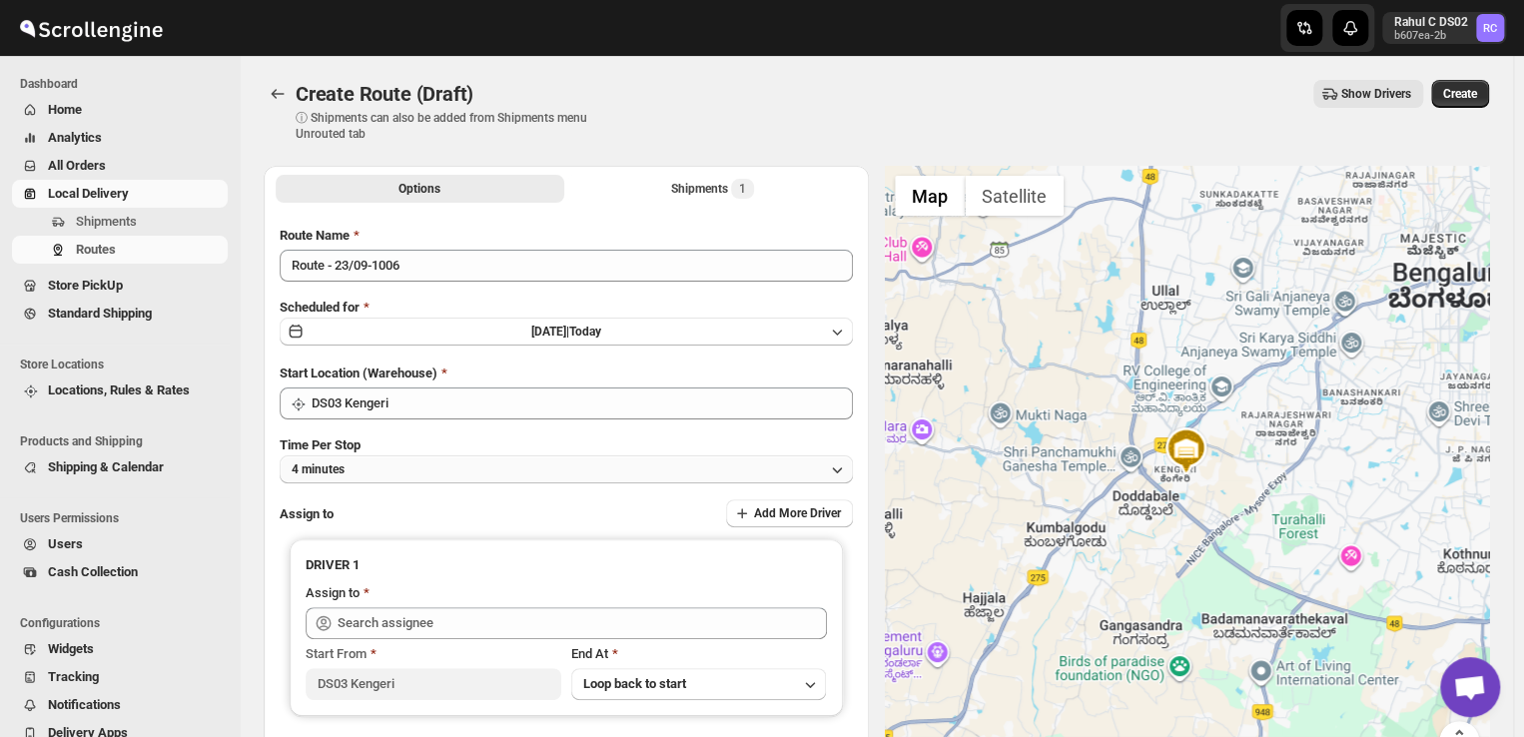
click at [371, 467] on button "4 minutes" at bounding box center [566, 469] width 573 height 28
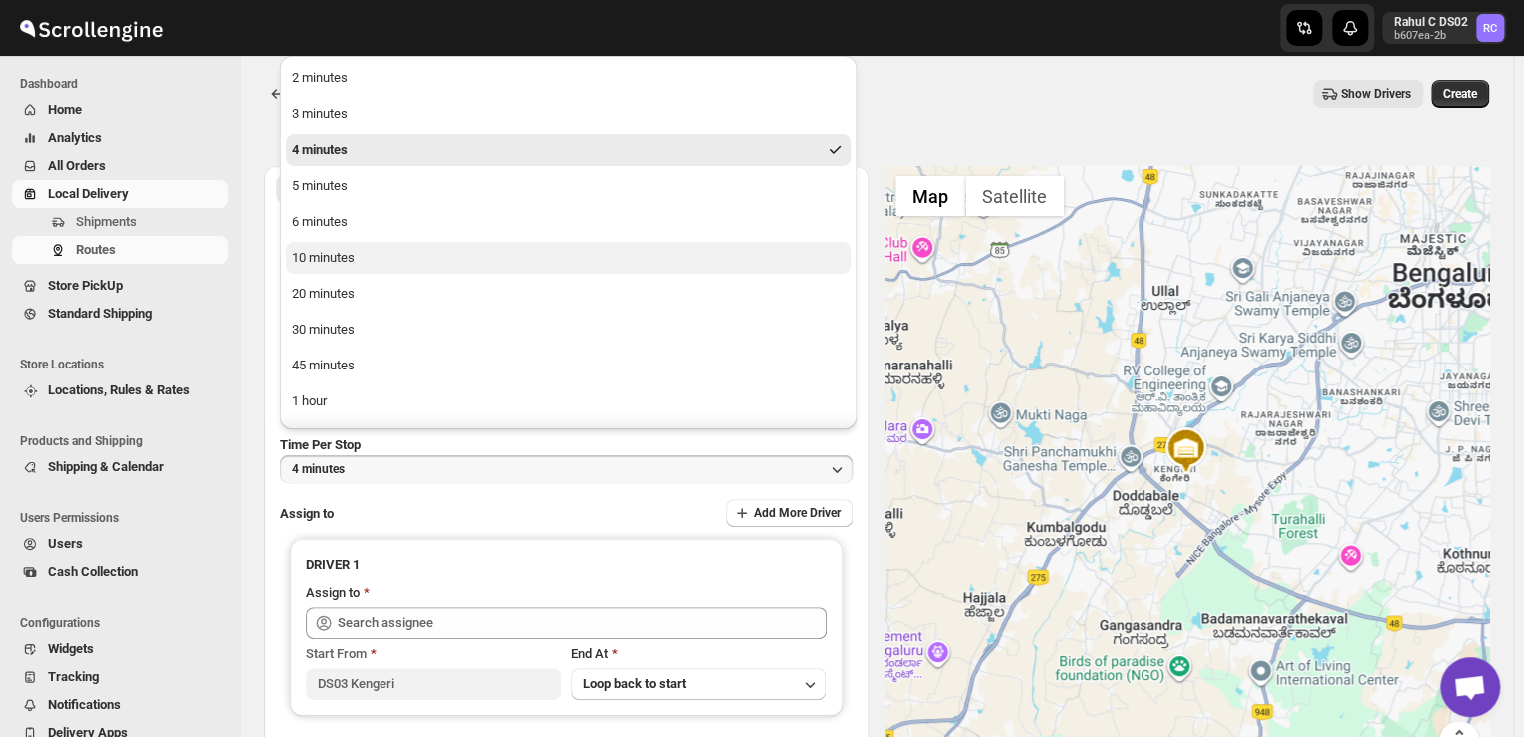
click at [375, 256] on button "10 minutes" at bounding box center [568, 258] width 565 height 32
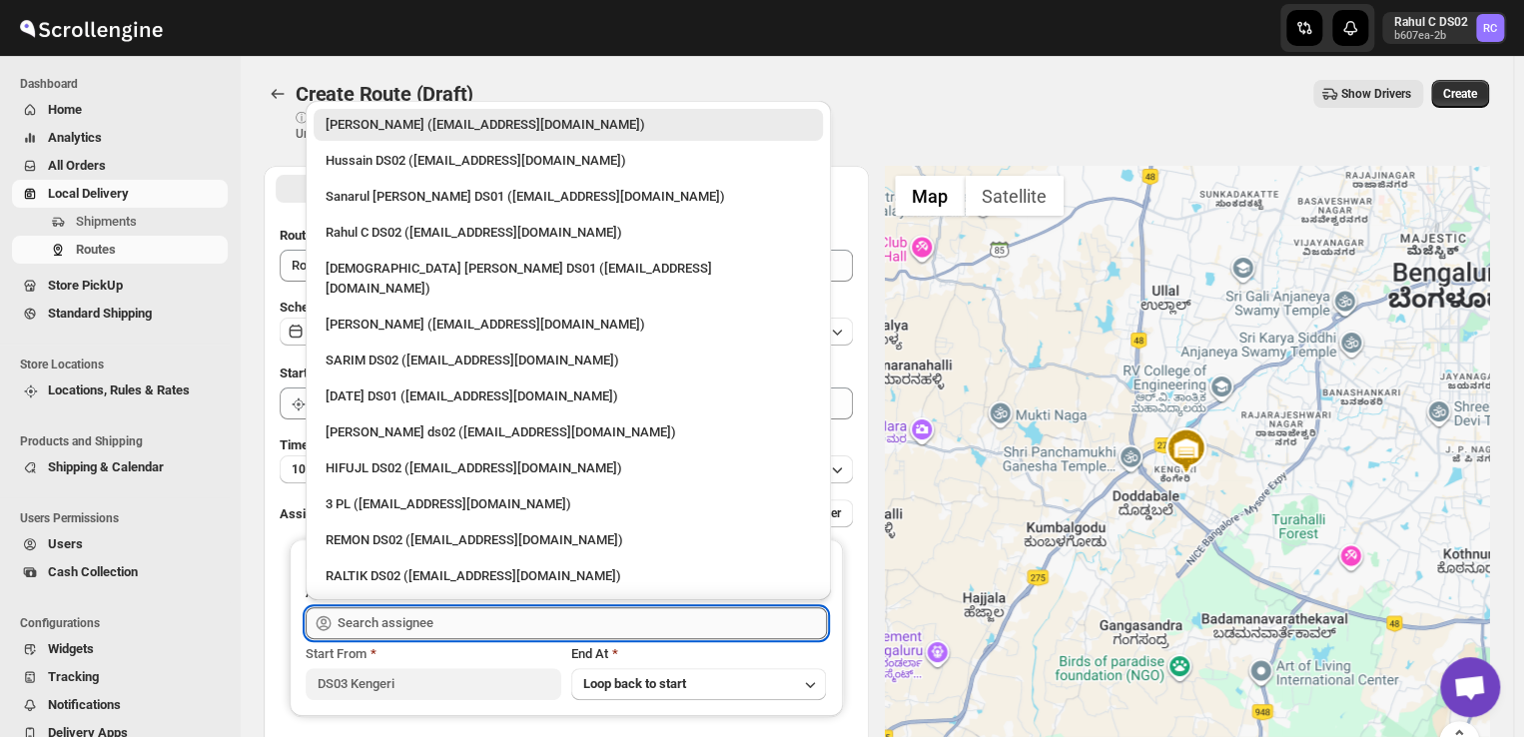
click at [446, 627] on input "text" at bounding box center [581, 623] width 489 height 32
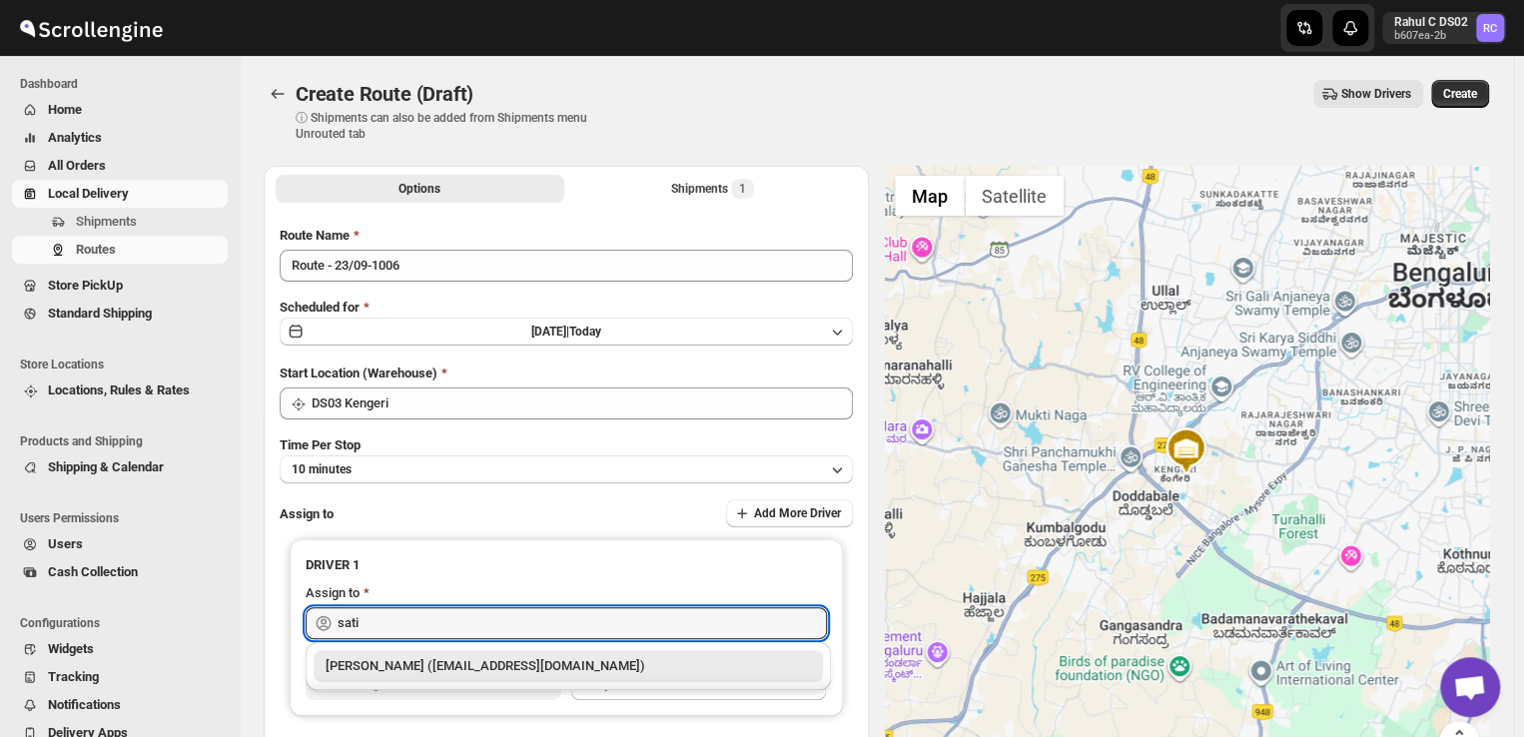
click at [464, 667] on div "Satish kumar veera (tehaxi9762@chaublog.com)" at bounding box center [567, 666] width 485 height 20
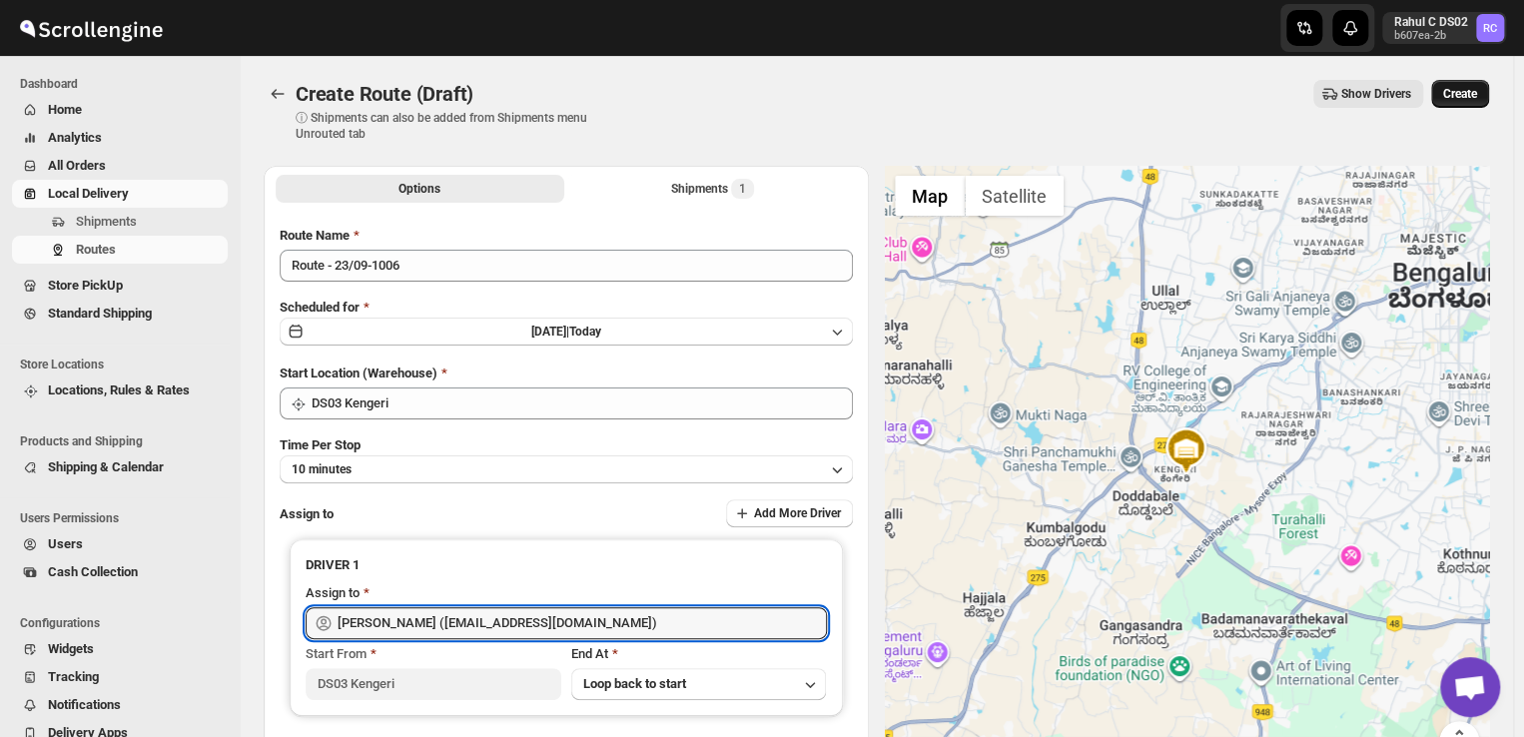
type input "Satish kumar veera (tehaxi9762@chaublog.com)"
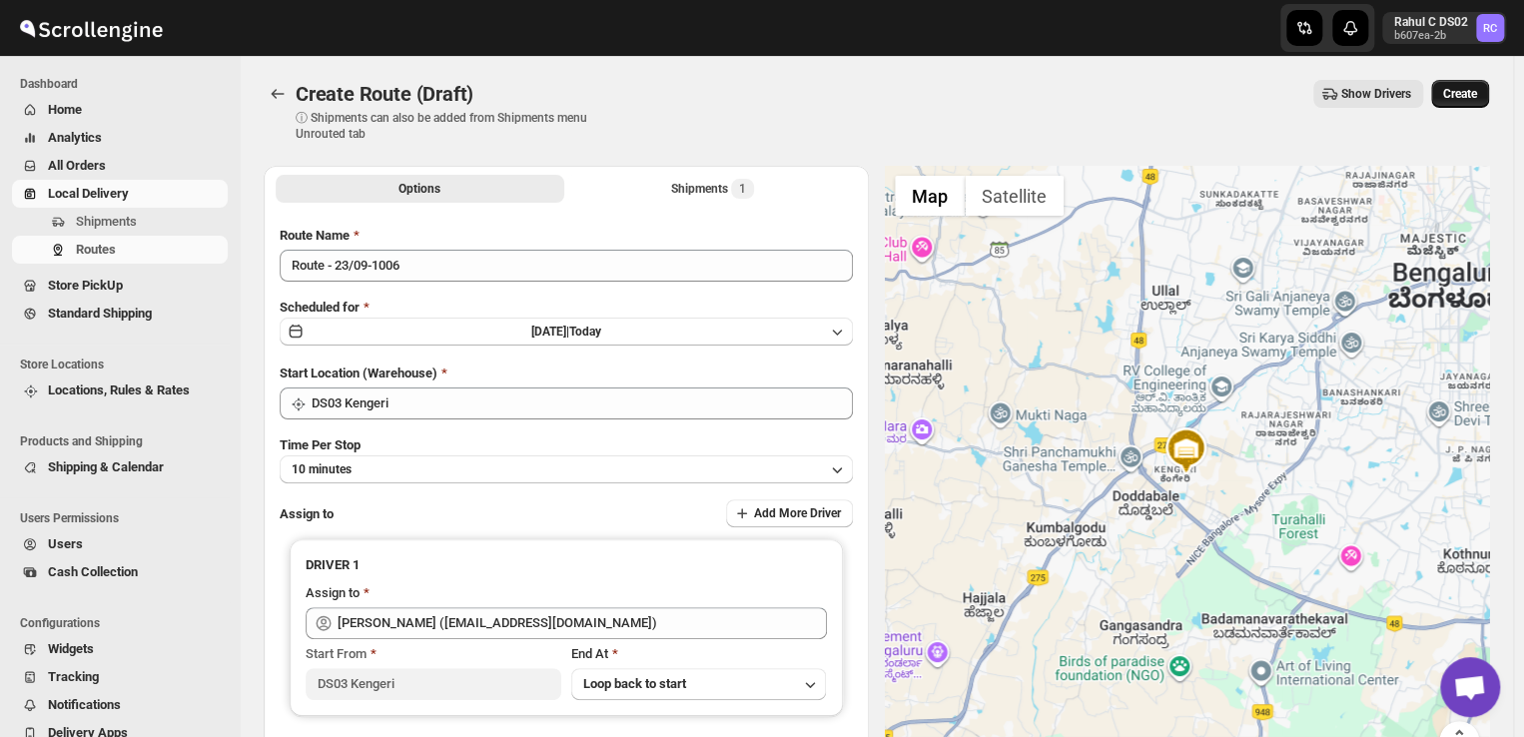
click at [1472, 93] on span "Create" at bounding box center [1460, 94] width 34 height 16
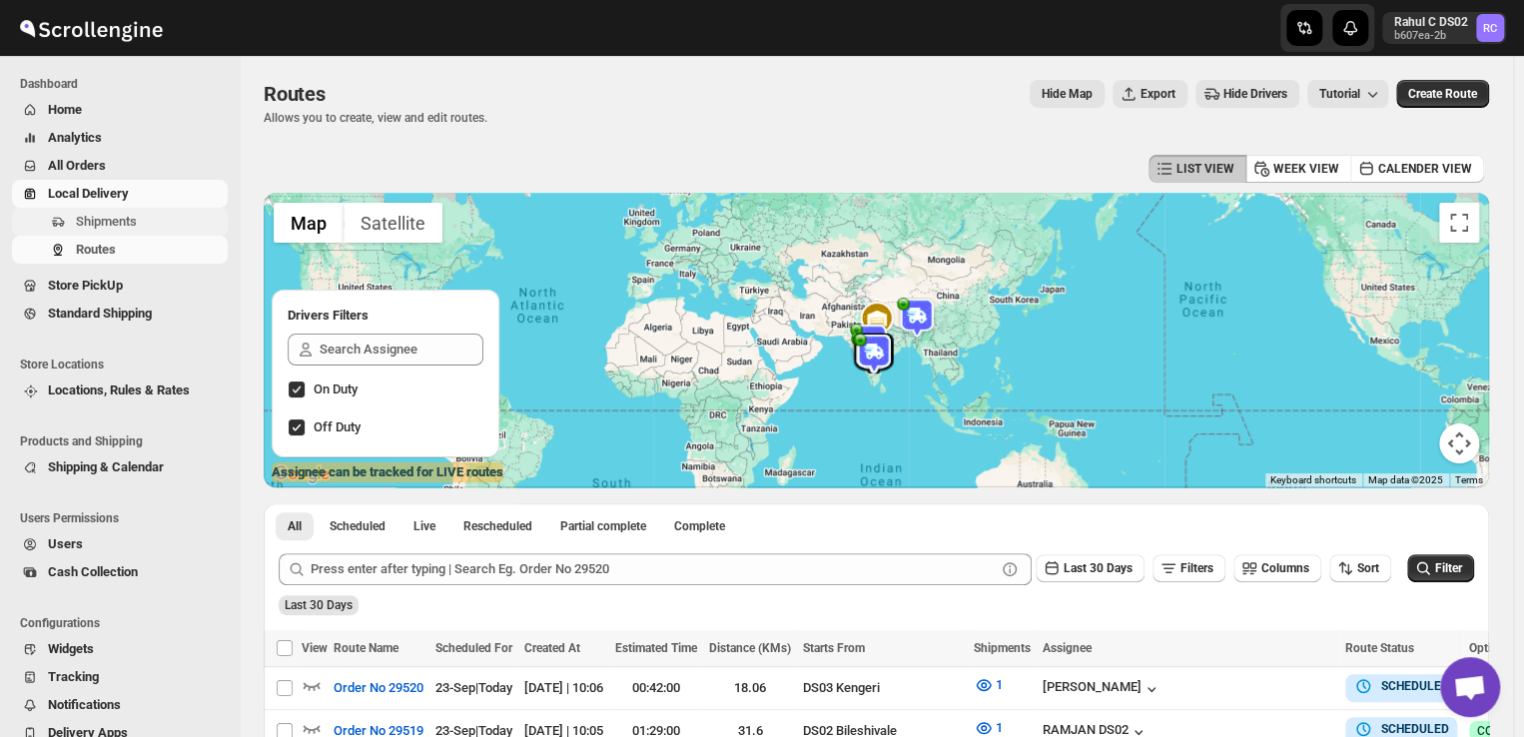
click at [103, 220] on span "Shipments" at bounding box center [106, 221] width 61 height 15
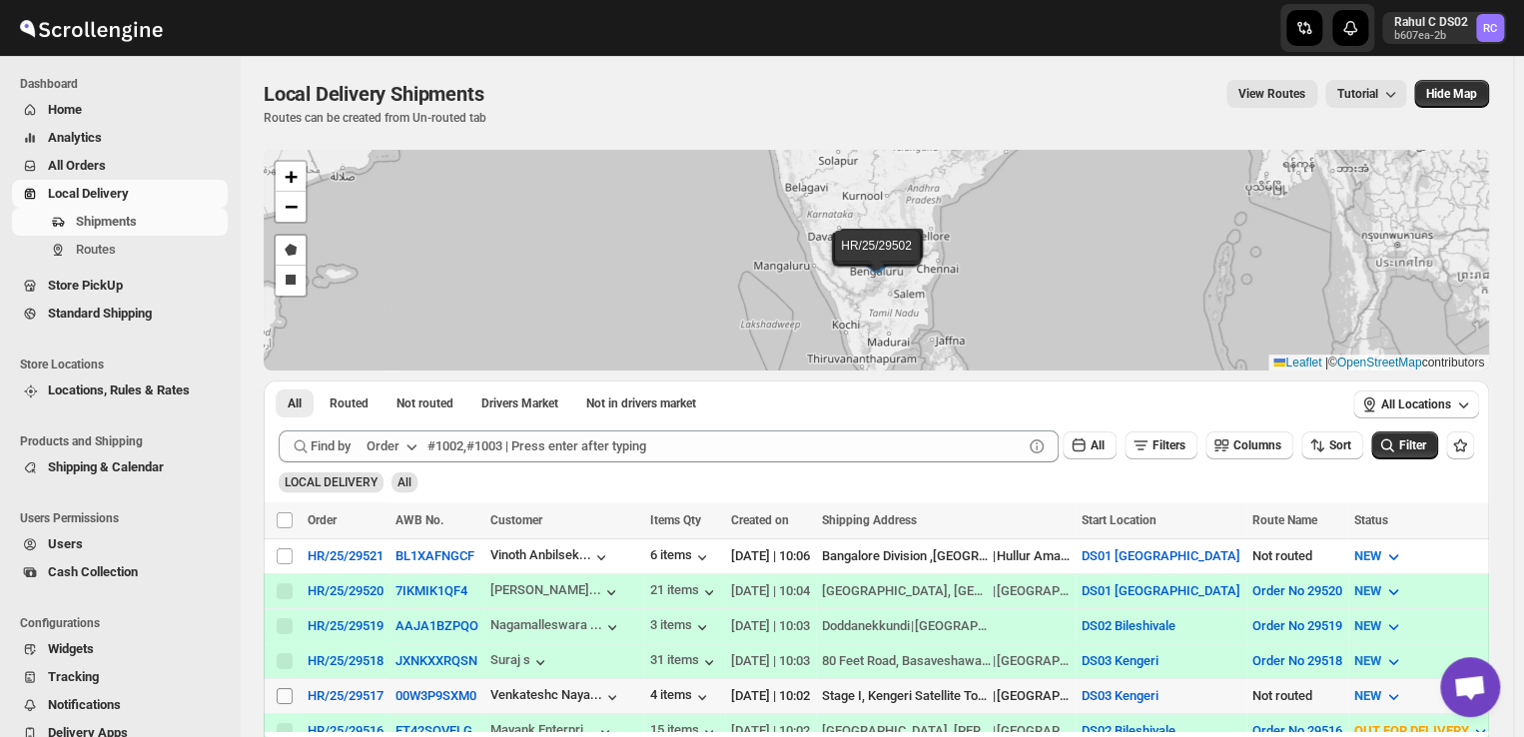
click at [284, 688] on input "Select shipment" at bounding box center [285, 696] width 16 height 16
checkbox input "true"
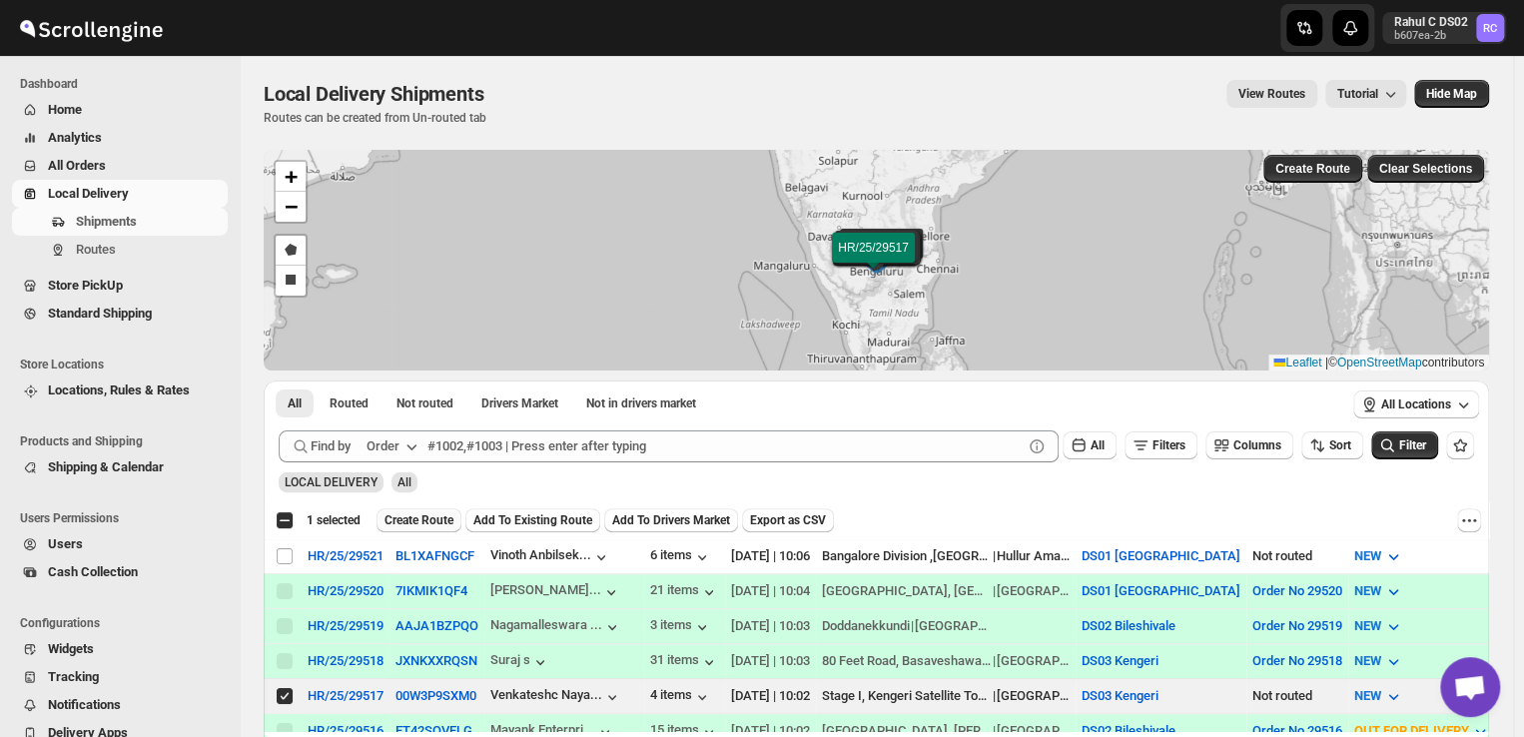
click at [417, 515] on span "Create Route" at bounding box center [418, 520] width 69 height 16
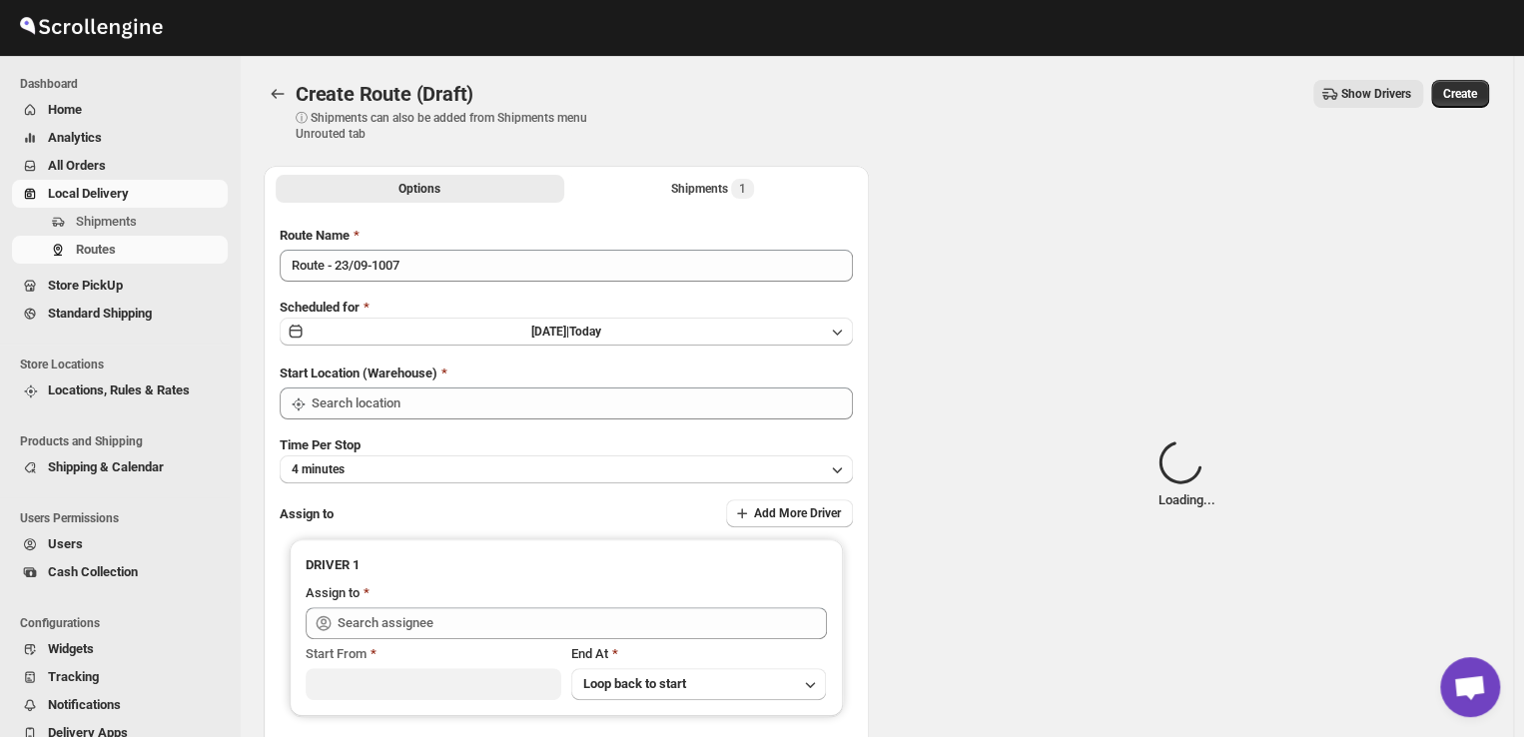
type input "DS03 Kengeri"
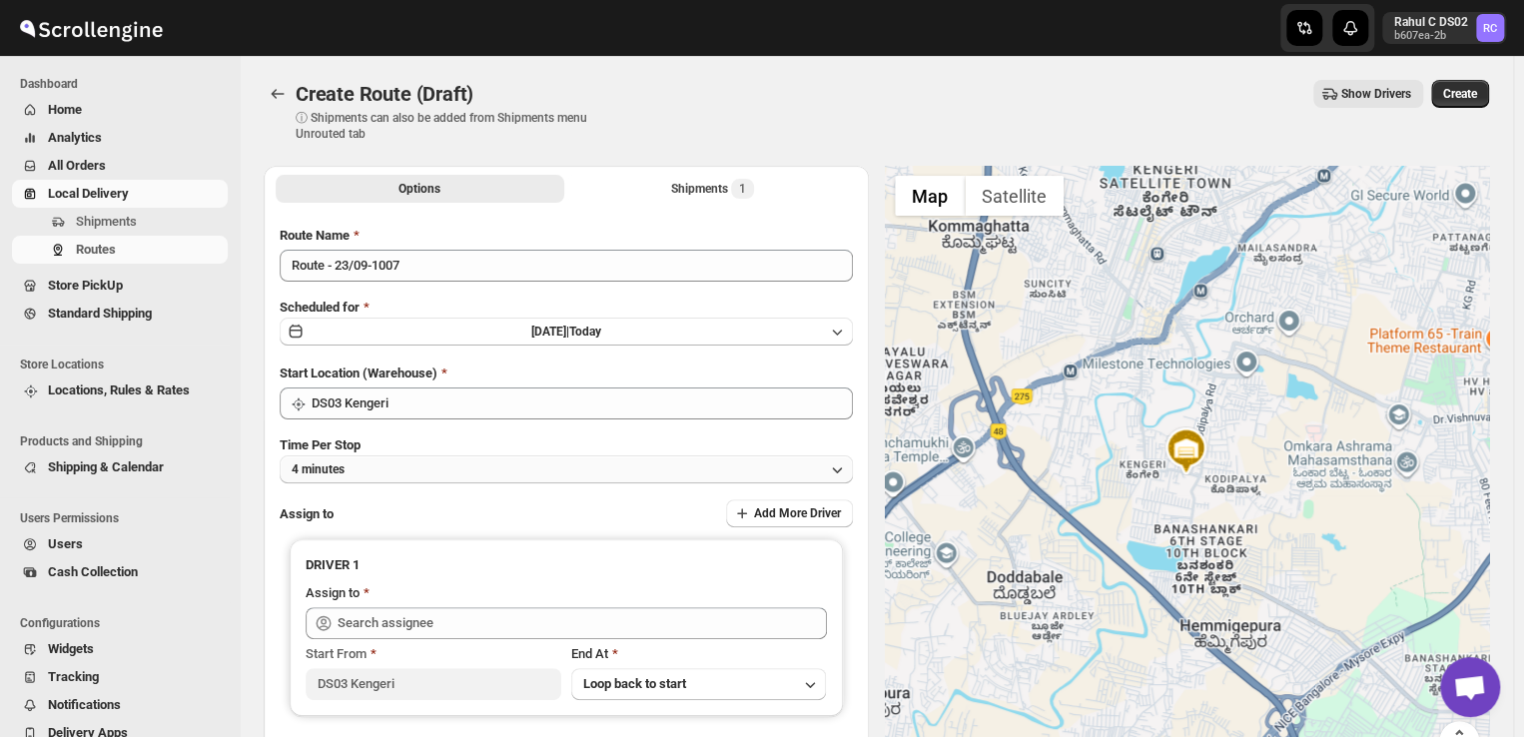
click at [414, 470] on button "4 minutes" at bounding box center [566, 469] width 573 height 28
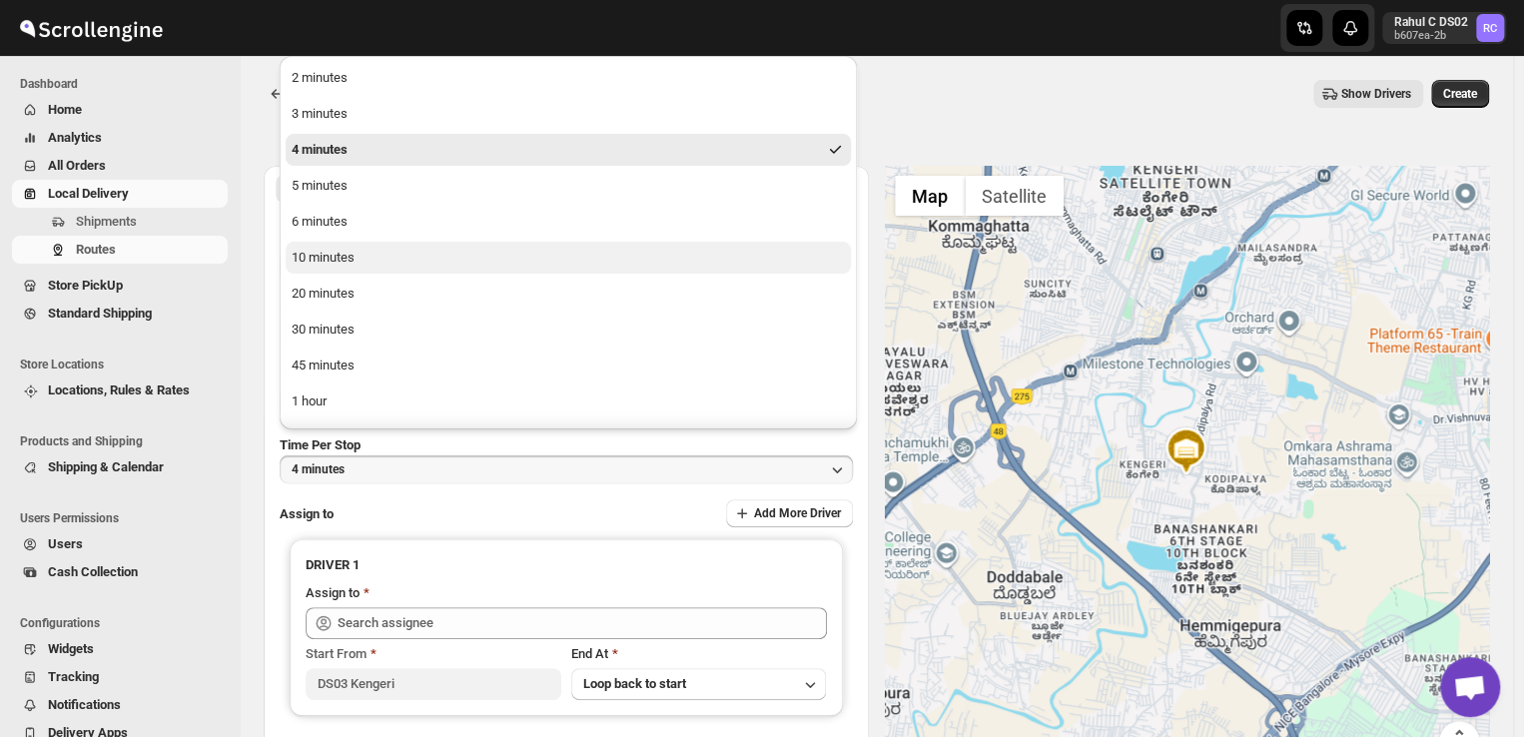
click at [325, 249] on div "10 minutes" at bounding box center [323, 258] width 63 height 20
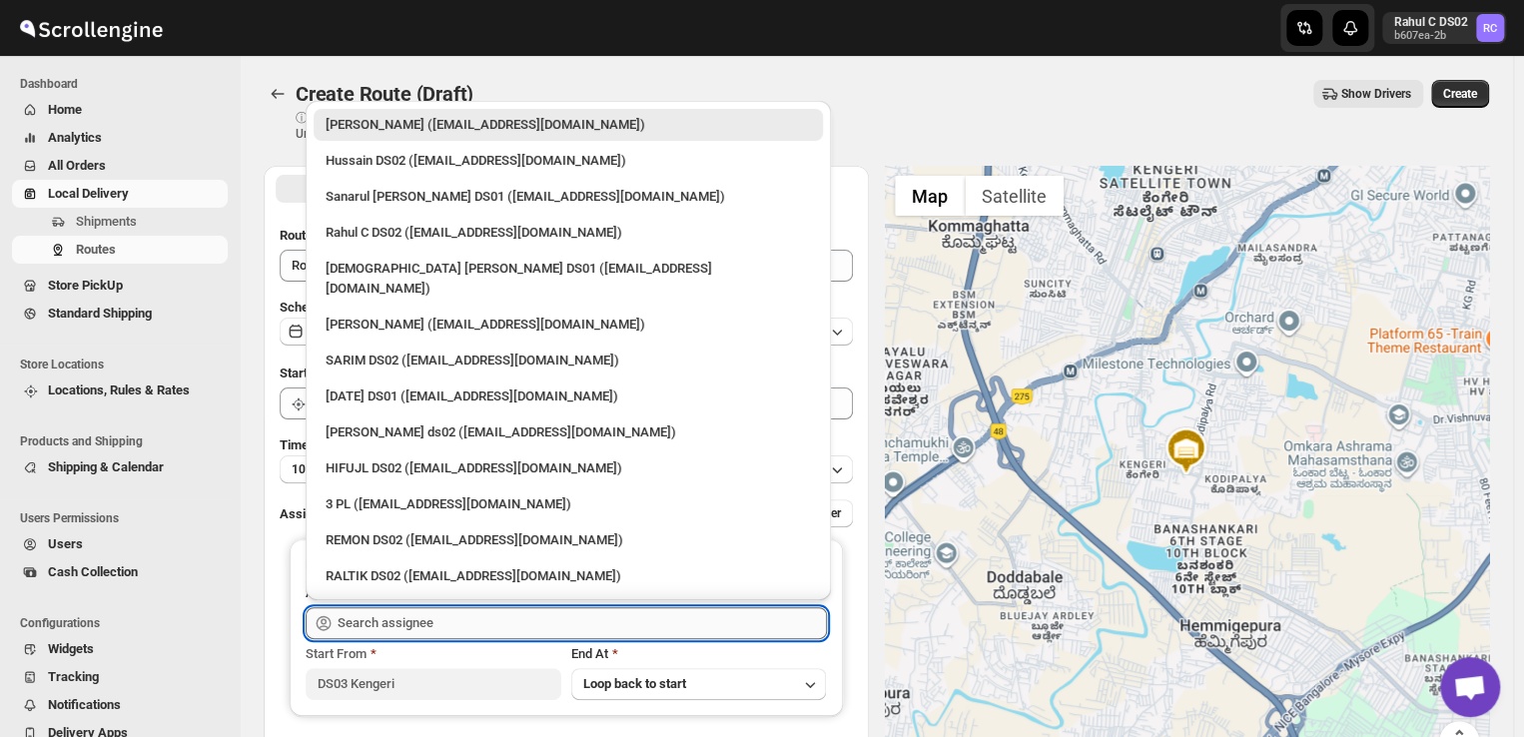
click at [453, 612] on input "text" at bounding box center [581, 623] width 489 height 32
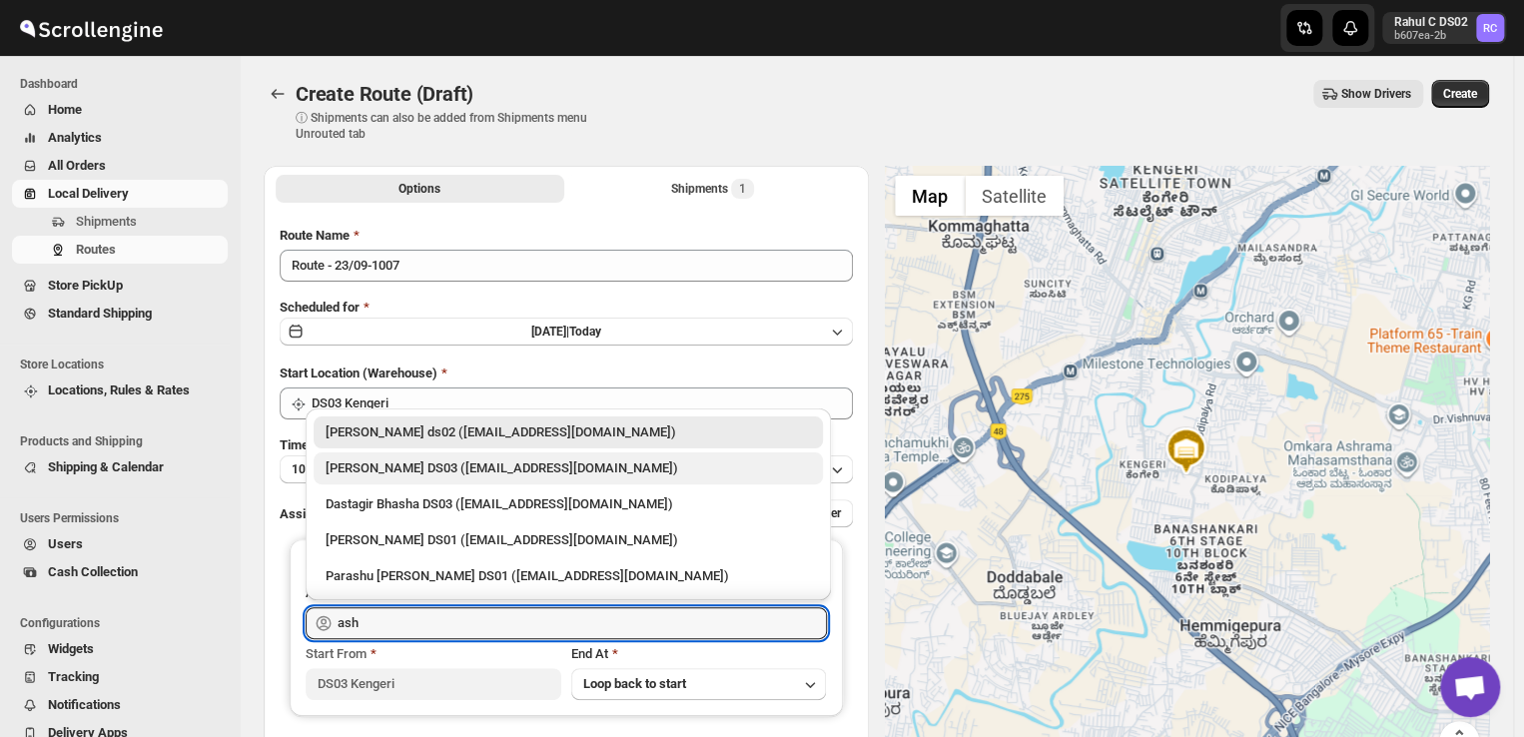
click at [425, 474] on div "ashik uddin DS03 (katiri8361@kimdyn.com)" at bounding box center [567, 468] width 485 height 20
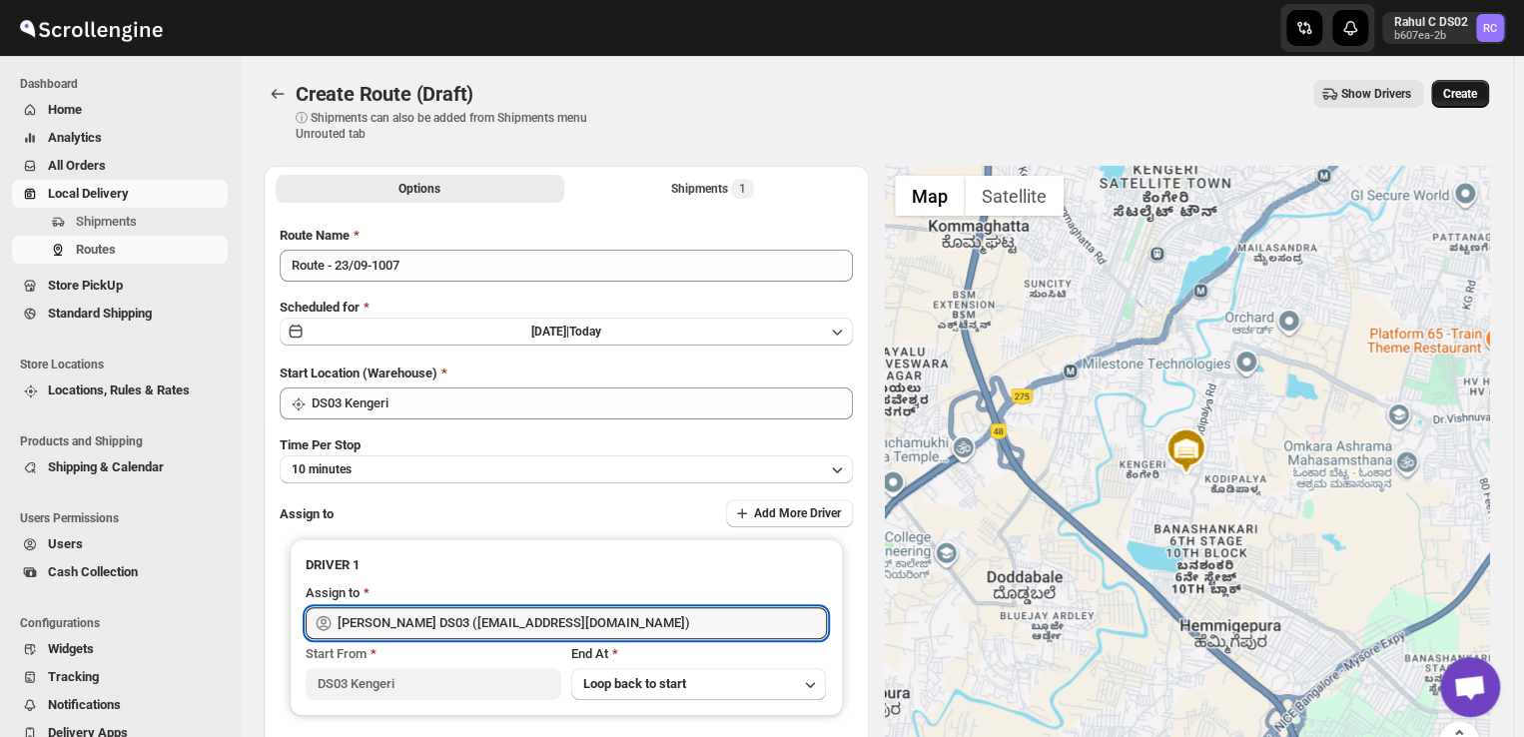
type input "ashik uddin DS03 (katiri8361@kimdyn.com)"
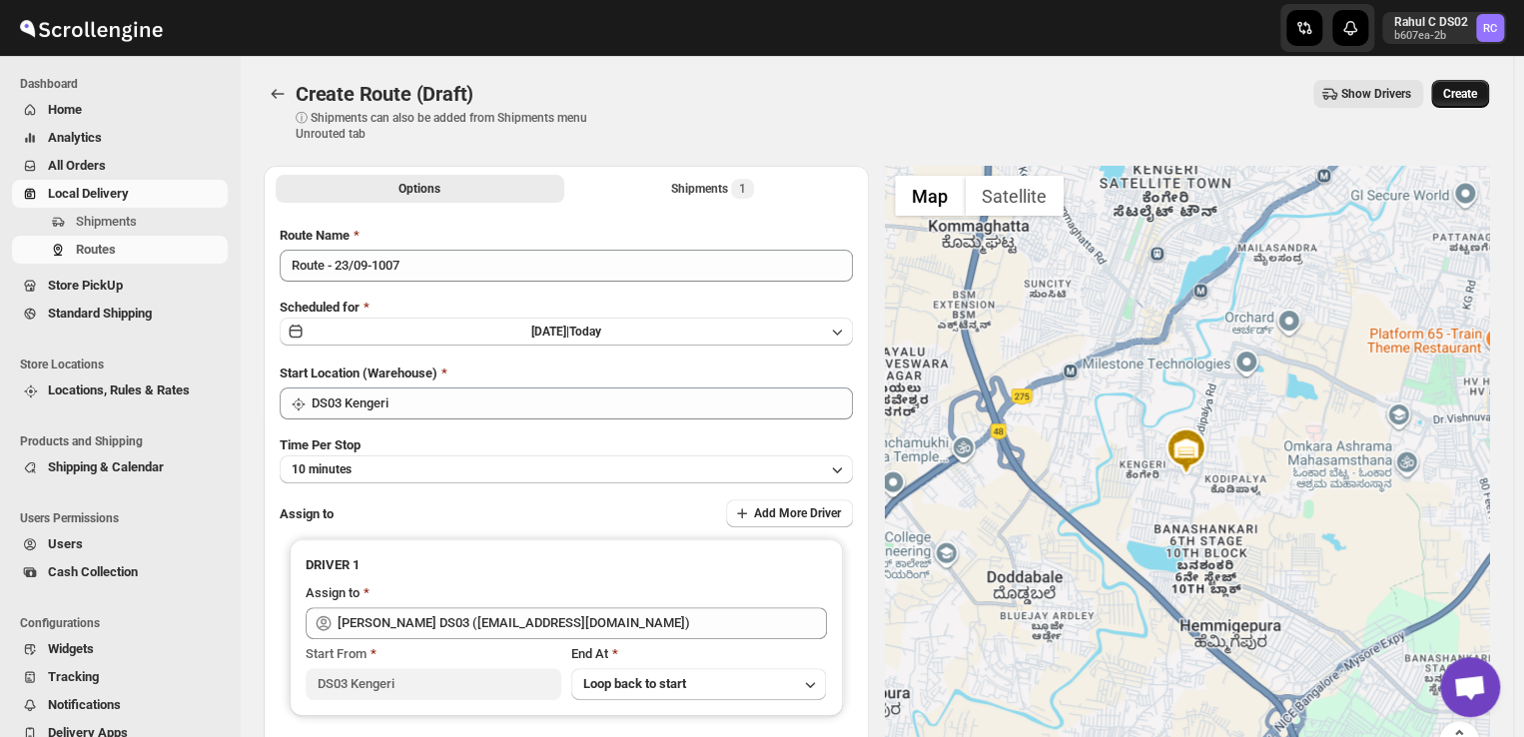
click at [1475, 93] on span "Create" at bounding box center [1460, 94] width 34 height 16
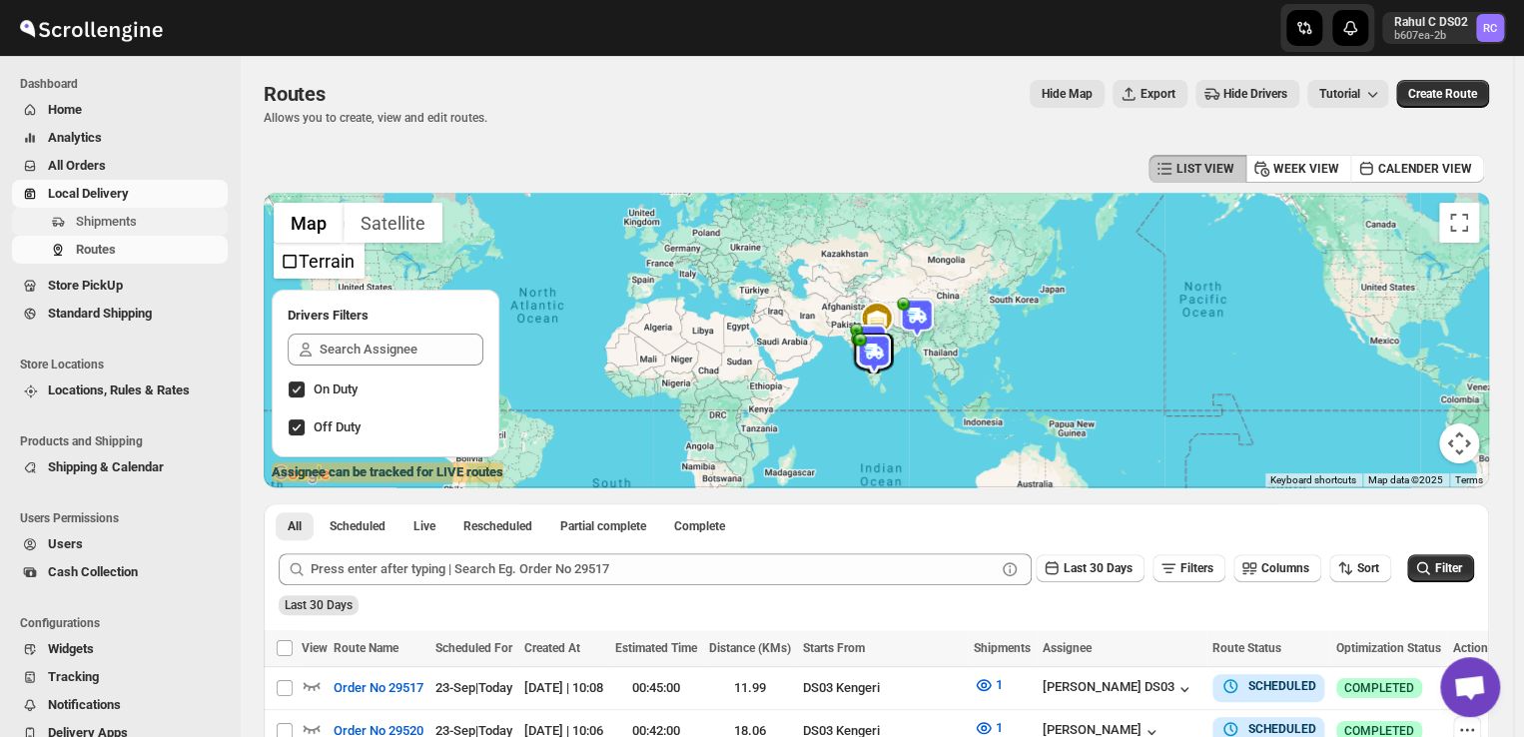
click at [168, 217] on span "Shipments" at bounding box center [150, 222] width 148 height 20
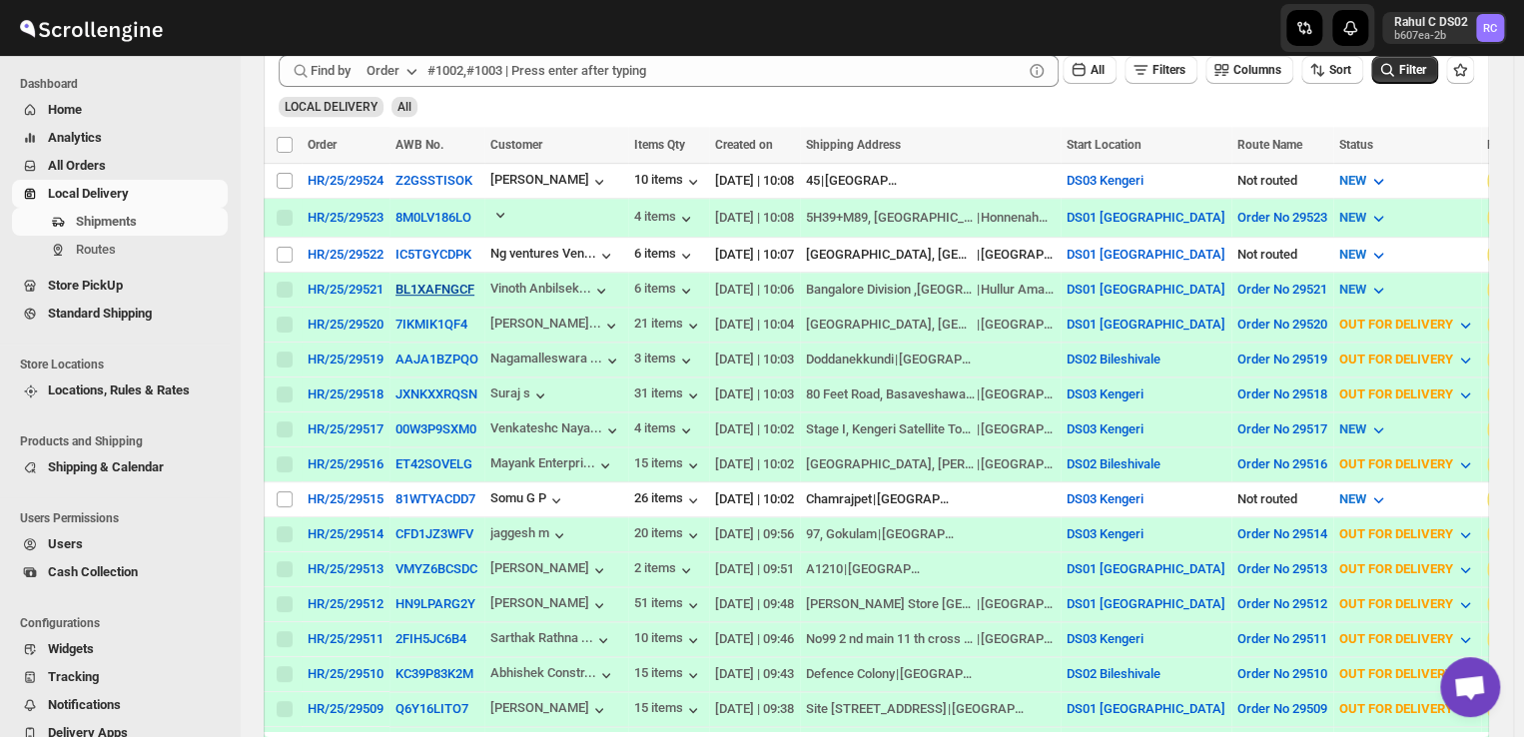
scroll to position [383, 0]
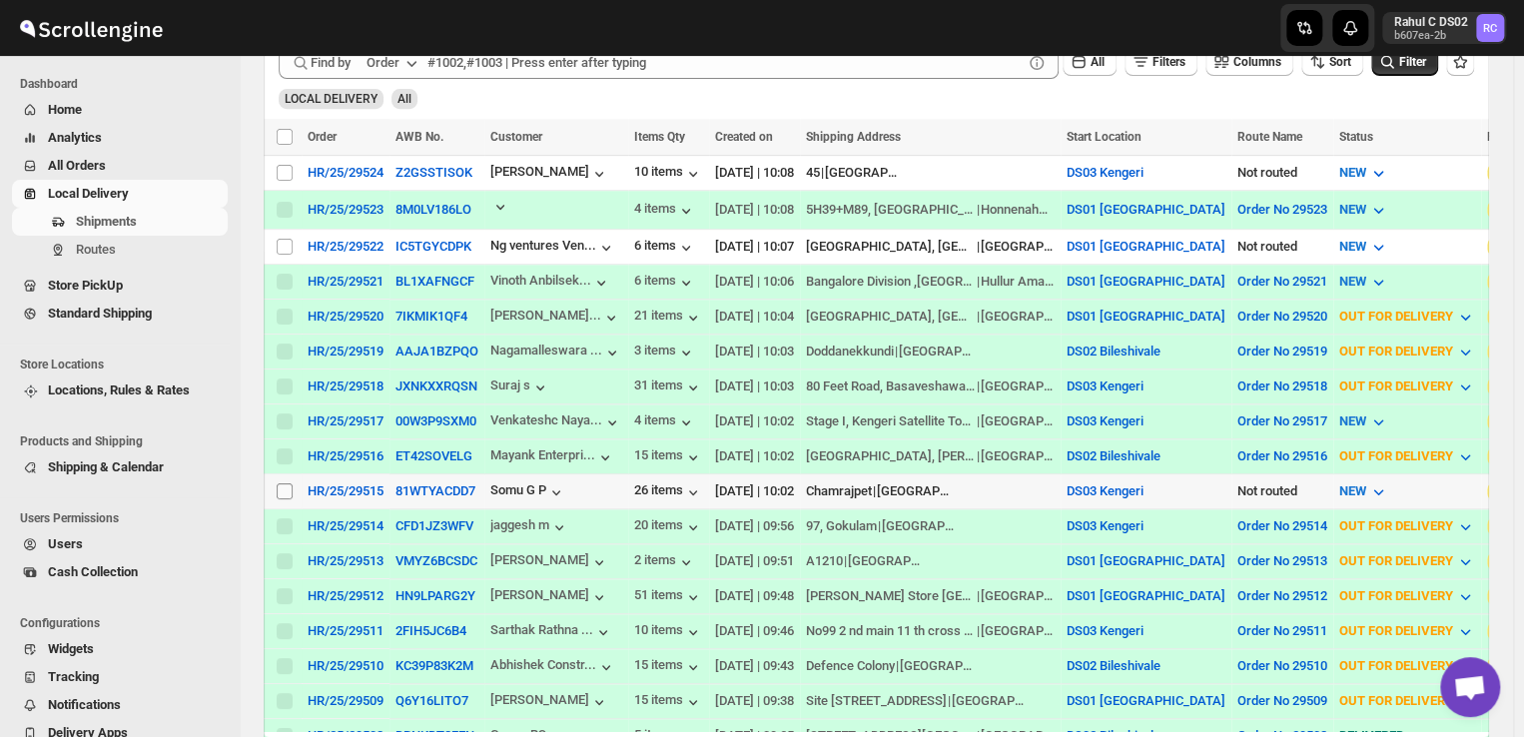
click at [291, 483] on input "Select shipment" at bounding box center [285, 491] width 16 height 16
checkbox input "true"
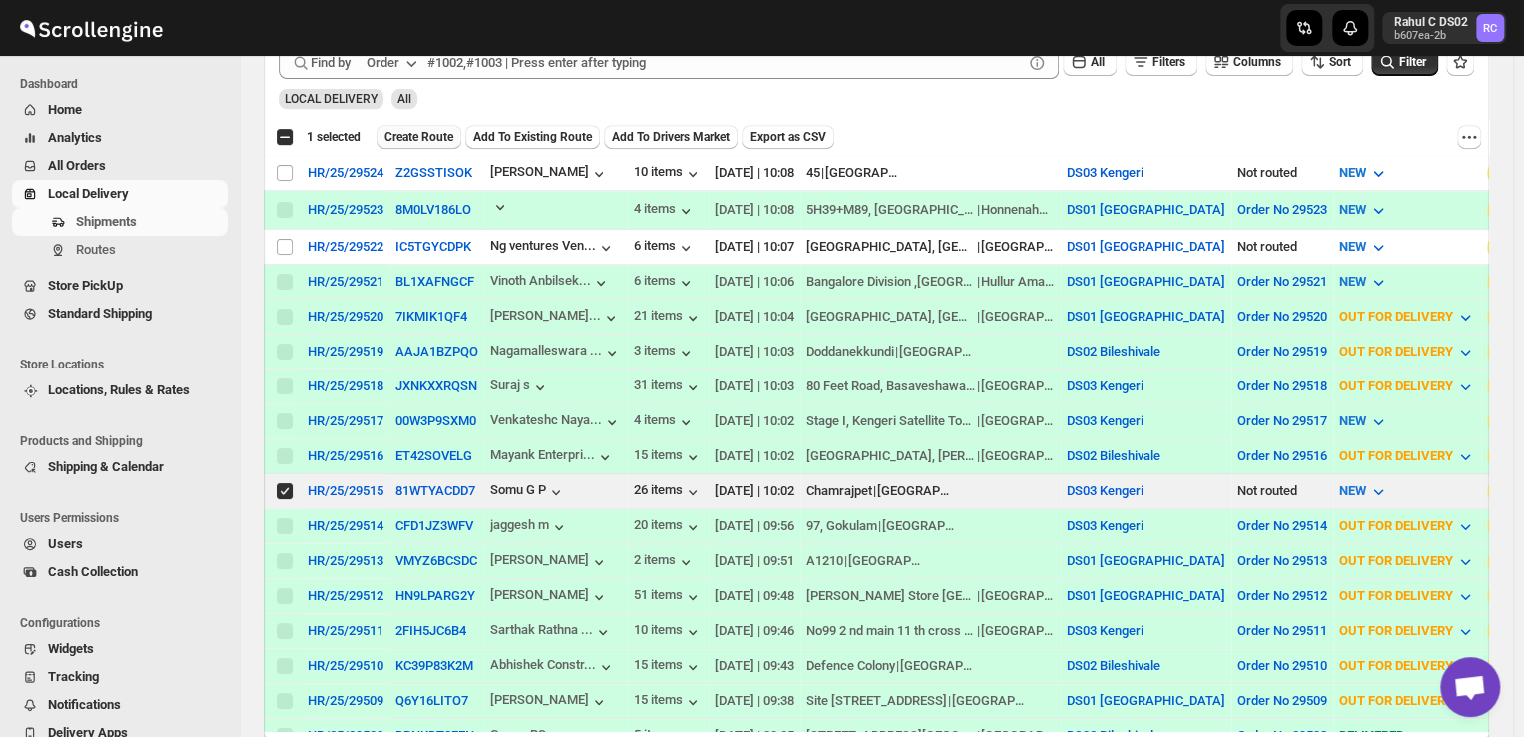
click at [431, 133] on span "Create Route" at bounding box center [418, 137] width 69 height 16
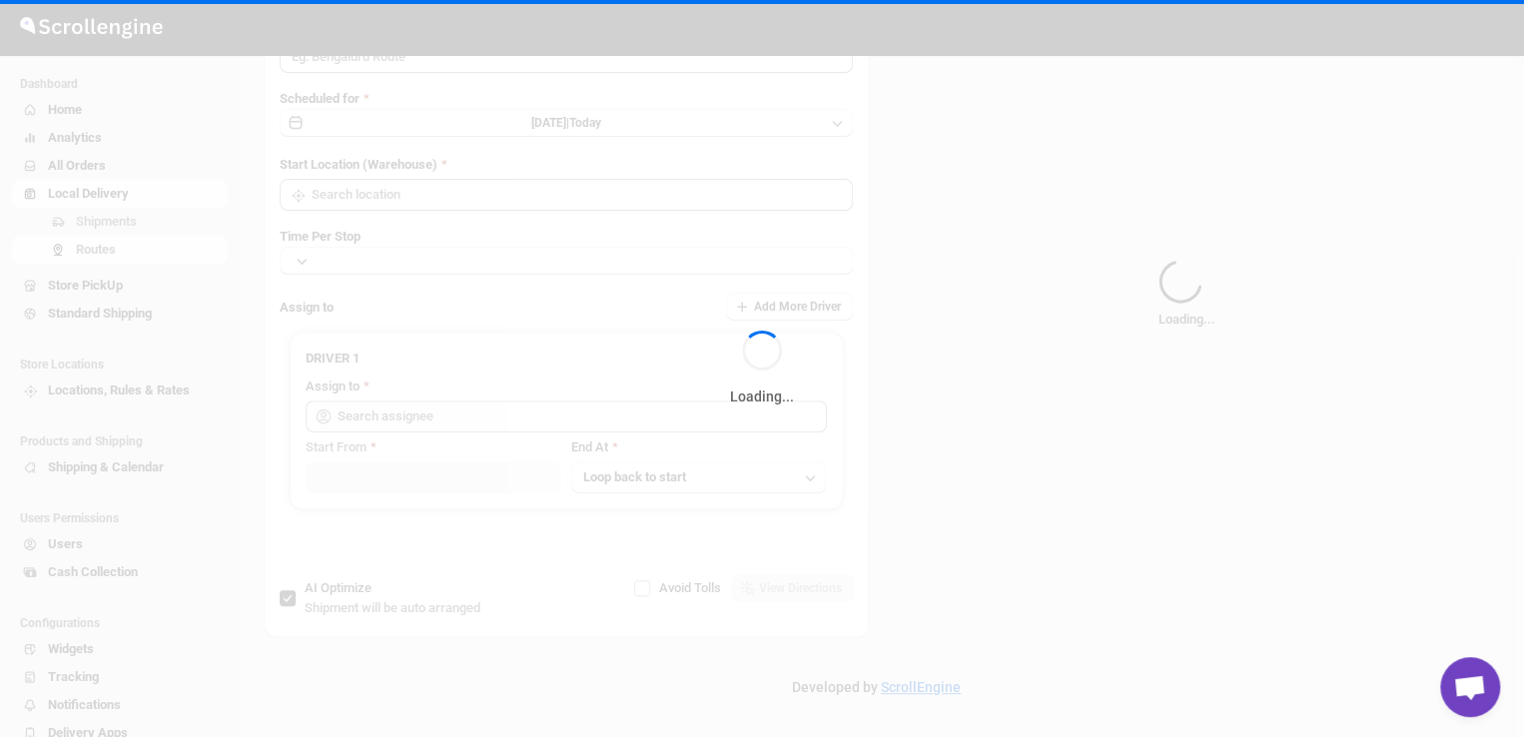
type input "Route - 23/09-1010"
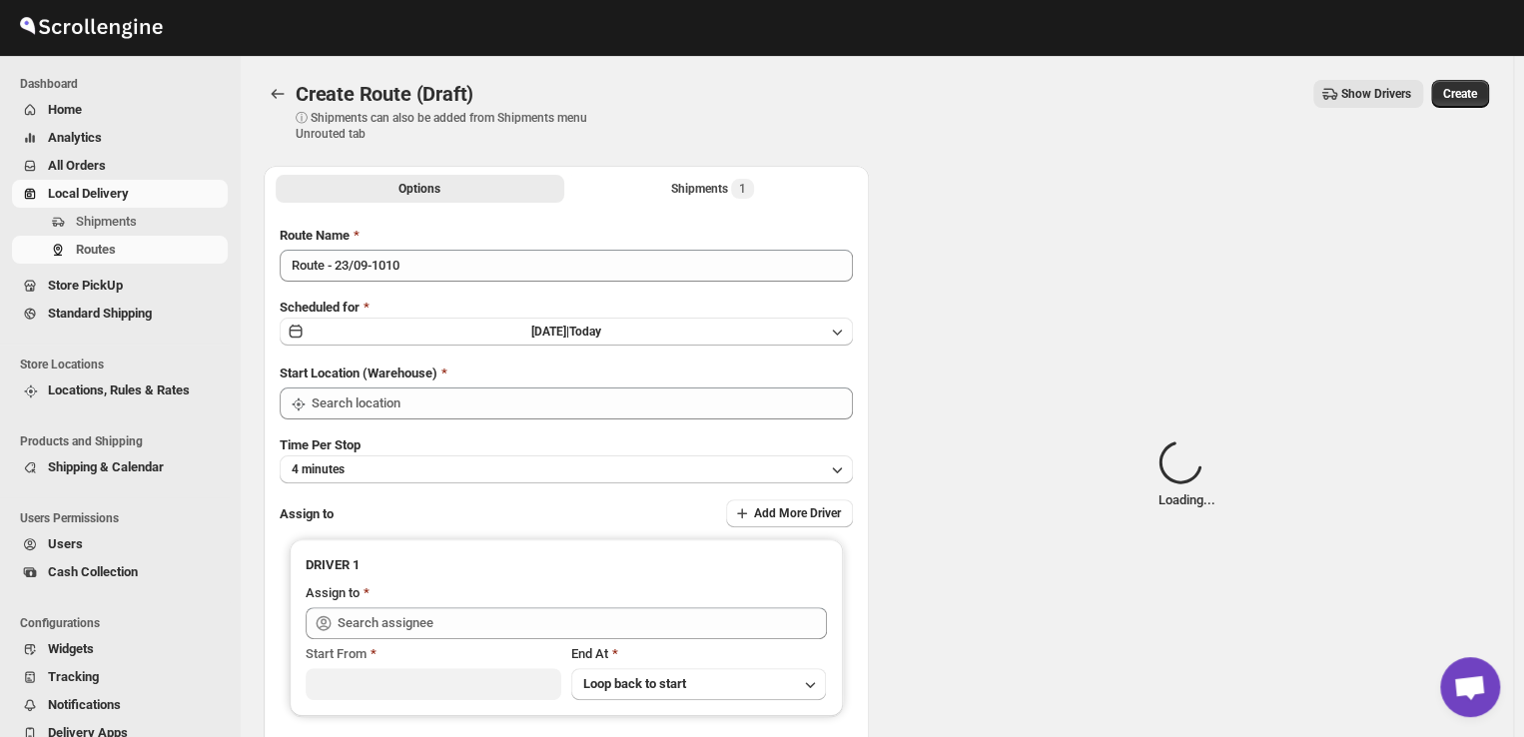
type input "DS03 Kengeri"
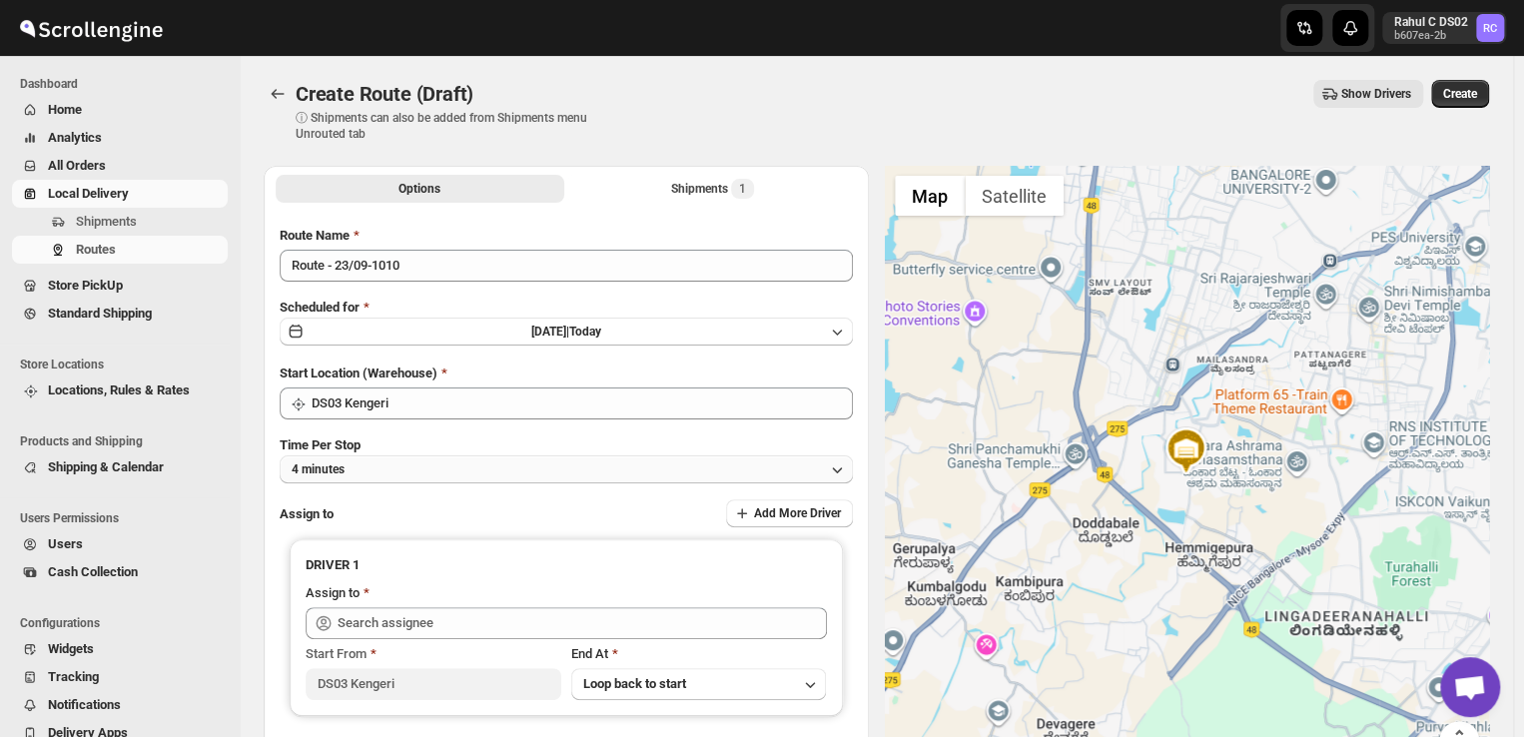
click at [379, 472] on button "4 minutes" at bounding box center [566, 469] width 573 height 28
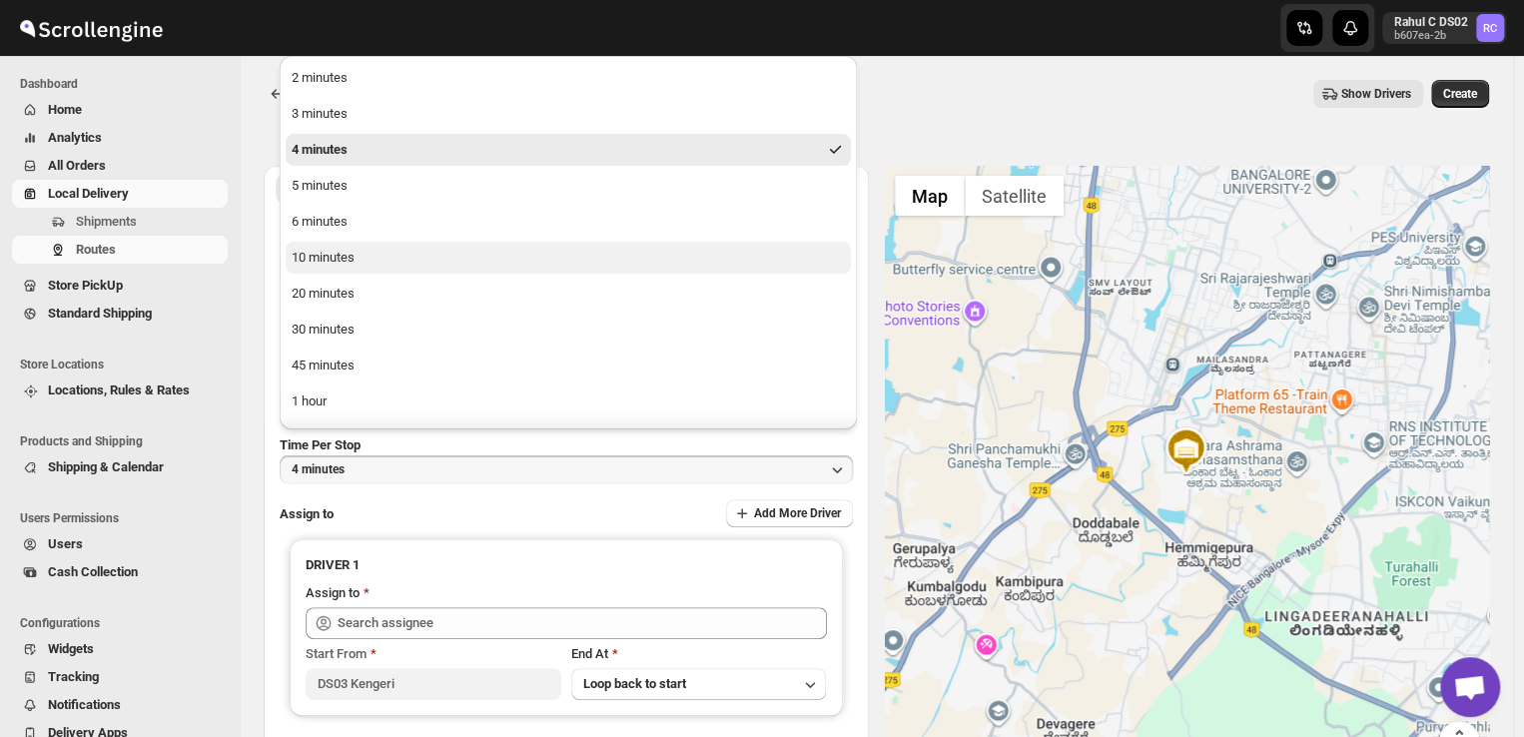
click at [333, 259] on div "10 minutes" at bounding box center [323, 258] width 63 height 20
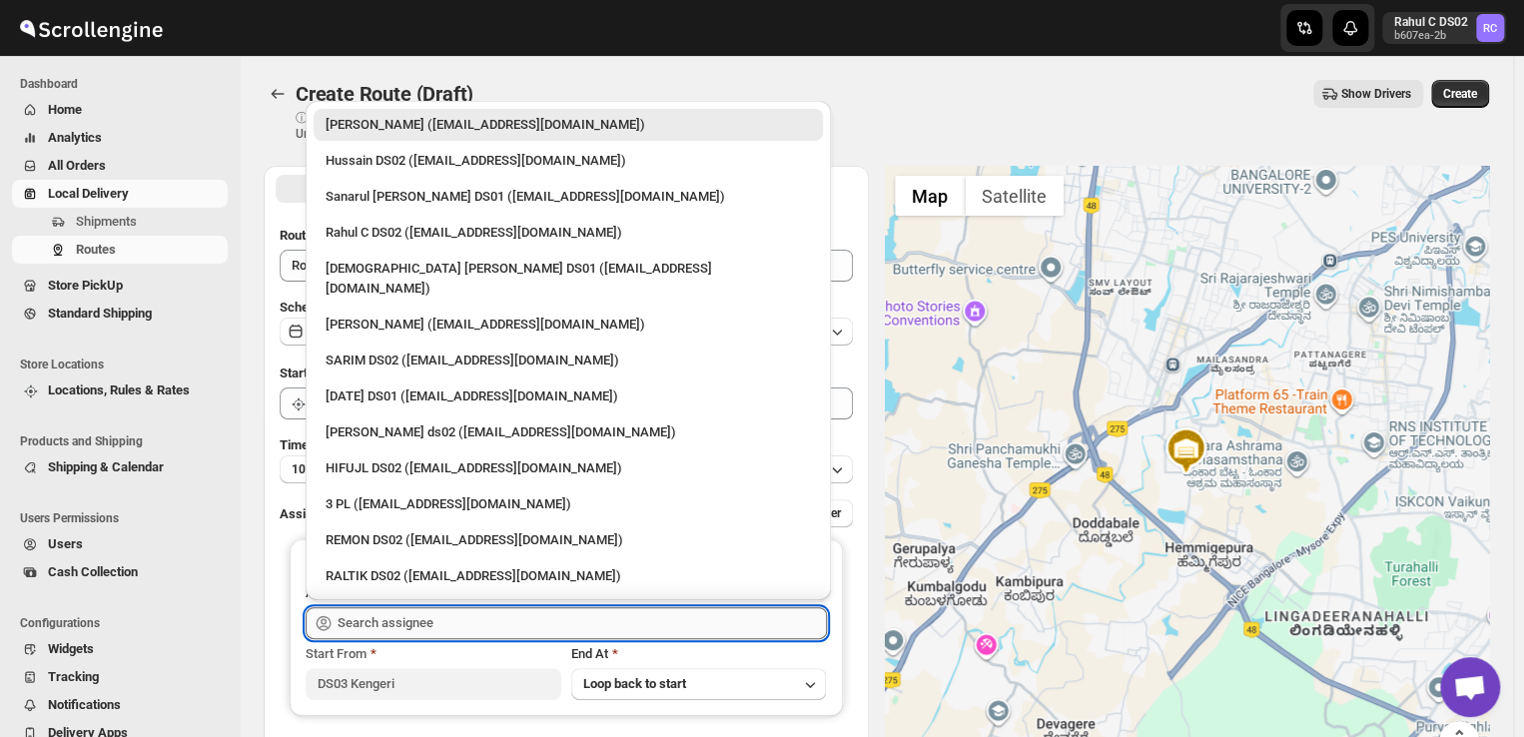
click at [449, 616] on input "text" at bounding box center [581, 623] width 489 height 32
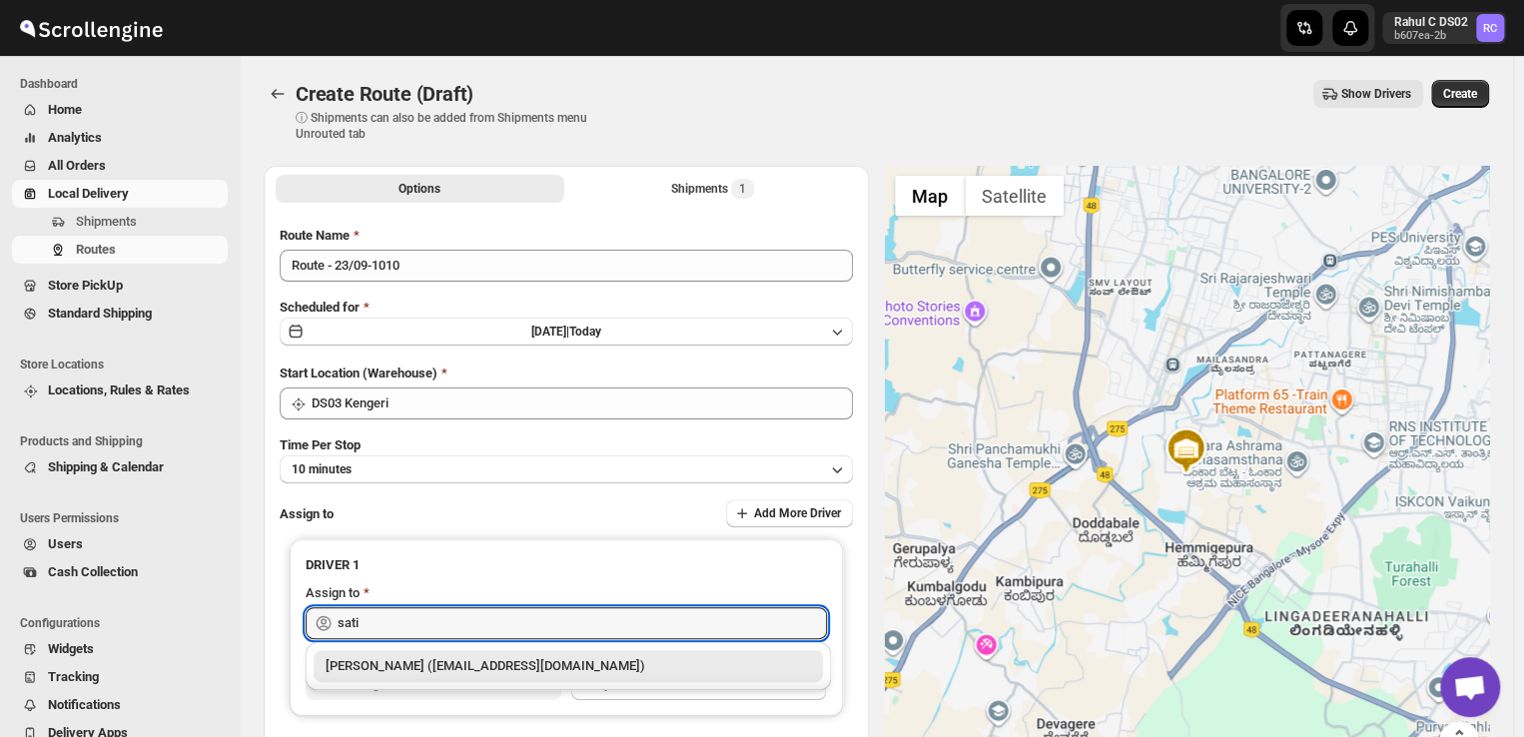
click at [422, 663] on div "Satish kumar veera (tehaxi9762@chaublog.com)" at bounding box center [567, 666] width 485 height 20
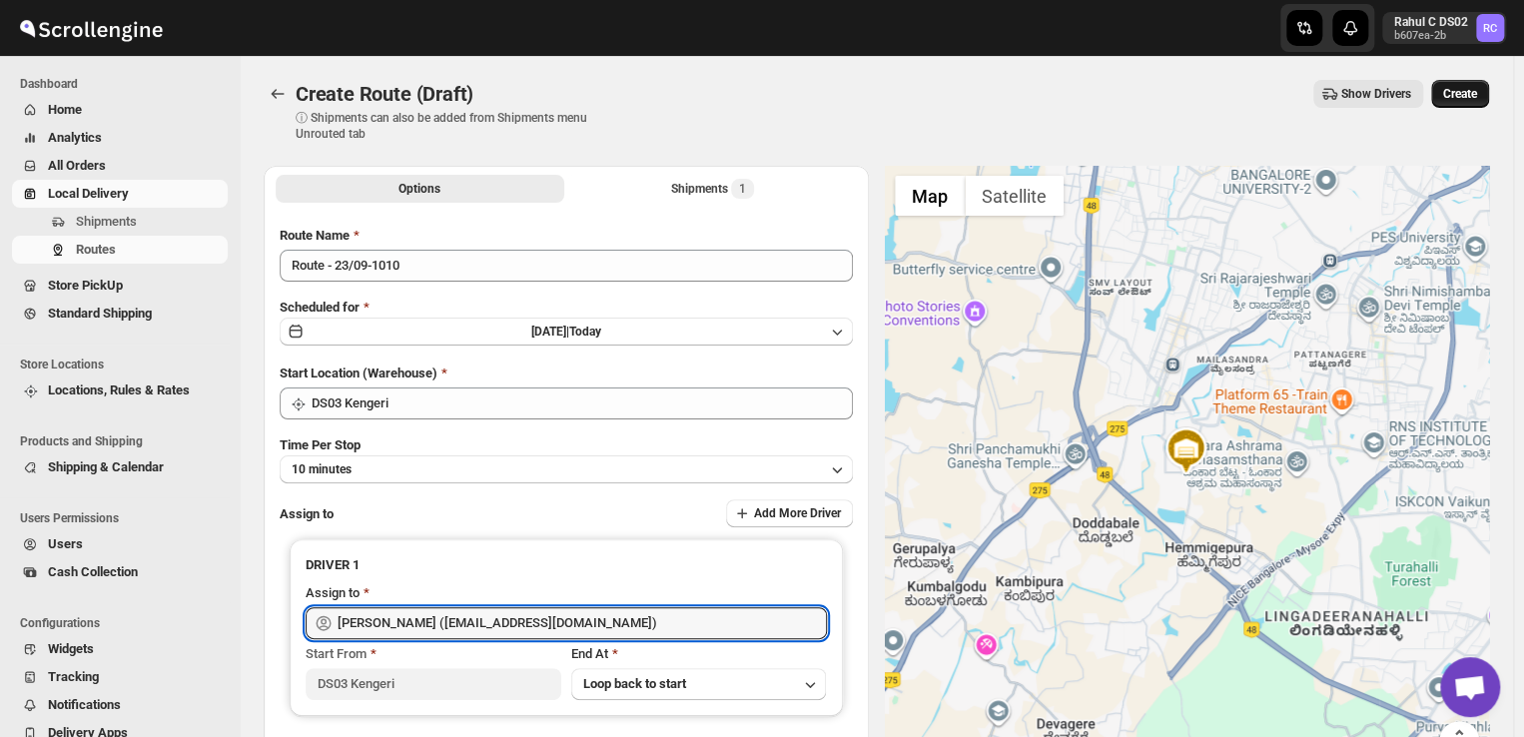
type input "Satish kumar veera (tehaxi9762@chaublog.com)"
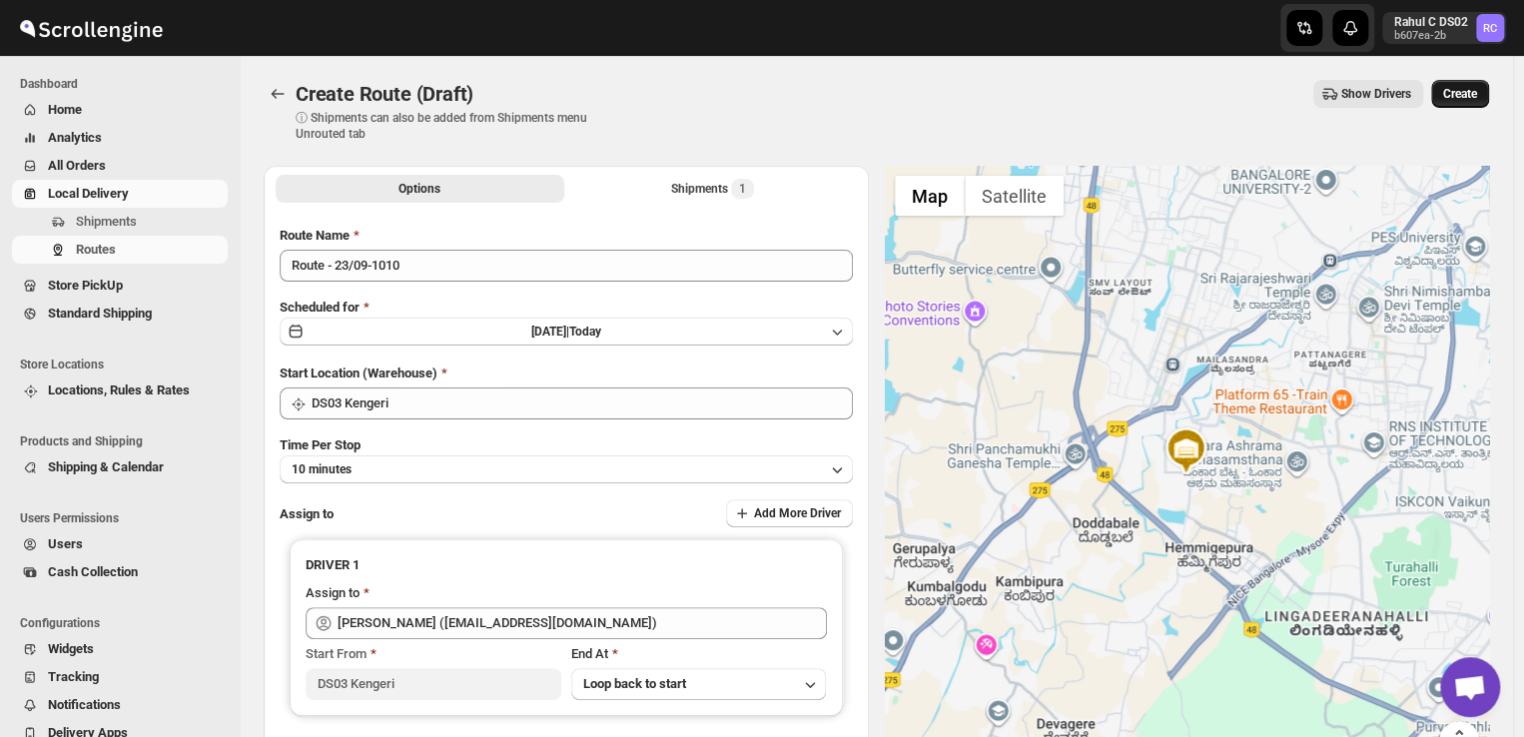
click at [1477, 91] on span "Create" at bounding box center [1460, 94] width 34 height 16
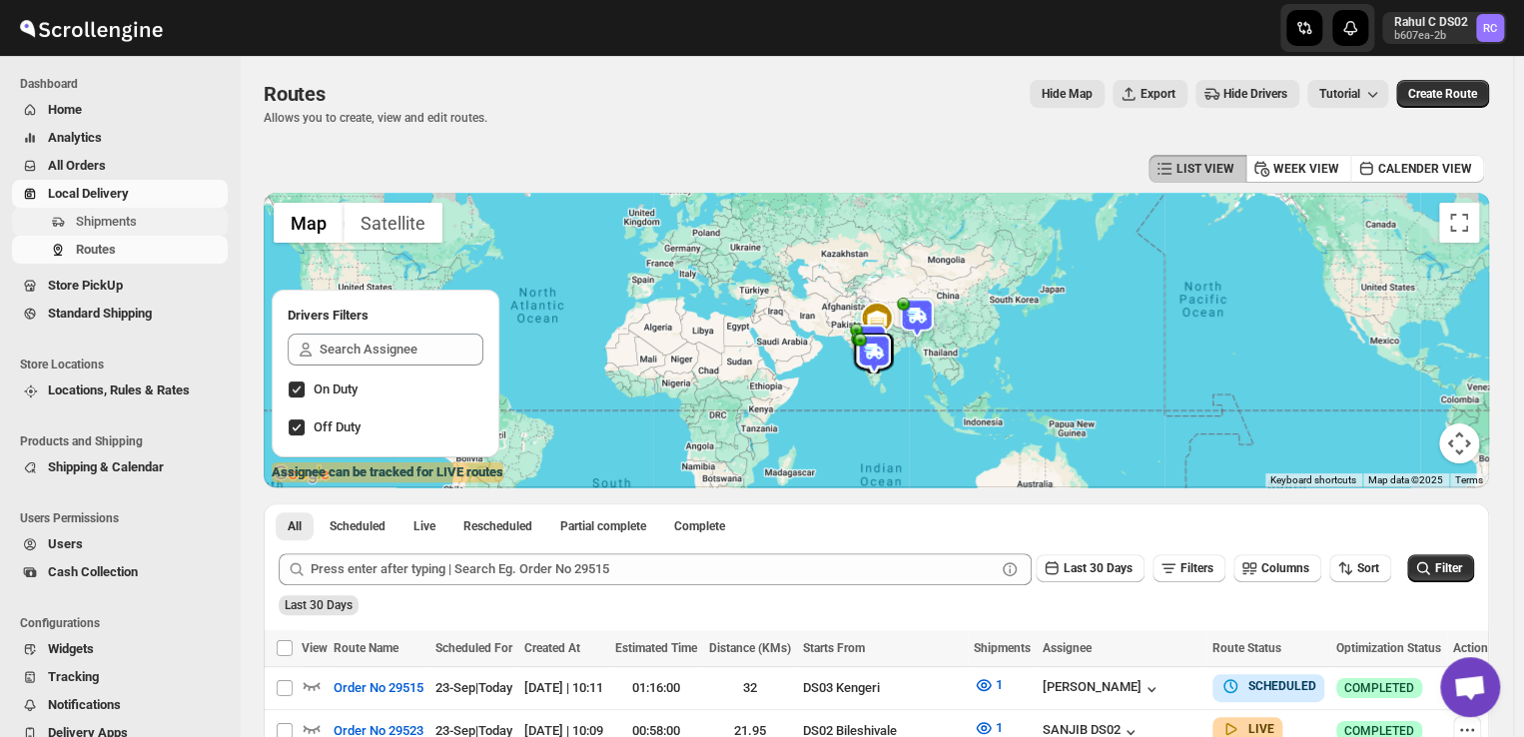
click at [125, 225] on span "Shipments" at bounding box center [106, 221] width 61 height 15
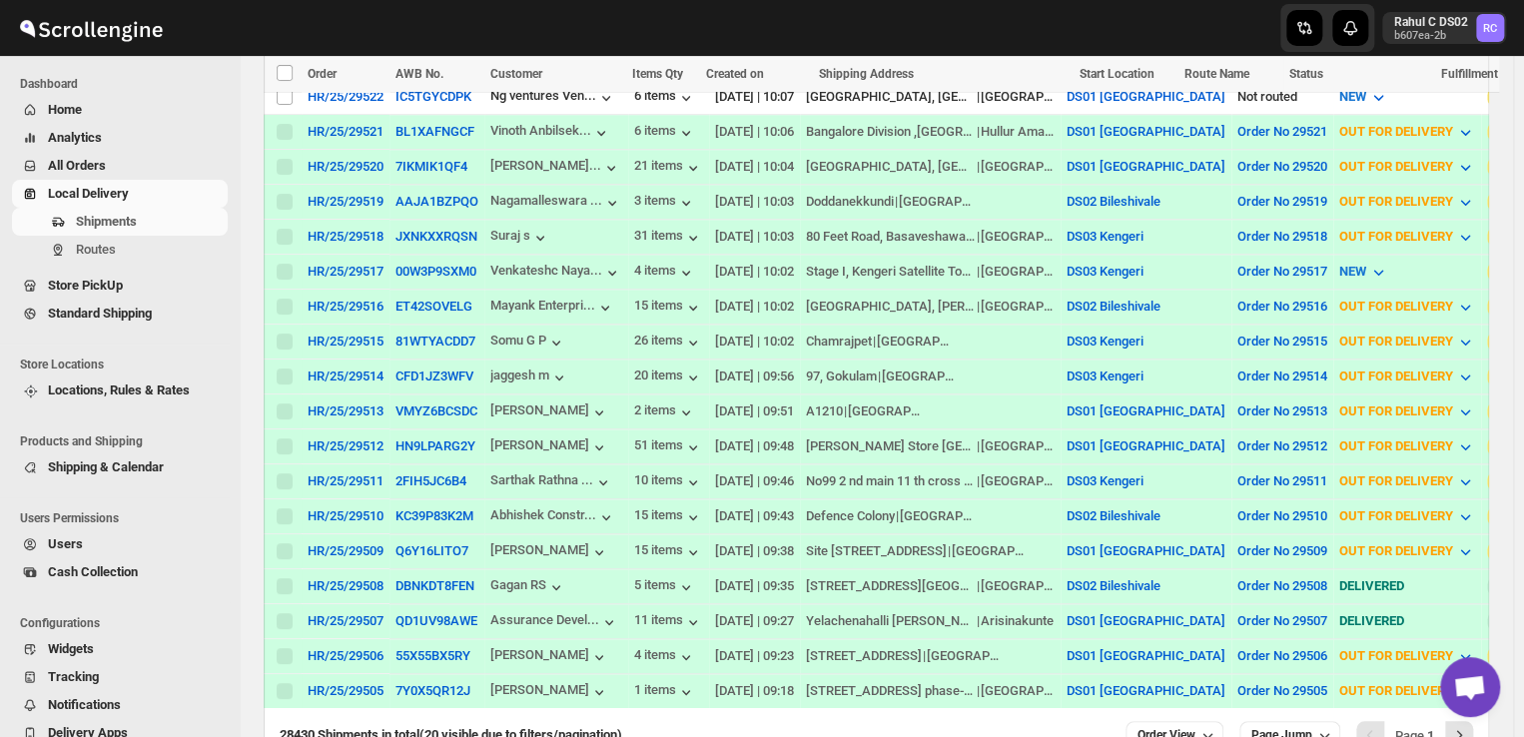
scroll to position [641, 0]
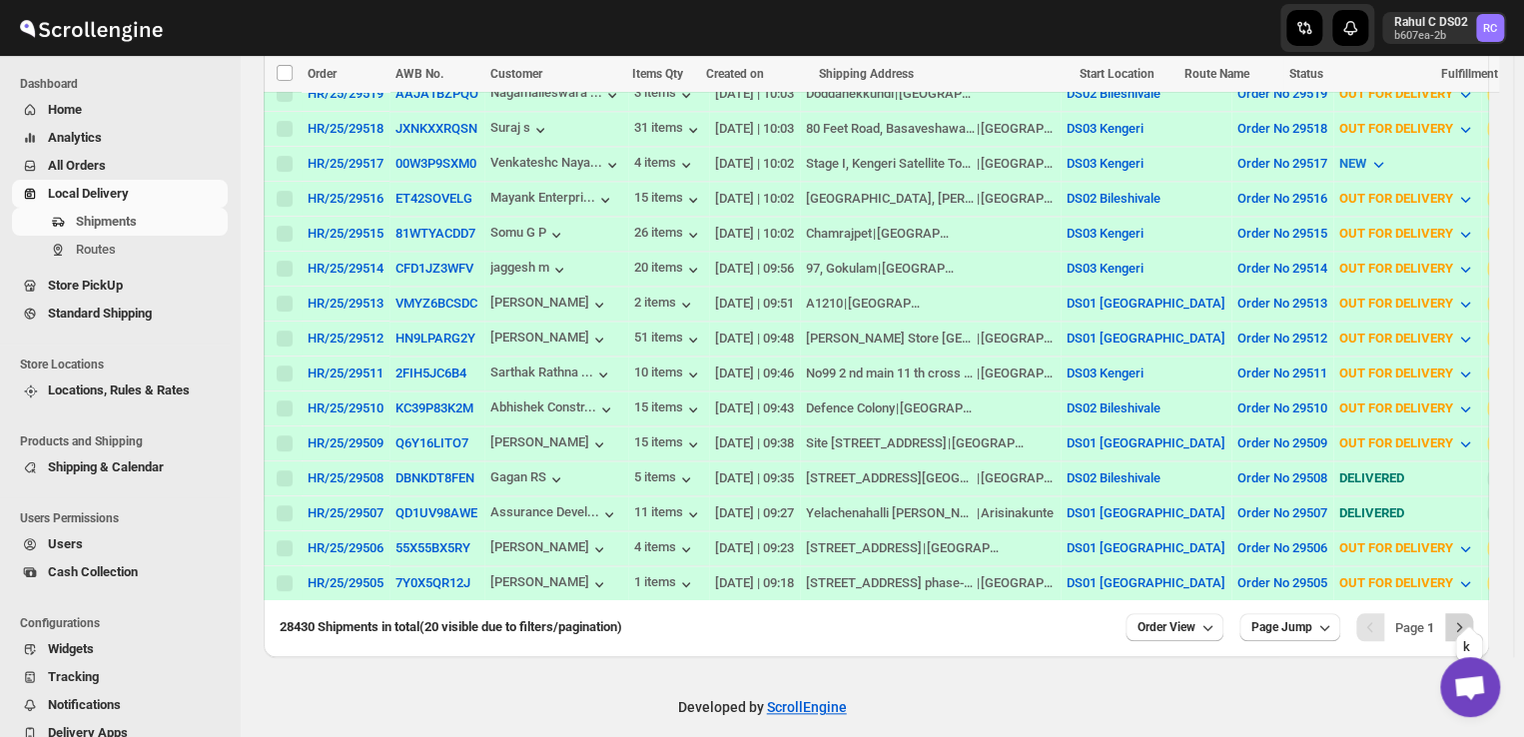
click at [1469, 617] on icon "Next" at bounding box center [1459, 627] width 20 height 20
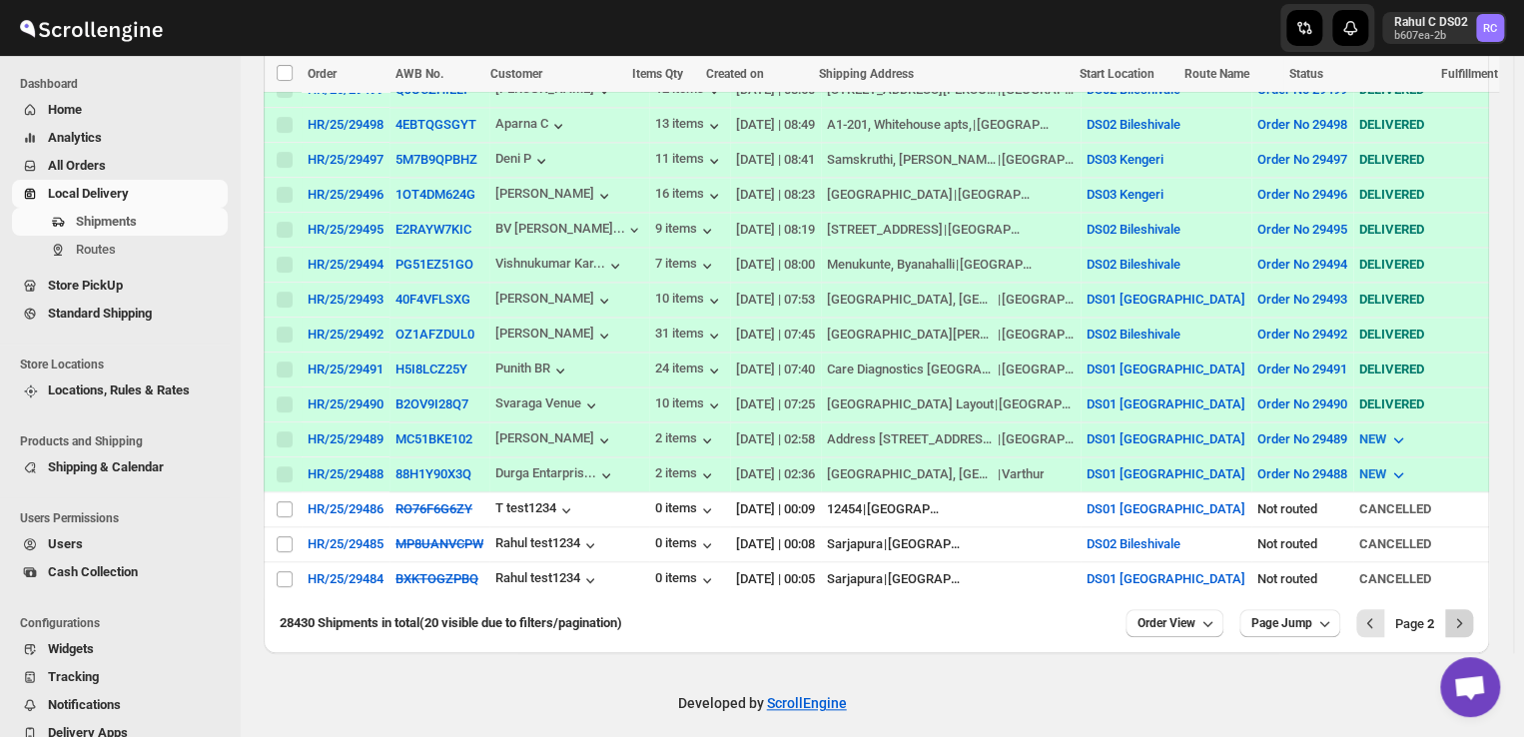
scroll to position [637, 0]
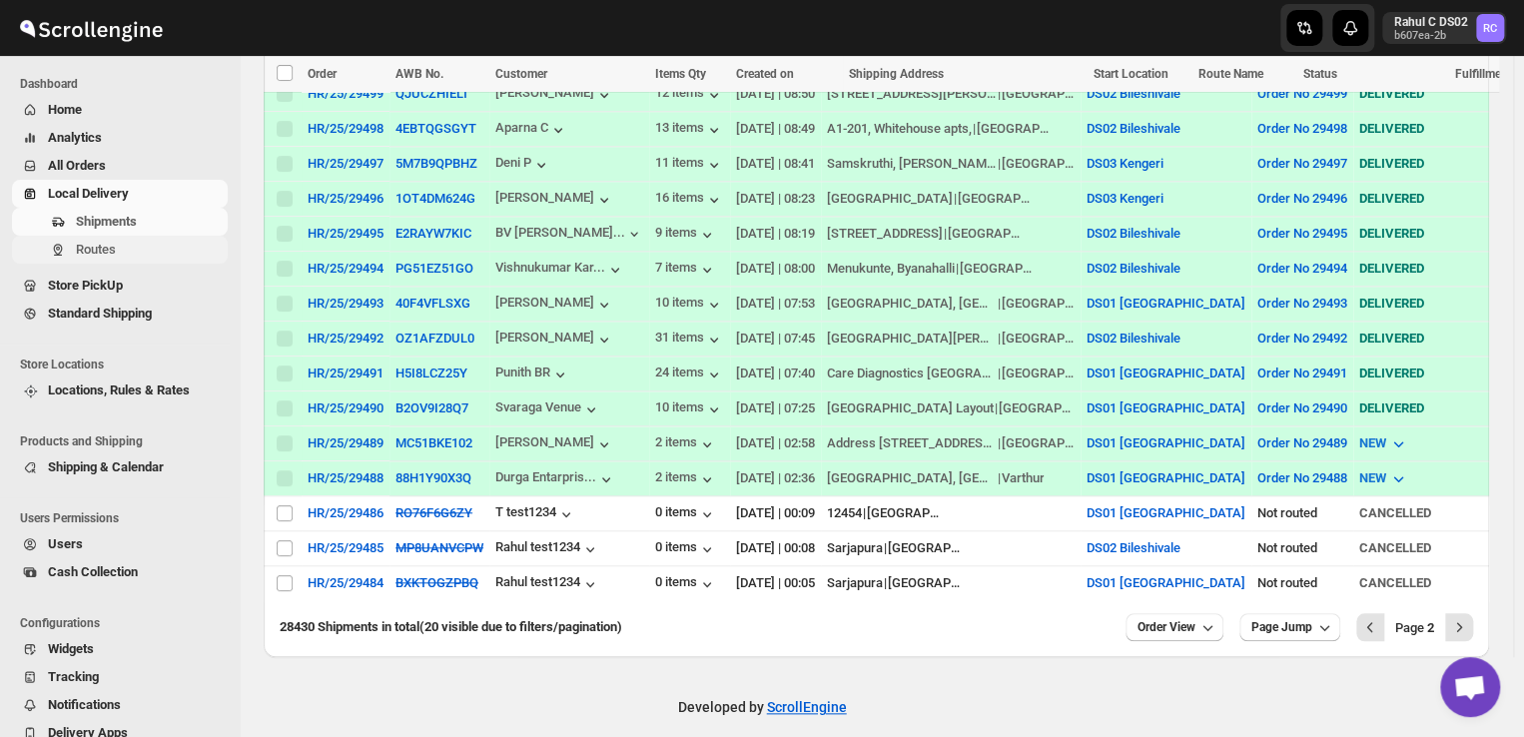
click at [110, 249] on span "Routes" at bounding box center [96, 249] width 40 height 15
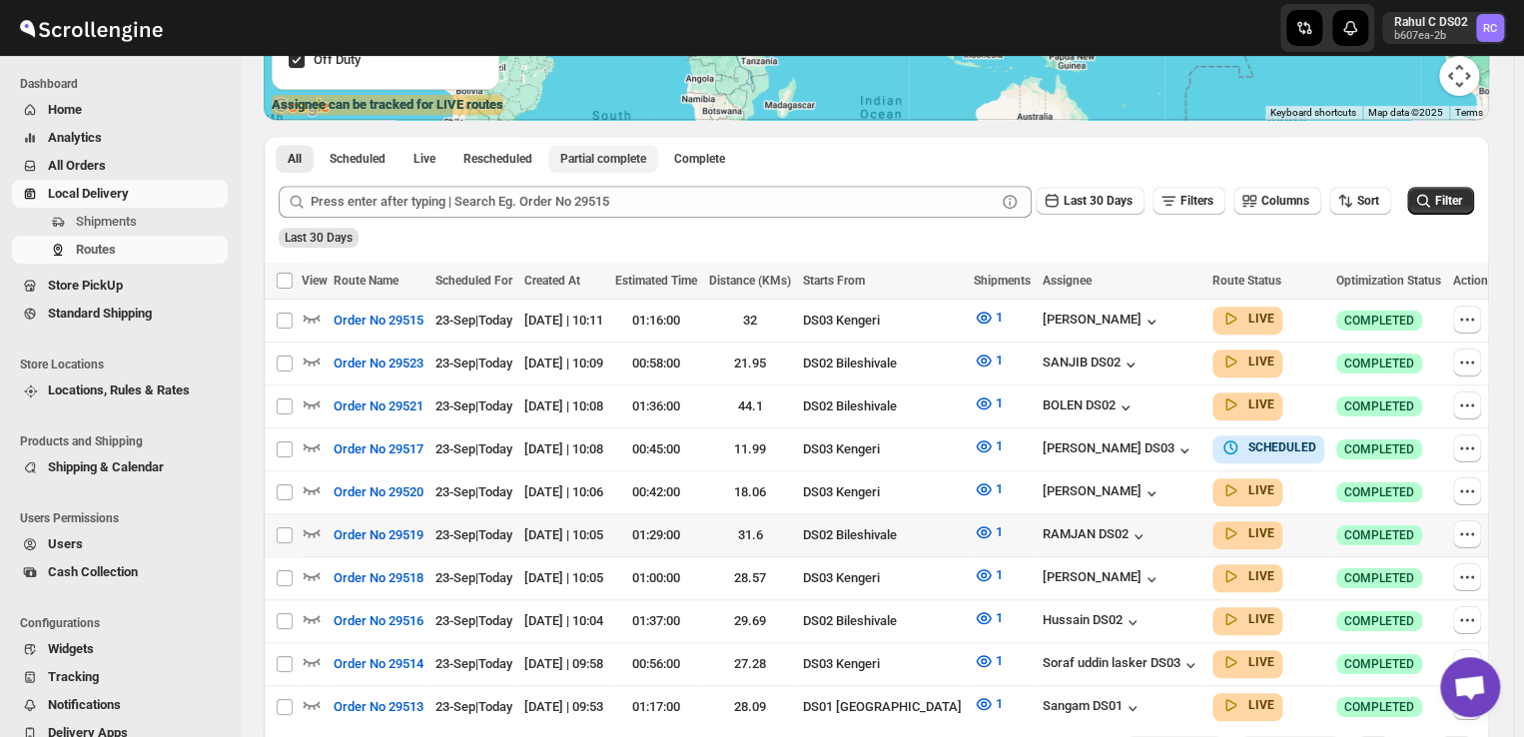
scroll to position [369, 0]
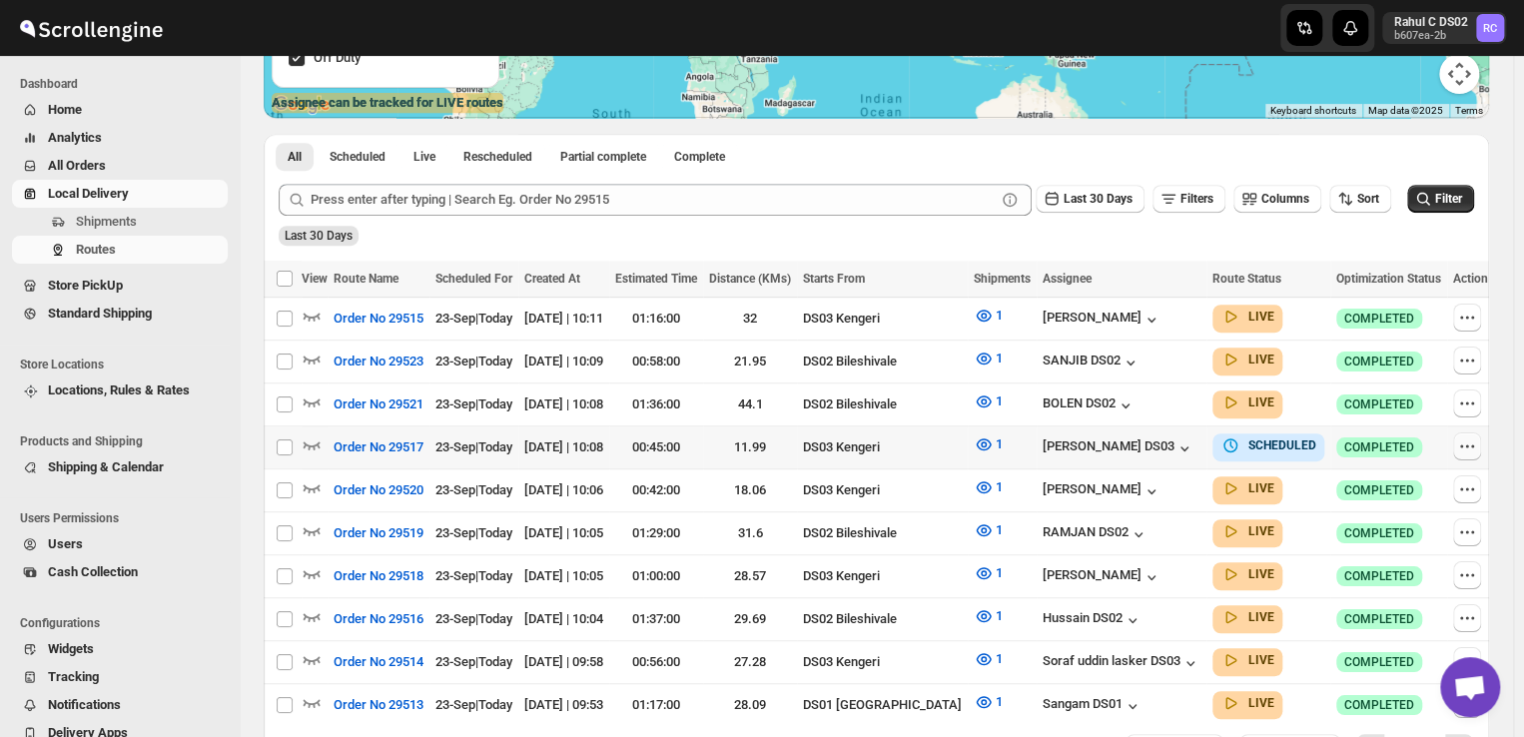
click at [1466, 445] on icon "button" at bounding box center [1467, 446] width 3 height 3
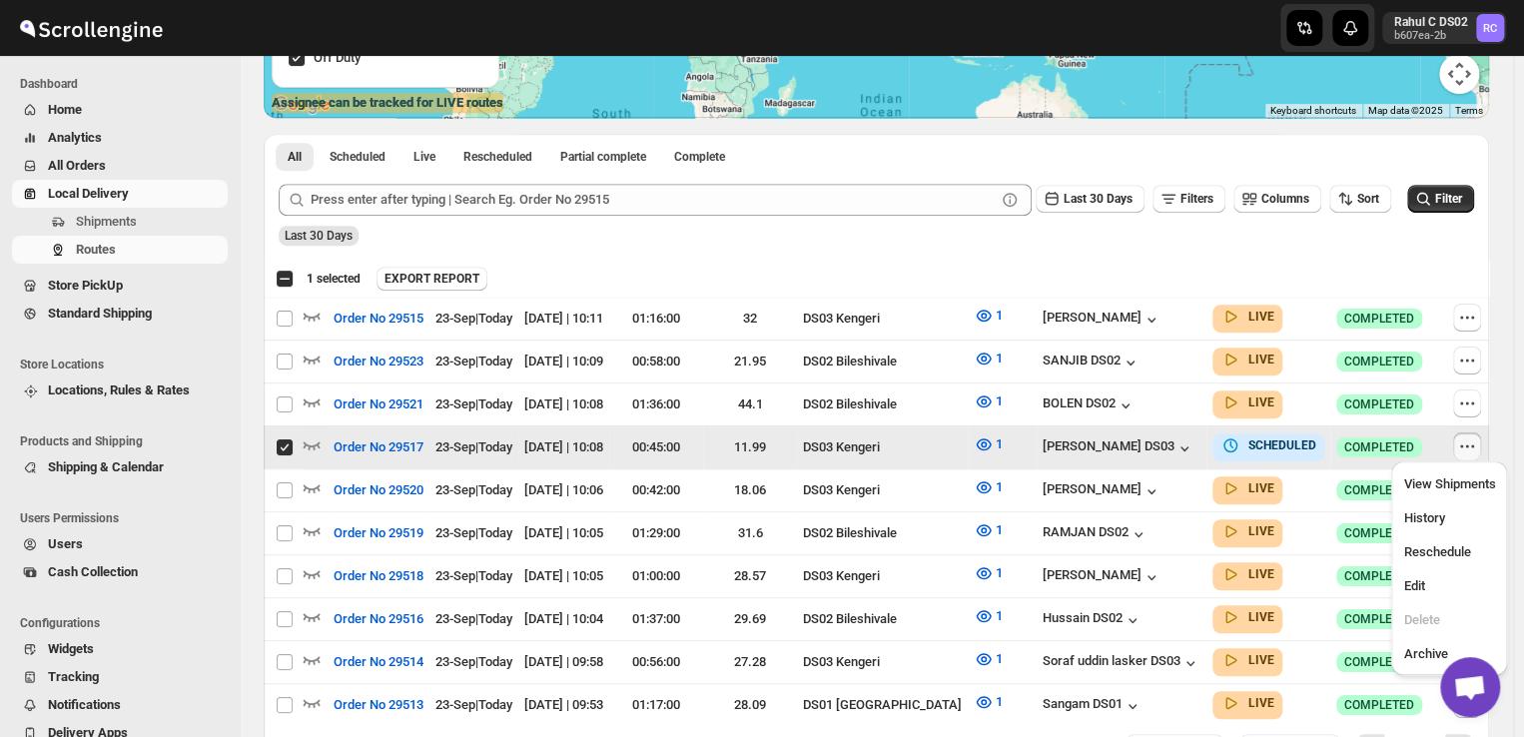
click at [1466, 445] on icon "button" at bounding box center [1467, 446] width 3 height 3
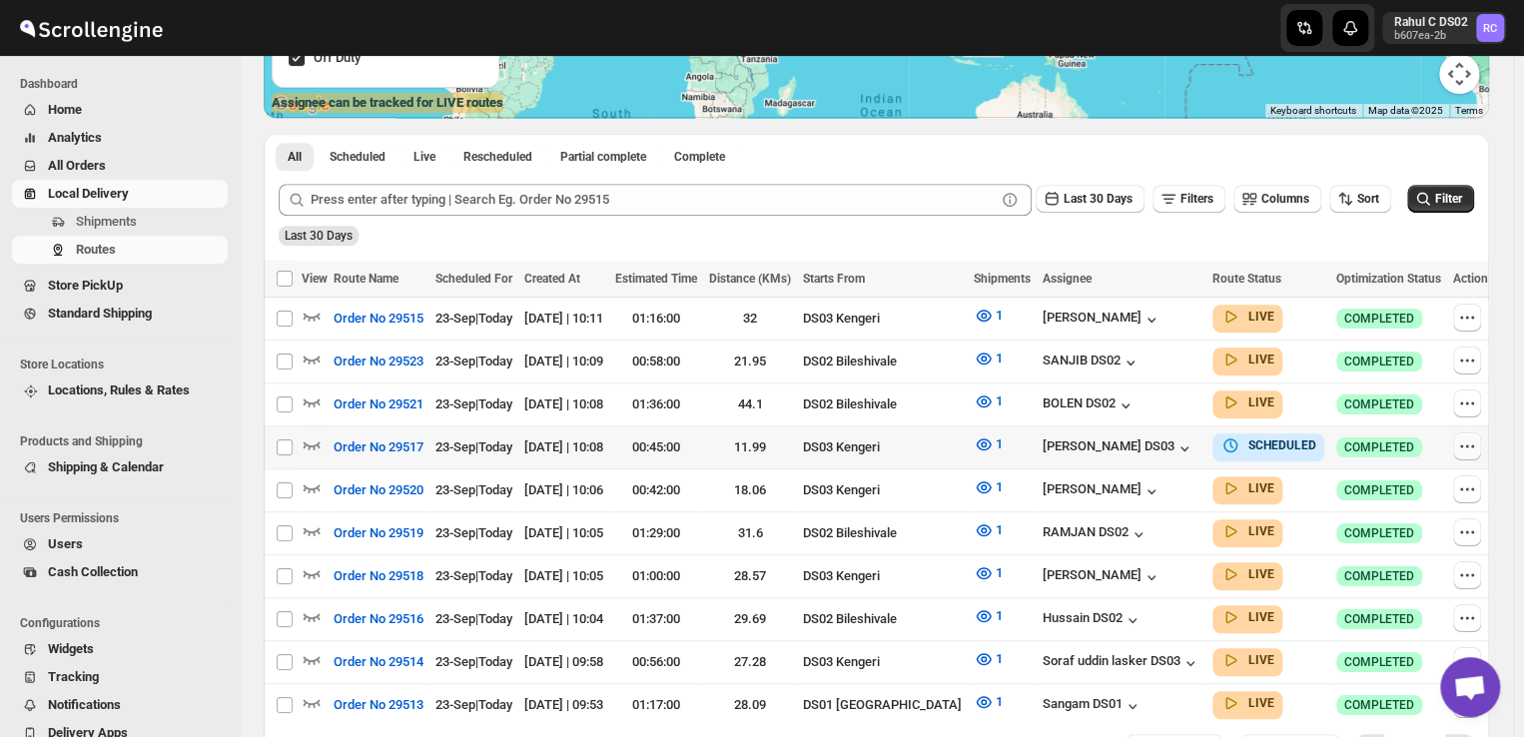
click at [1466, 445] on icon "button" at bounding box center [1467, 446] width 3 height 3
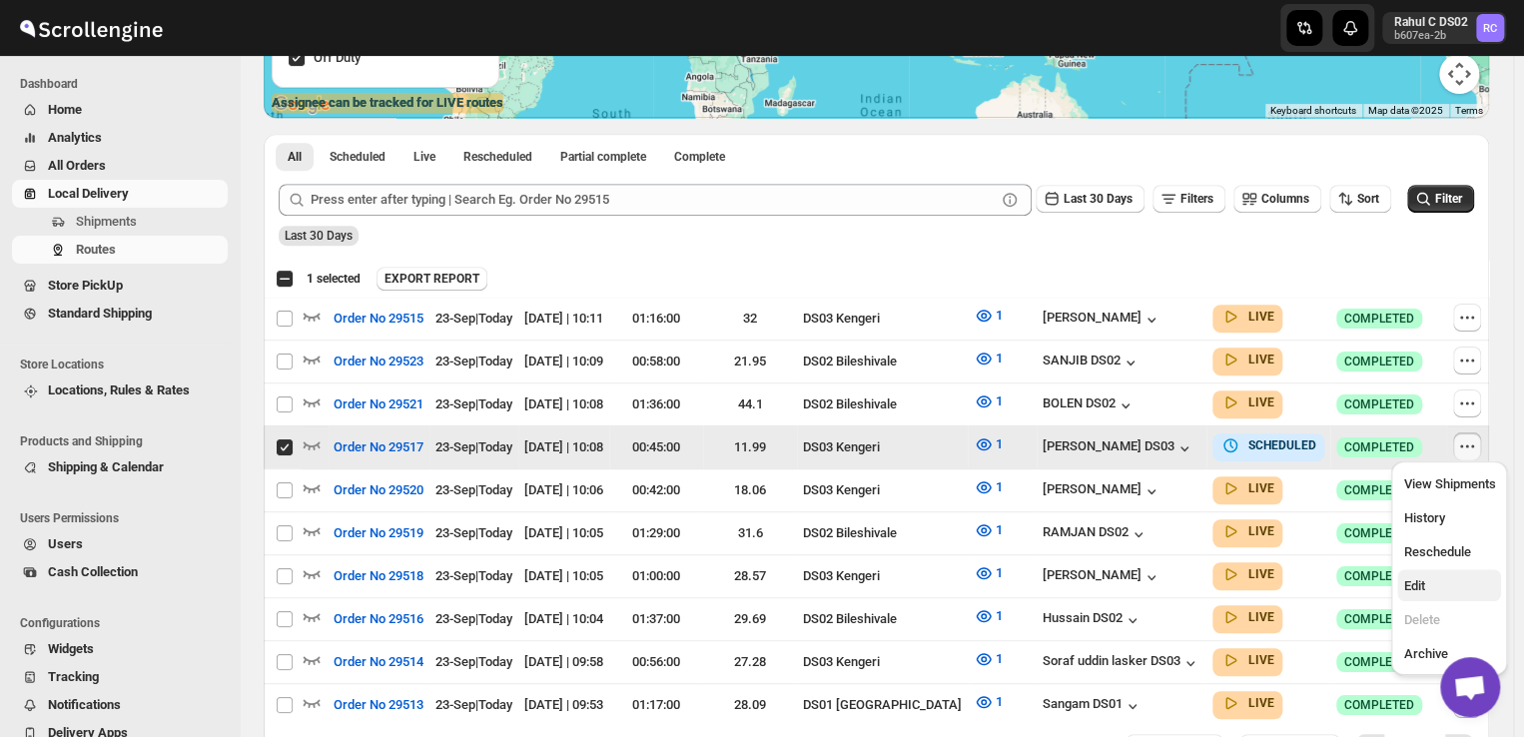
click at [1419, 586] on span "Edit" at bounding box center [1413, 585] width 21 height 15
checkbox input "false"
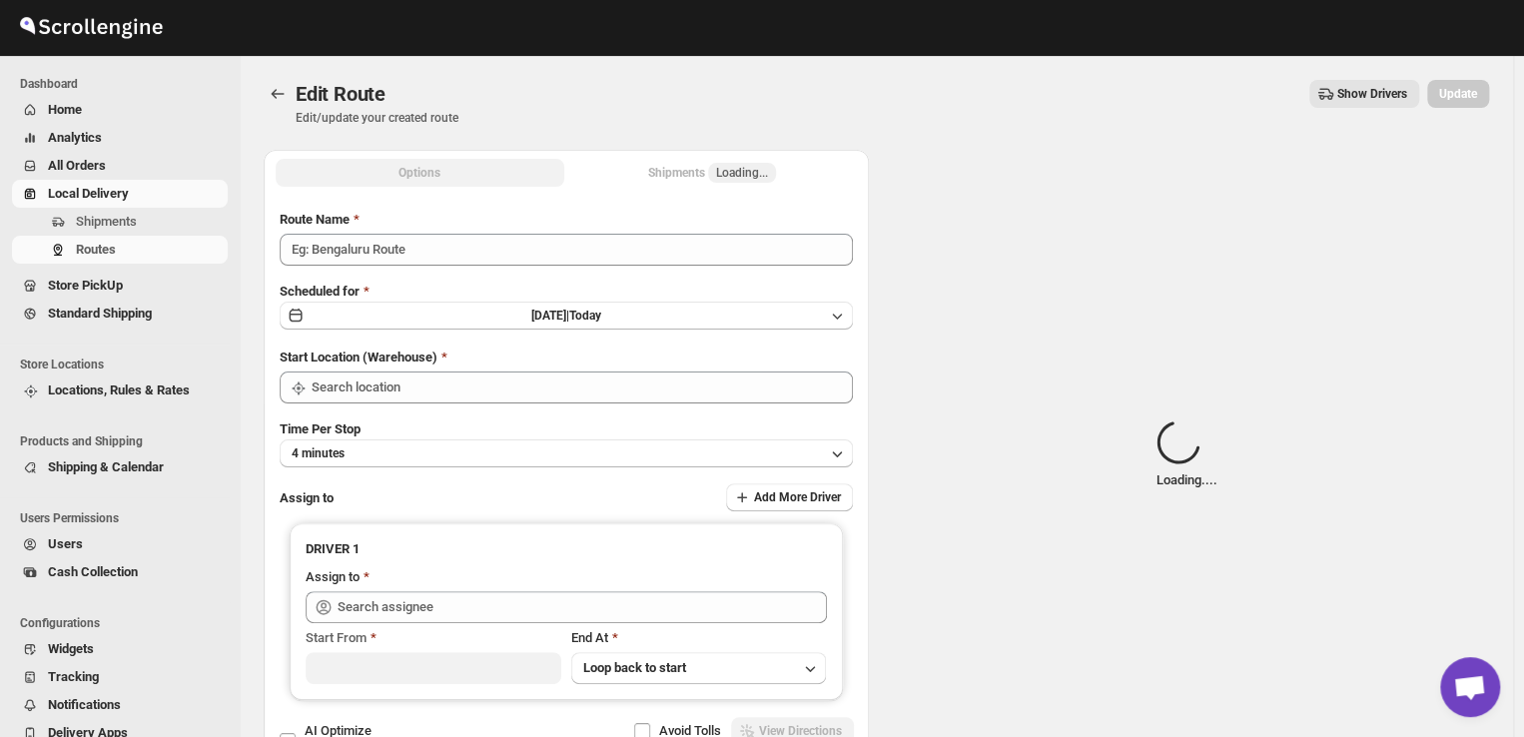
type input "Order No 29517"
type input "DS03 Kengeri"
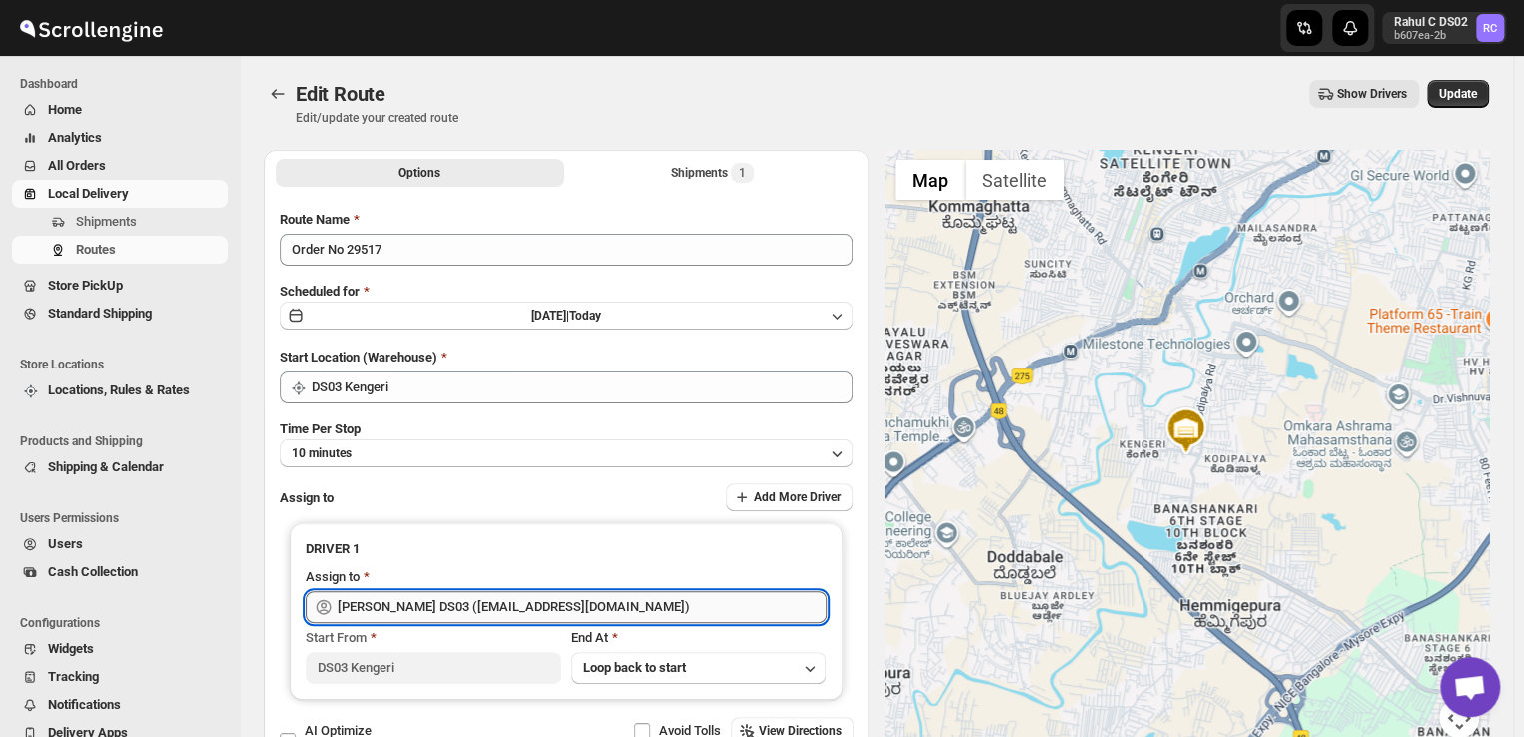
click at [595, 604] on input "ashik uddin DS03 (katiri8361@kimdyn.com)" at bounding box center [581, 607] width 489 height 32
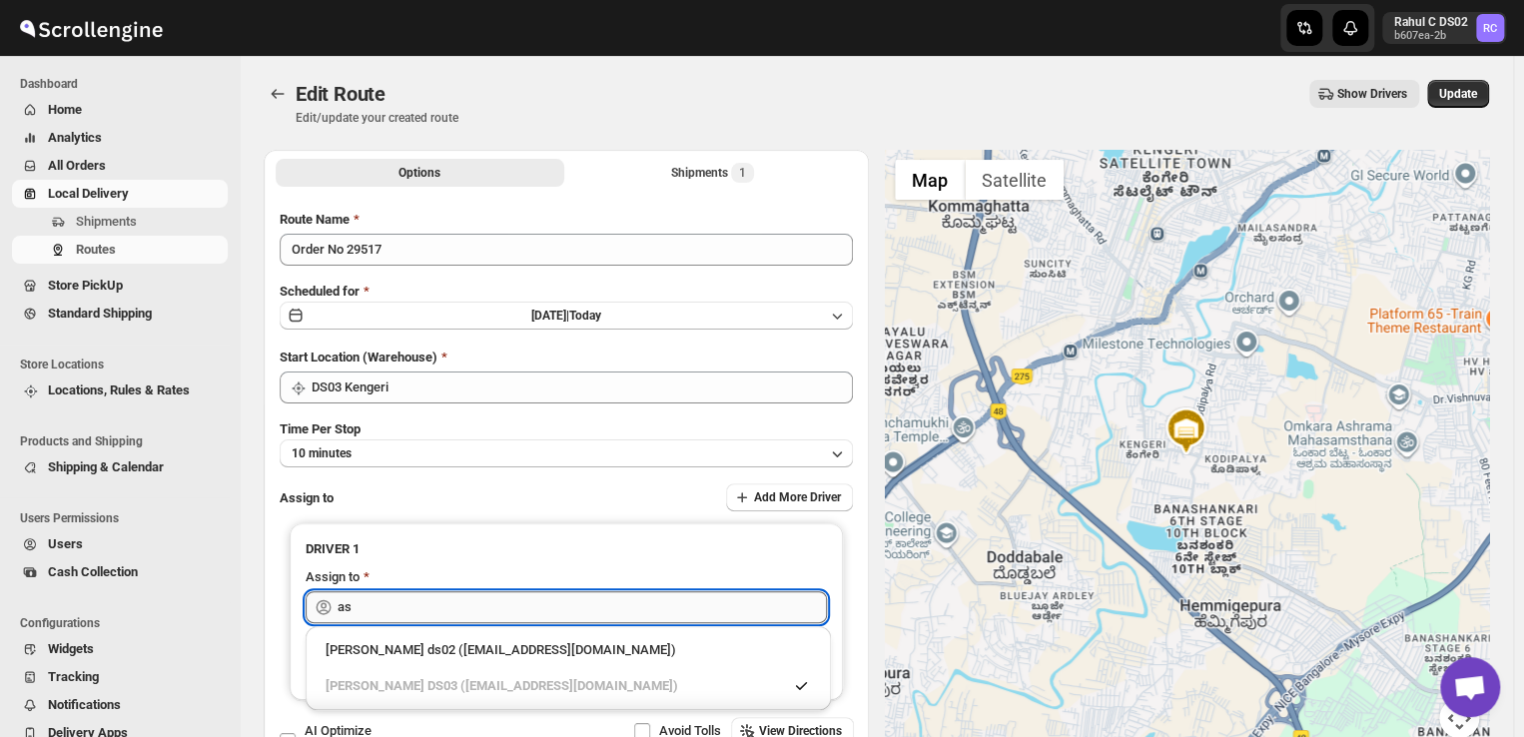
type input "a"
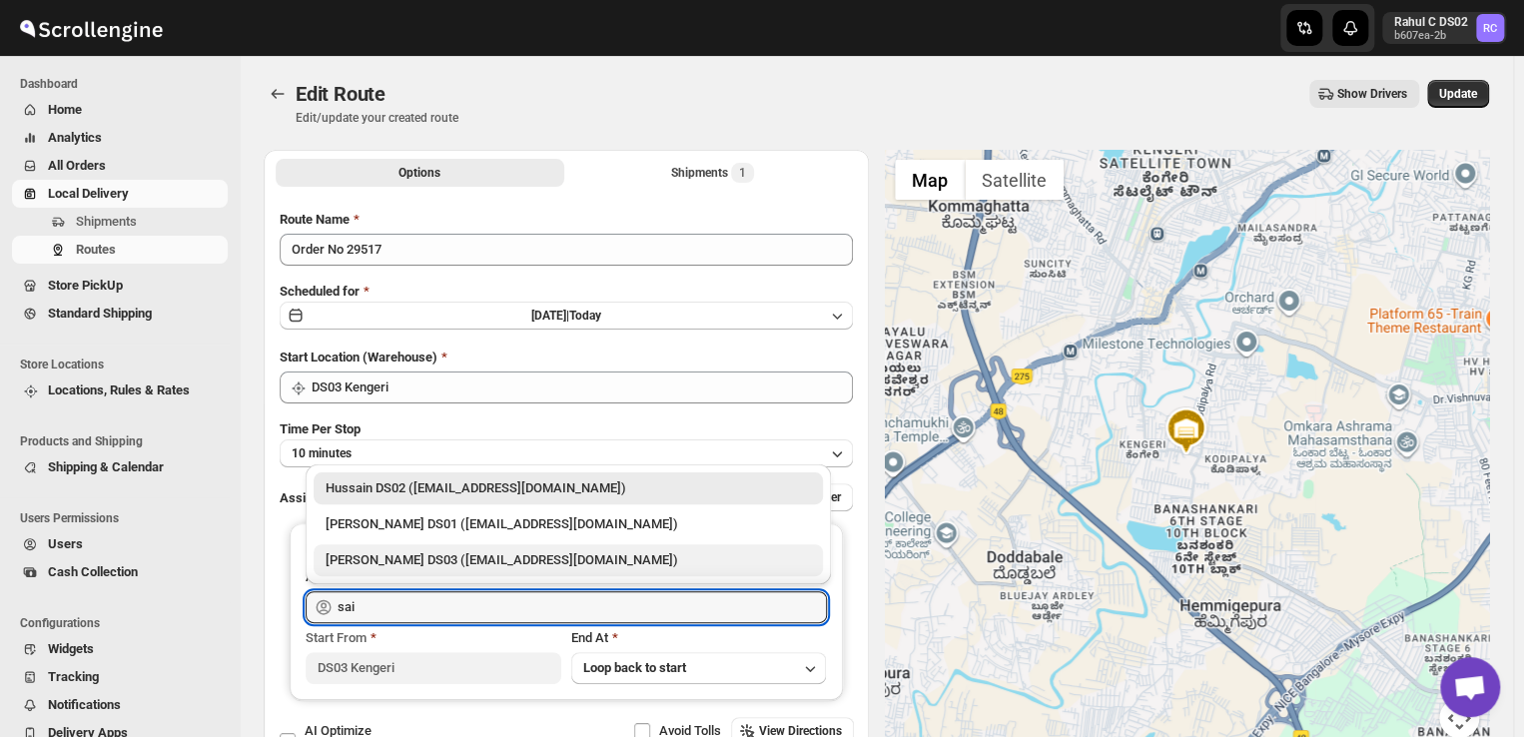
click at [371, 560] on div "Saibur Rahman DS03 (novenik154@ihnpo.com)" at bounding box center [567, 560] width 485 height 20
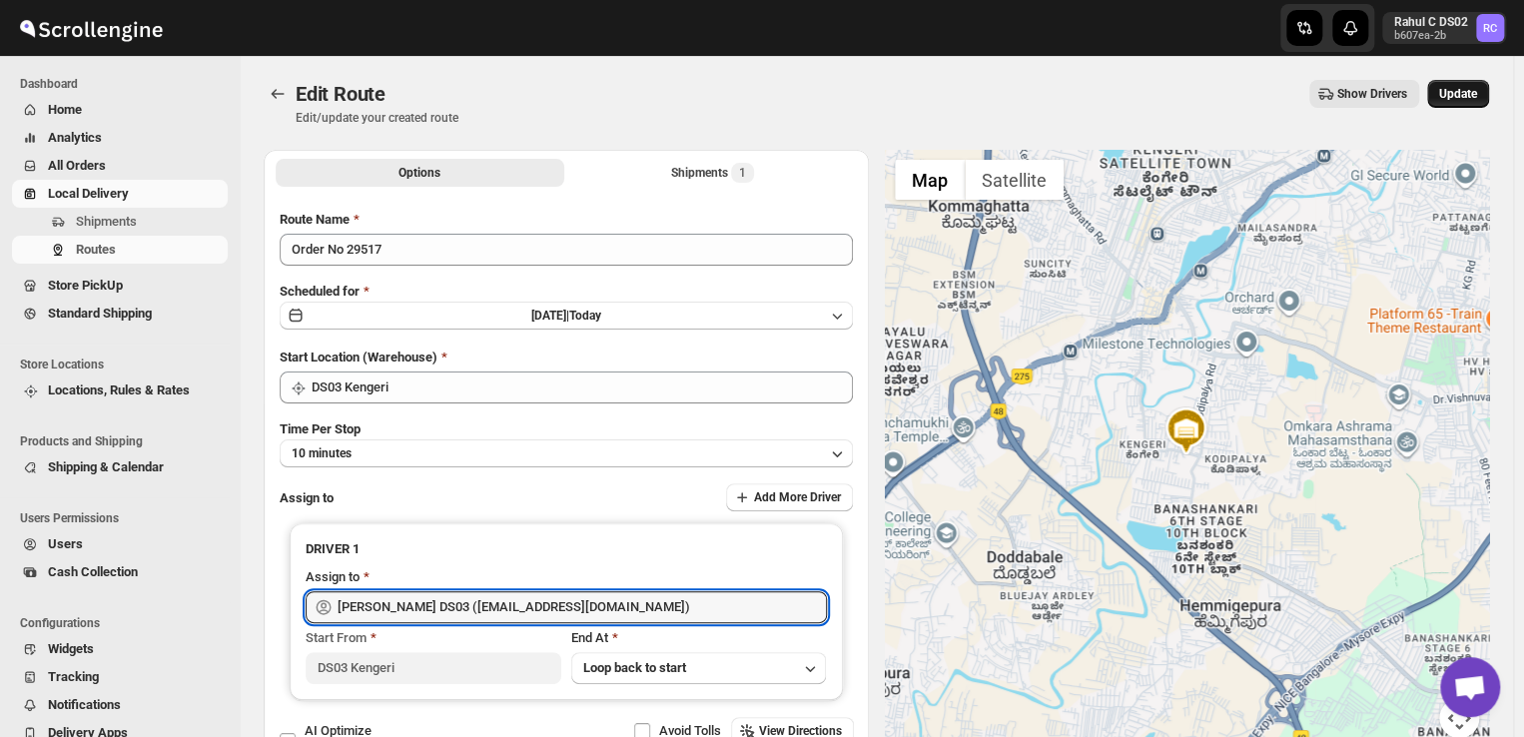
type input "Saibur Rahman DS03 (novenik154@ihnpo.com)"
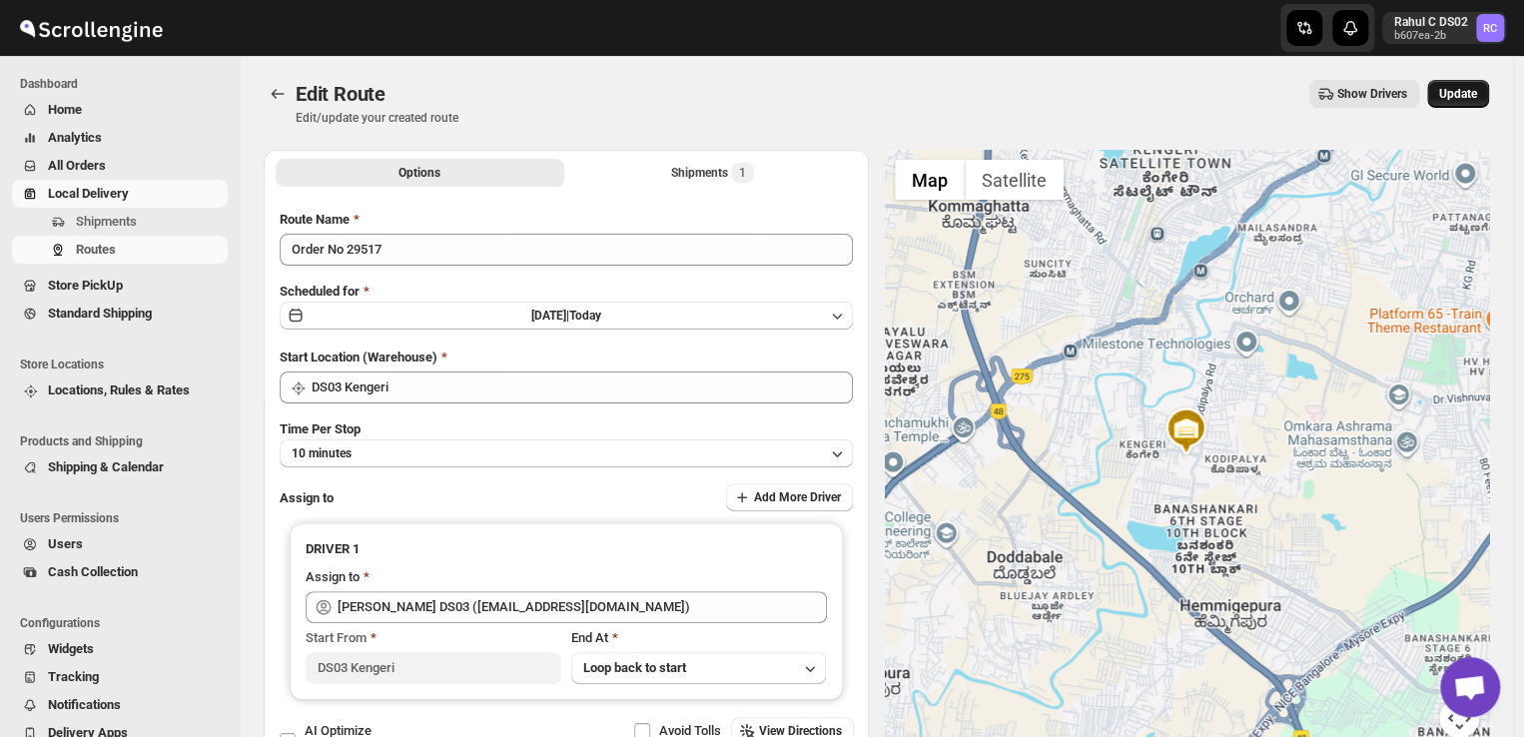
click at [1459, 89] on span "Update" at bounding box center [1458, 94] width 38 height 16
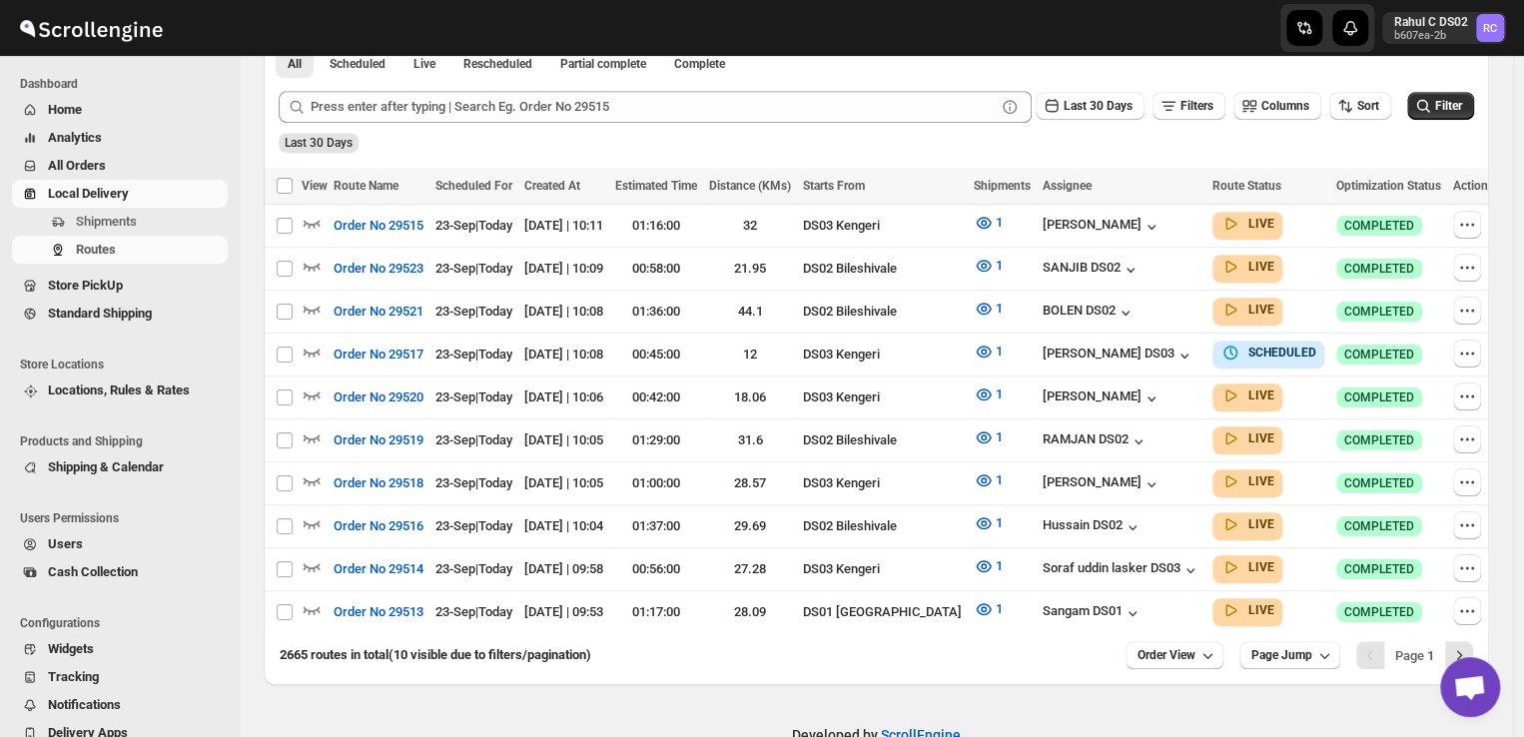
scroll to position [463, 0]
click at [1471, 474] on icon "button" at bounding box center [1467, 481] width 20 height 20
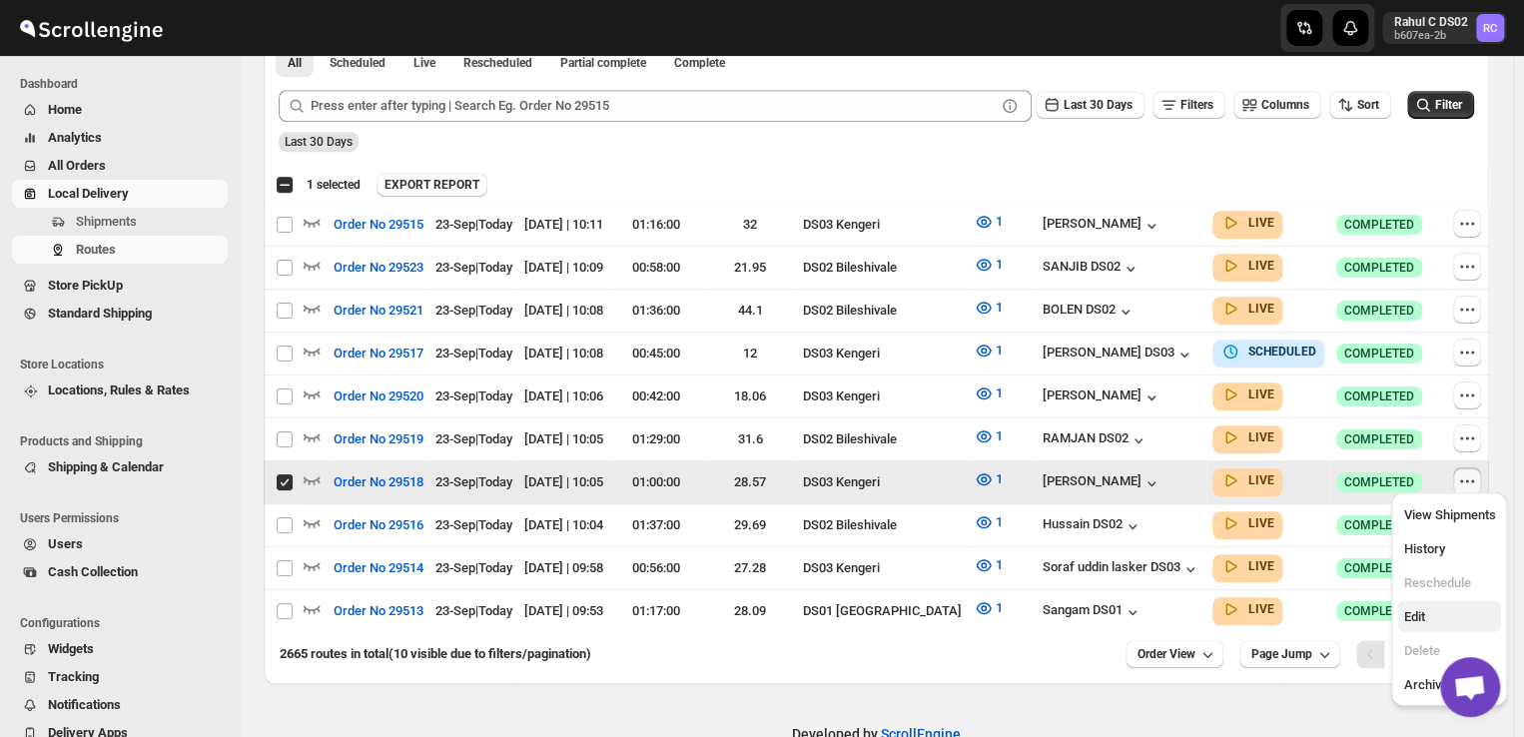
click at [1406, 619] on span "Edit" at bounding box center [1413, 616] width 21 height 15
checkbox input "false"
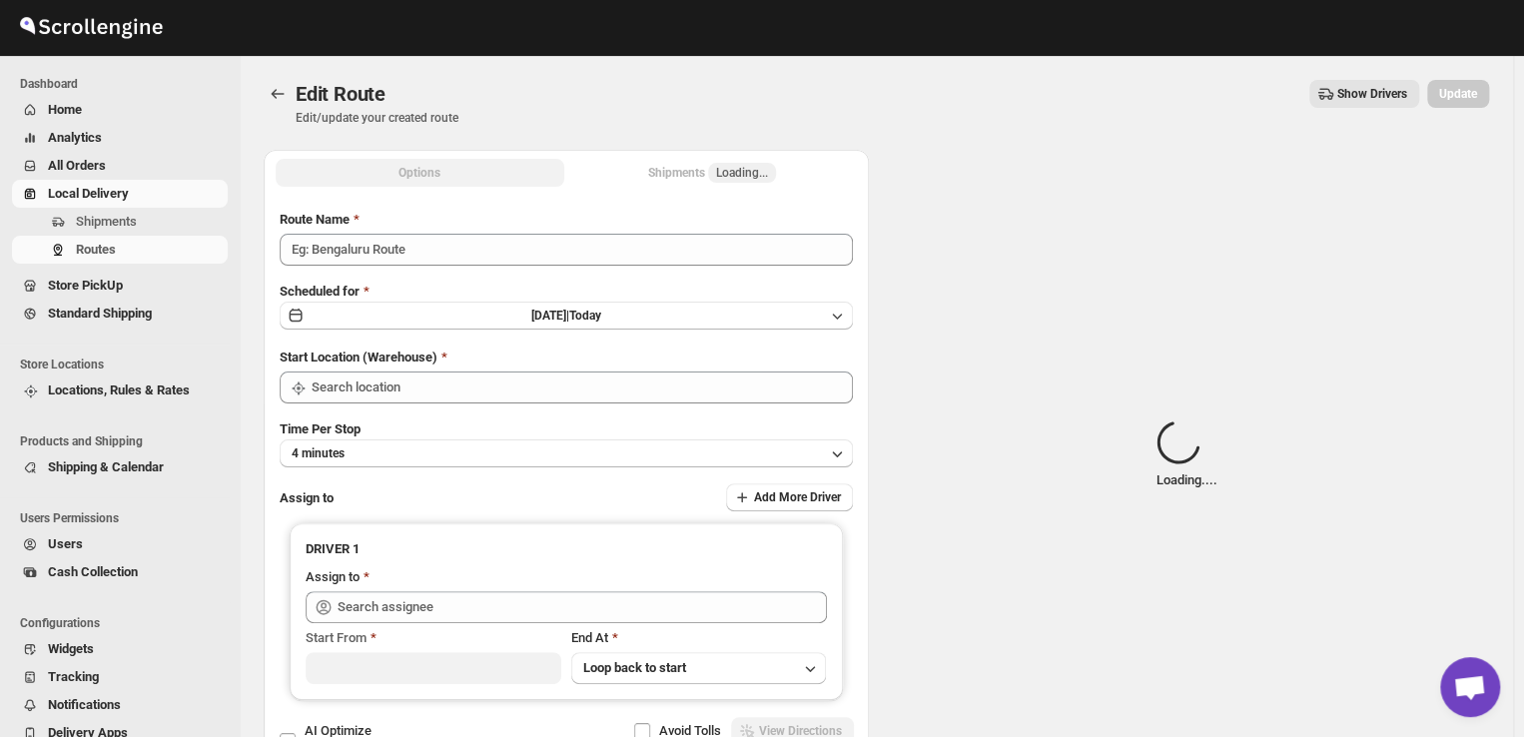
type input "Order No 29518"
type input "DS03 Kengeri"
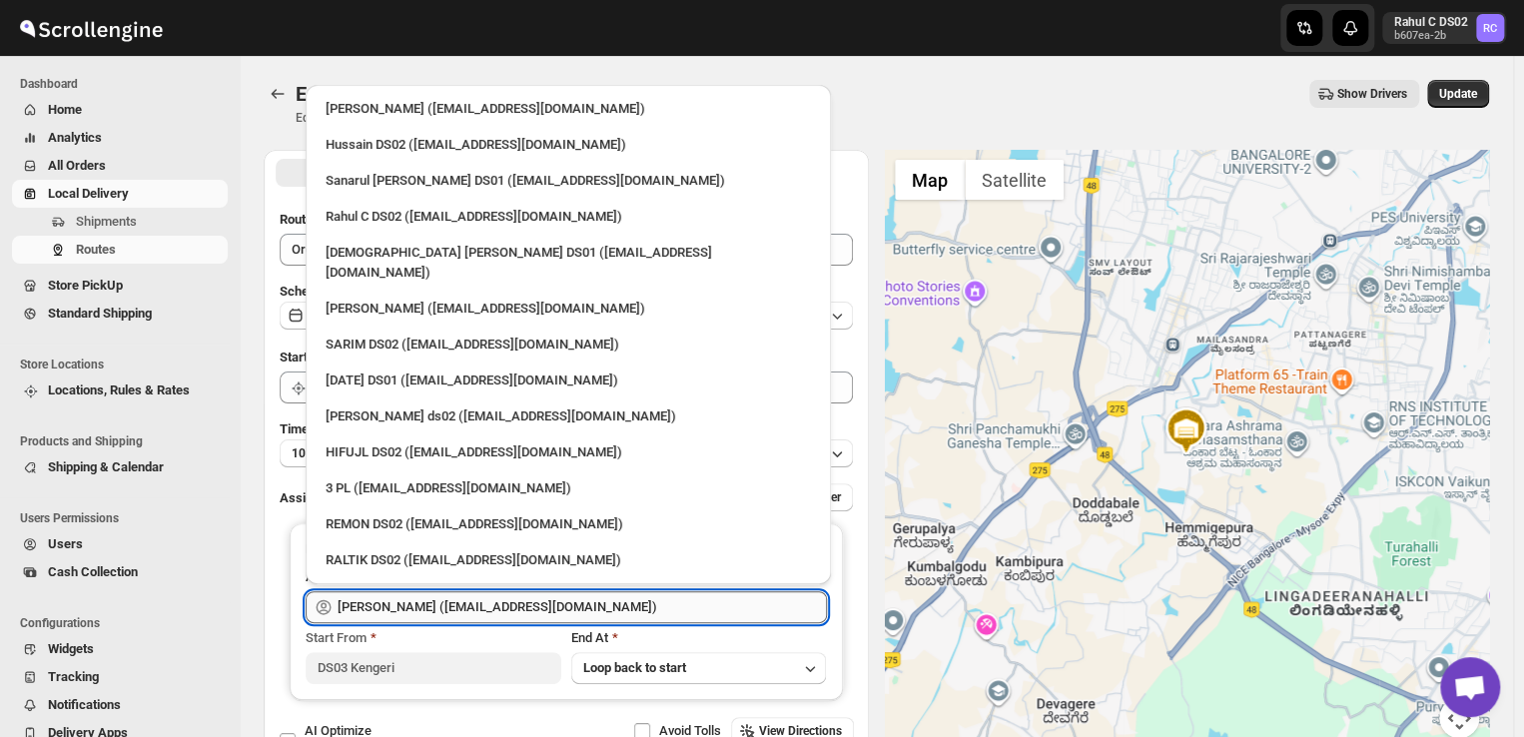
click at [620, 603] on input "Veera Kesavan (xagos20938@boxmach.com)" at bounding box center [581, 607] width 489 height 32
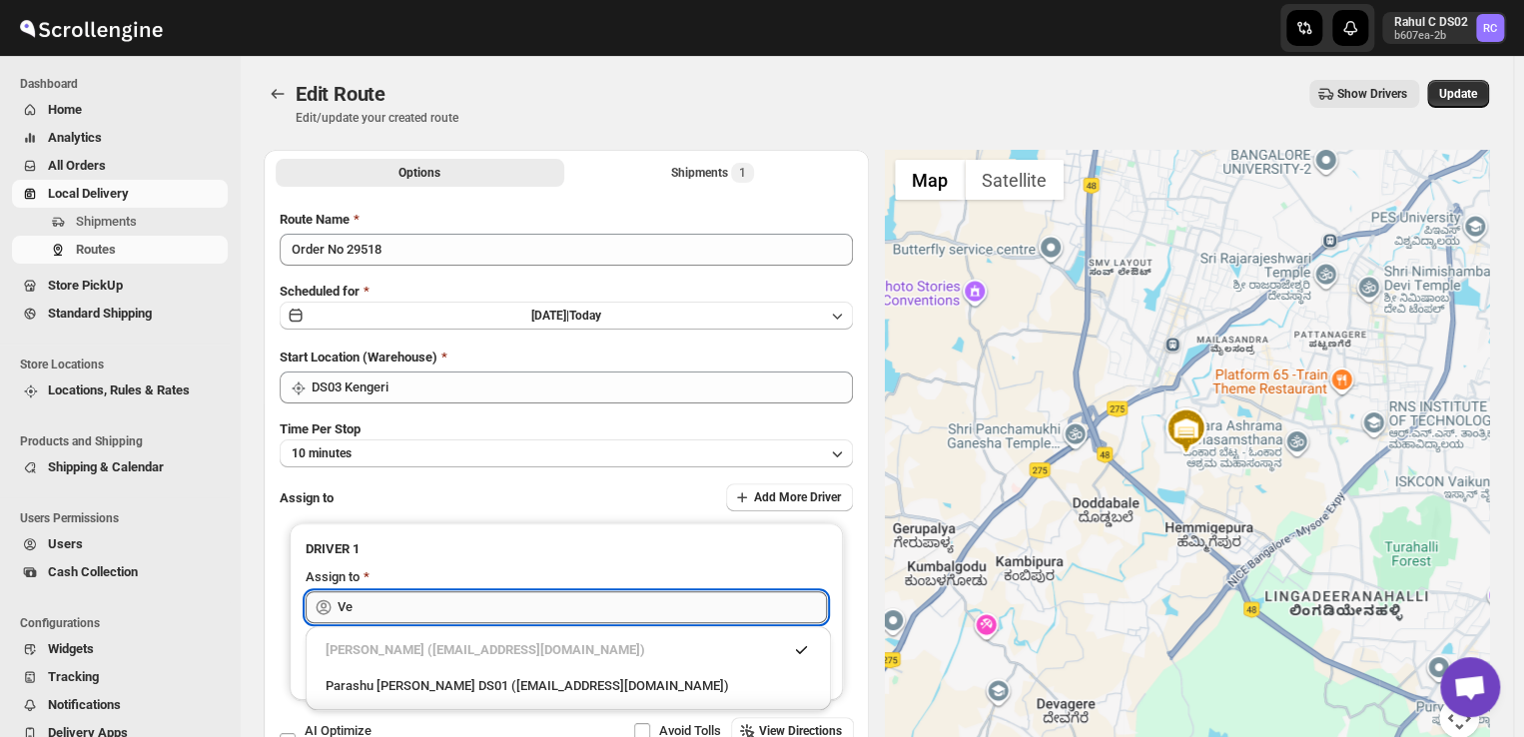
type input "V"
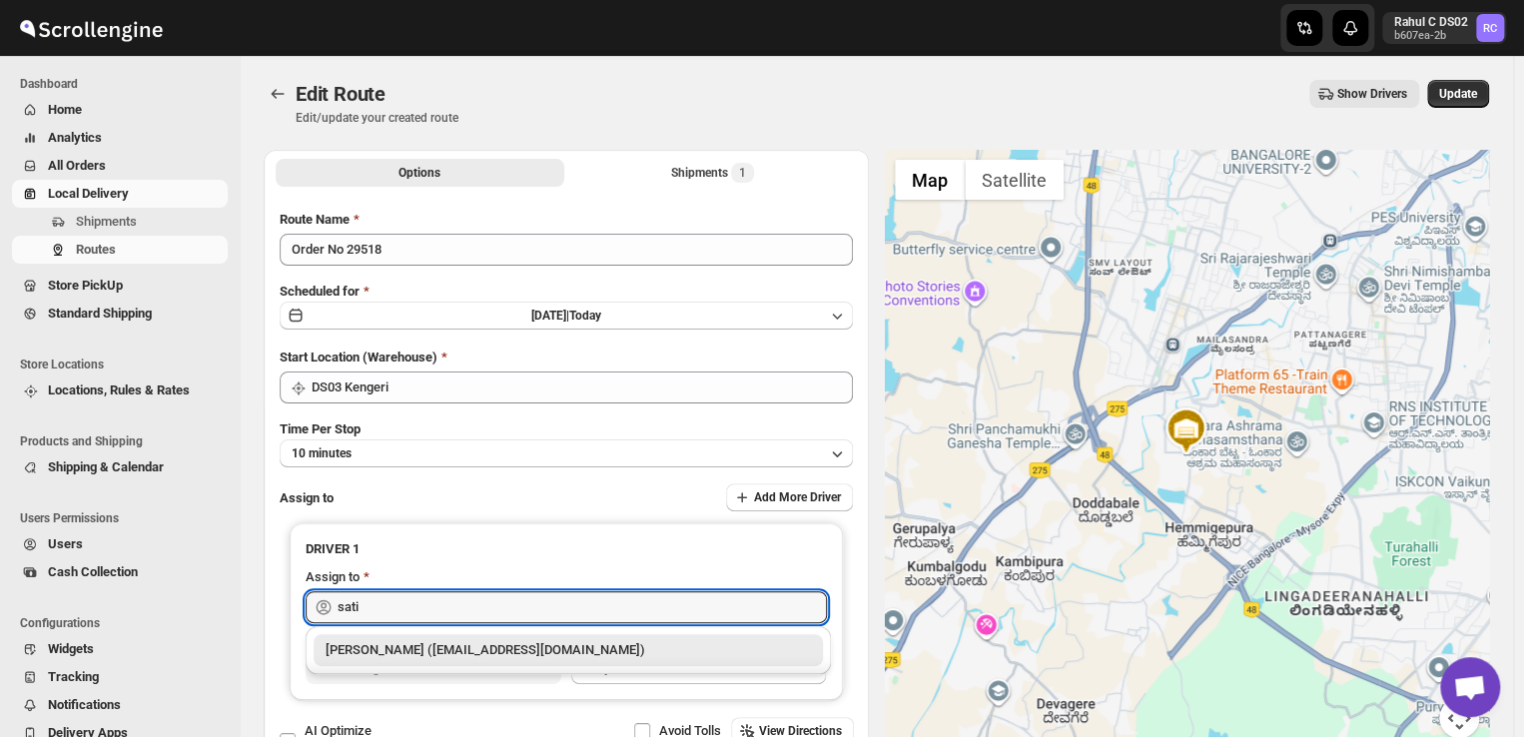
click at [571, 646] on div "Satish kumar veera (tehaxi9762@chaublog.com)" at bounding box center [567, 650] width 485 height 20
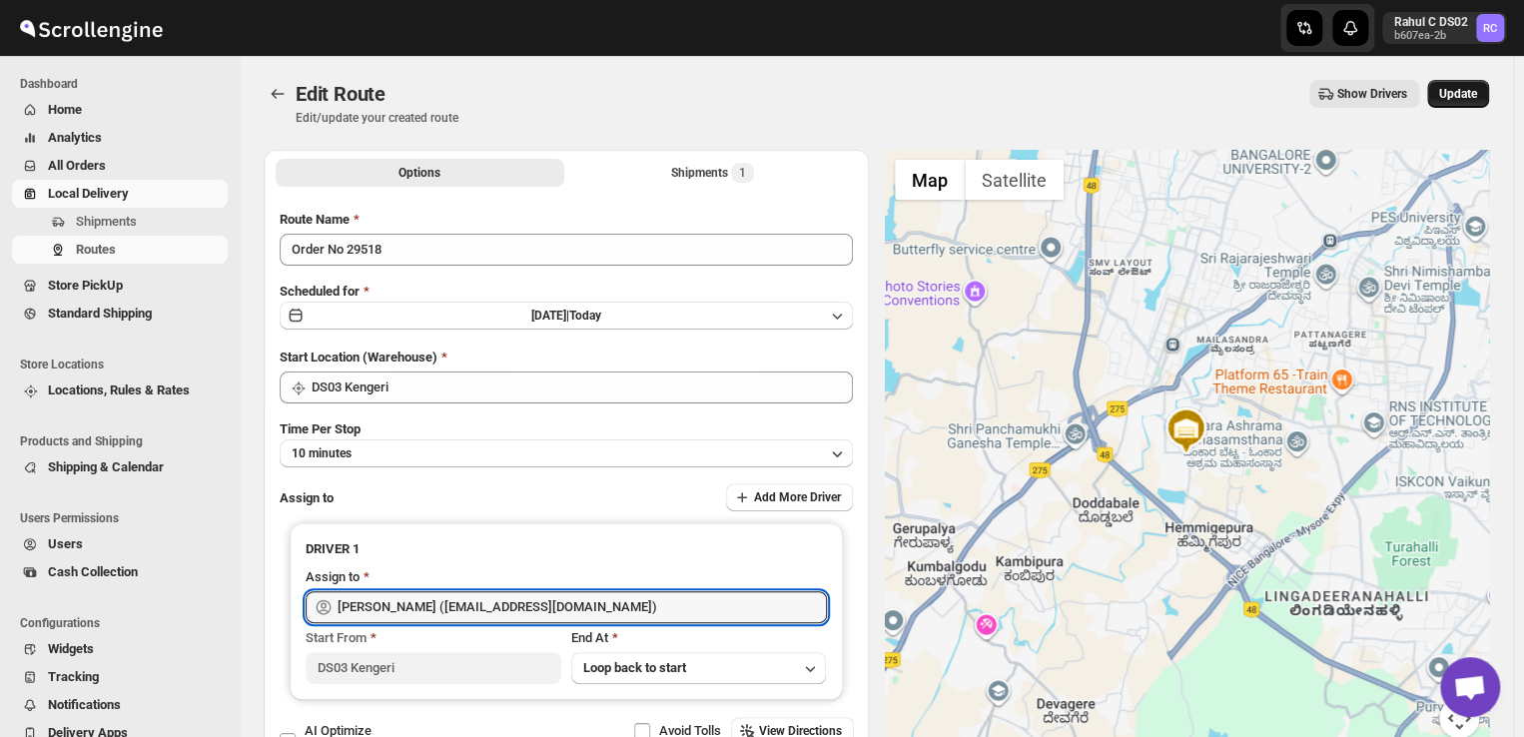
type input "Satish kumar veera (tehaxi9762@chaublog.com)"
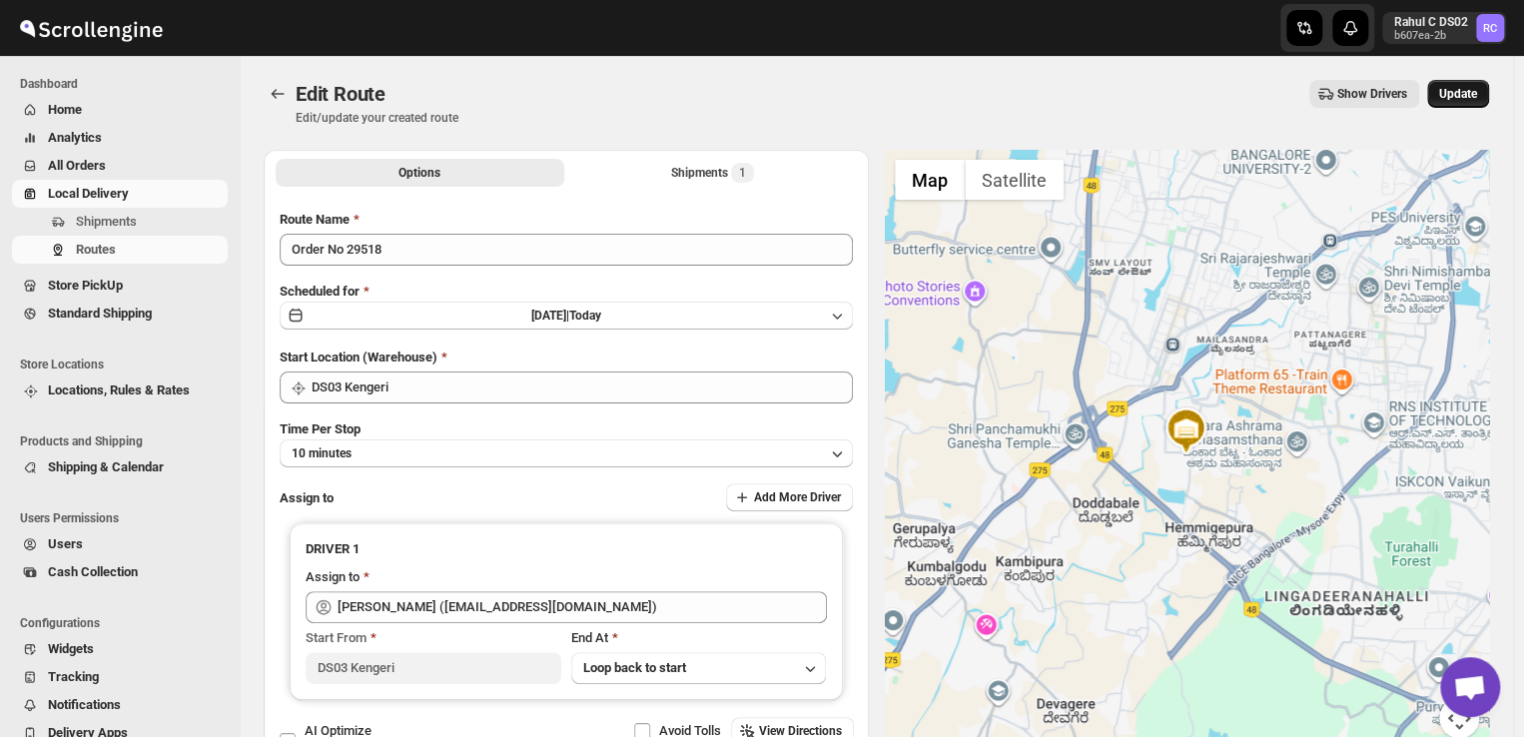
click at [1475, 94] on span "Update" at bounding box center [1458, 94] width 38 height 16
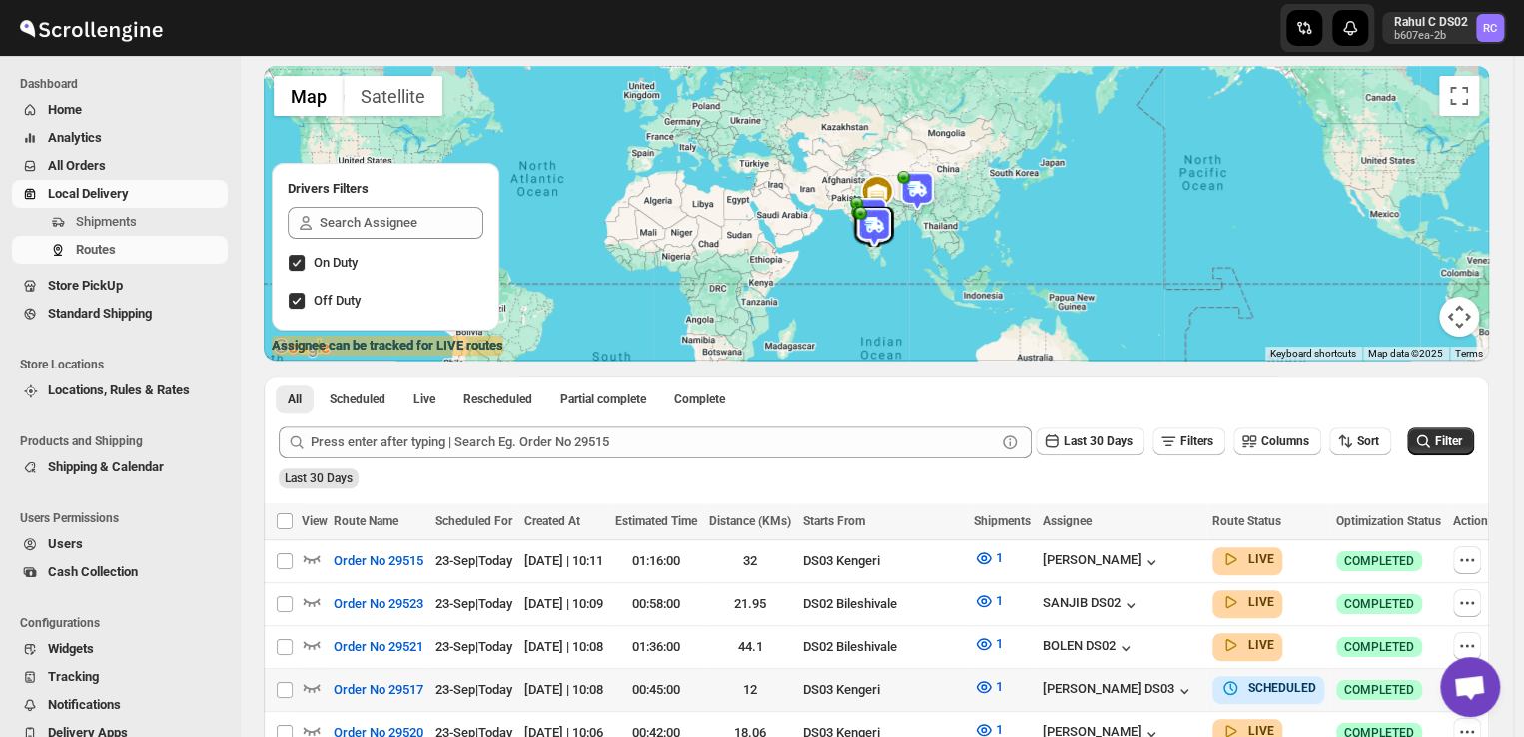
scroll to position [128, 0]
click at [1469, 552] on icon "button" at bounding box center [1467, 559] width 20 height 20
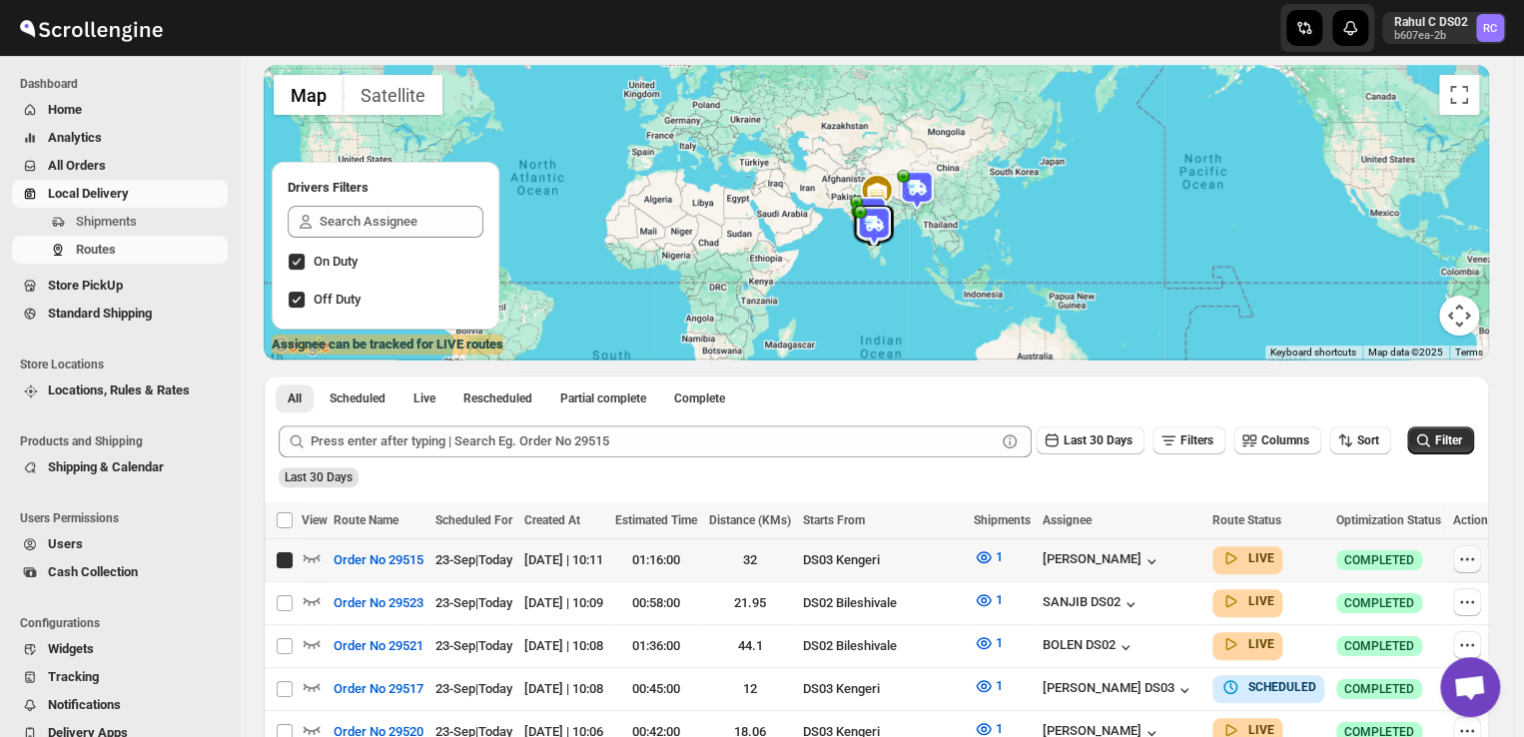
checkbox input "true"
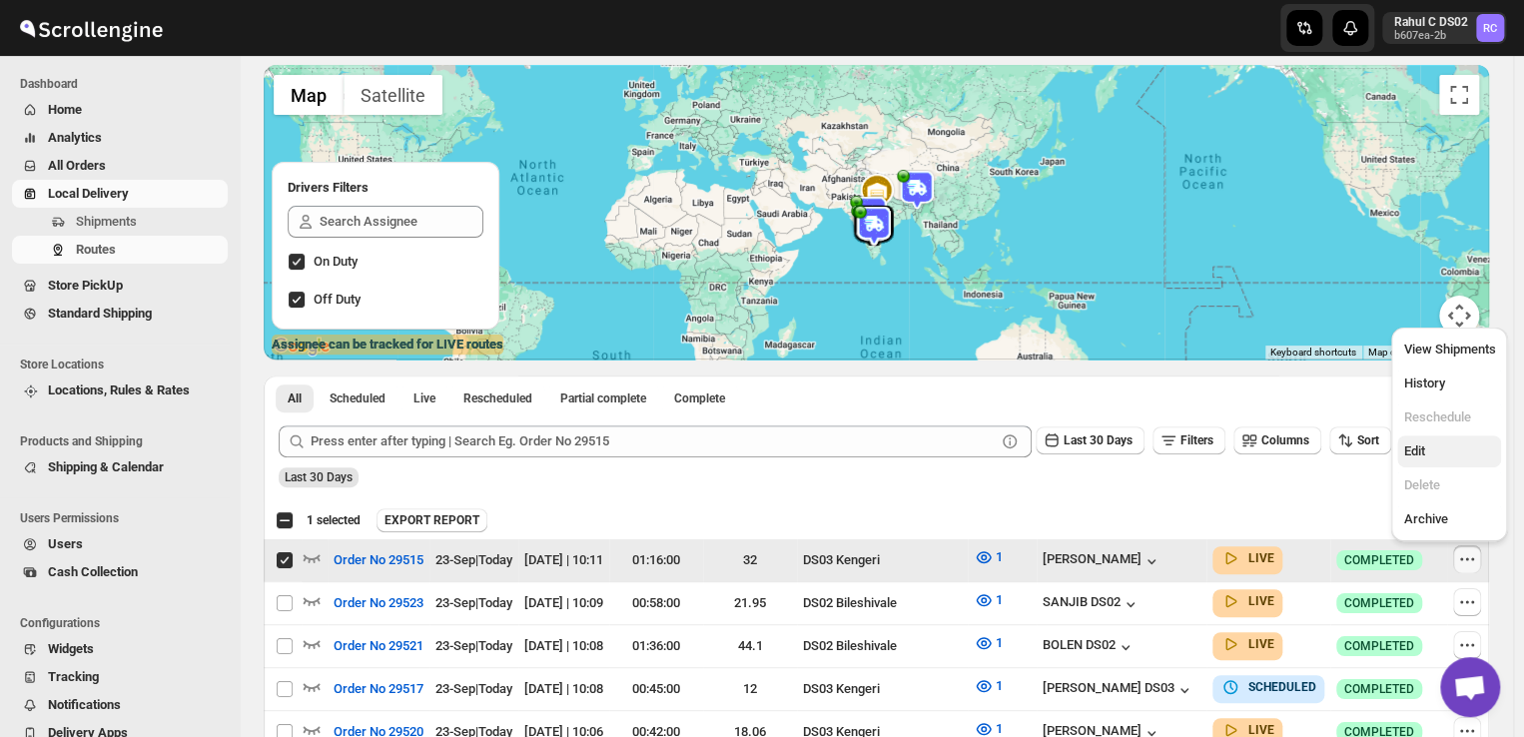
click at [1422, 455] on span "Edit" at bounding box center [1413, 450] width 21 height 15
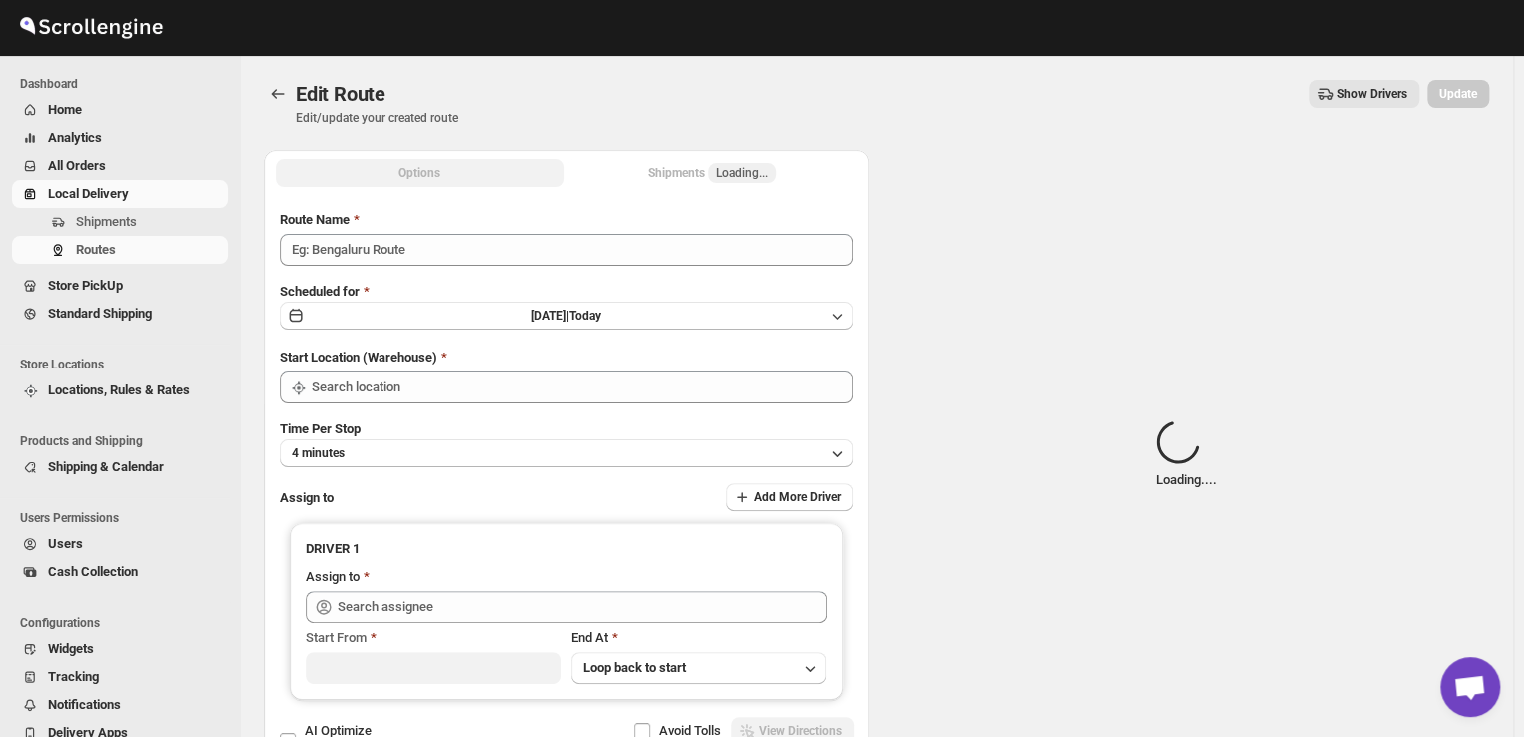
type input "Order No 29515"
type input "DS03 Kengeri"
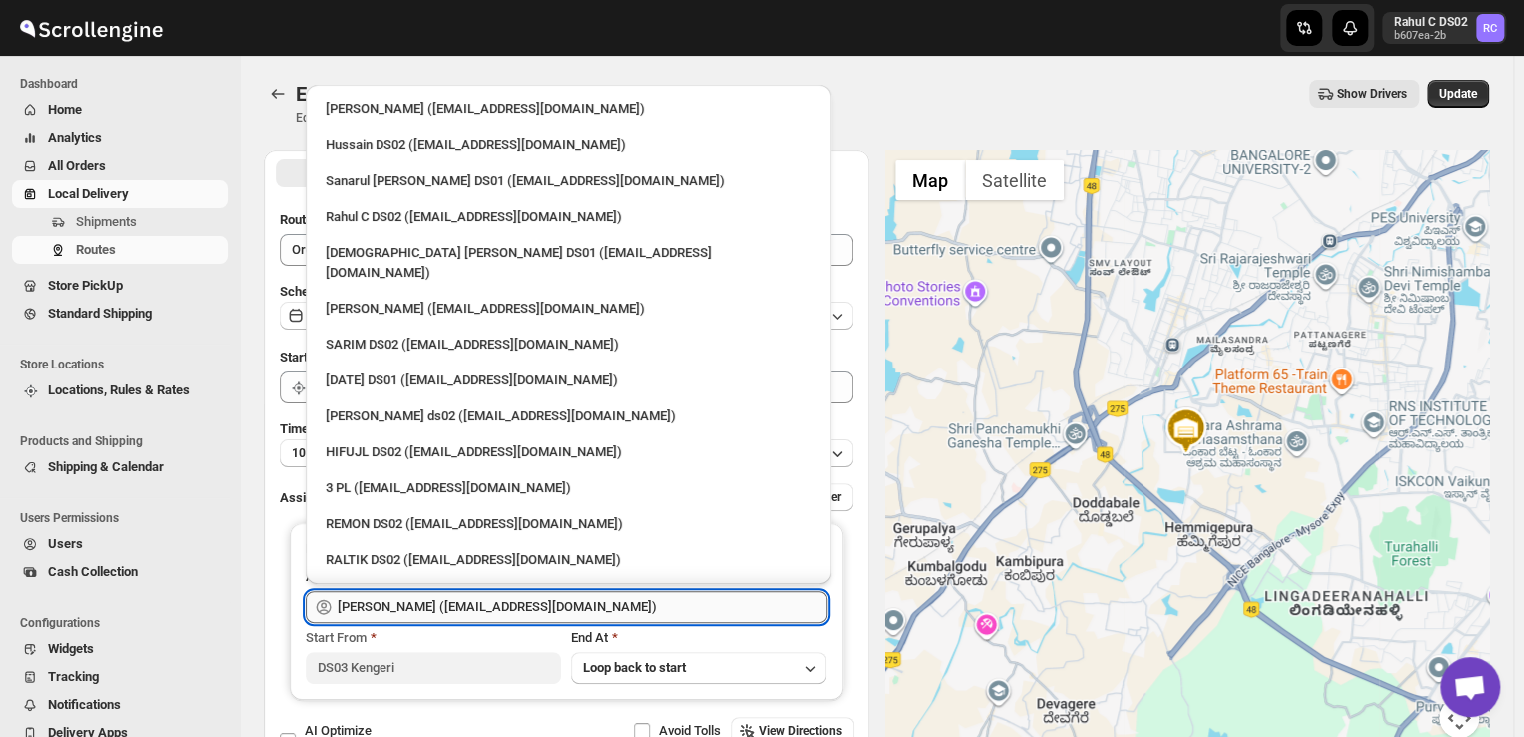
click at [621, 610] on input "Satish kumar veera (tehaxi9762@chaublog.com)" at bounding box center [581, 607] width 489 height 32
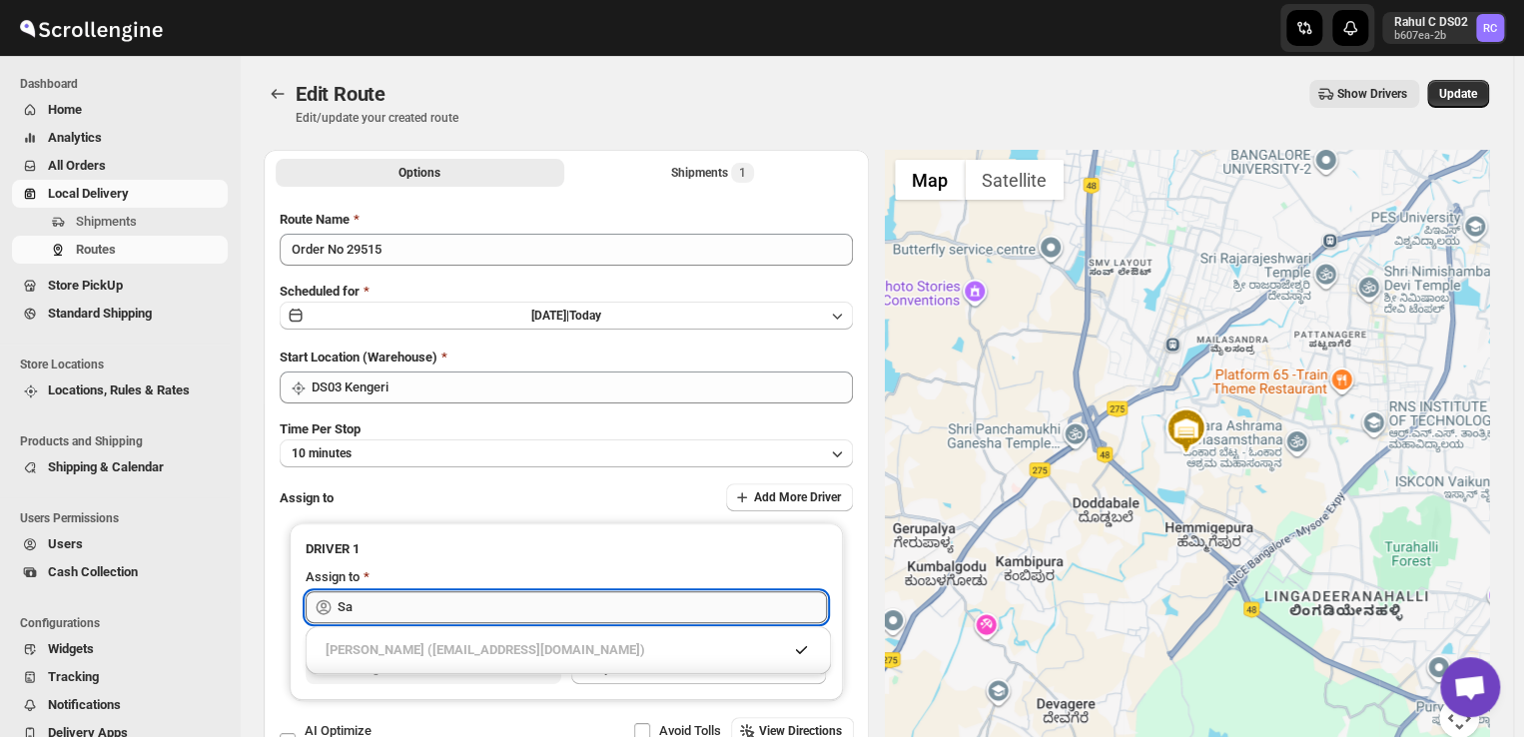
type input "S"
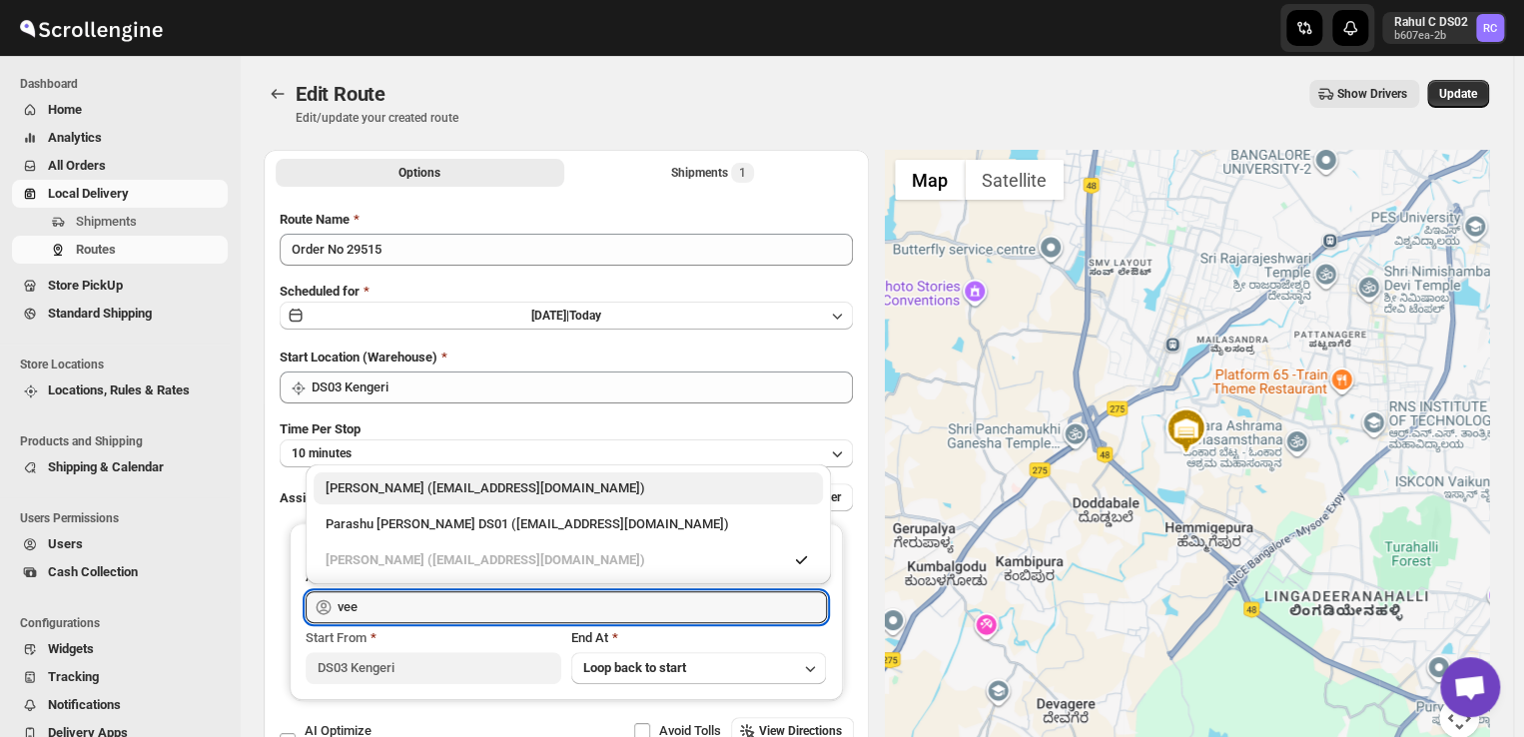
click at [467, 482] on div "Veera Kesavan (xagos20938@boxmach.com)" at bounding box center [567, 488] width 485 height 20
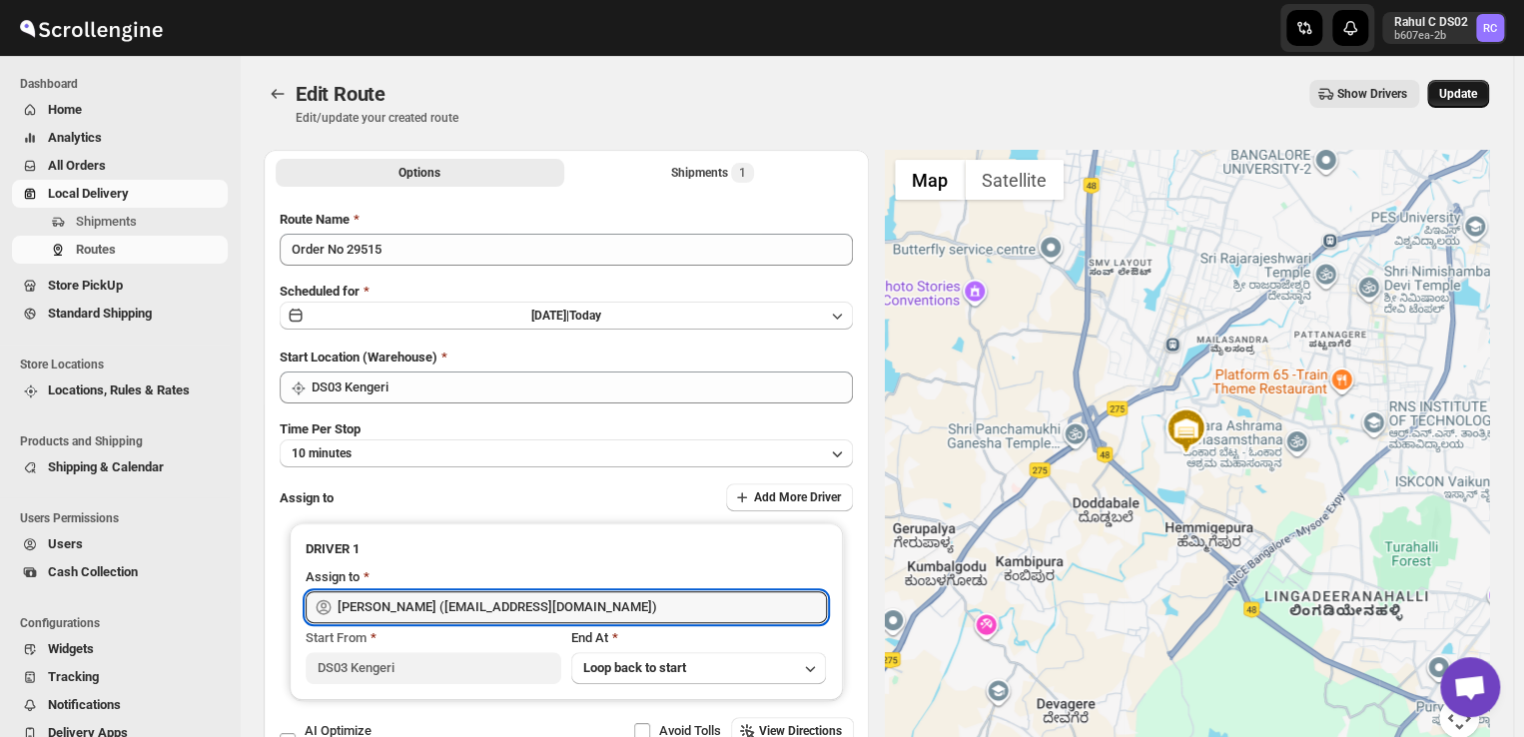
type input "Veera Kesavan (xagos20938@boxmach.com)"
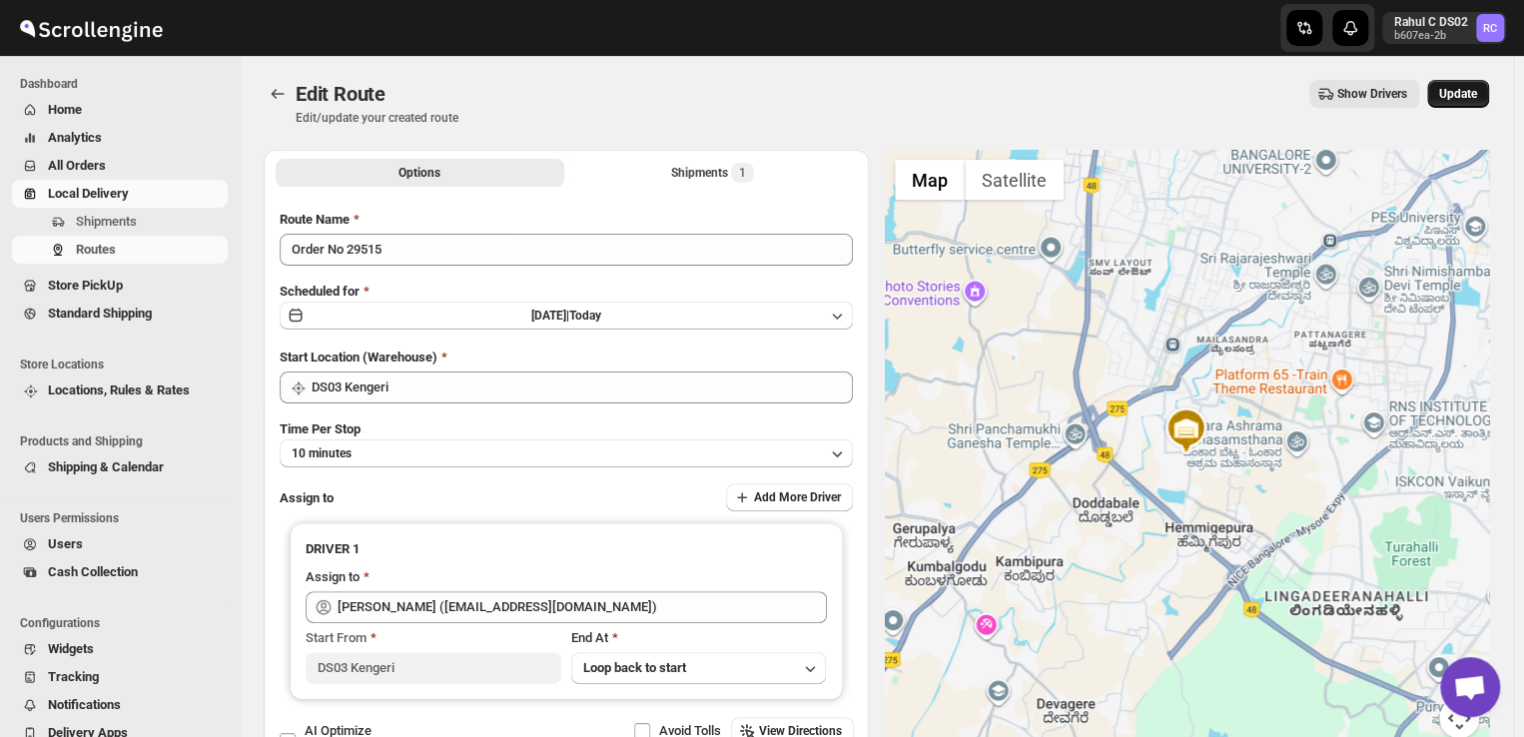
click at [1472, 93] on span "Update" at bounding box center [1458, 94] width 38 height 16
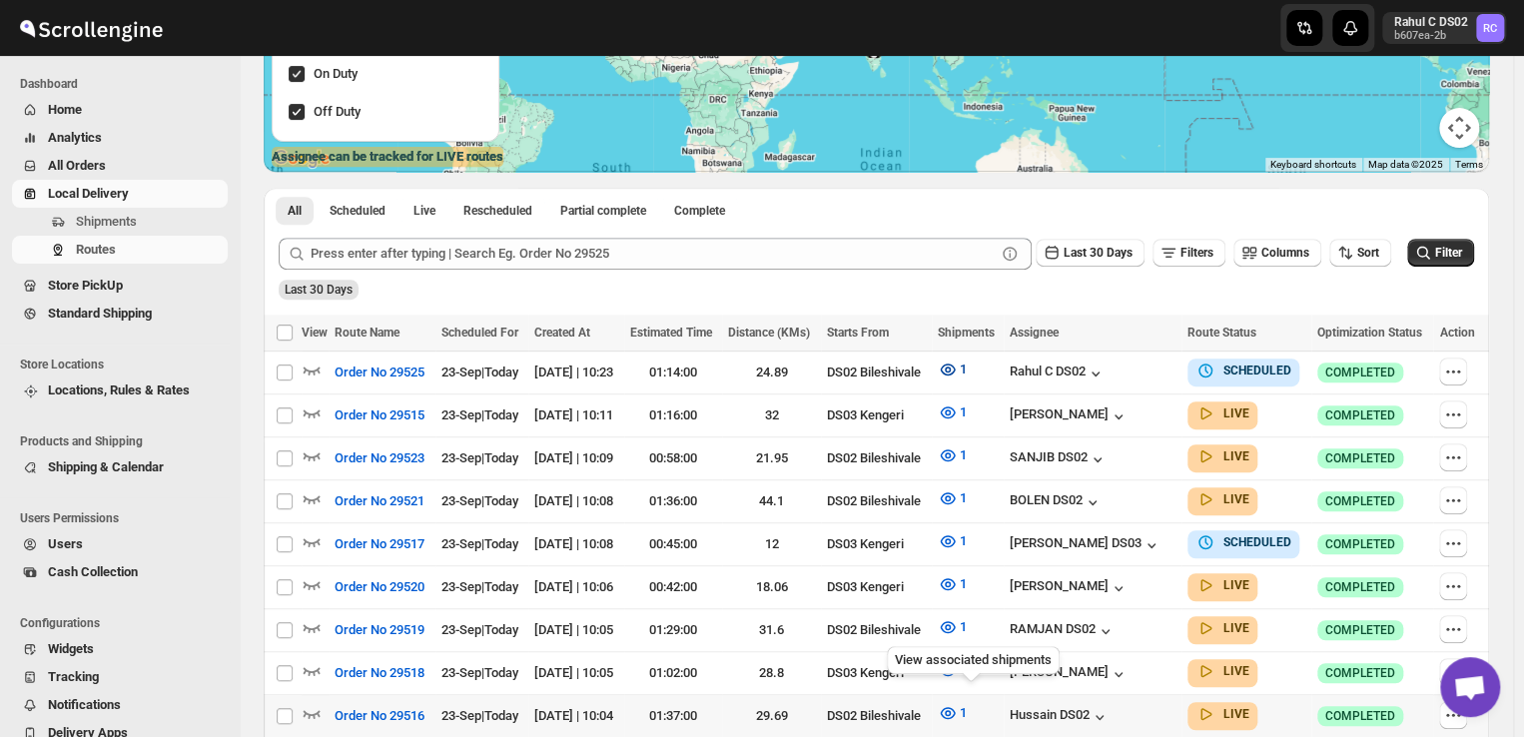
scroll to position [331, 0]
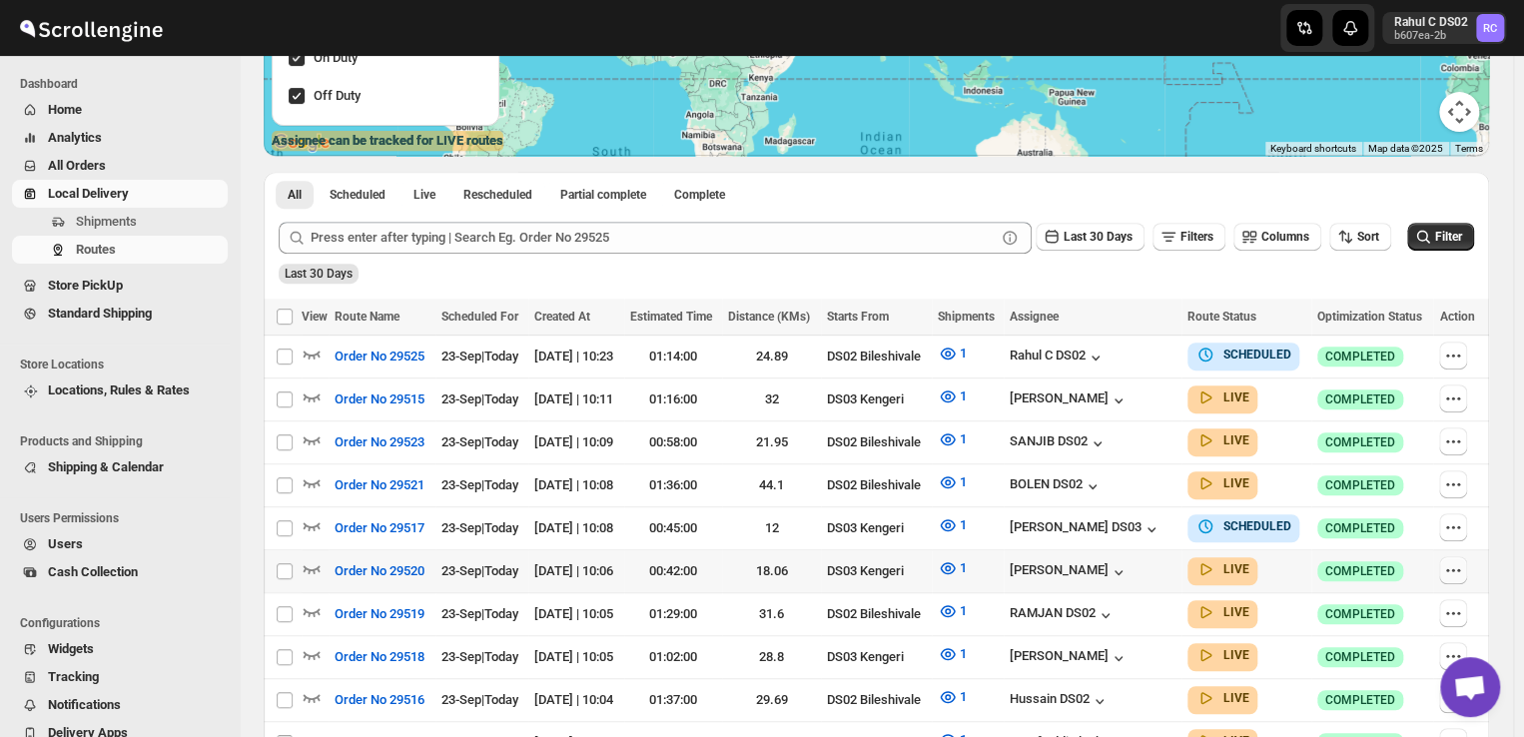
click at [1460, 564] on icon "button" at bounding box center [1453, 570] width 20 height 20
checkbox input "true"
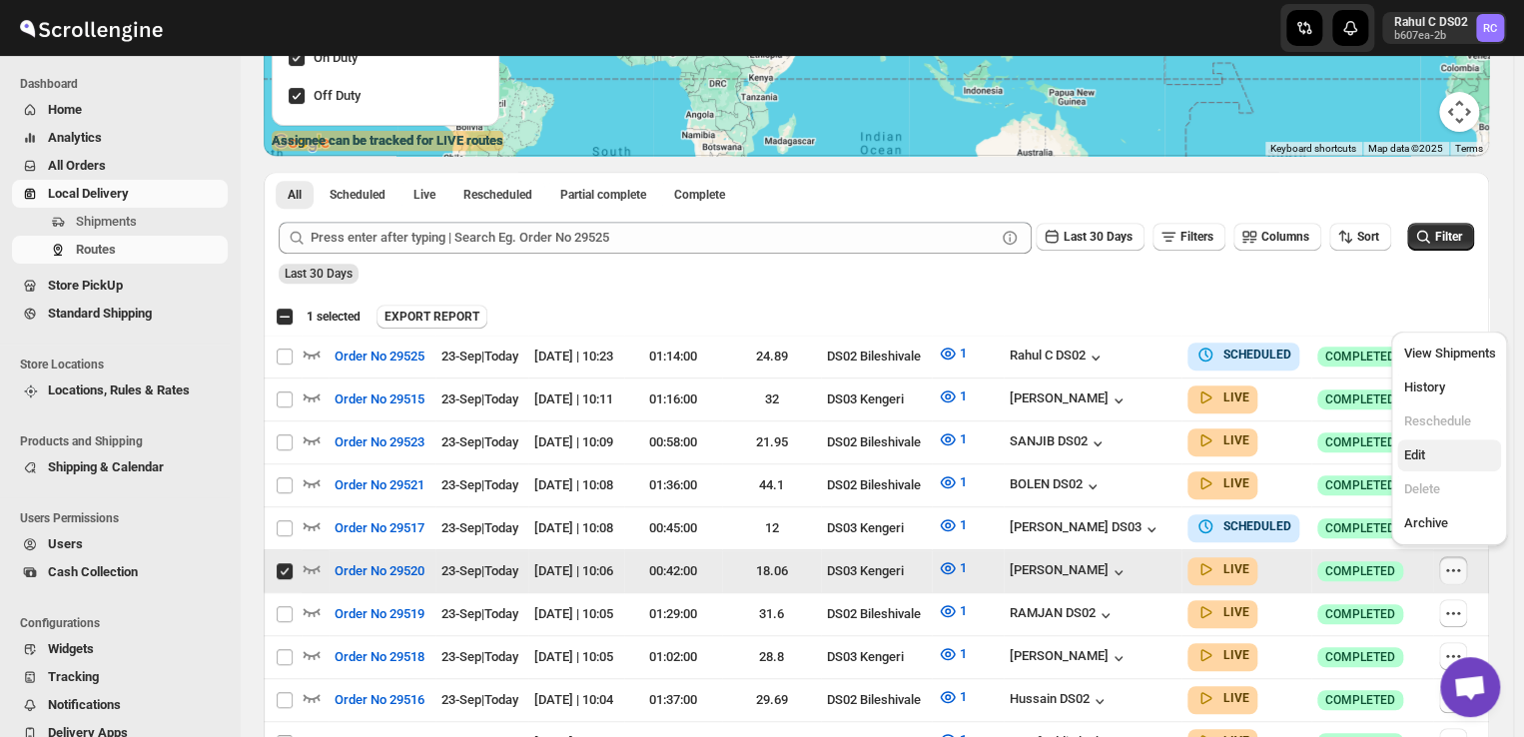
click at [1420, 457] on span "Edit" at bounding box center [1413, 454] width 21 height 15
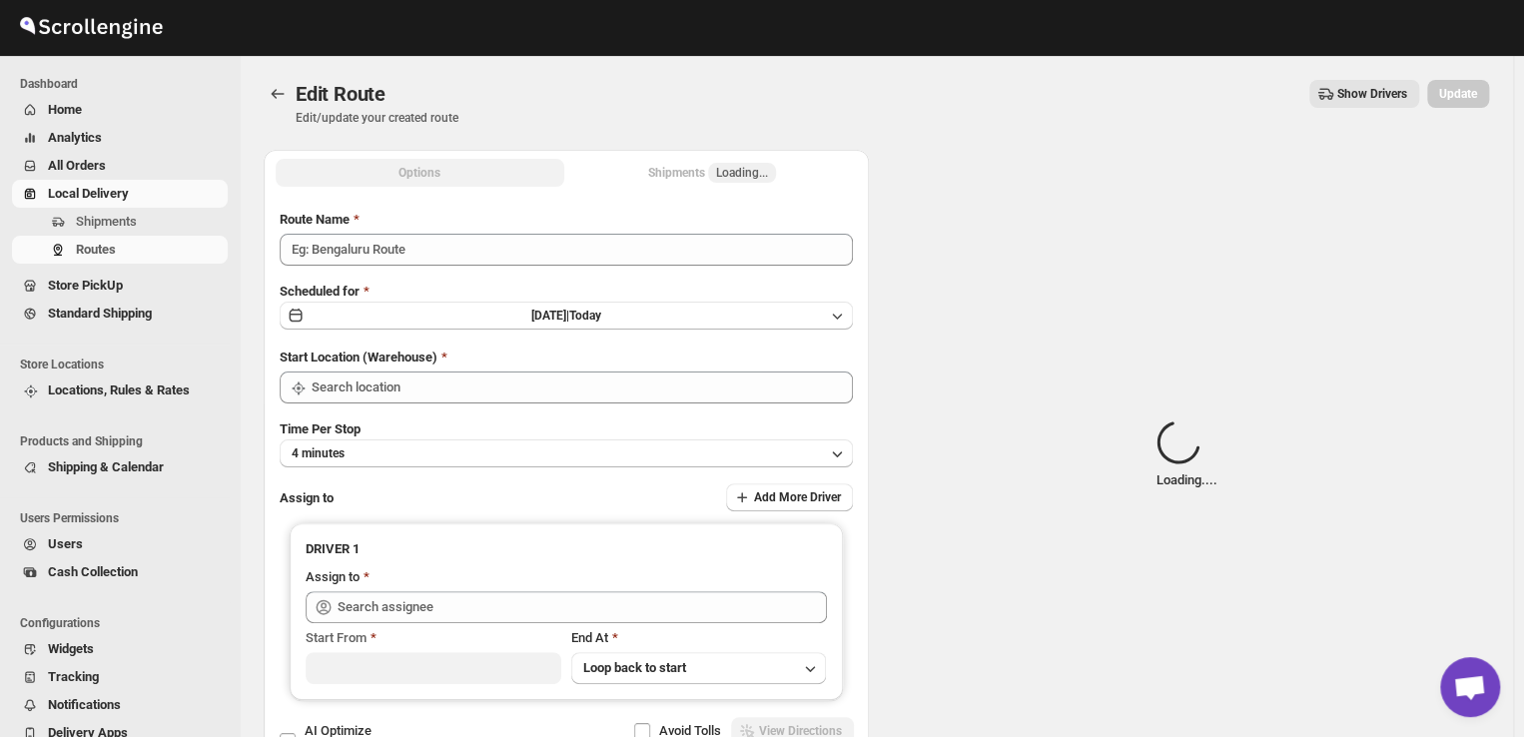
type input "Order No 29520"
type input "DS03 Kengeri"
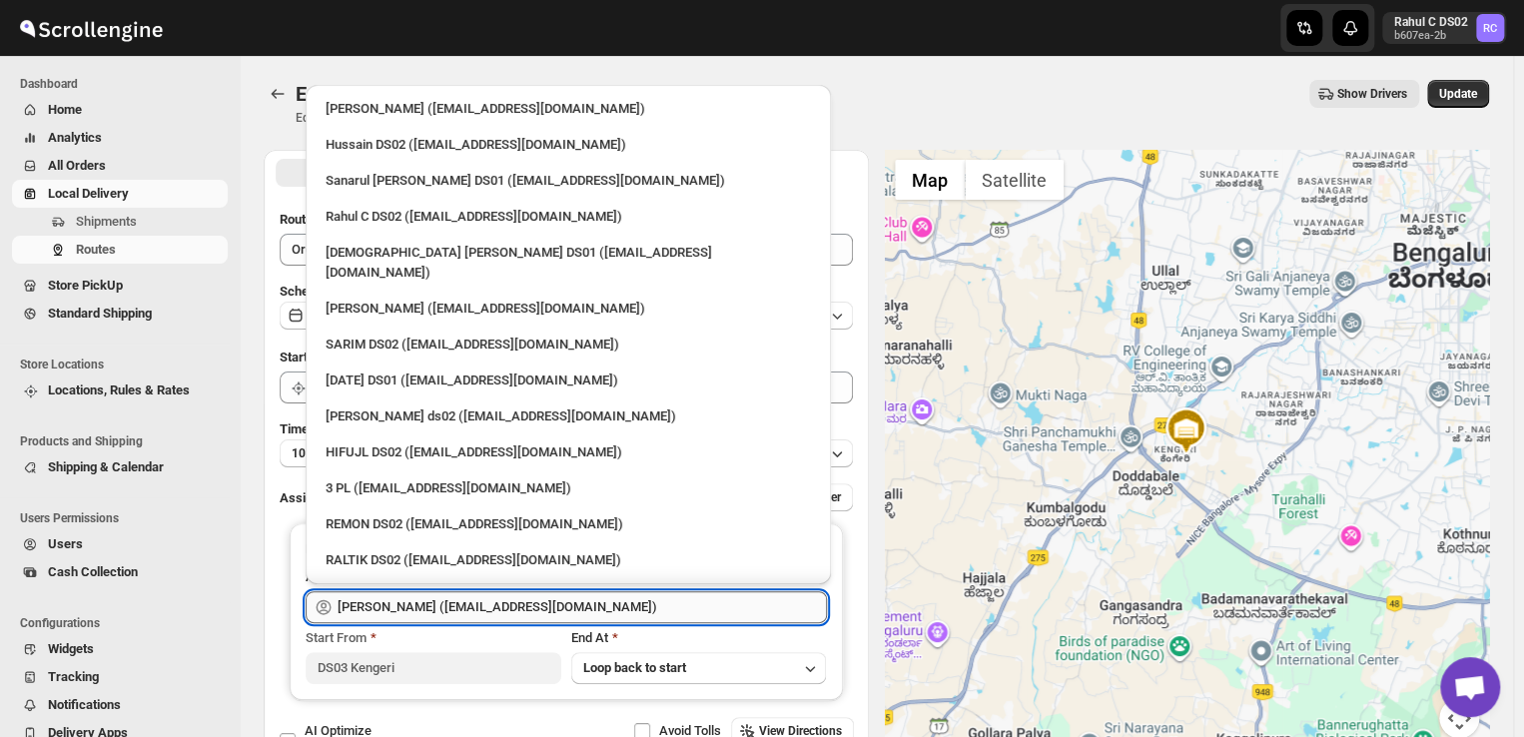
click at [618, 608] on input "Satish kumar veera (tehaxi9762@chaublog.com)" at bounding box center [581, 607] width 489 height 32
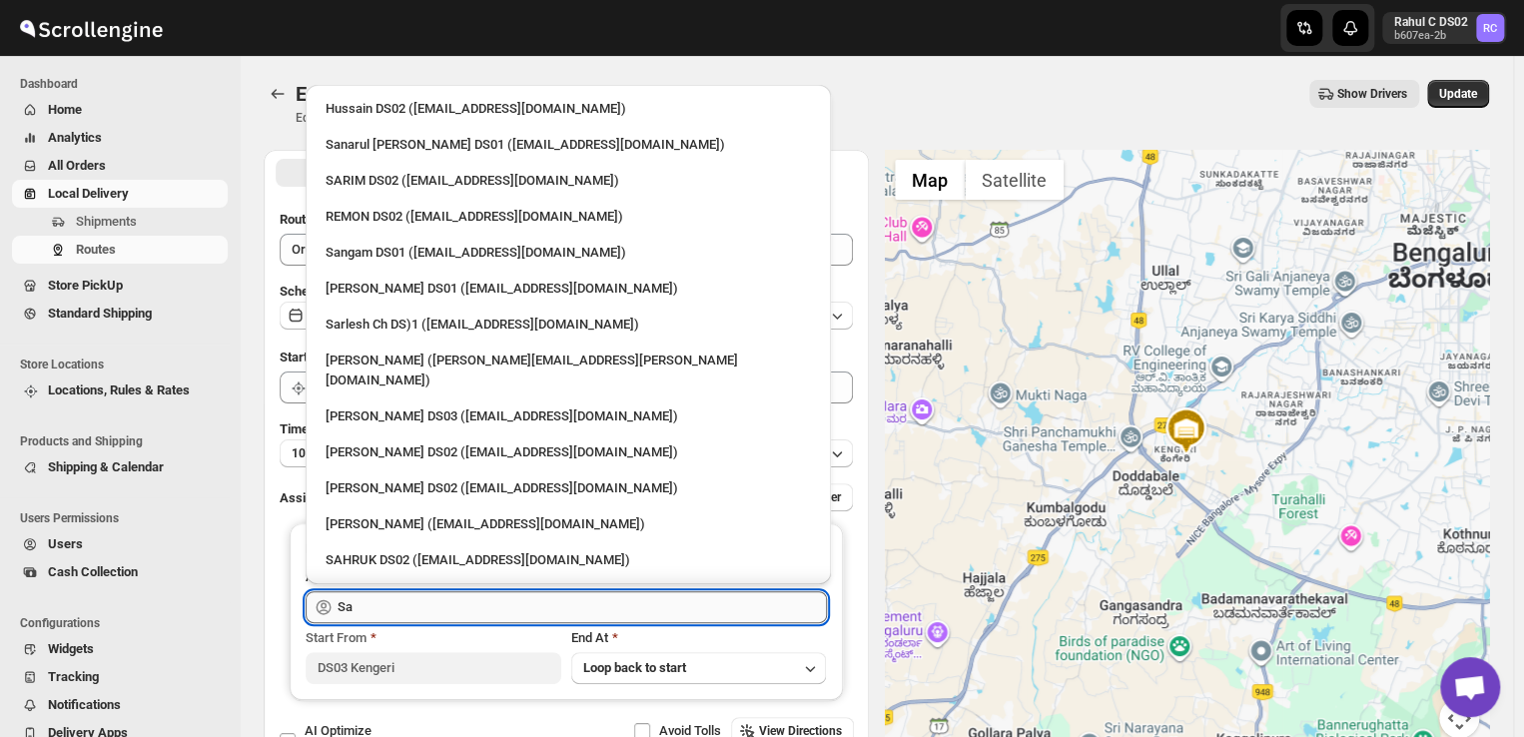
type input "S"
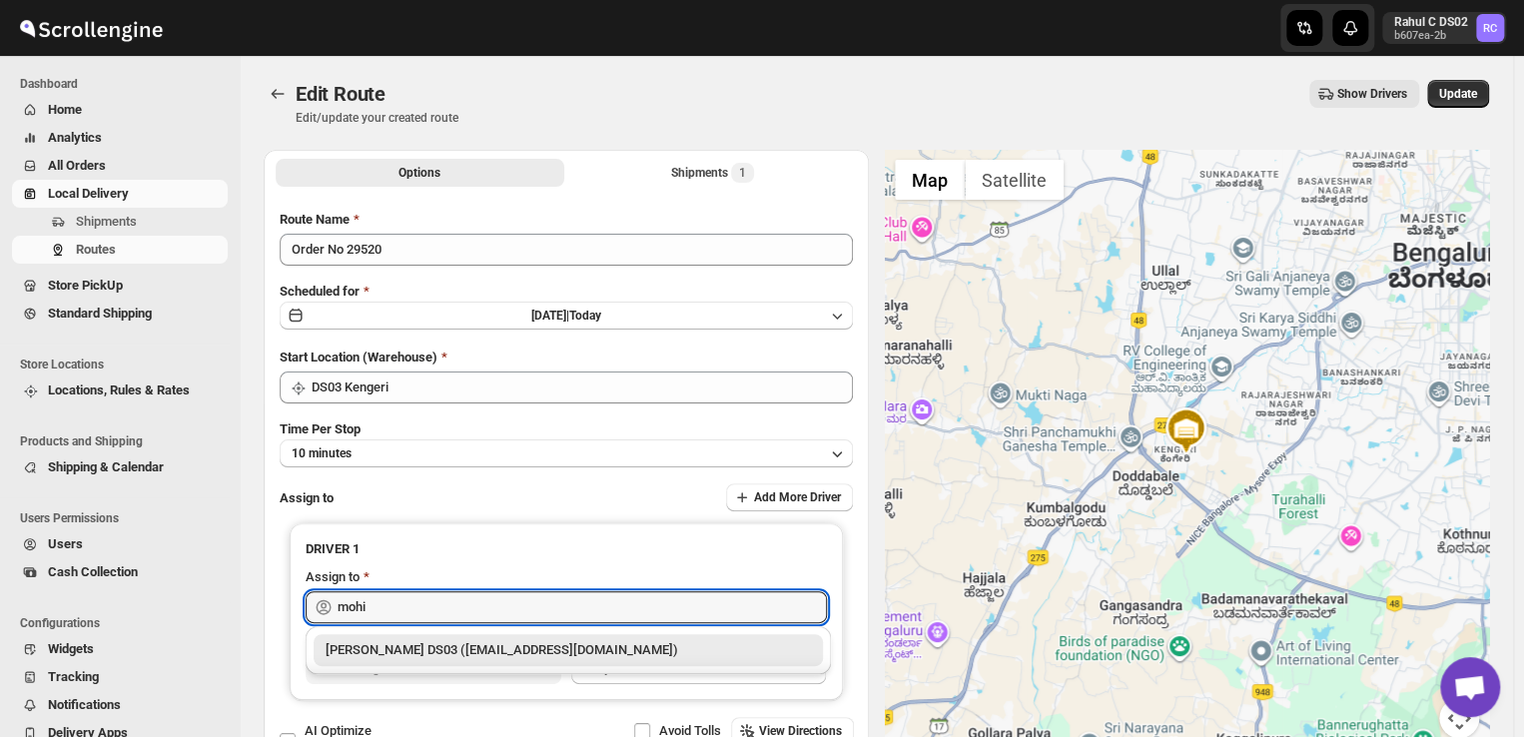
click at [607, 646] on div "Mohim uddin DS03 (veyanal843@bizmud.com)" at bounding box center [567, 650] width 485 height 20
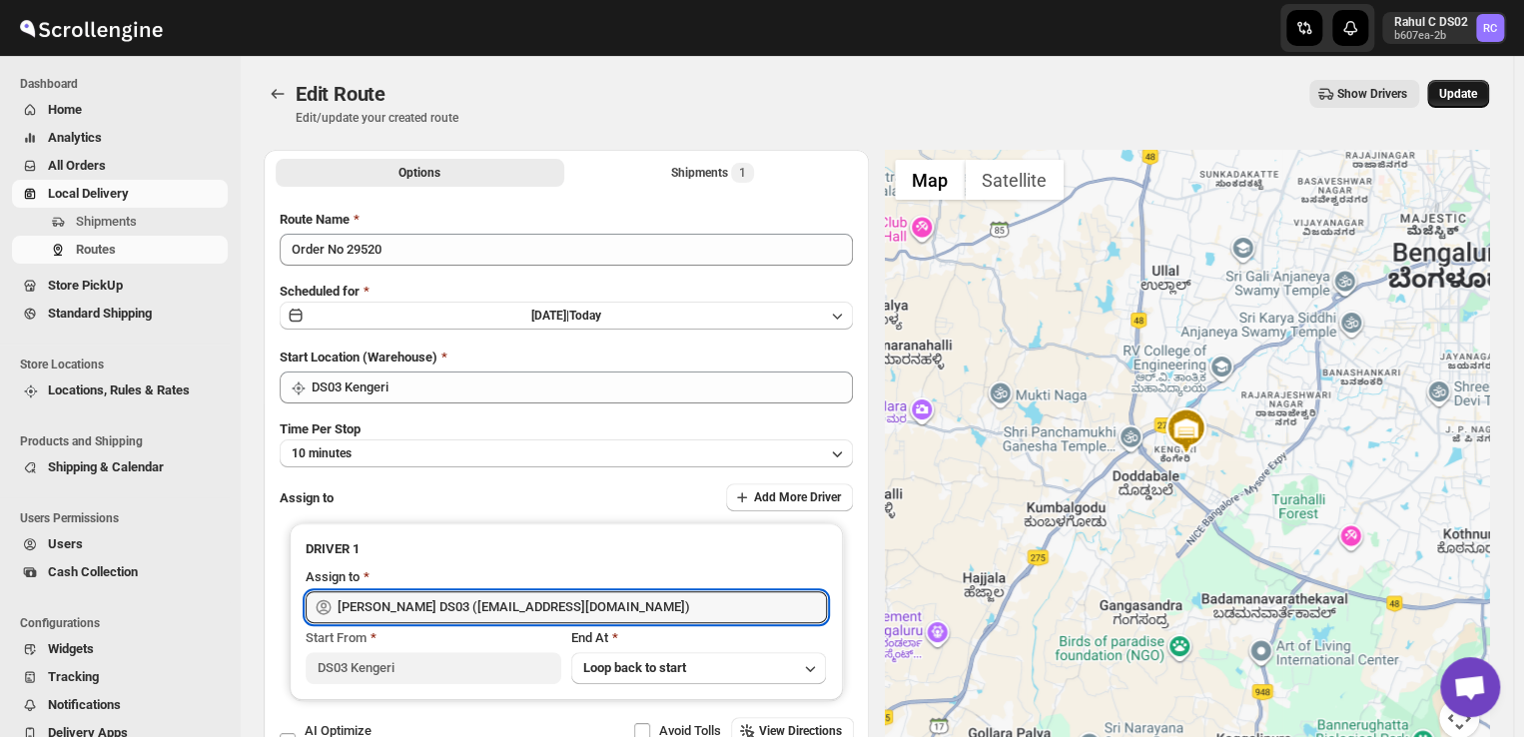
type input "Mohim uddin DS03 (veyanal843@bizmud.com)"
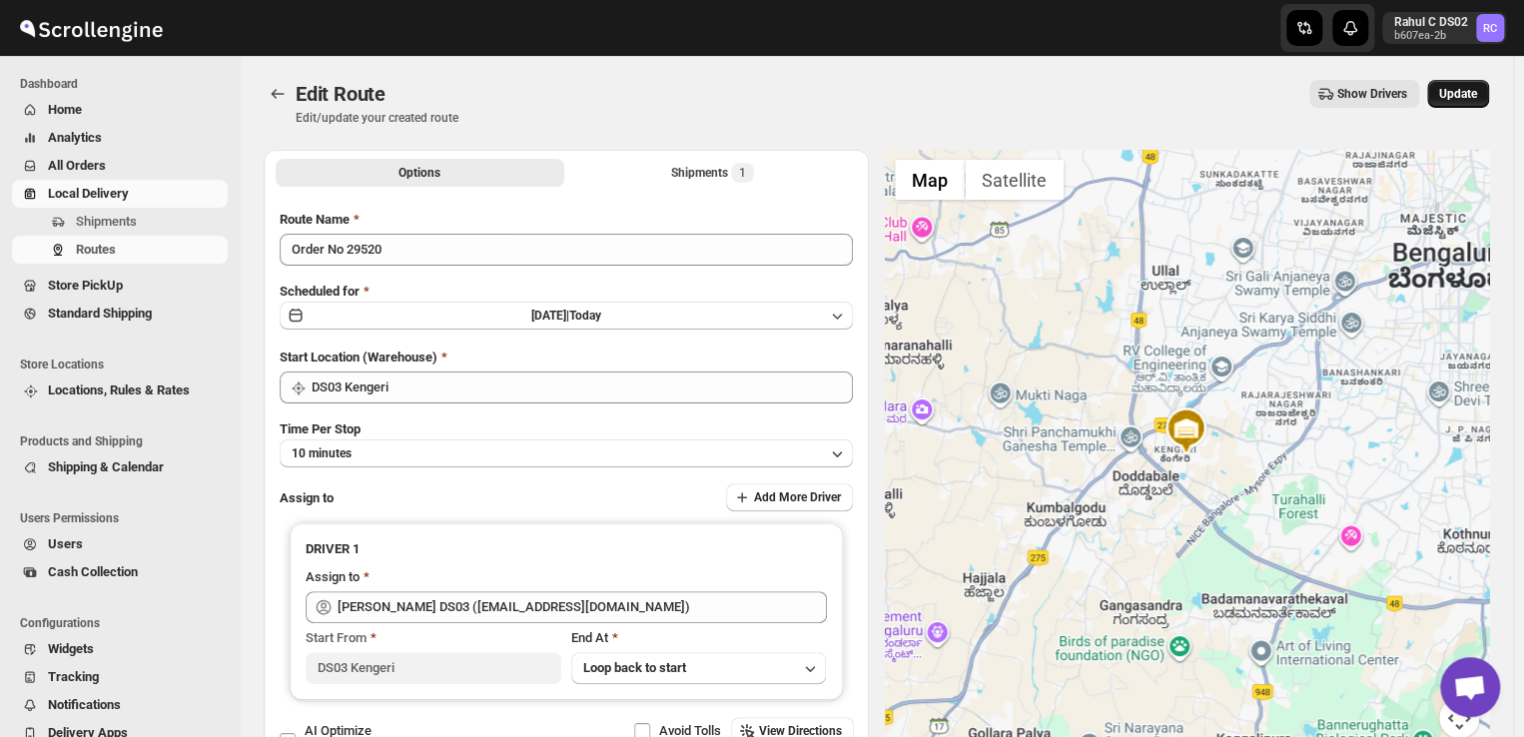
click at [1466, 90] on span "Update" at bounding box center [1458, 94] width 38 height 16
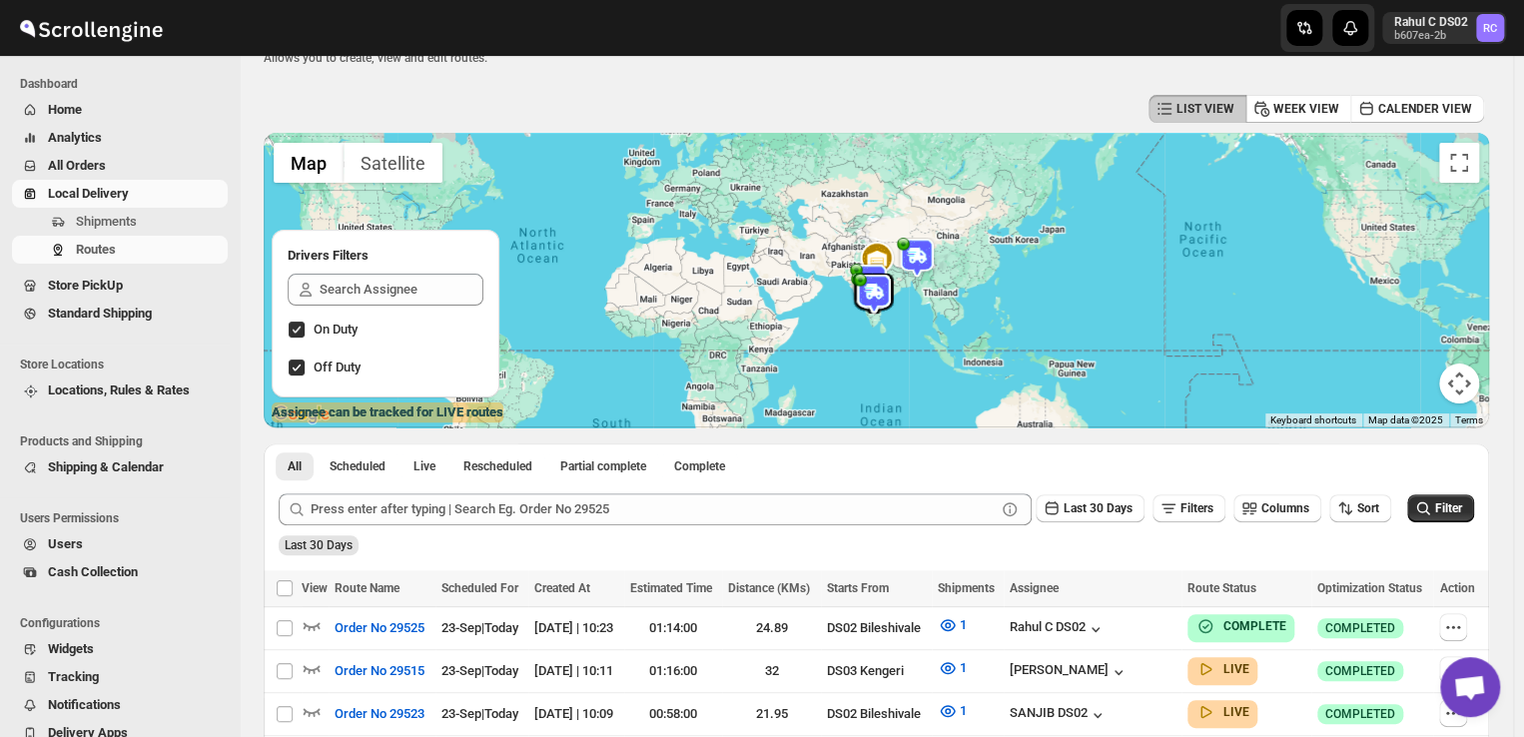
scroll to position [104, 0]
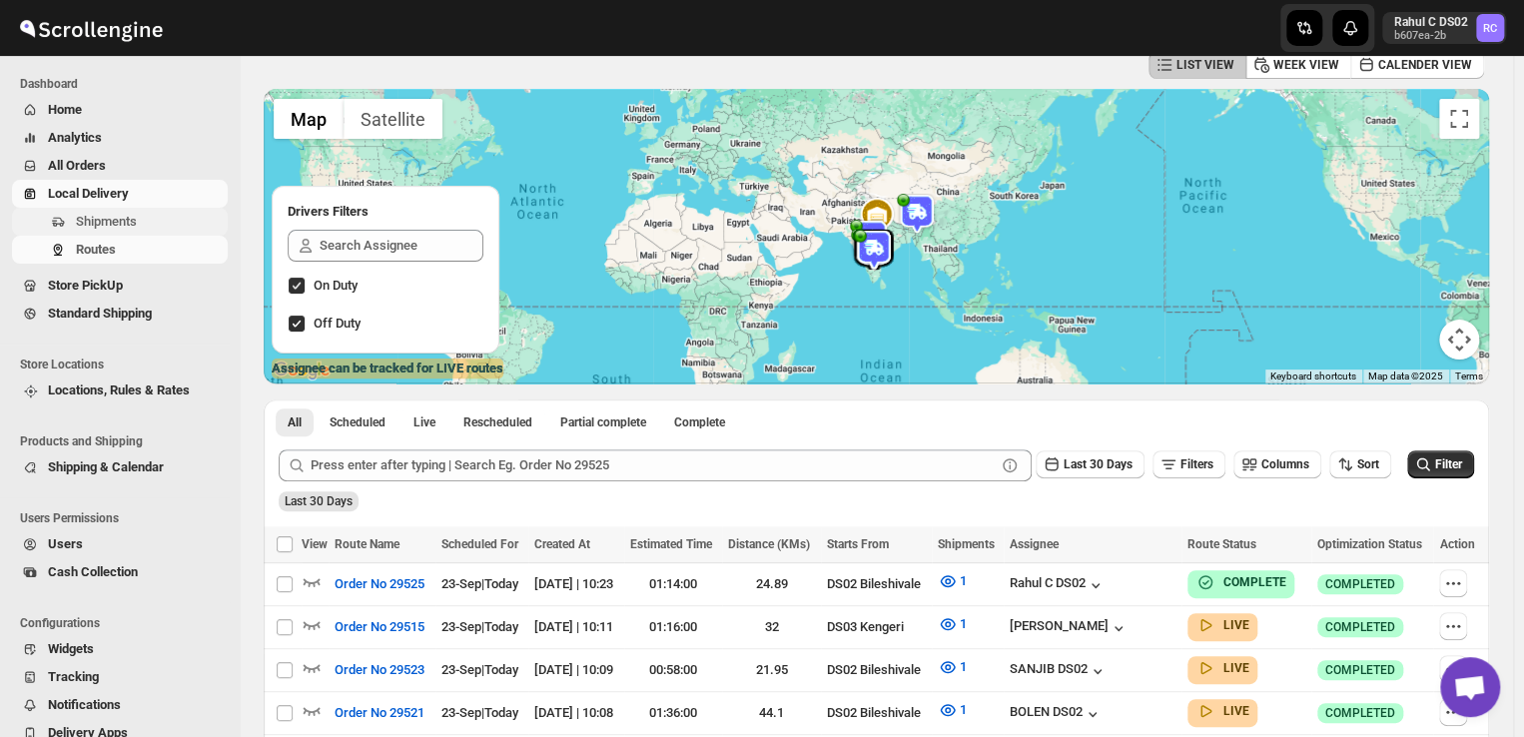
click at [135, 219] on span "Shipments" at bounding box center [106, 221] width 61 height 15
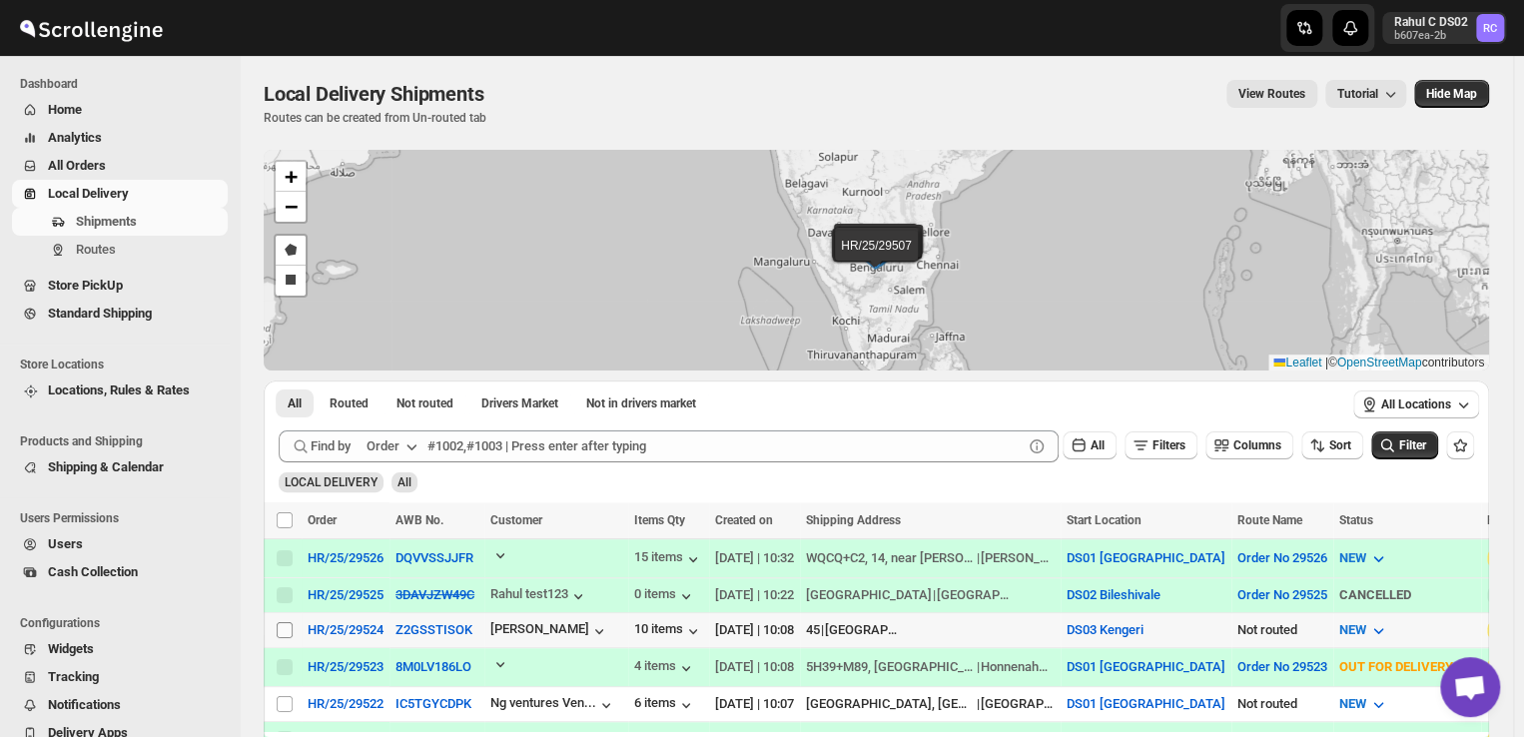
click at [285, 624] on input "Select shipment" at bounding box center [285, 630] width 16 height 16
checkbox input "true"
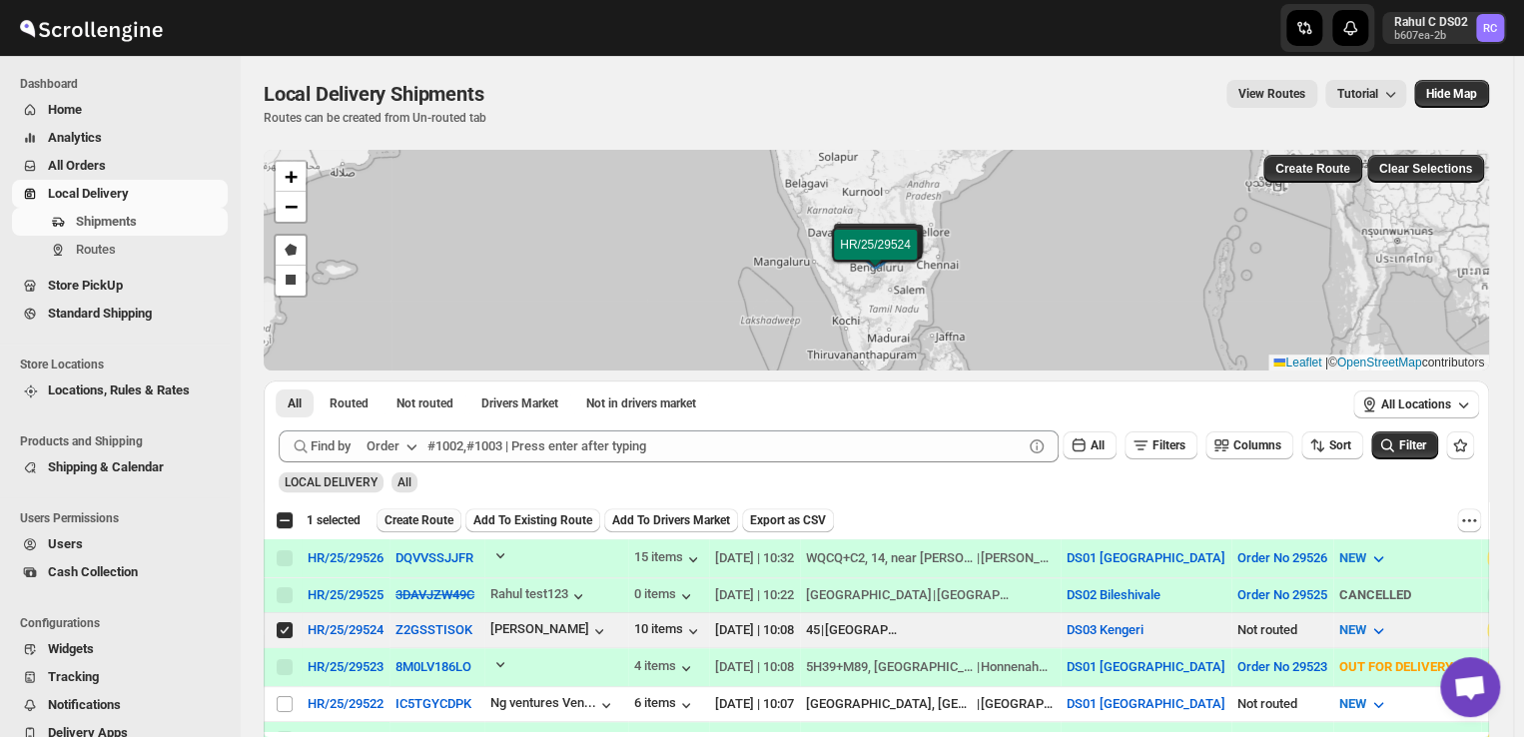
click at [436, 518] on span "Create Route" at bounding box center [418, 520] width 69 height 16
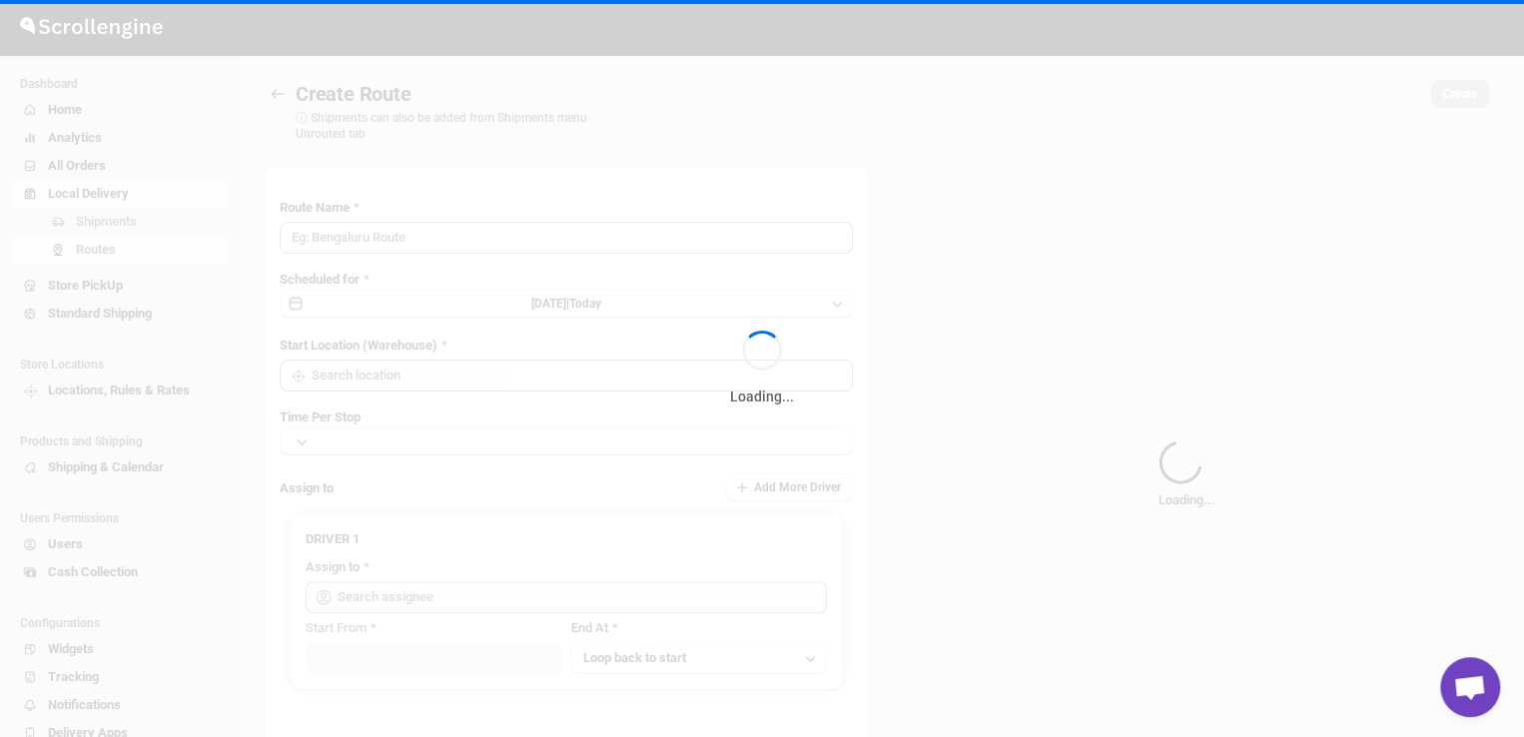
type input "Route - 23/09-1039"
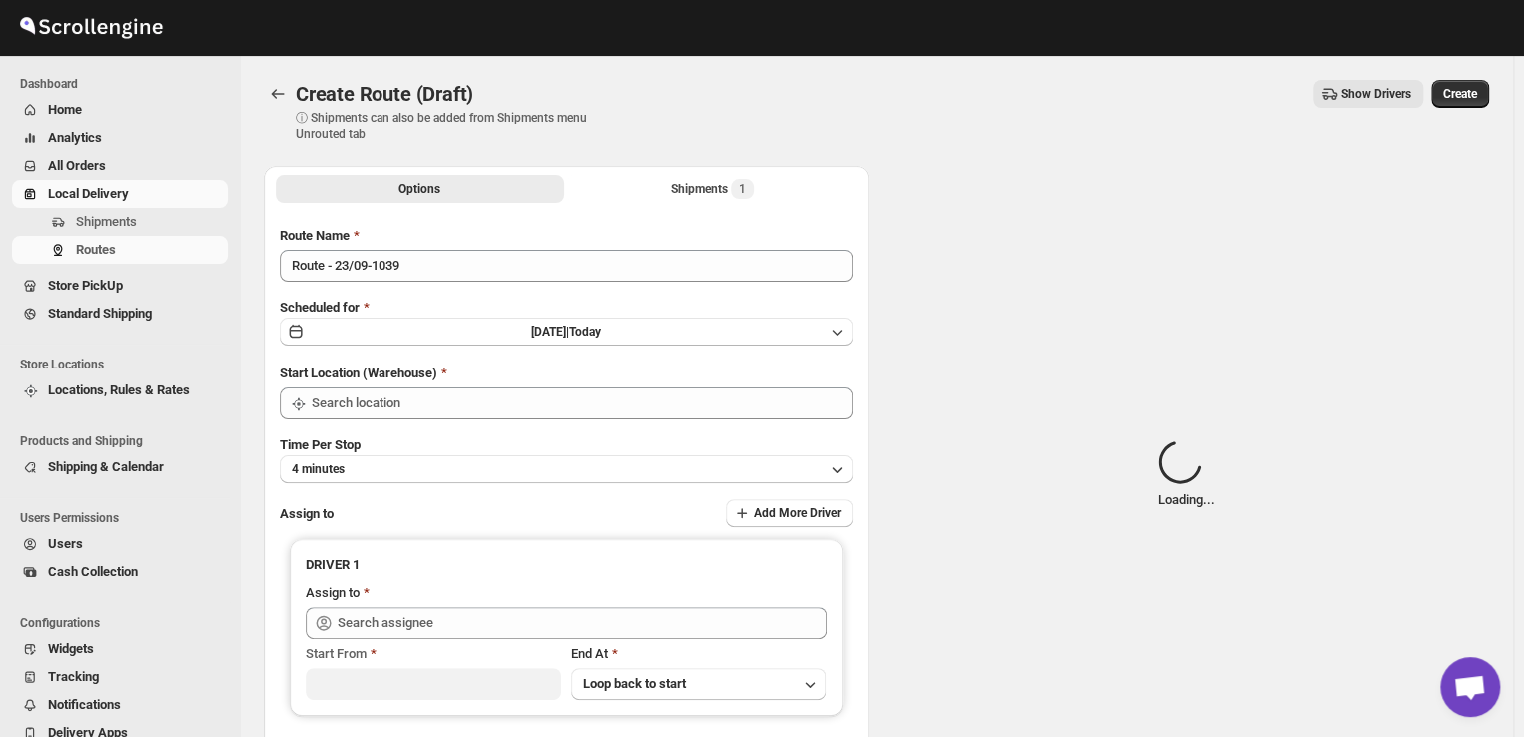
type input "DS03 Kengeri"
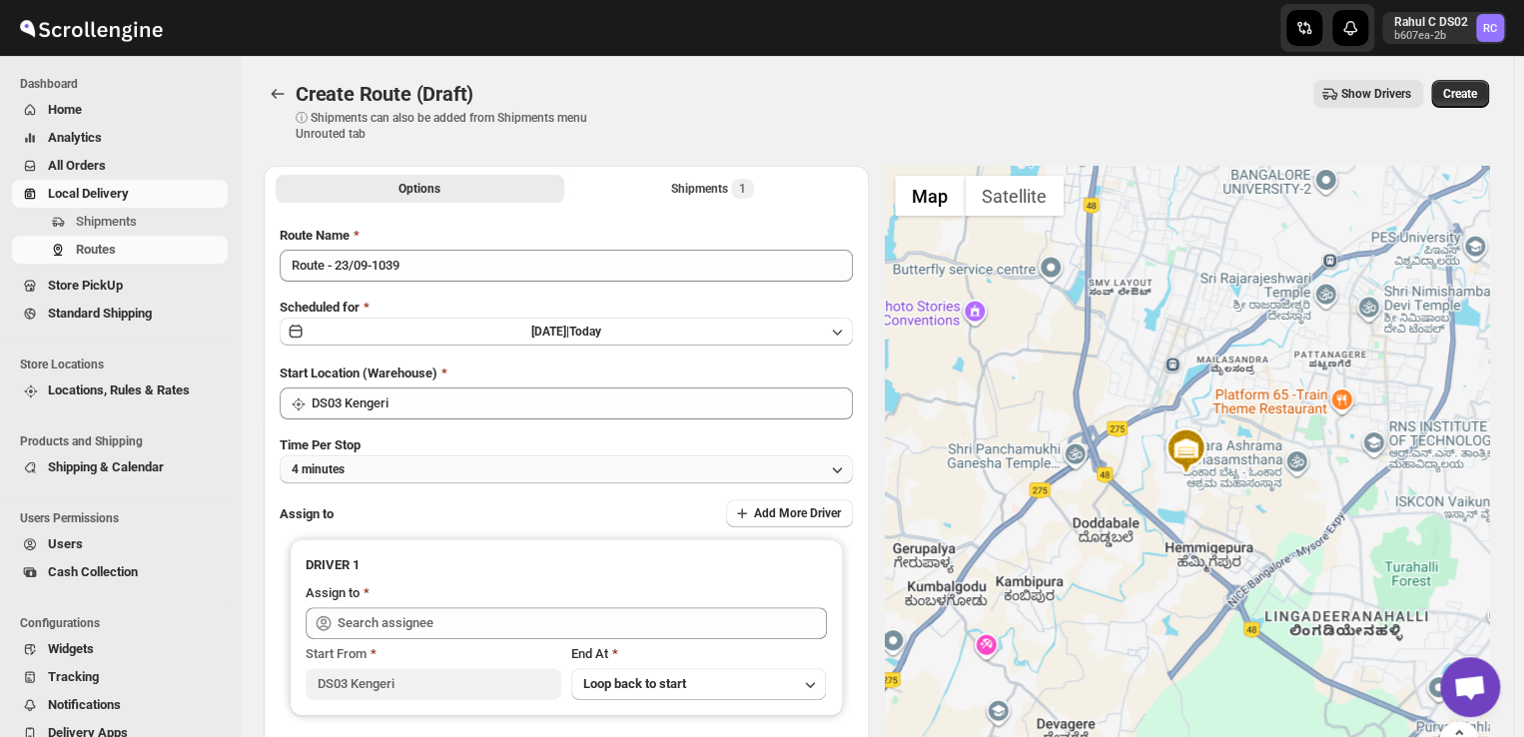
click at [364, 470] on button "4 minutes" at bounding box center [566, 469] width 573 height 28
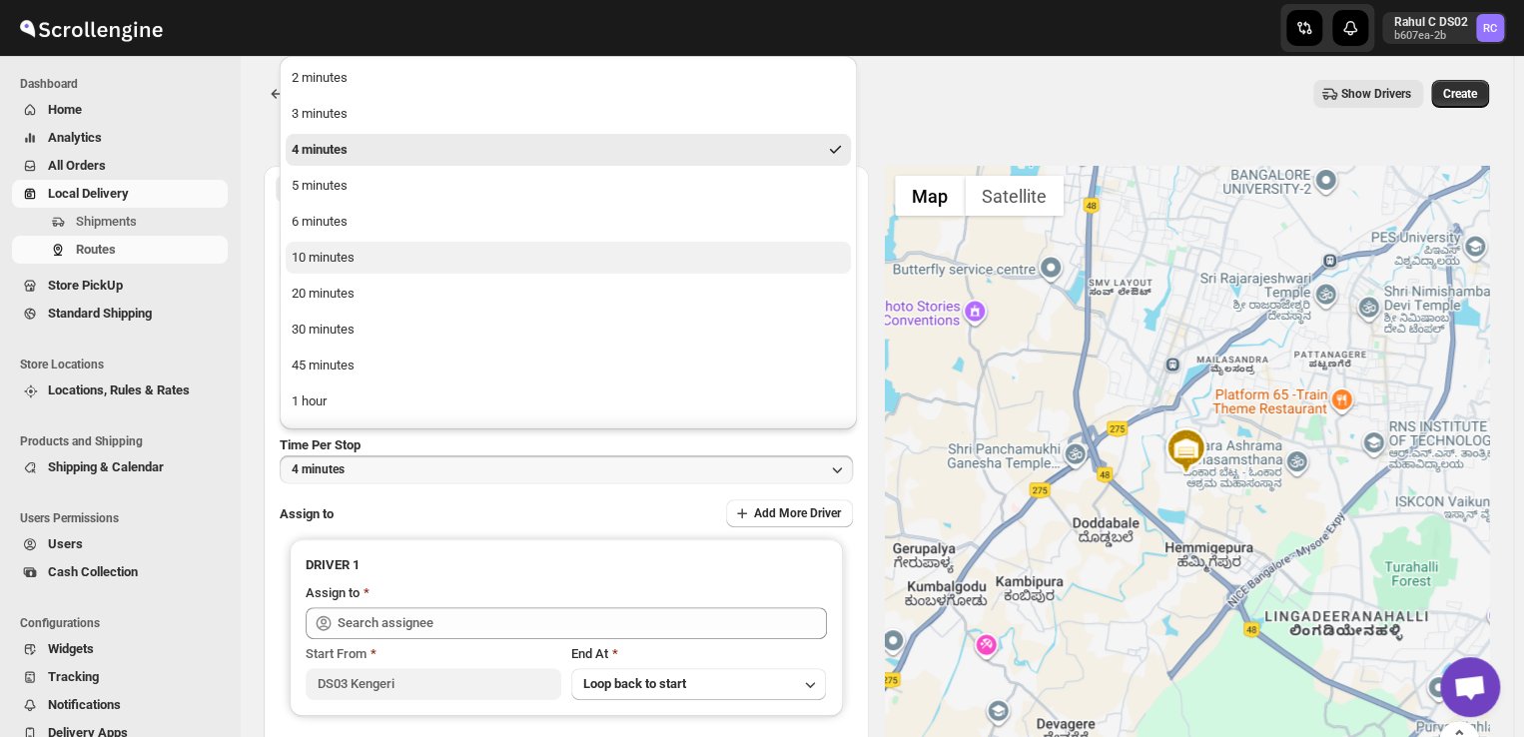
click at [330, 265] on div "10 minutes" at bounding box center [323, 258] width 63 height 20
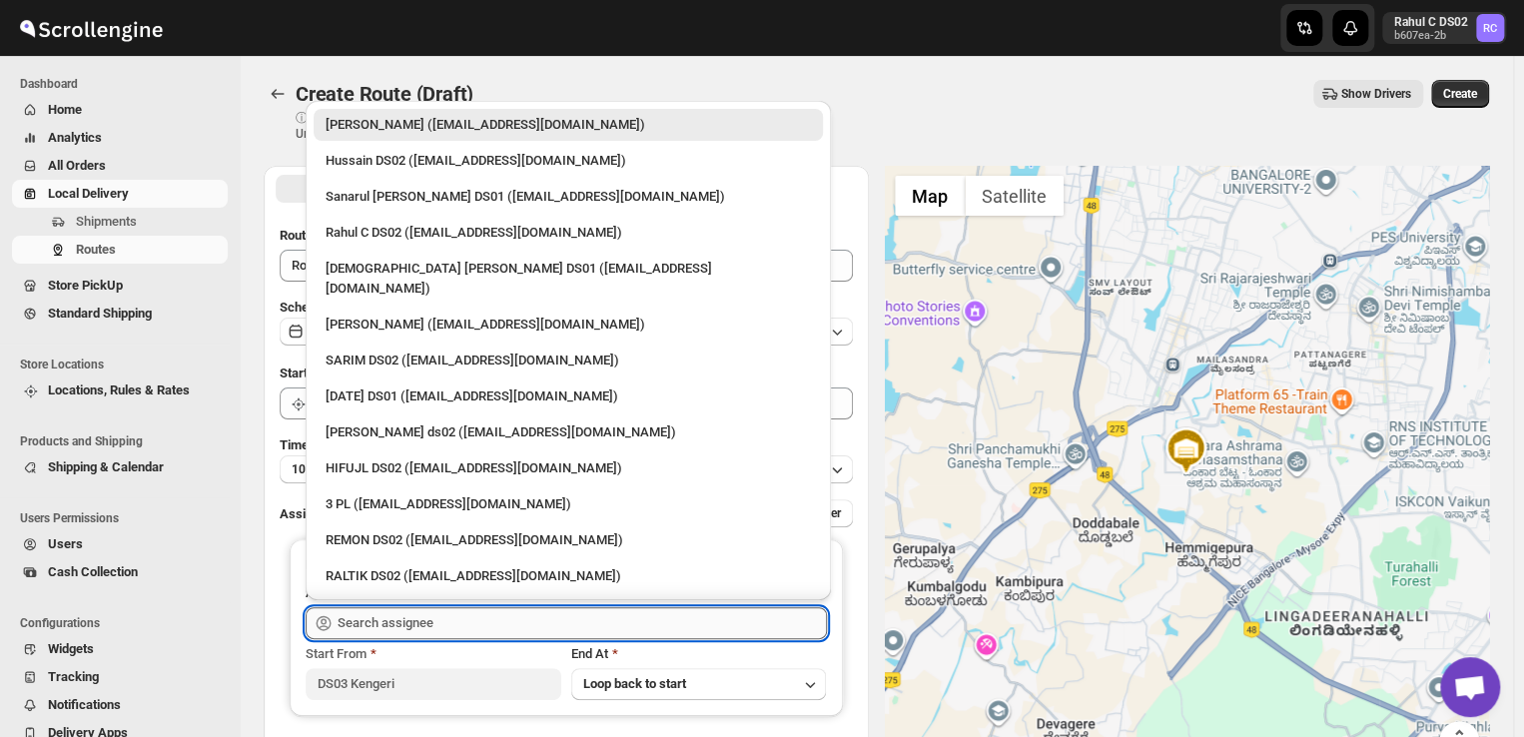
click at [475, 624] on input "text" at bounding box center [581, 623] width 489 height 32
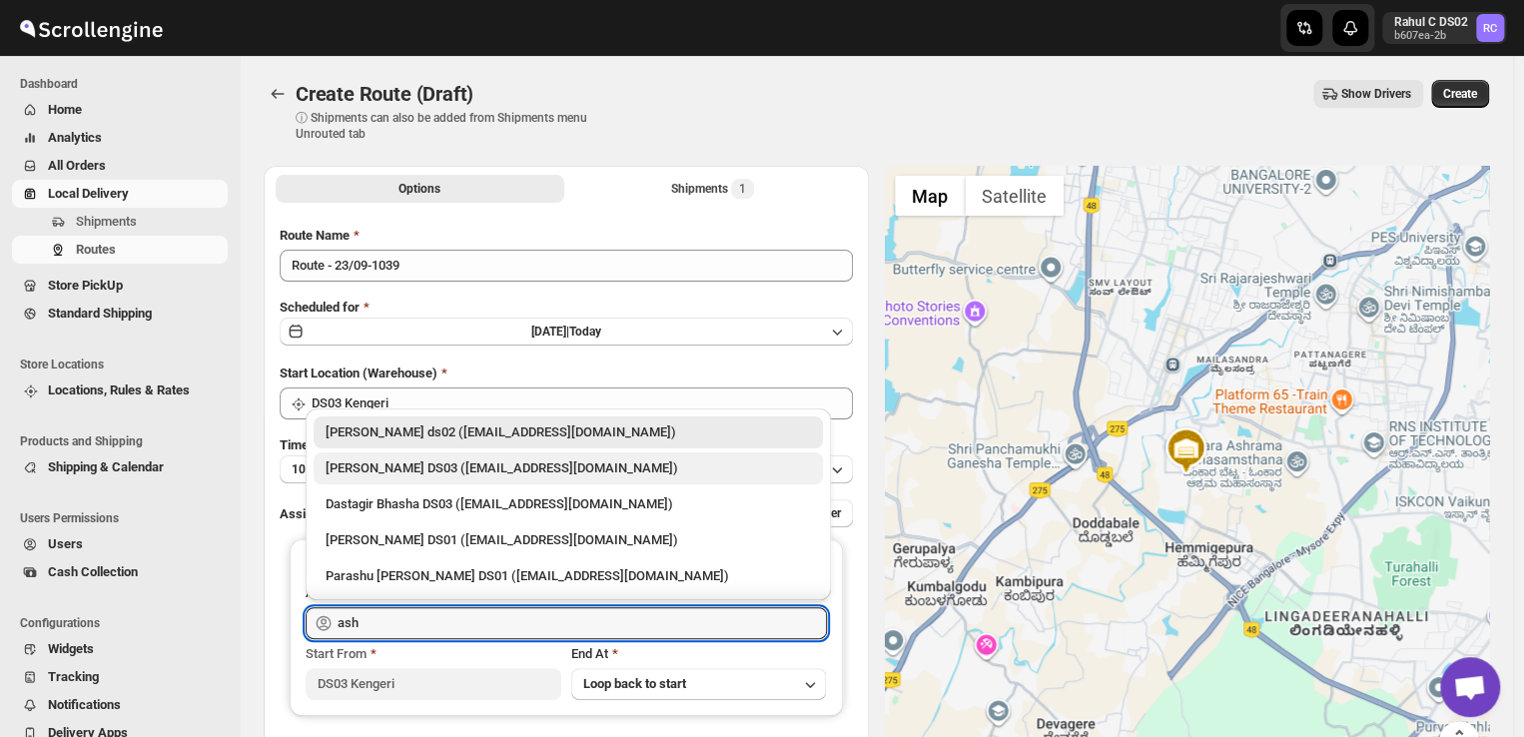
click at [360, 464] on div "ashik uddin DS03 (katiri8361@kimdyn.com)" at bounding box center [567, 468] width 485 height 20
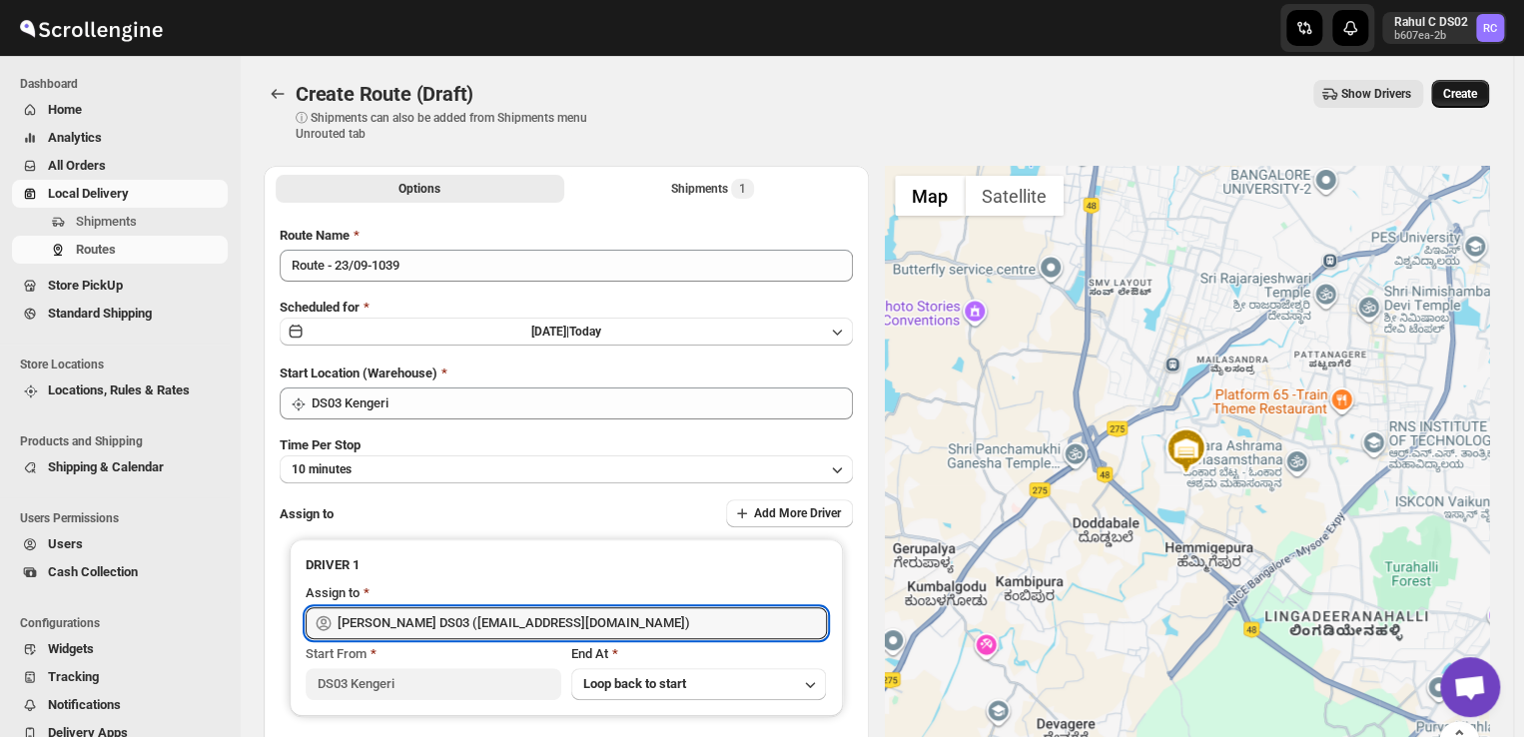
type input "ashik uddin DS03 (katiri8361@kimdyn.com)"
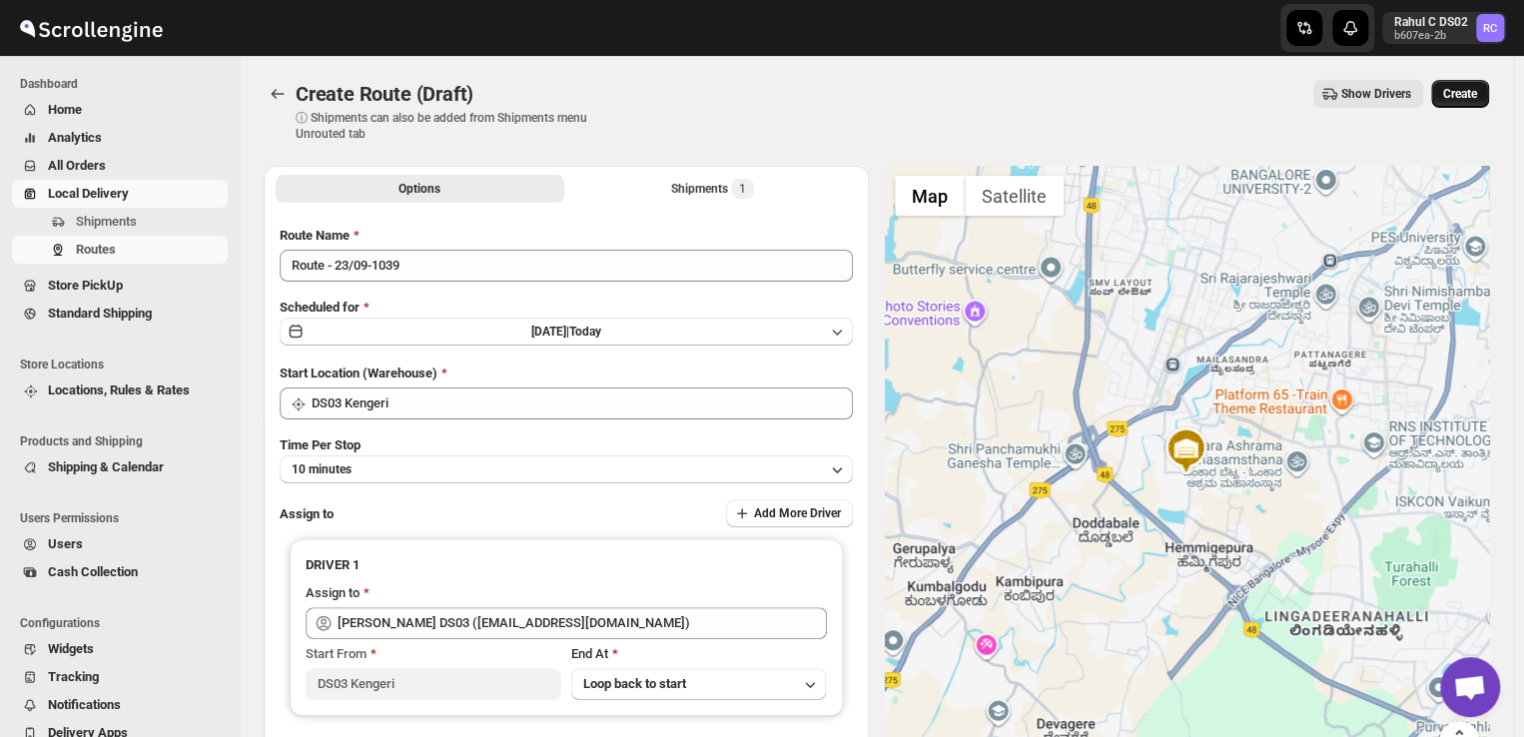
click at [1474, 90] on span "Create" at bounding box center [1460, 94] width 34 height 16
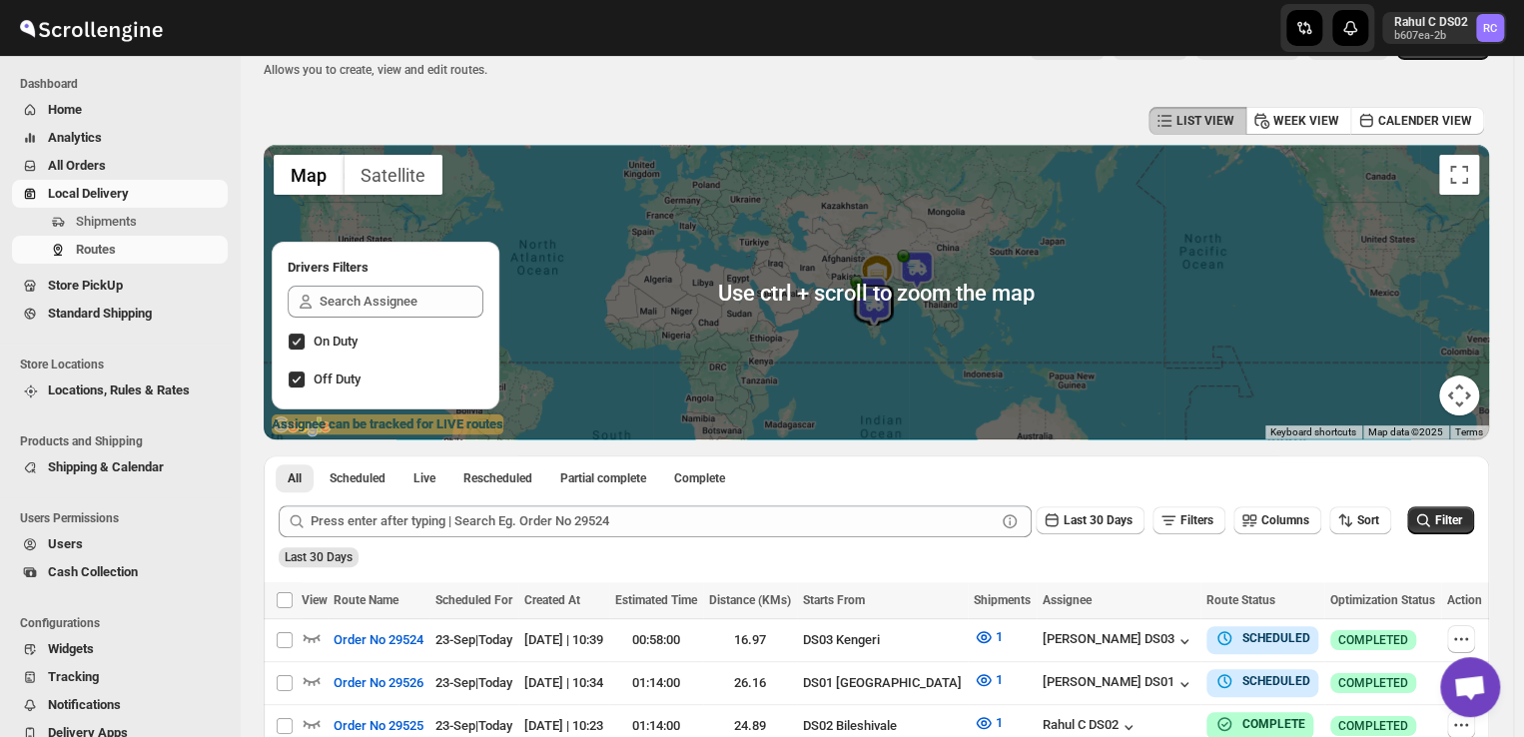
scroll to position [48, 0]
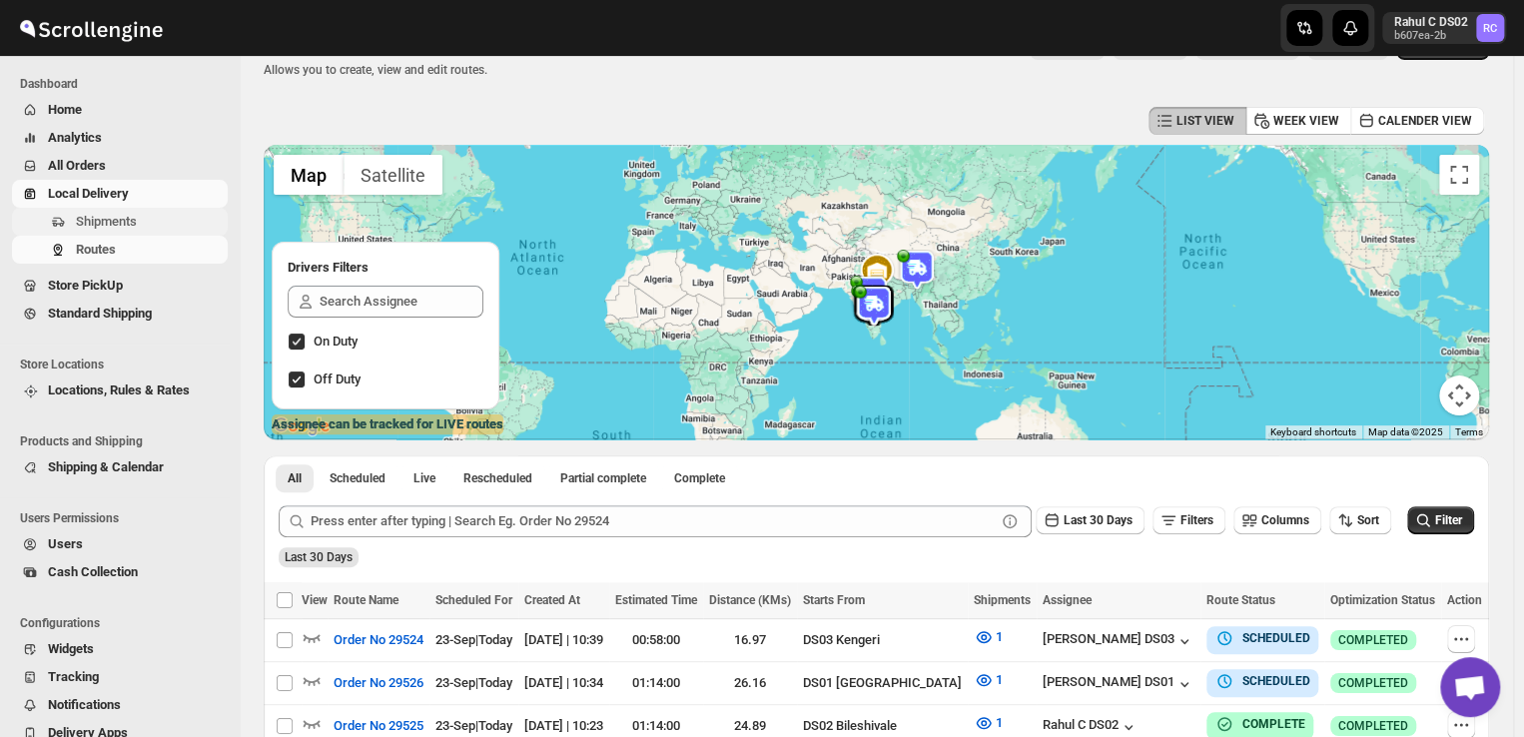
click at [152, 230] on span "Shipments" at bounding box center [150, 222] width 148 height 20
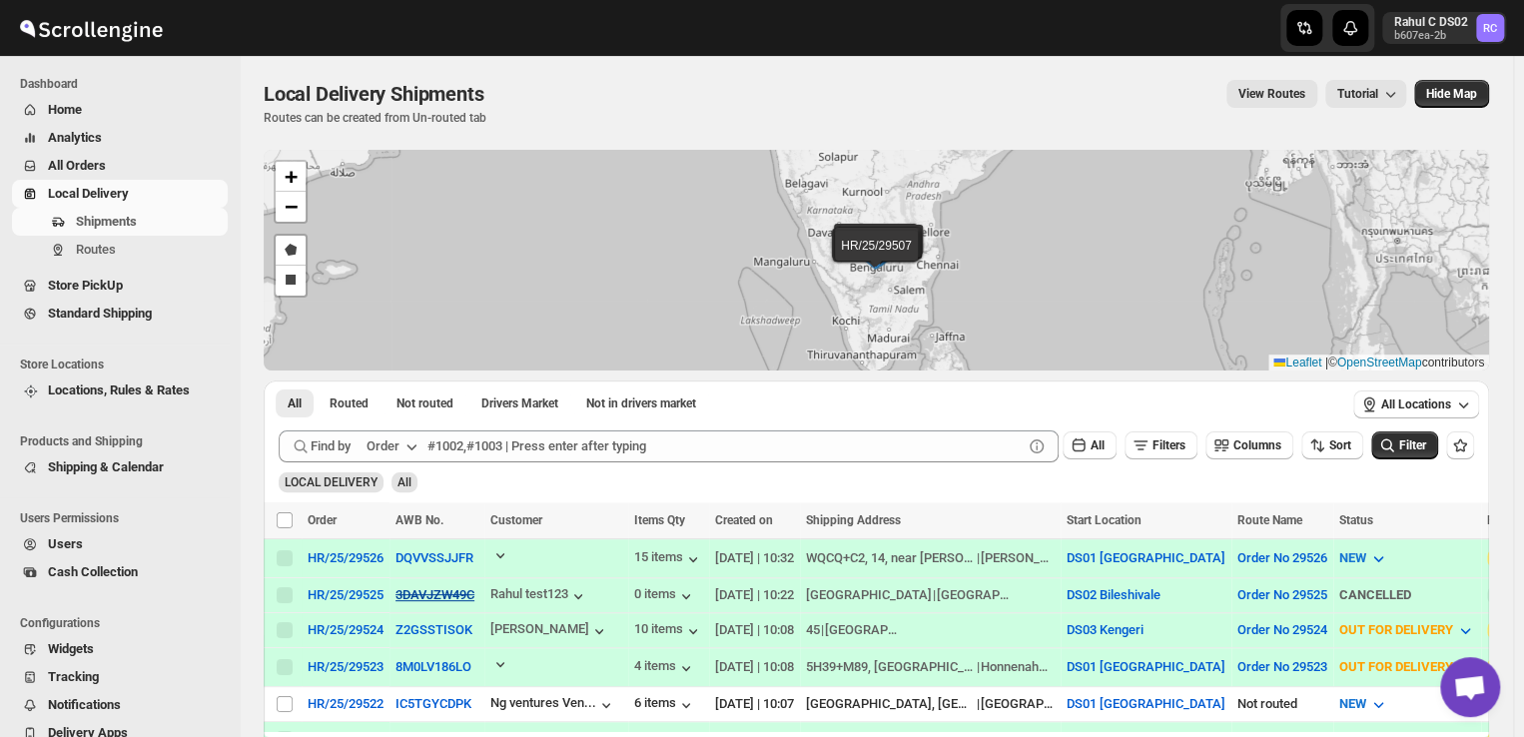
scroll to position [146, 0]
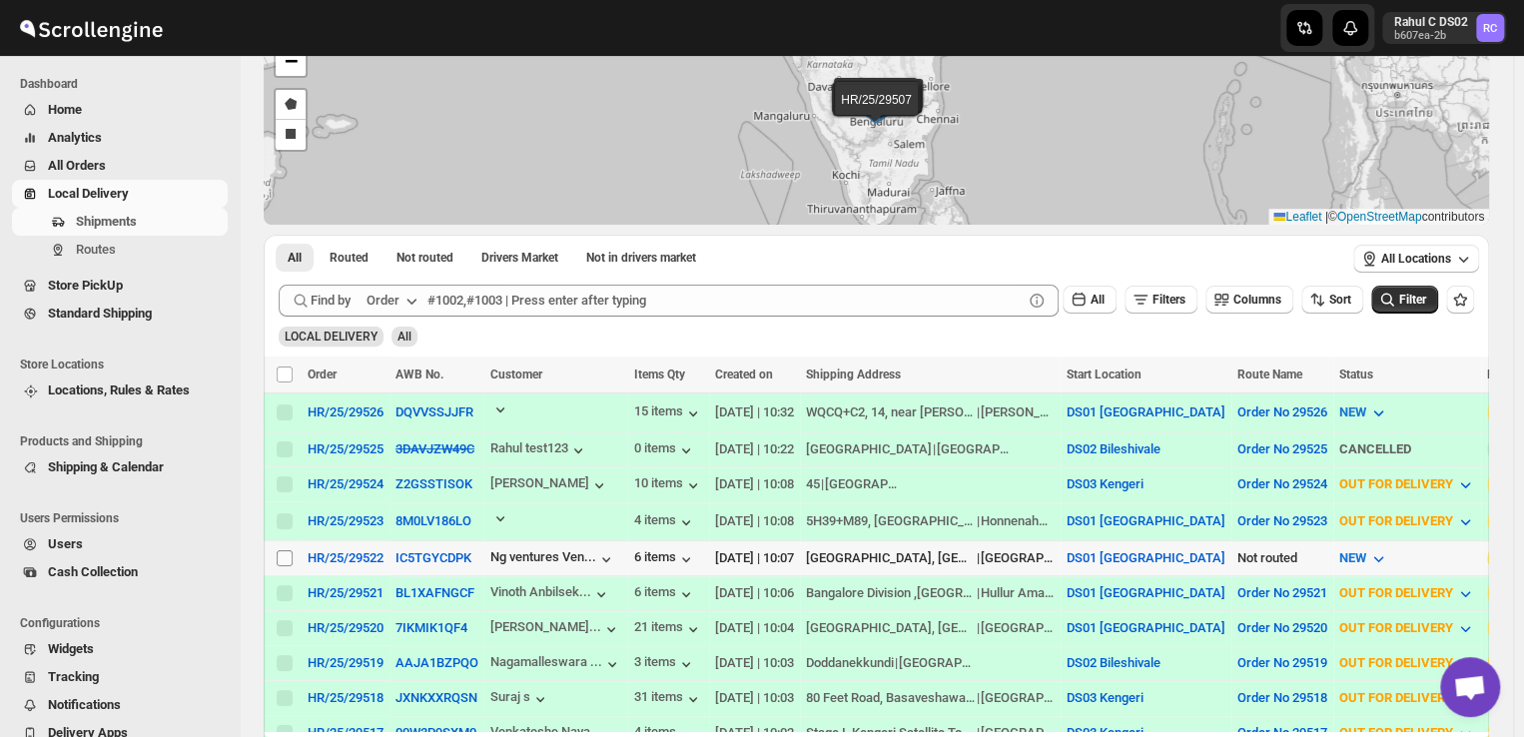
click at [278, 553] on input "Select shipment" at bounding box center [285, 558] width 16 height 16
checkbox input "true"
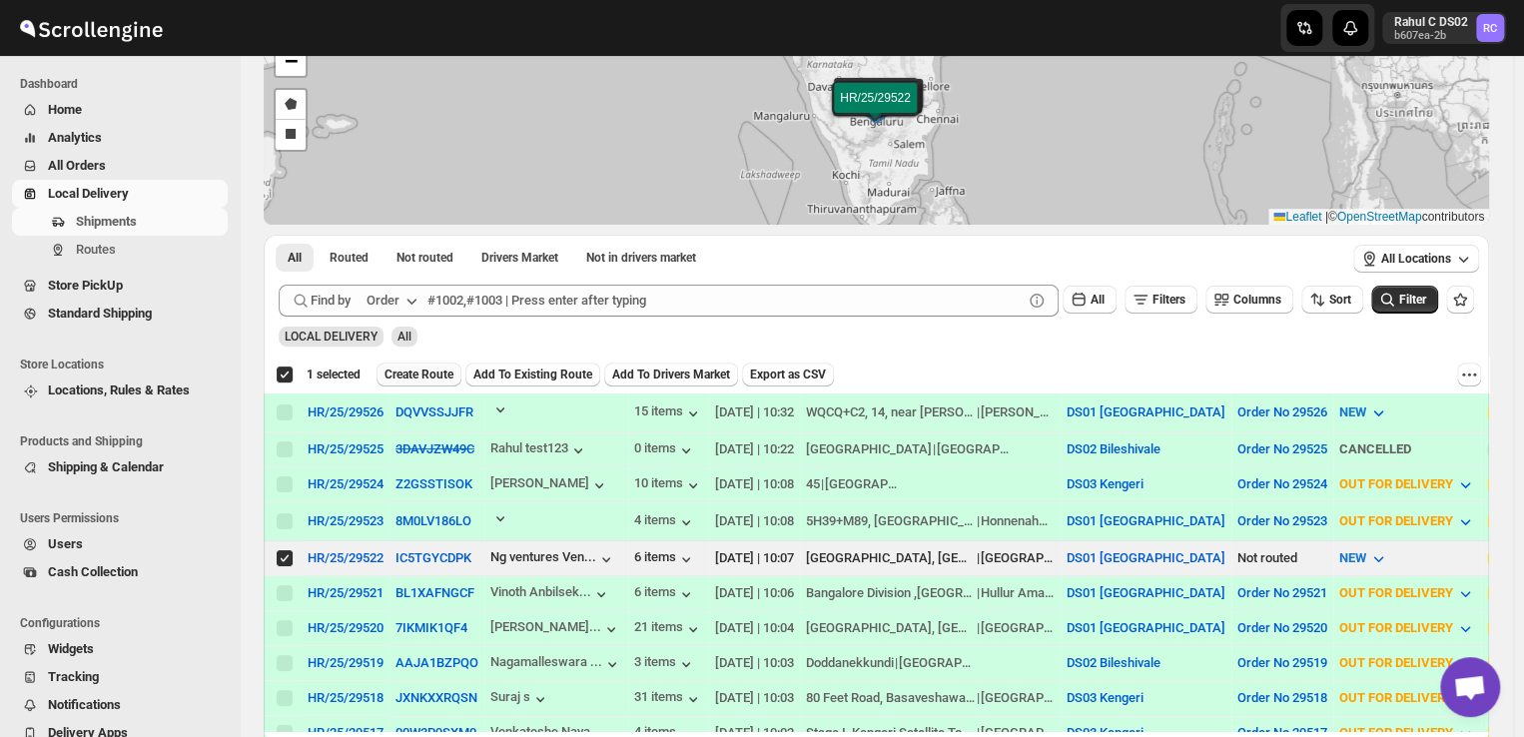
click at [435, 367] on span "Create Route" at bounding box center [418, 374] width 69 height 16
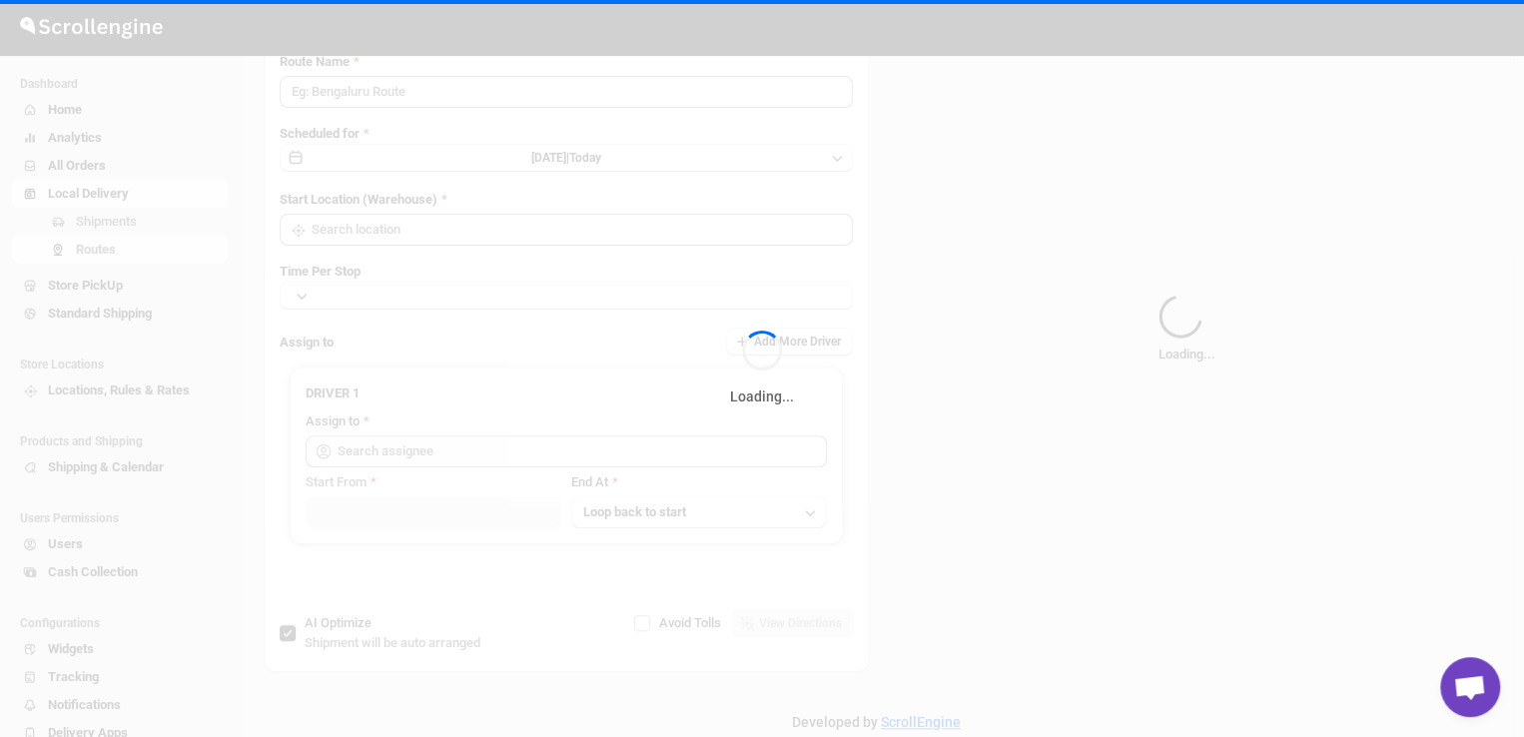
type input "Route - 23/09-1042"
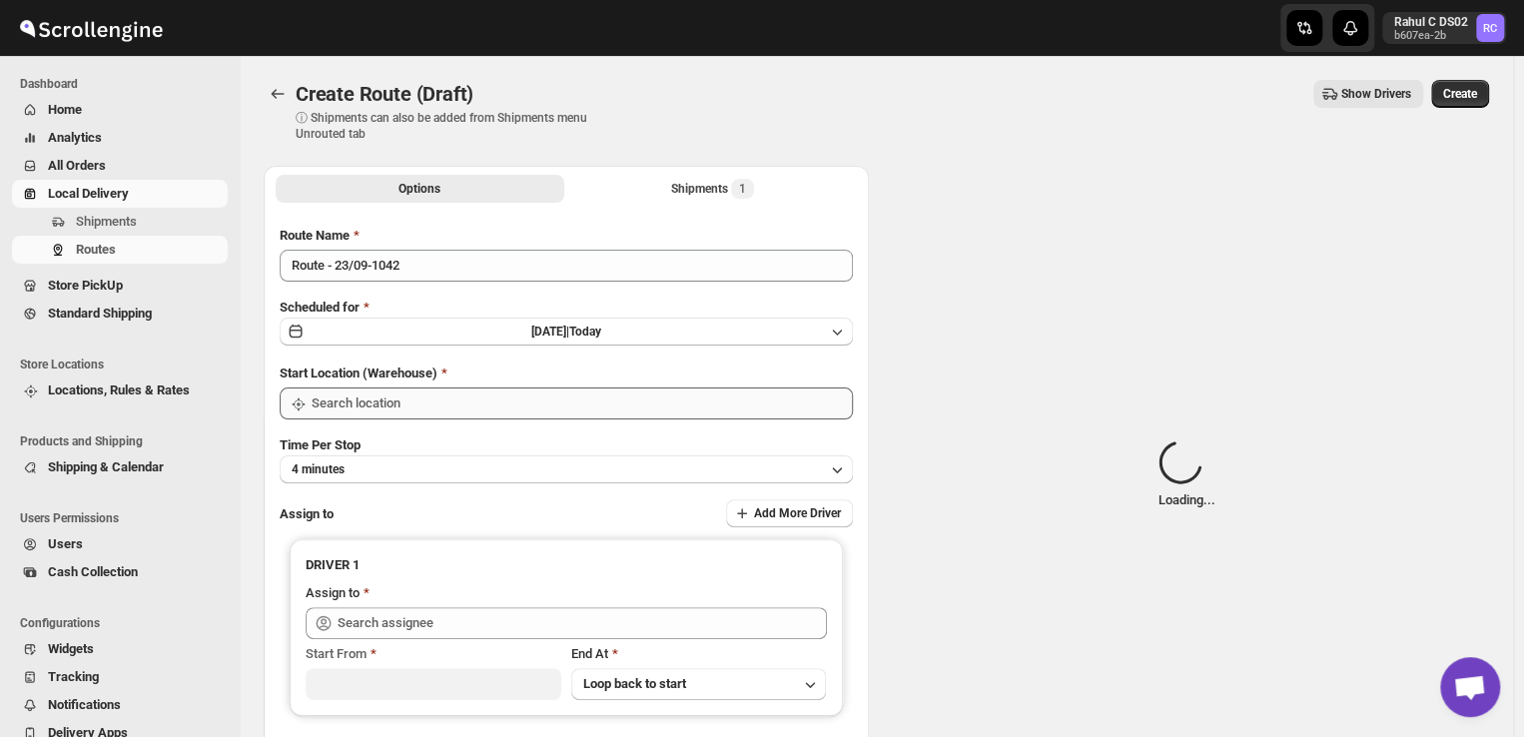
type input "DS01 [GEOGRAPHIC_DATA]"
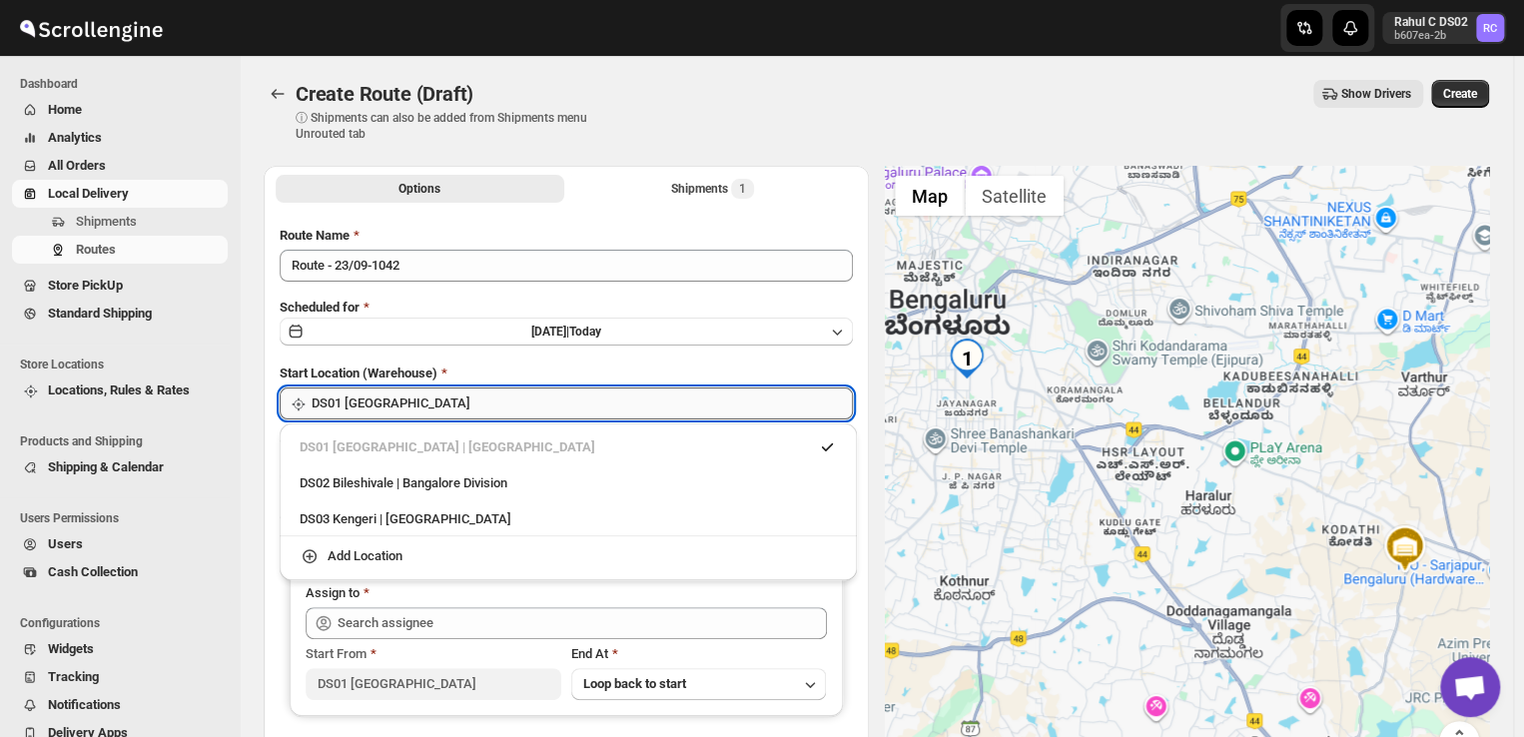
click at [437, 410] on input "DS01 [GEOGRAPHIC_DATA]" at bounding box center [581, 403] width 541 height 32
click at [355, 528] on div "DS03 Kengeri | Bengaluru" at bounding box center [568, 519] width 561 height 32
type input "DS03 Kengeri"
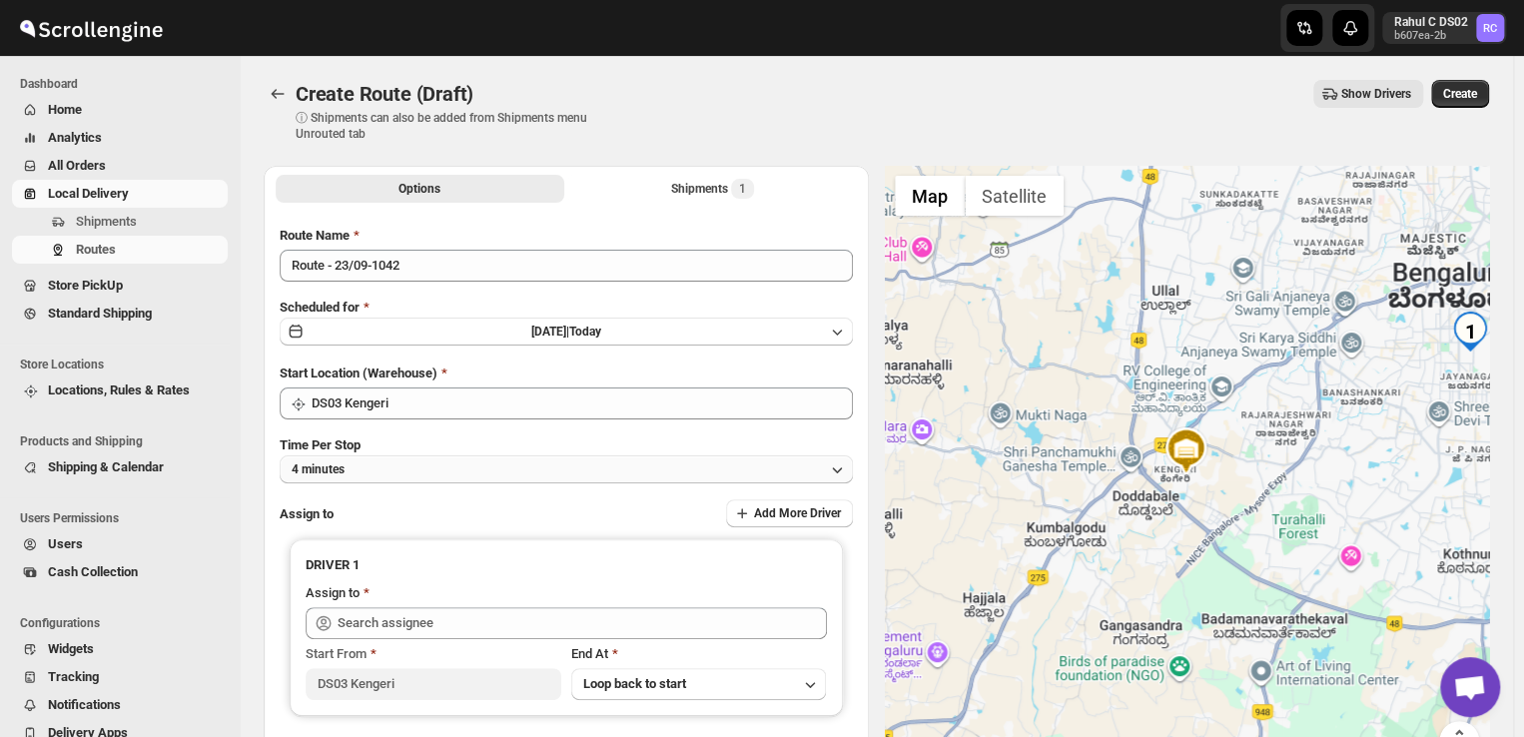
click at [371, 472] on button "4 minutes" at bounding box center [566, 469] width 573 height 28
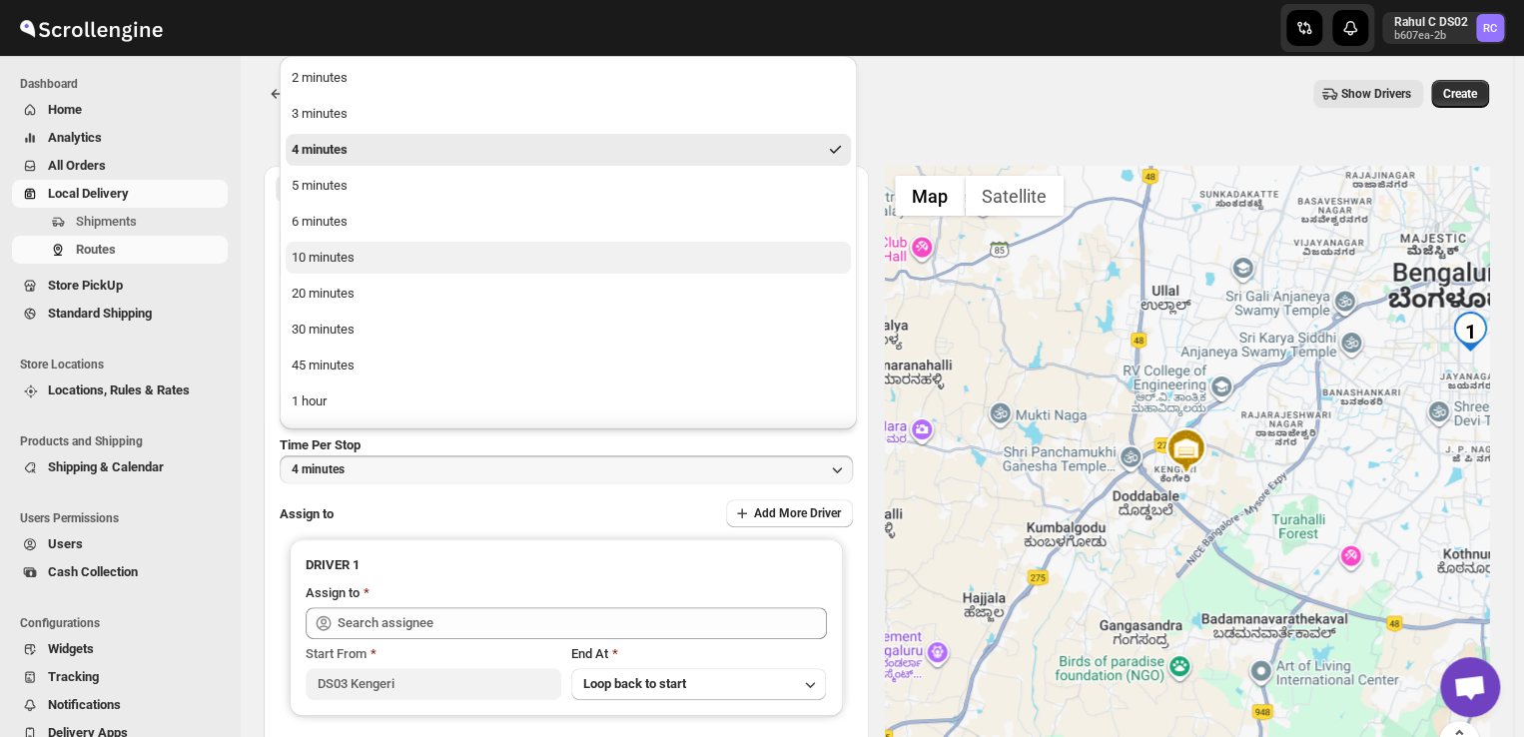
click at [336, 259] on div "10 minutes" at bounding box center [323, 258] width 63 height 20
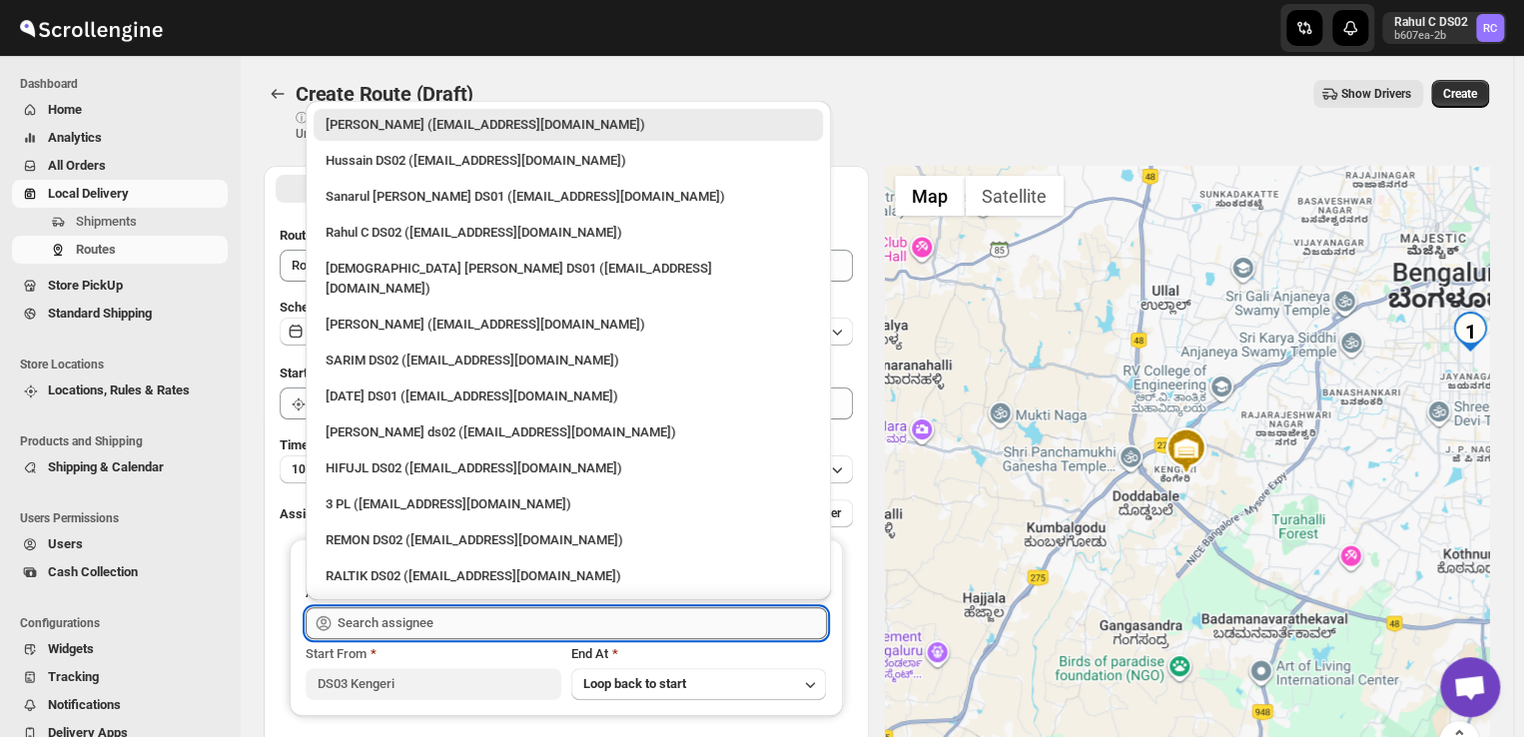
click at [461, 628] on input "text" at bounding box center [581, 623] width 489 height 32
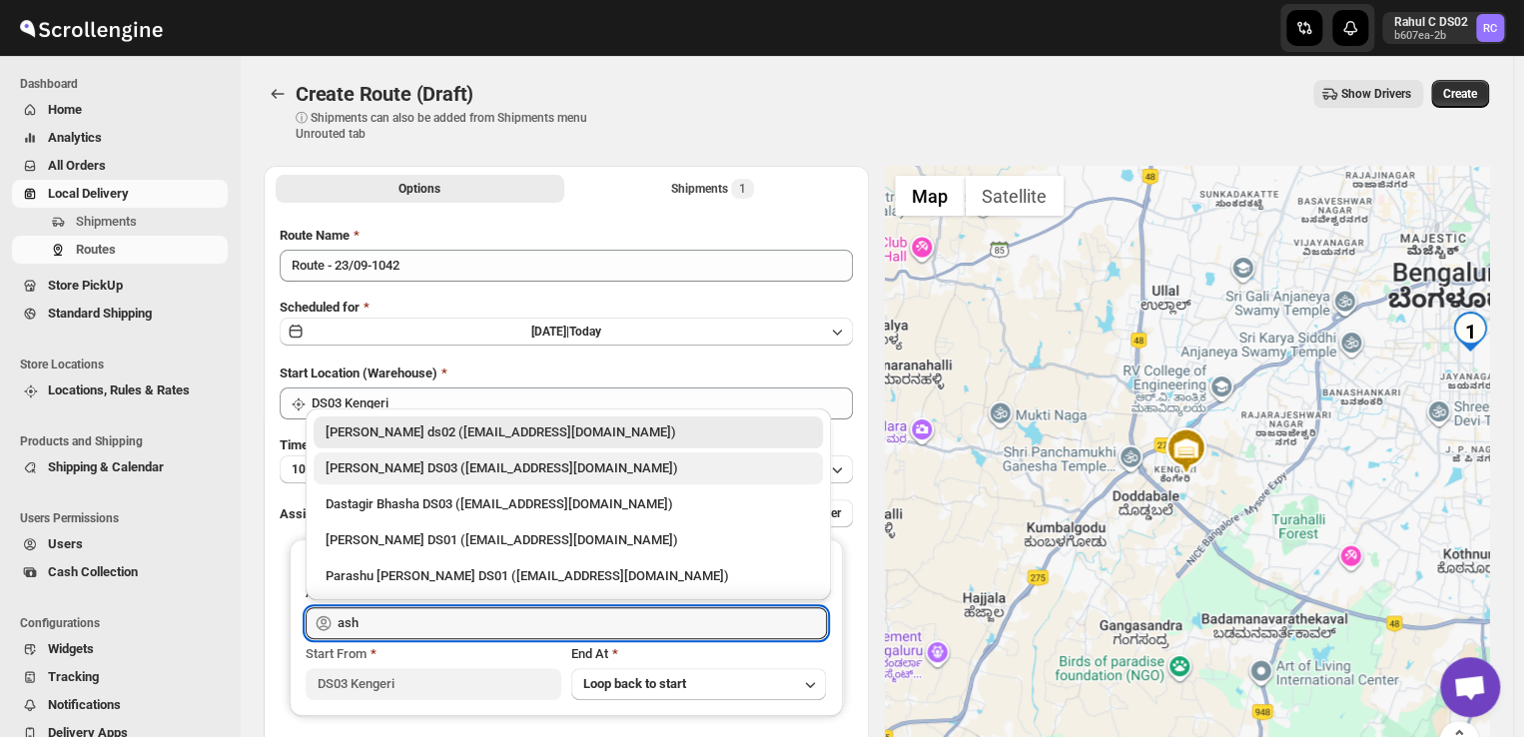
click at [358, 462] on div "ashik uddin DS03 (katiri8361@kimdyn.com)" at bounding box center [567, 468] width 485 height 20
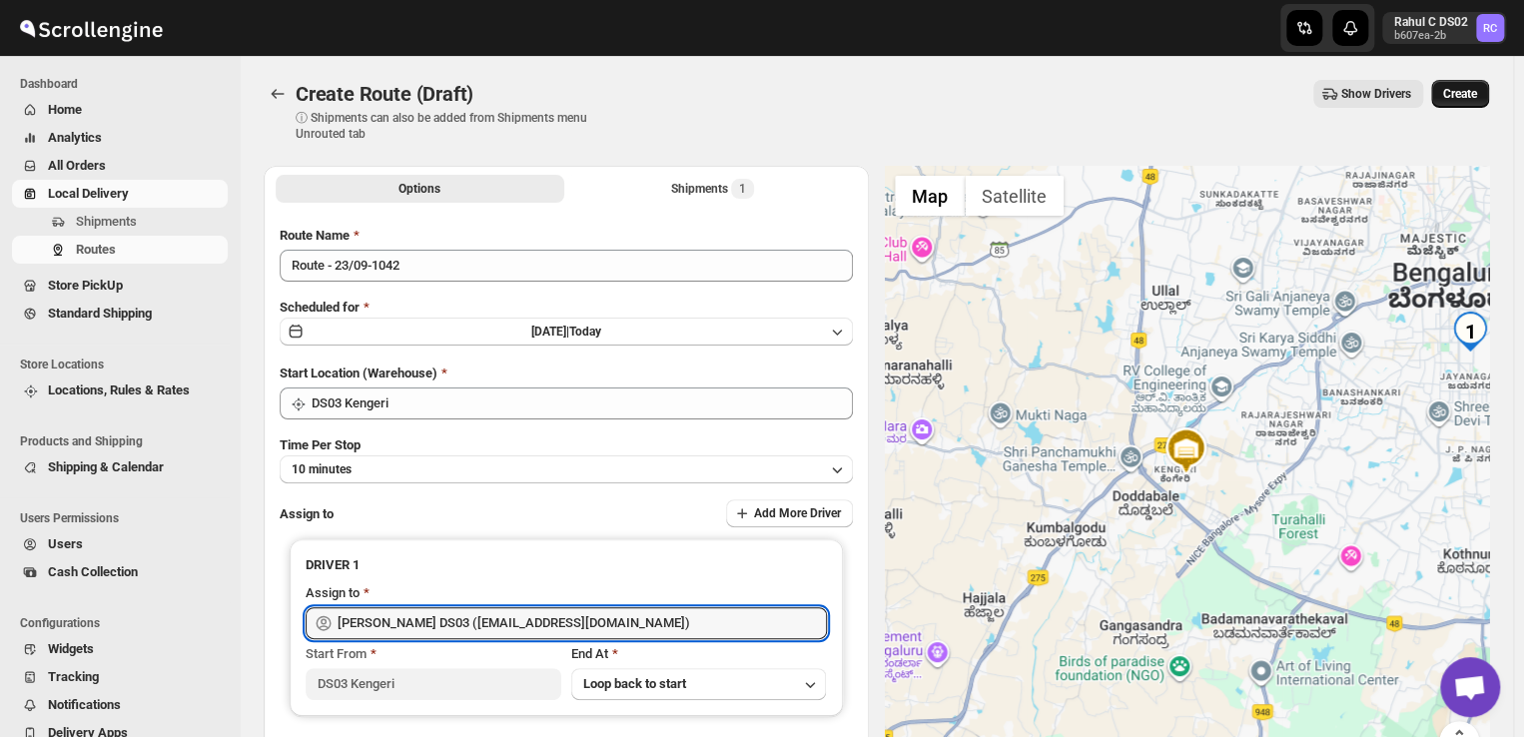
type input "ashik uddin DS03 (katiri8361@kimdyn.com)"
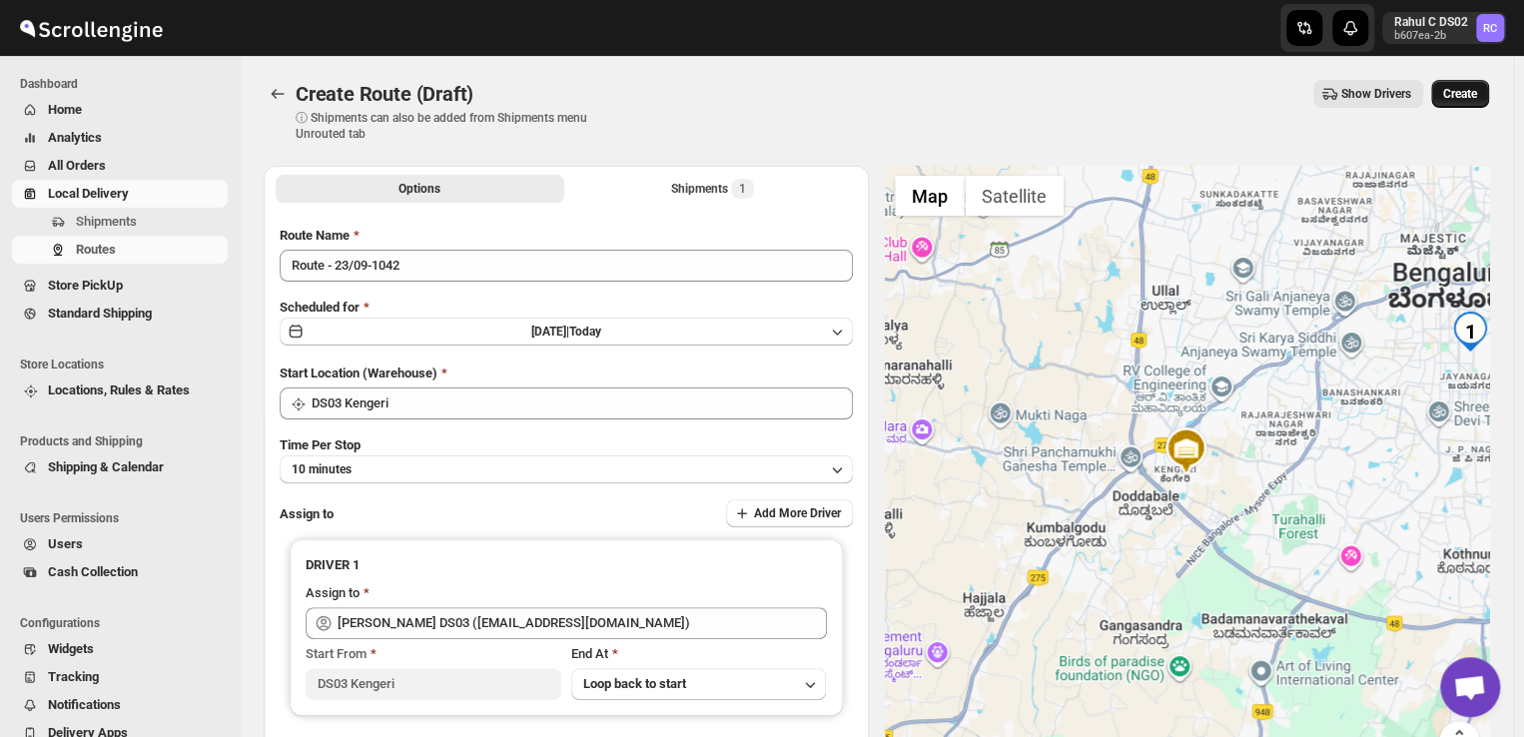
click at [1469, 92] on span "Create" at bounding box center [1460, 94] width 34 height 16
